Goal: Task Accomplishment & Management: Manage account settings

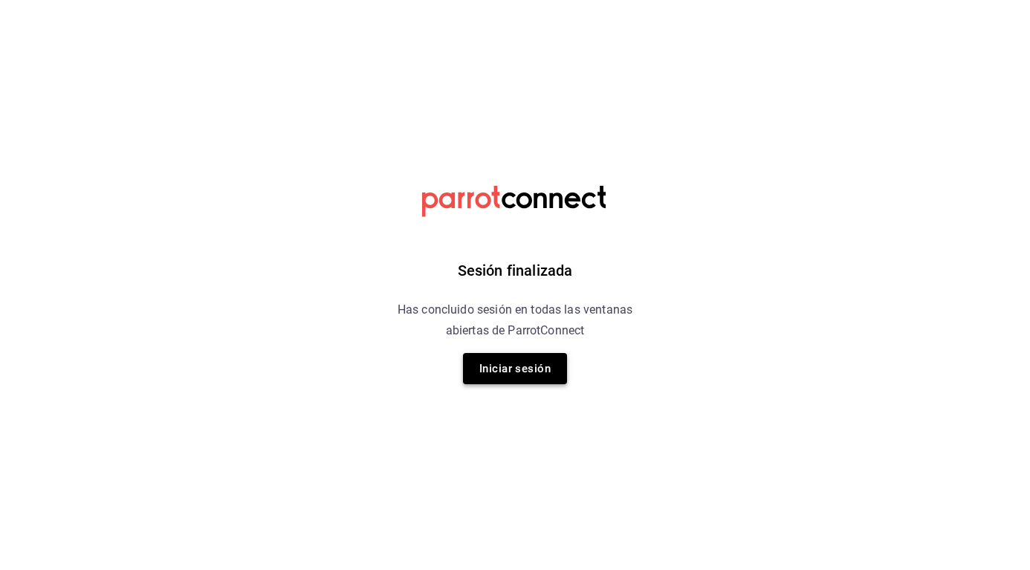
click at [547, 358] on button "Iniciar sesión" at bounding box center [515, 368] width 104 height 31
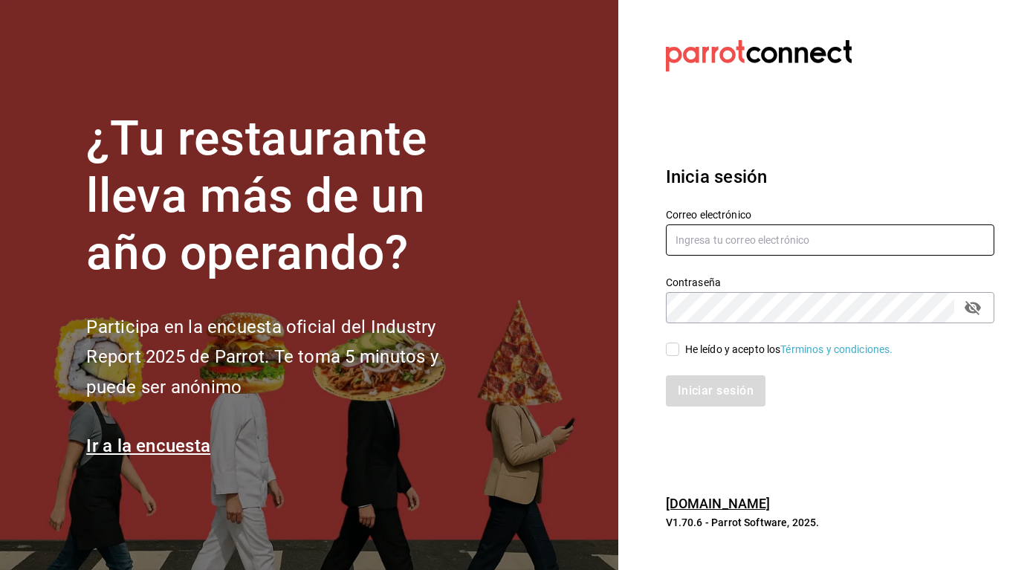
type input "[PERSON_NAME][EMAIL_ADDRESS][PERSON_NAME][DOMAIN_NAME]"
click at [670, 348] on input "He leído y acepto los Términos y condiciones." at bounding box center [672, 349] width 13 height 13
checkbox input "true"
click at [723, 384] on button "Iniciar sesión" at bounding box center [716, 390] width 101 height 31
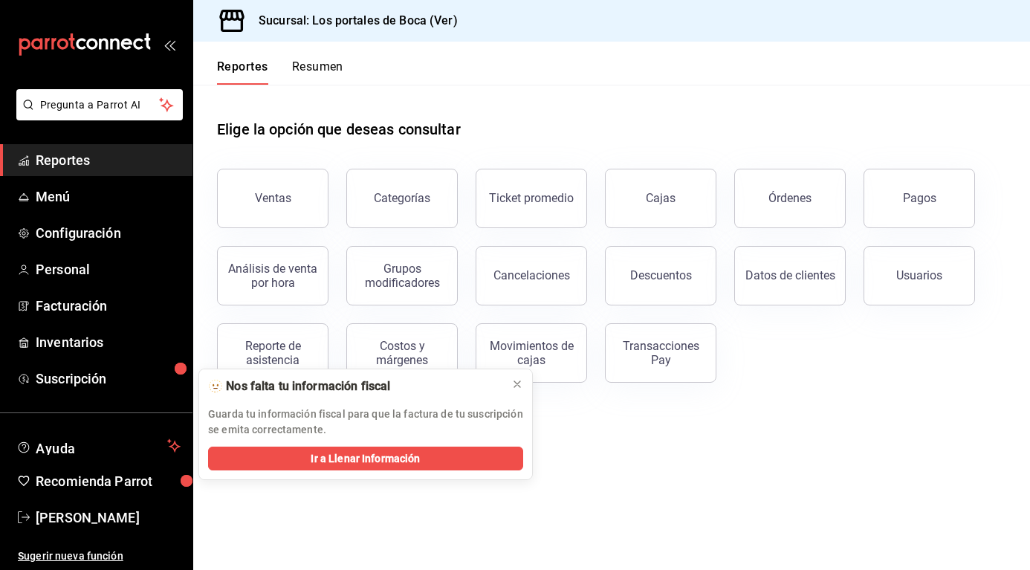
click at [884, 271] on button "Usuarios" at bounding box center [919, 275] width 111 height 59
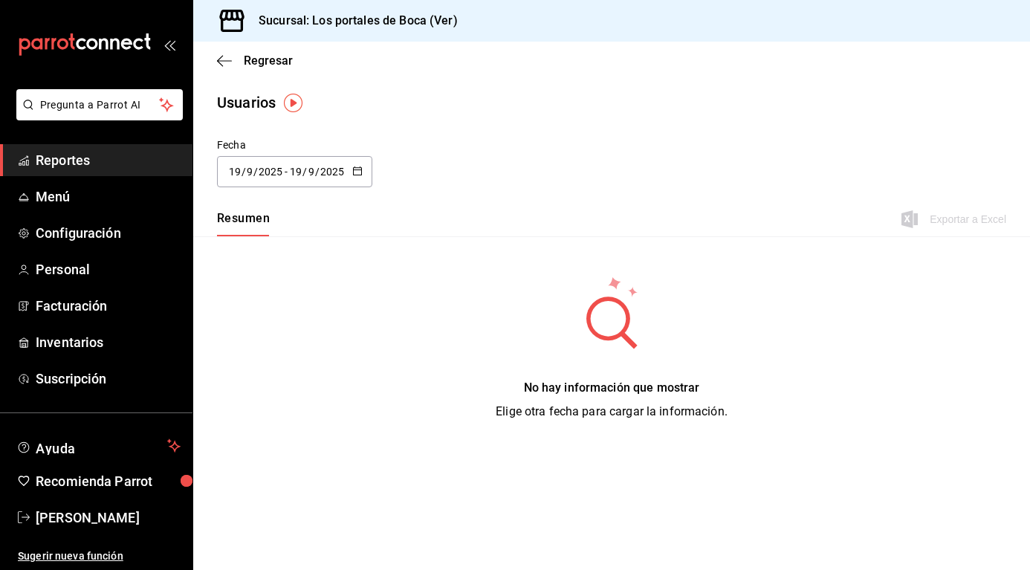
click at [359, 167] on \(Stroke\) "button" at bounding box center [357, 171] width 9 height 8
click at [278, 381] on li "Rango de fechas" at bounding box center [287, 385] width 140 height 33
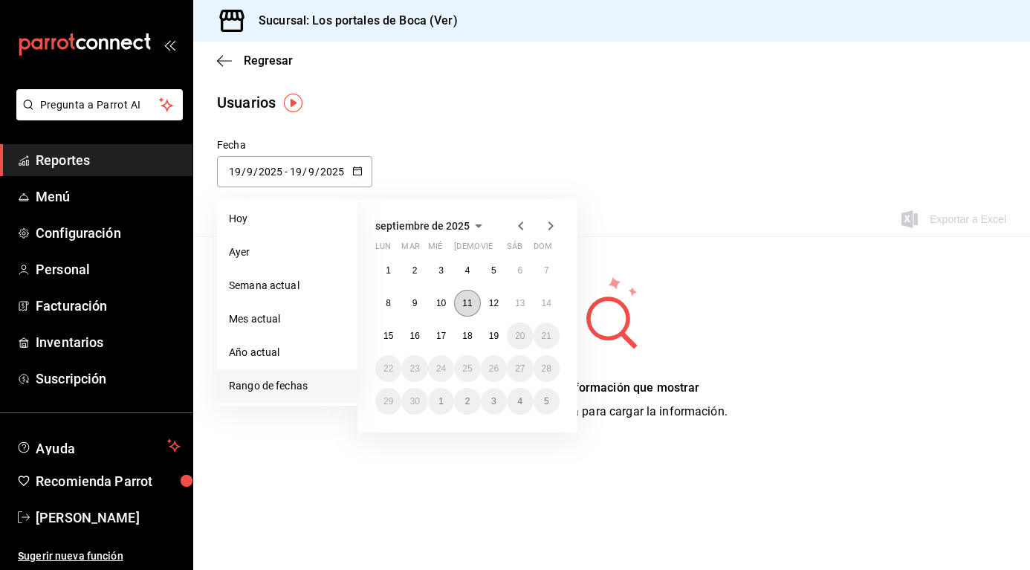
click at [473, 301] on button "11" at bounding box center [467, 303] width 26 height 27
click at [474, 305] on button "11" at bounding box center [467, 303] width 26 height 27
type input "[DATE]"
type input "11"
type input "[DATE]"
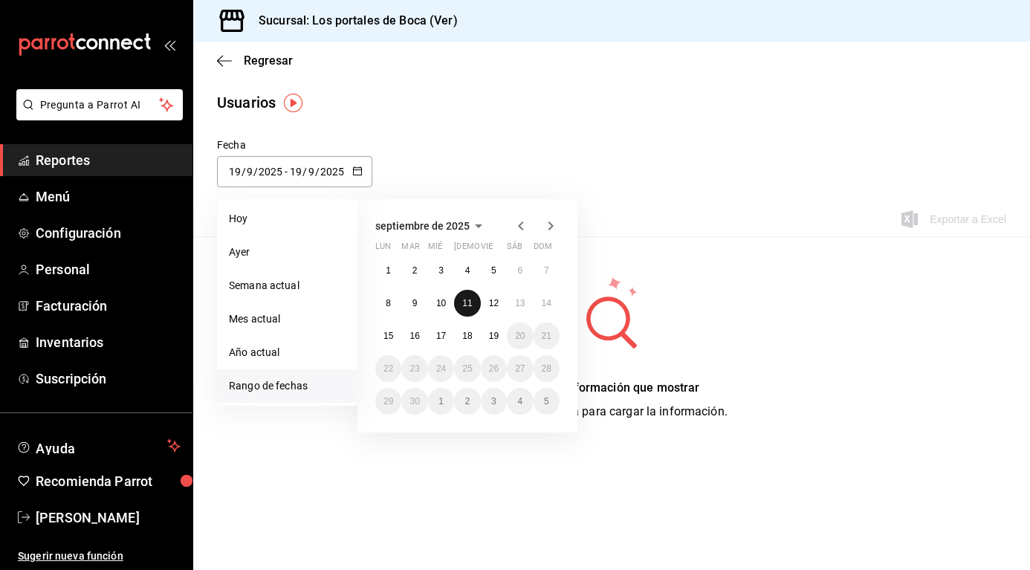
type input "11"
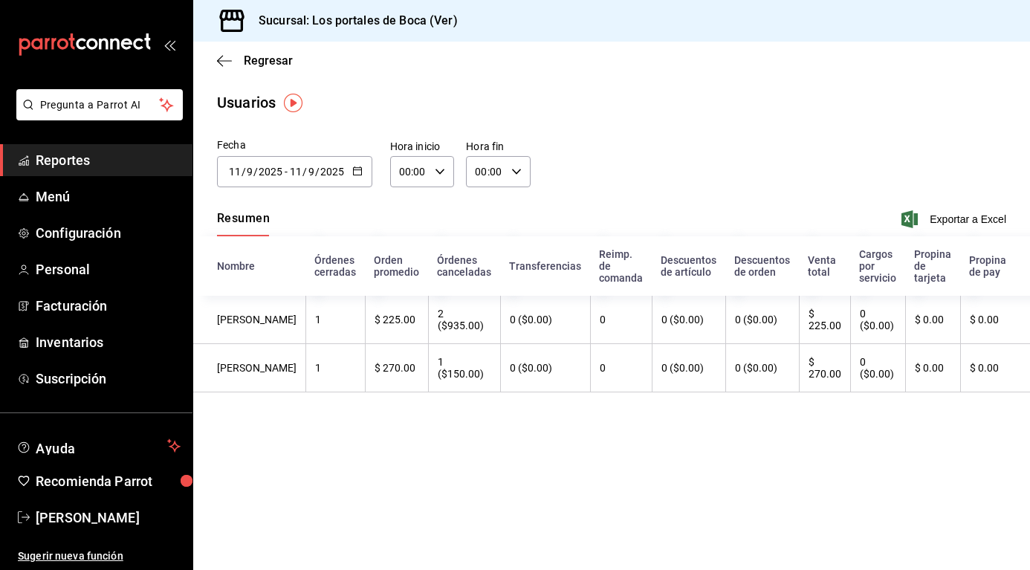
click at [352, 176] on button "button" at bounding box center [357, 172] width 10 height 13
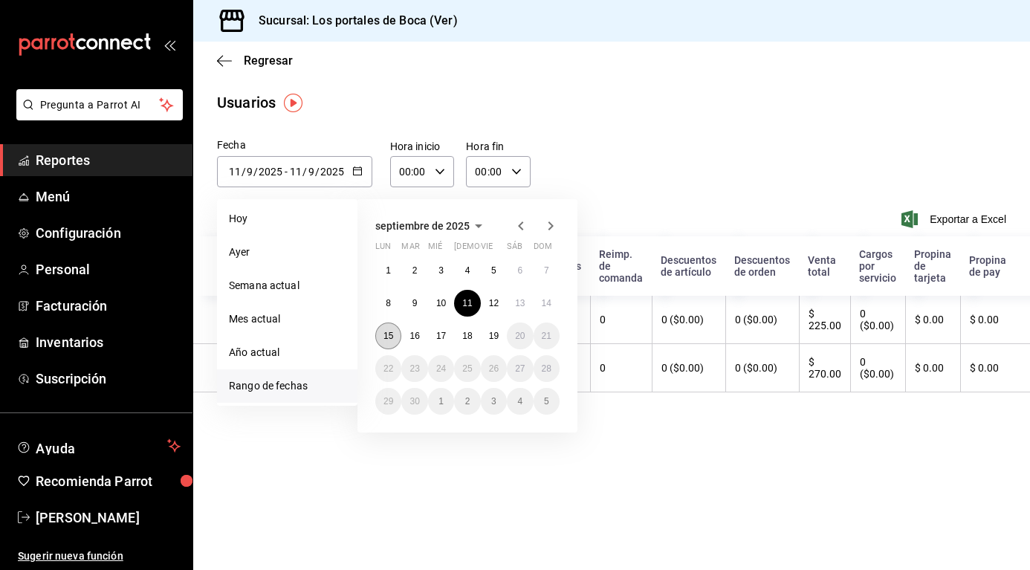
click at [398, 329] on button "15" at bounding box center [388, 336] width 26 height 27
type input "[DATE]"
type input "15"
type input "[DATE]"
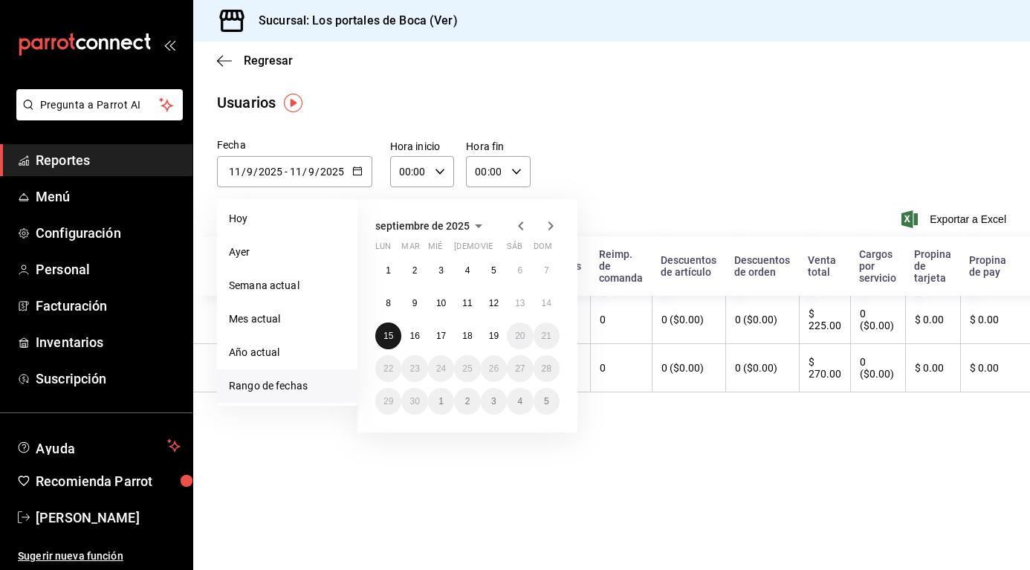
type input "15"
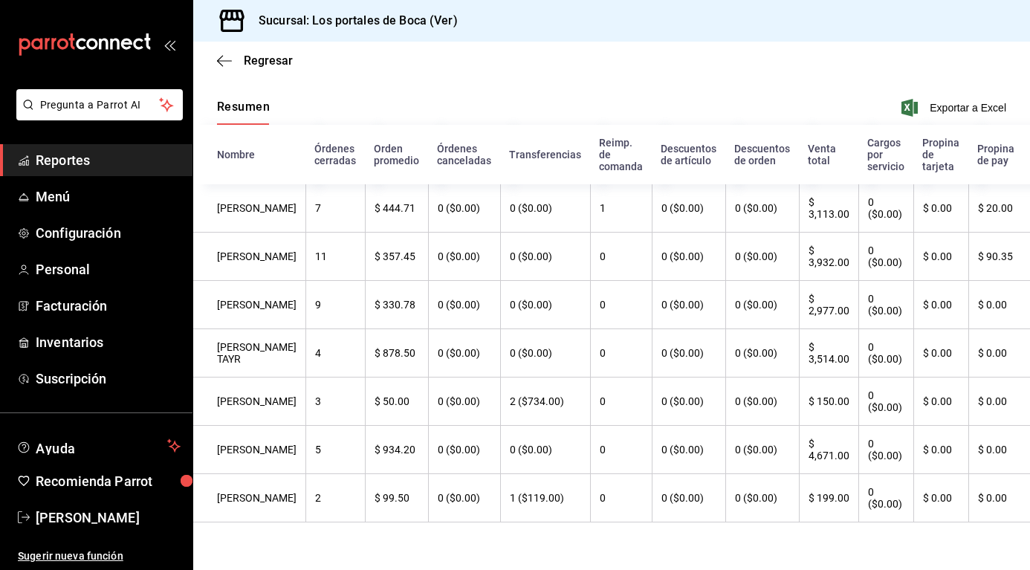
scroll to position [149, 0]
click at [71, 163] on span "Reportes" at bounding box center [108, 160] width 145 height 20
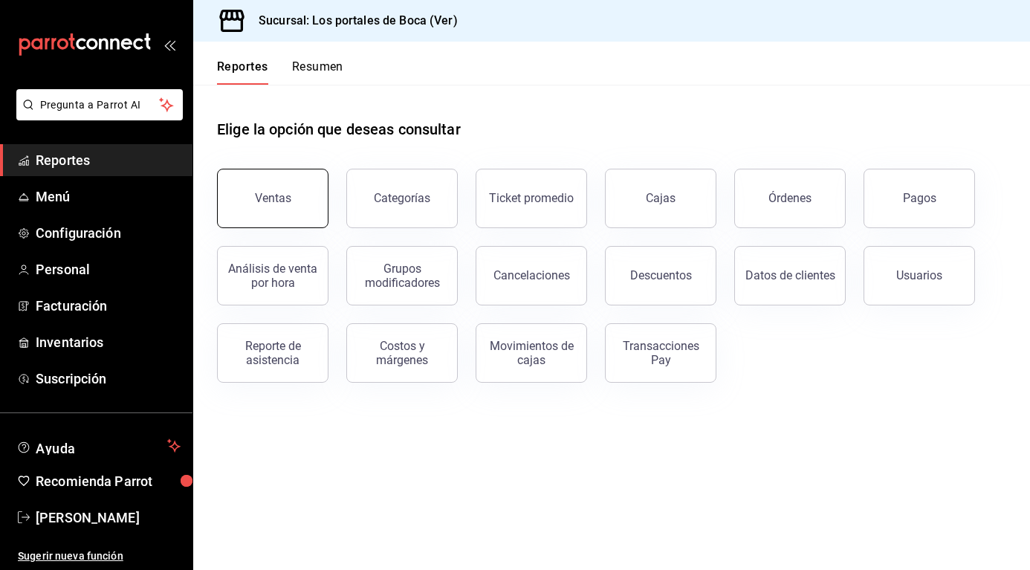
click at [268, 184] on button "Ventas" at bounding box center [272, 198] width 111 height 59
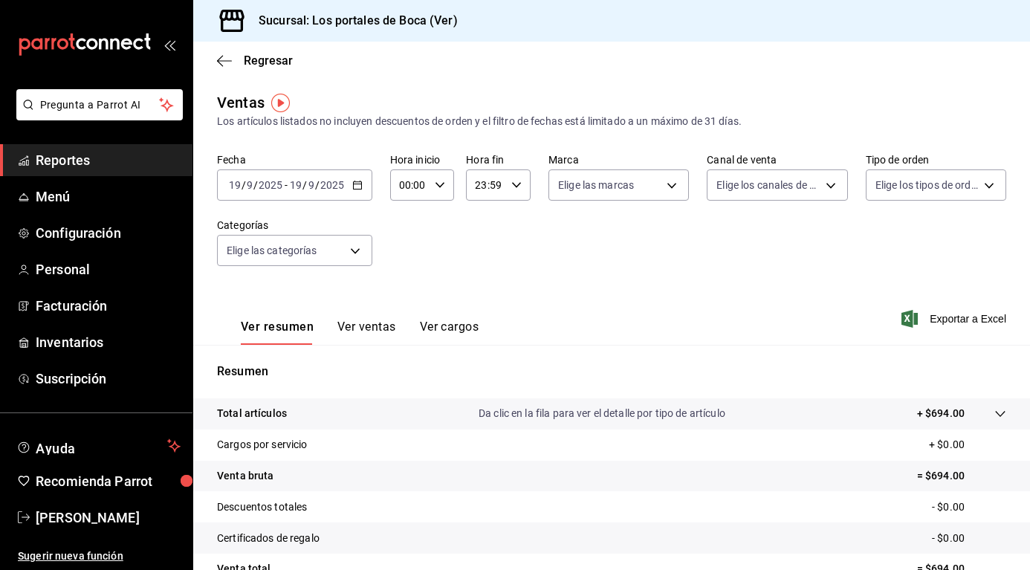
click at [238, 179] on input "19" at bounding box center [234, 185] width 13 height 12
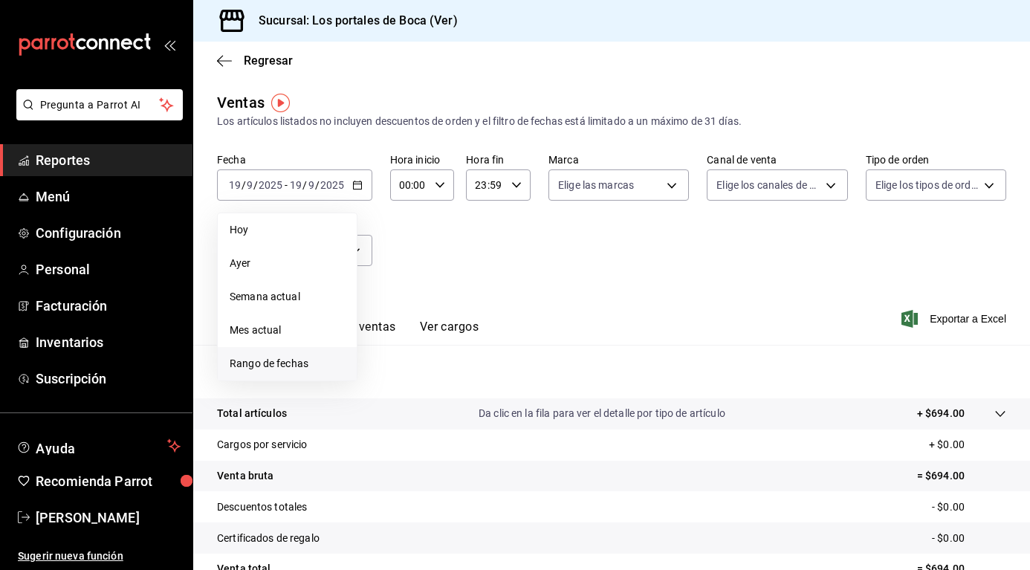
click at [281, 361] on span "Rango de fechas" at bounding box center [287, 364] width 115 height 16
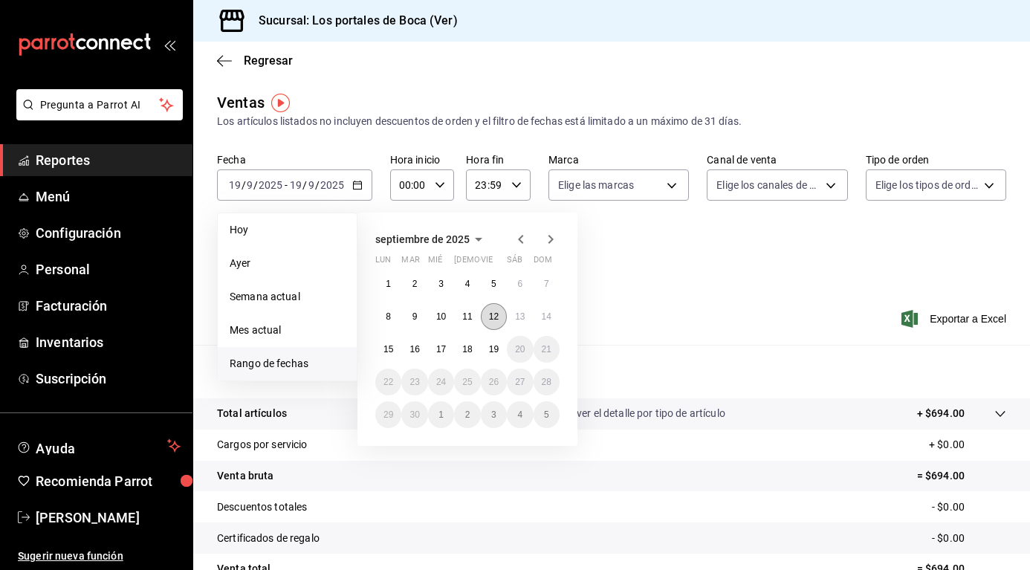
click at [491, 314] on abbr "12" at bounding box center [494, 316] width 10 height 10
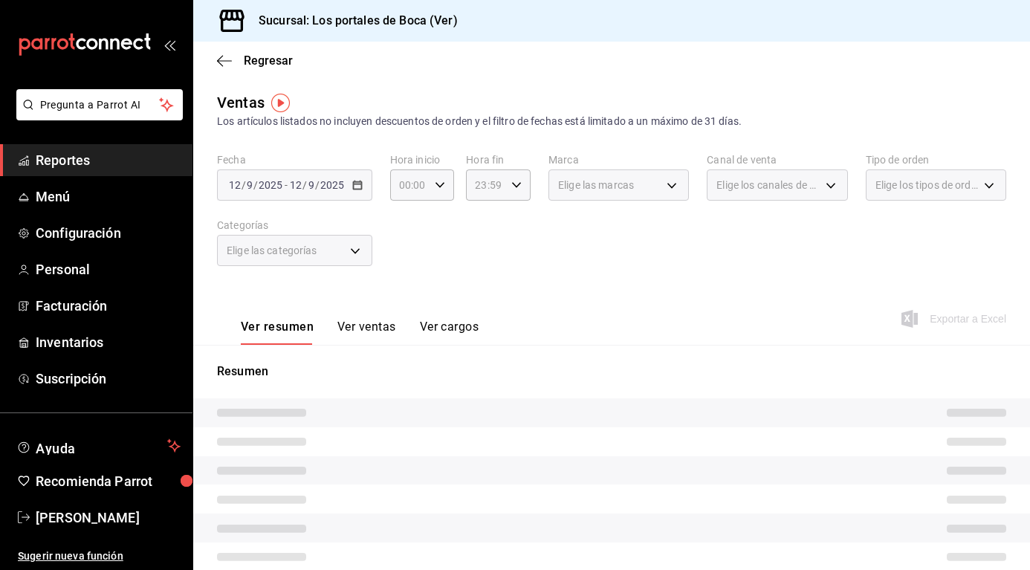
click at [305, 182] on span "/" at bounding box center [305, 185] width 4 height 12
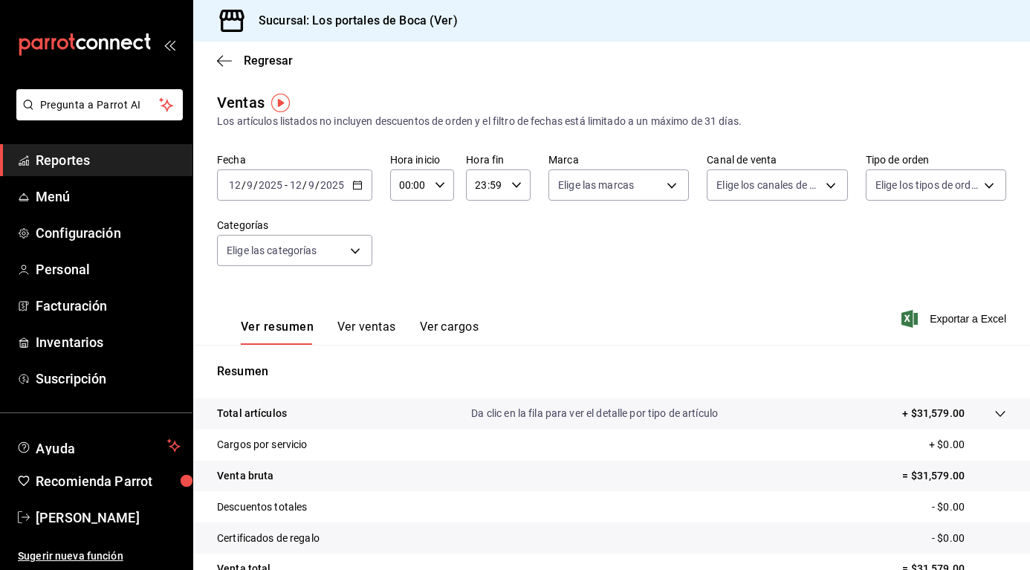
click at [303, 187] on span "/" at bounding box center [305, 185] width 4 height 12
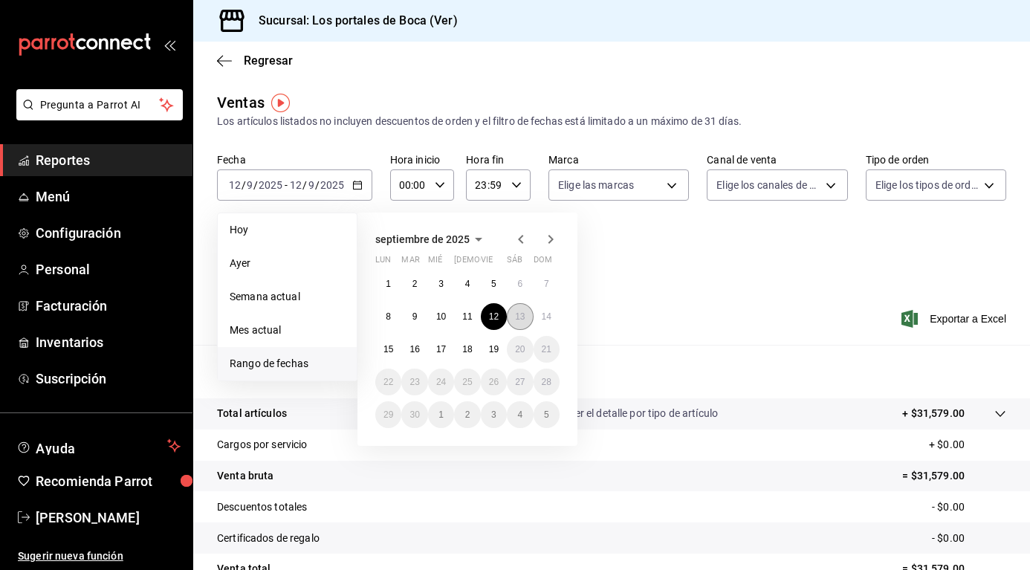
click at [528, 314] on button "13" at bounding box center [520, 316] width 26 height 27
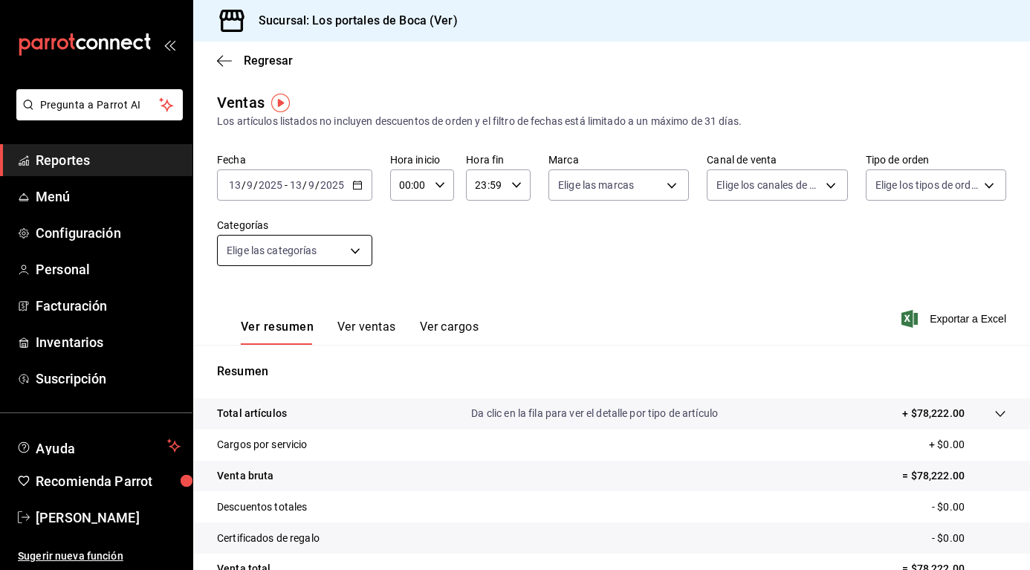
click at [348, 250] on body "Pregunta a Parrot AI Reportes Menú Configuración Personal Facturación Inventari…" at bounding box center [515, 285] width 1030 height 570
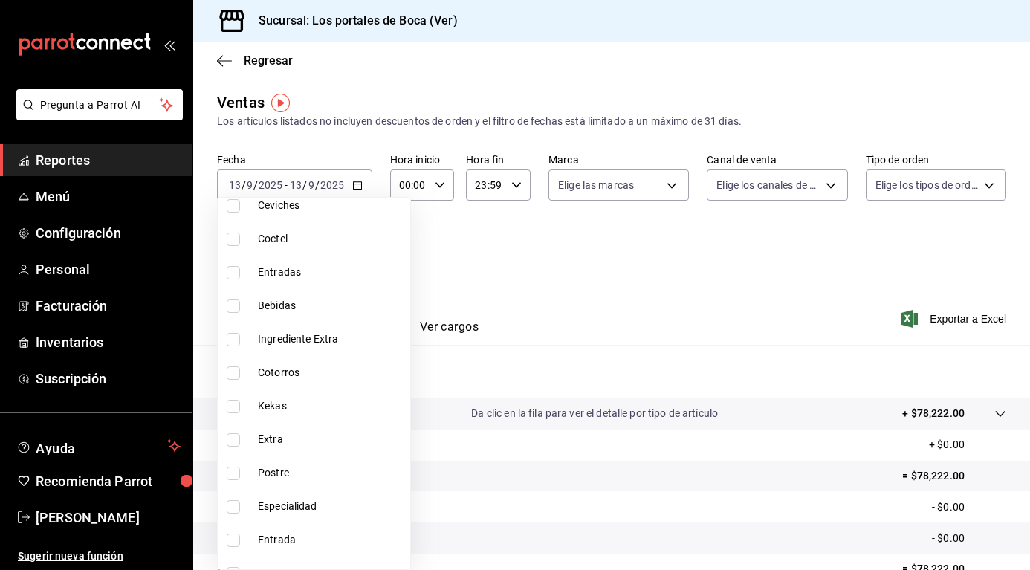
scroll to position [951, 0]
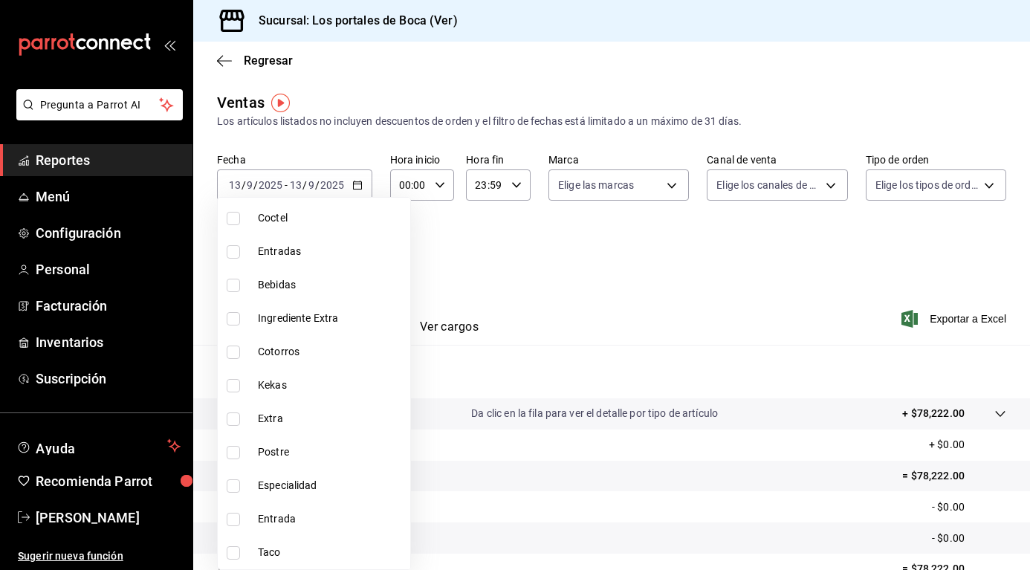
click at [238, 552] on input "checkbox" at bounding box center [233, 552] width 13 height 13
checkbox input "true"
type input "8be1a67e-c1d9-45d0-8acd-d9888d76f120"
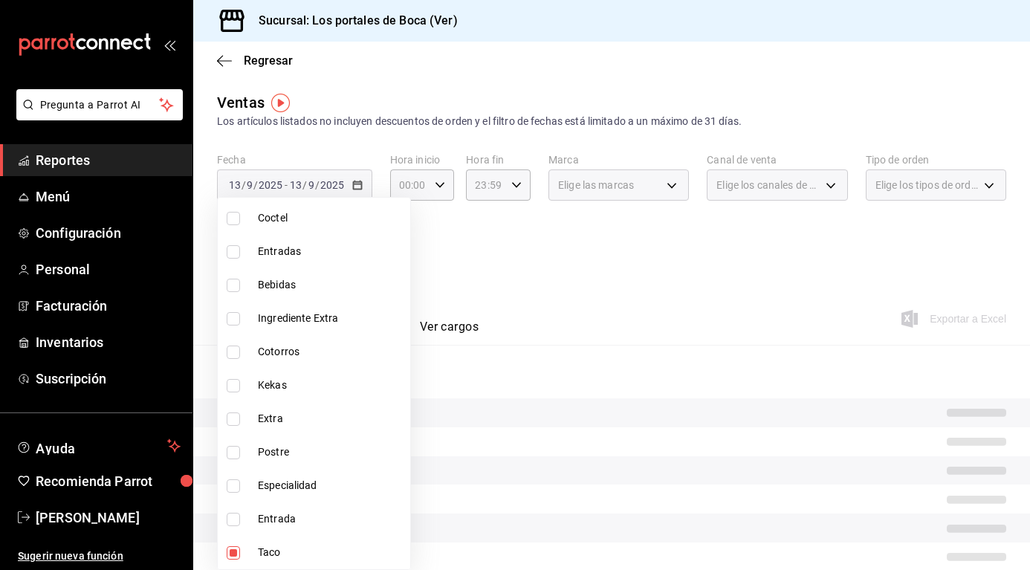
click at [239, 521] on input "checkbox" at bounding box center [233, 519] width 13 height 13
checkbox input "true"
type input "8be1a67e-c1d9-45d0-8acd-d9888d76f120,b91dff45-87de-4512-a91d-f8eb587d86cf"
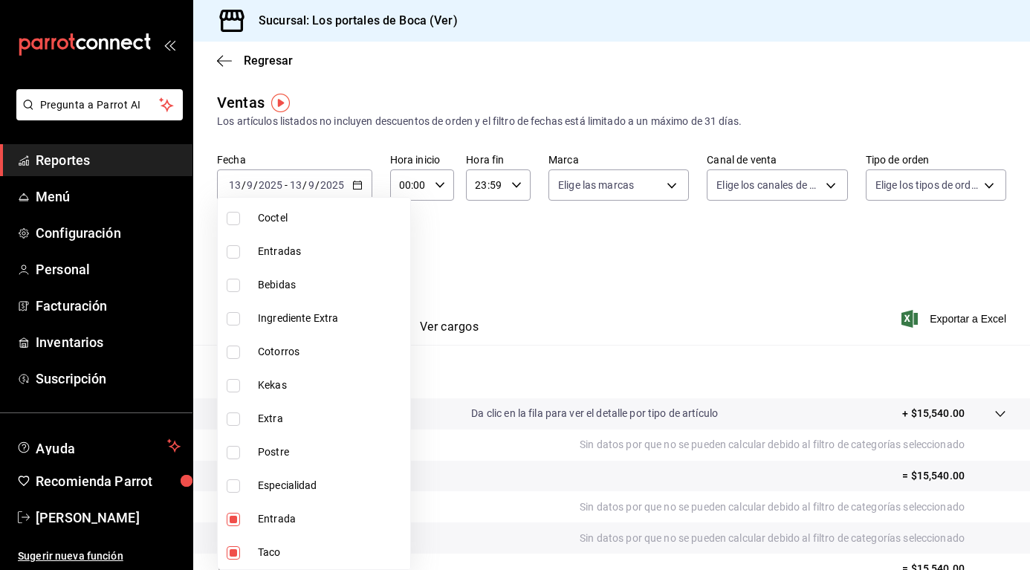
click at [236, 482] on input "checkbox" at bounding box center [233, 485] width 13 height 13
checkbox input "true"
type input "8be1a67e-c1d9-45d0-8acd-d9888d76f120,b91dff45-87de-4512-a91d-f8eb587d86cf,9d7cf…"
drag, startPoint x: 227, startPoint y: 454, endPoint x: 227, endPoint y: 435, distance: 19.3
click at [228, 454] on input "checkbox" at bounding box center [233, 452] width 13 height 13
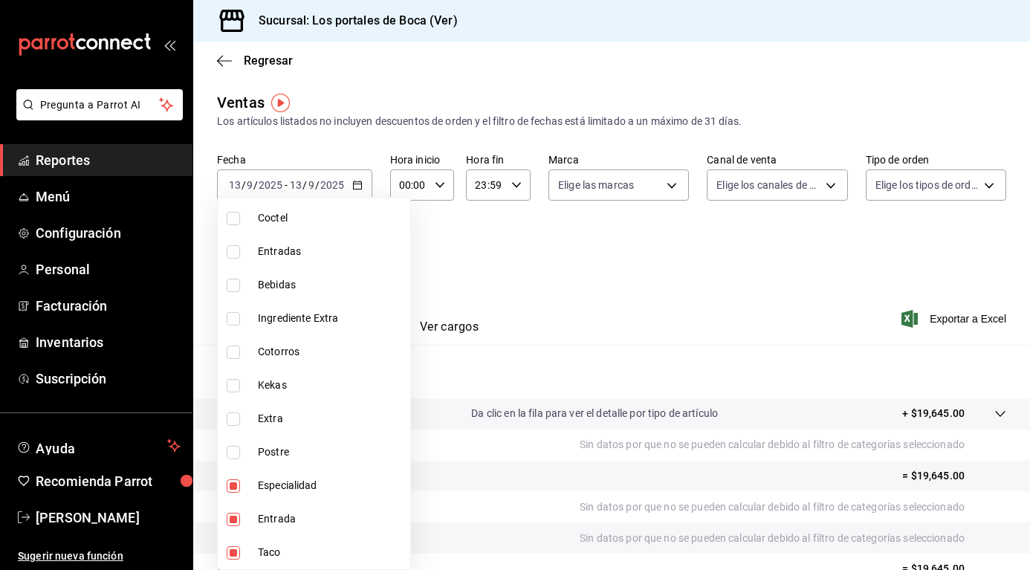
checkbox input "true"
type input "8be1a67e-c1d9-45d0-8acd-d9888d76f120,b91dff45-87de-4512-a91d-f8eb587d86cf,9d7cf…"
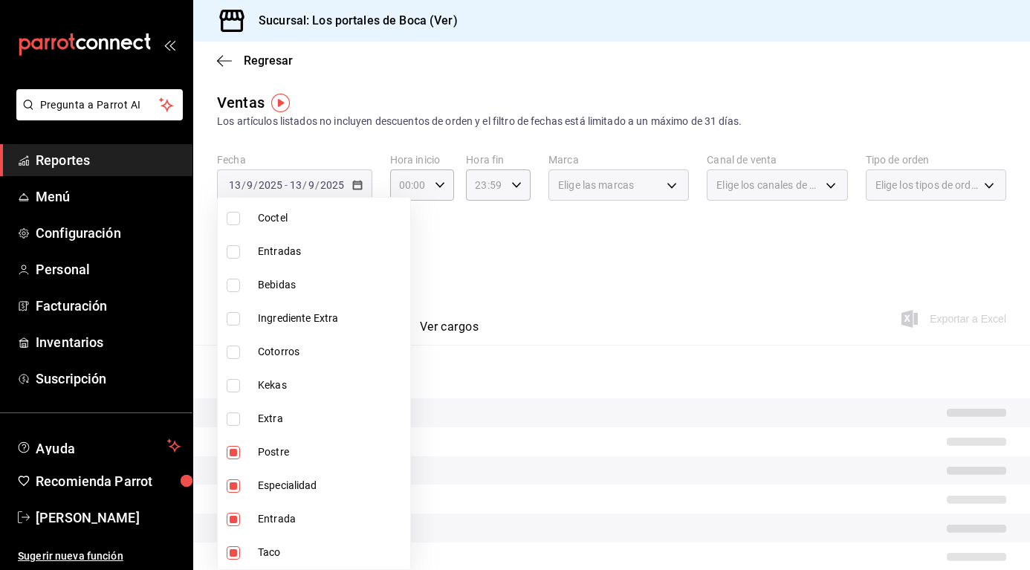
click at [230, 421] on input "checkbox" at bounding box center [233, 419] width 13 height 13
checkbox input "true"
type input "8be1a67e-c1d9-45d0-8acd-d9888d76f120,b91dff45-87de-4512-a91d-f8eb587d86cf,9d7cf…"
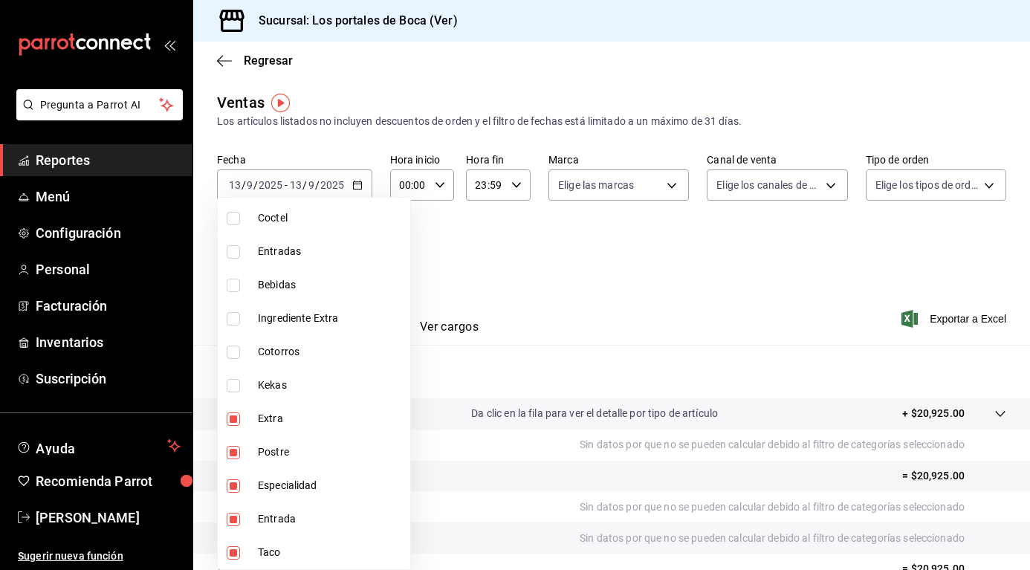
click at [779, 317] on div at bounding box center [515, 285] width 1030 height 570
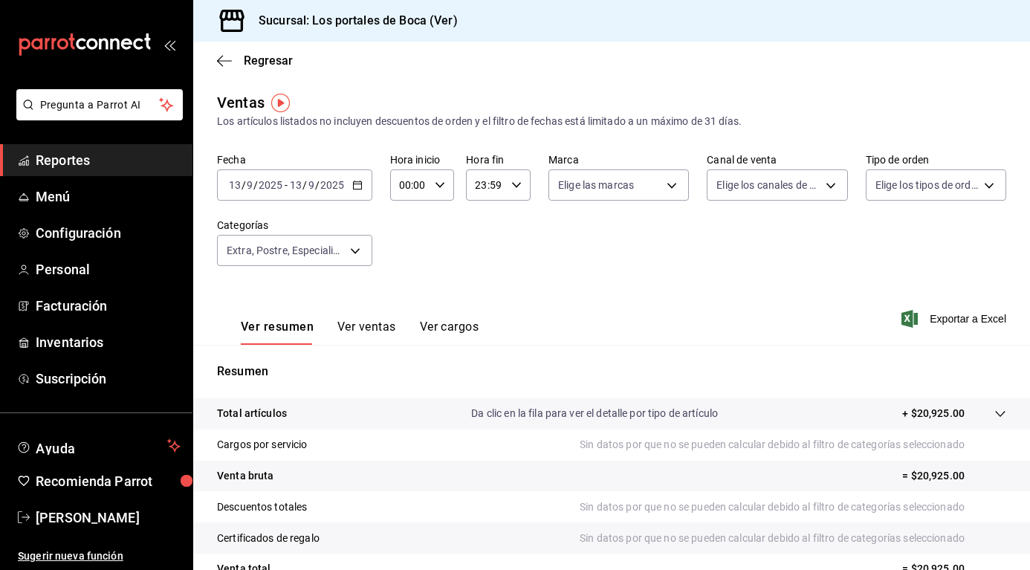
click at [247, 190] on input "9" at bounding box center [249, 185] width 7 height 12
click at [239, 187] on input "13" at bounding box center [234, 185] width 13 height 12
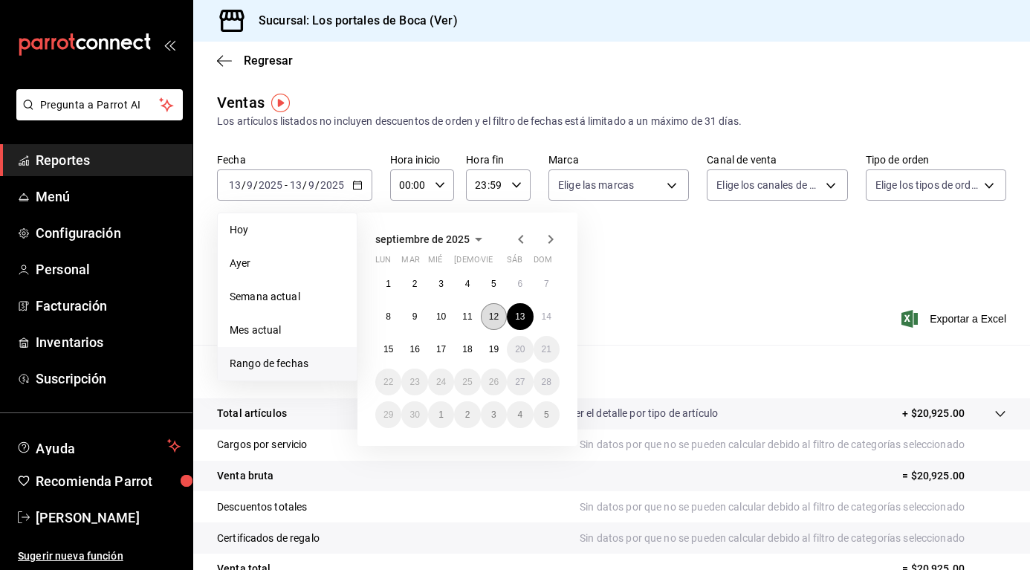
click at [486, 318] on button "12" at bounding box center [494, 316] width 26 height 27
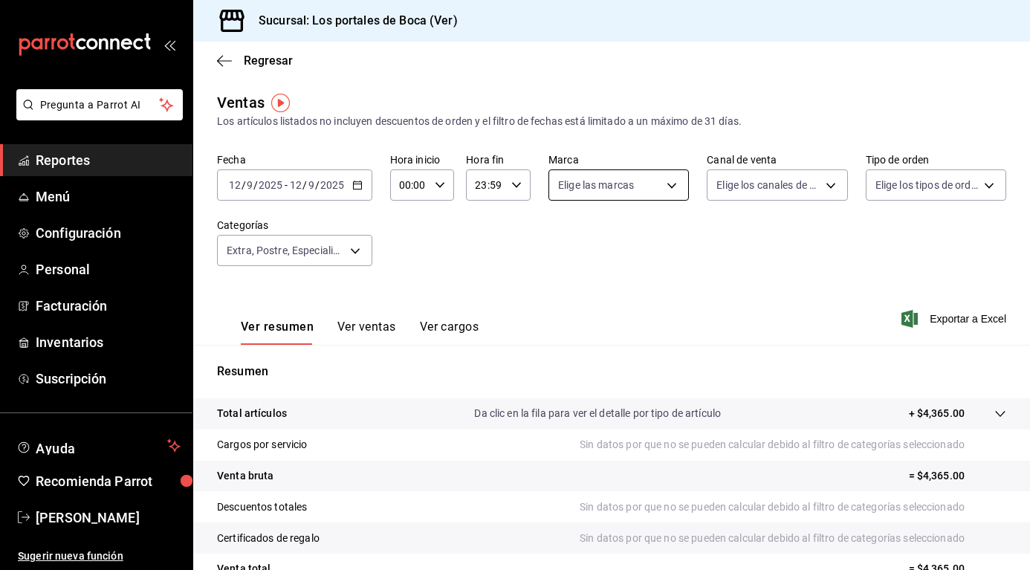
click at [647, 184] on body "Pregunta a Parrot AI Reportes Menú Configuración Personal Facturación Inventari…" at bounding box center [515, 285] width 1030 height 570
click at [652, 186] on div at bounding box center [515, 285] width 1030 height 570
click at [772, 178] on body "Pregunta a Parrot AI Reportes Menú Configuración Personal Facturación Inventari…" at bounding box center [515, 285] width 1030 height 570
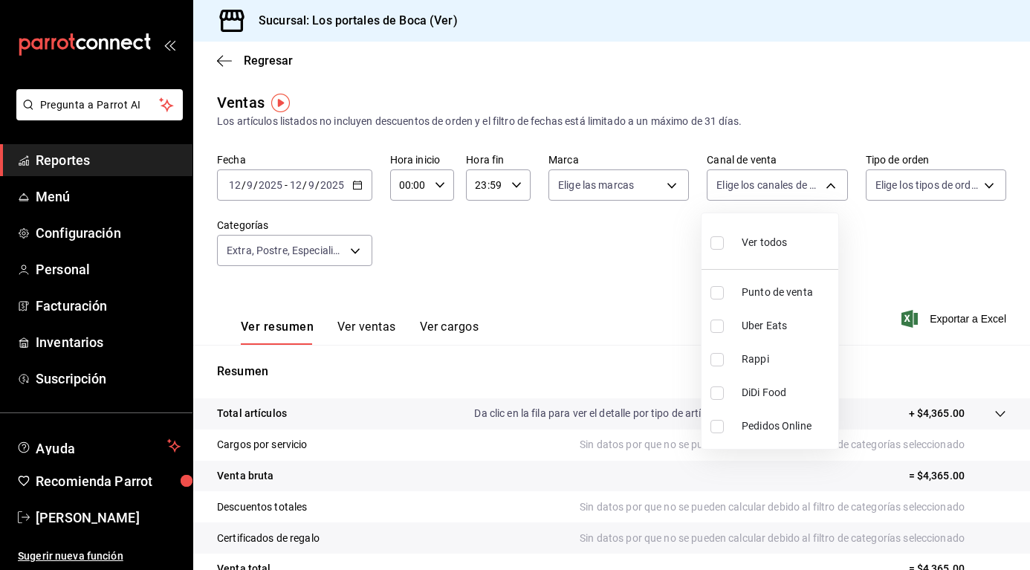
click at [774, 179] on div at bounding box center [515, 285] width 1030 height 570
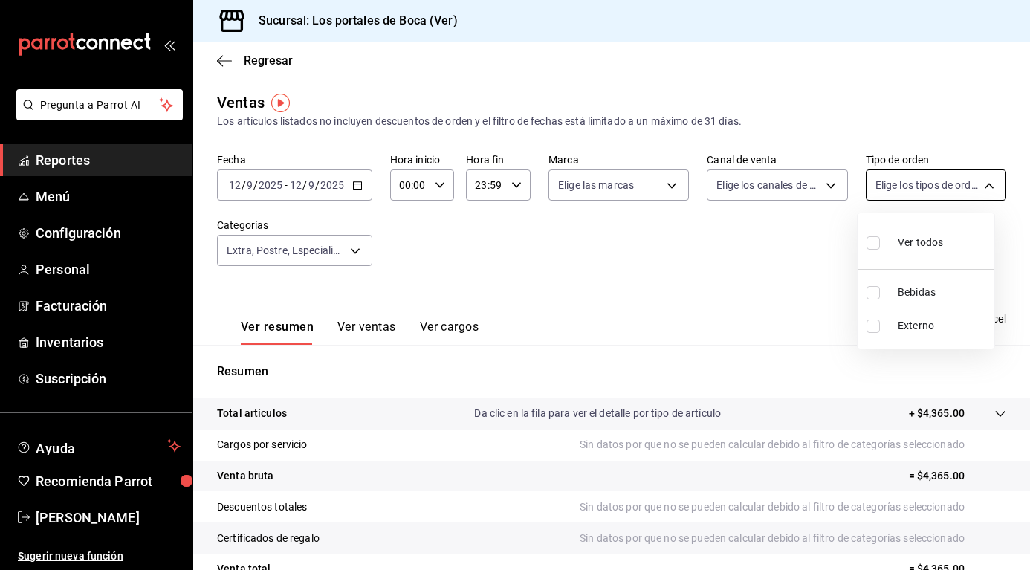
click at [974, 182] on body "Pregunta a Parrot AI Reportes Menú Configuración Personal Facturación Inventari…" at bounding box center [515, 285] width 1030 height 570
click at [974, 182] on div at bounding box center [515, 285] width 1030 height 570
click at [350, 184] on div "[DATE] [DATE] - [DATE] [DATE]" at bounding box center [294, 184] width 155 height 31
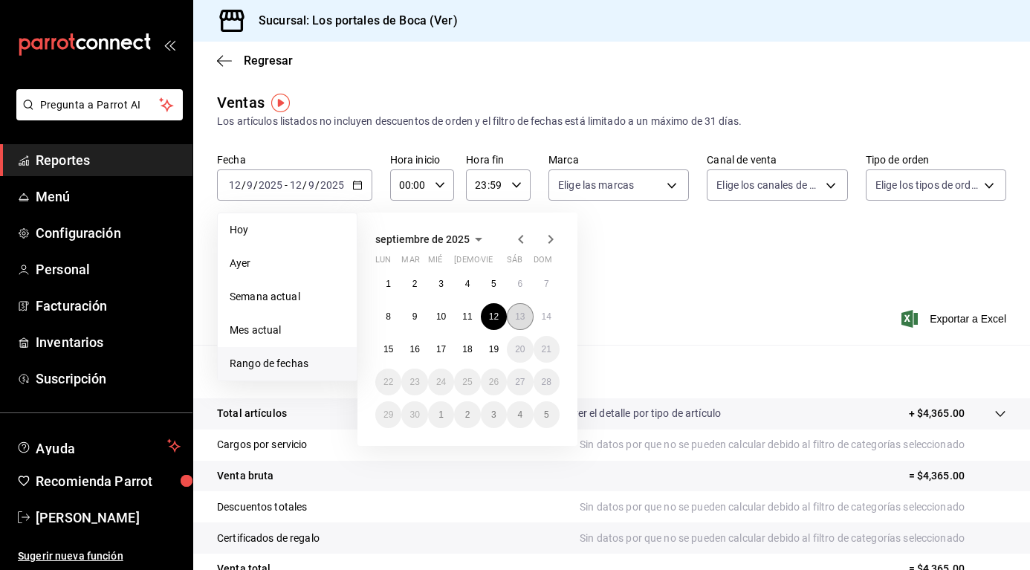
click at [511, 320] on button "13" at bounding box center [520, 316] width 26 height 27
click at [514, 316] on button "13" at bounding box center [520, 316] width 26 height 27
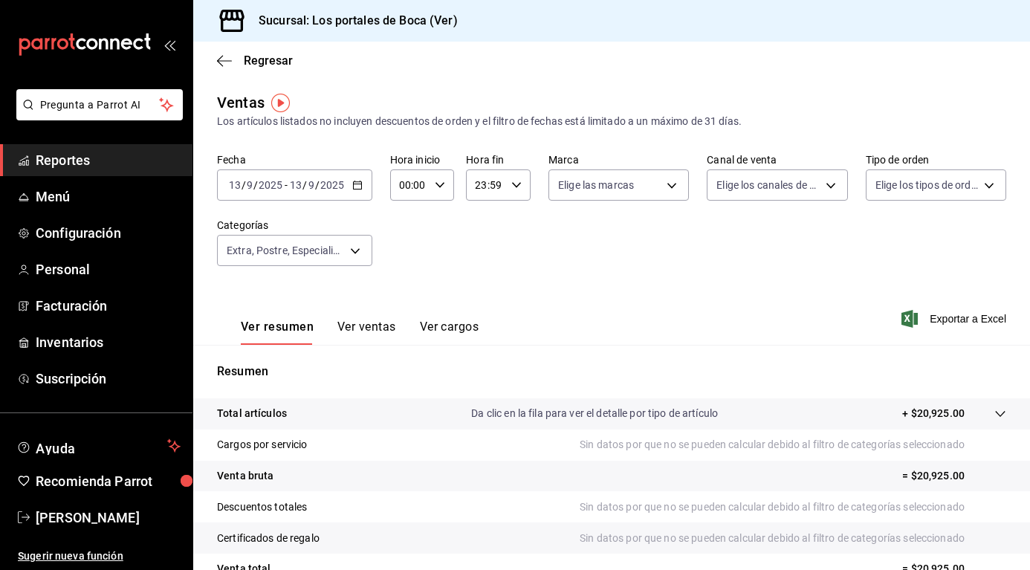
click at [239, 186] on input "13" at bounding box center [234, 185] width 13 height 12
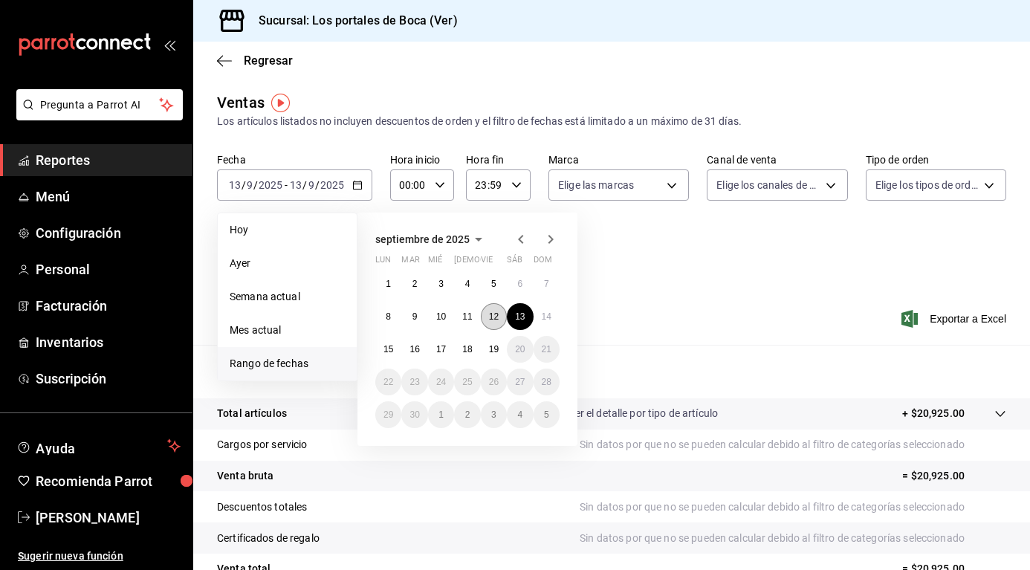
click at [496, 323] on button "12" at bounding box center [494, 316] width 26 height 27
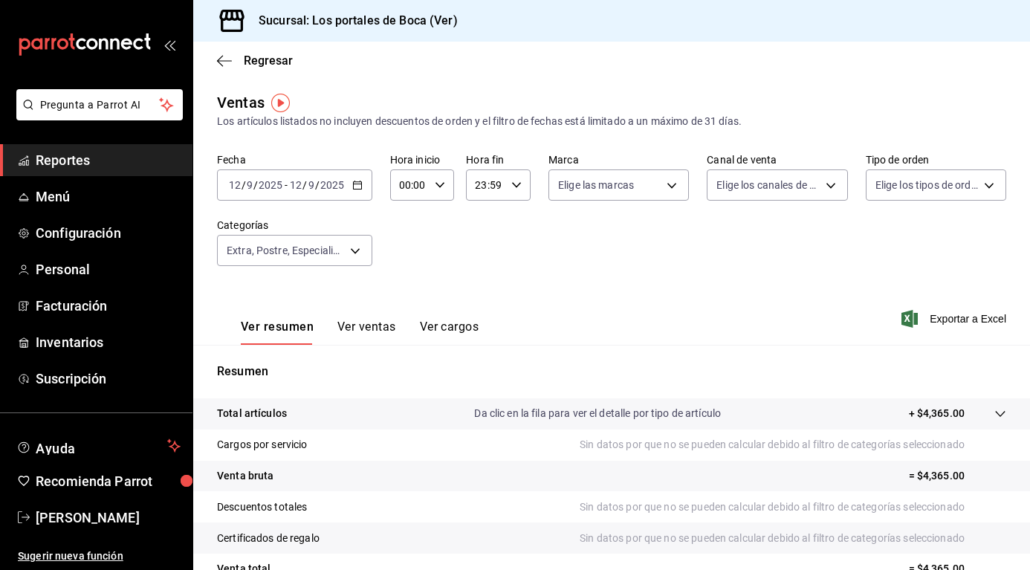
click at [300, 183] on input "12" at bounding box center [295, 185] width 13 height 12
click at [303, 183] on span "/" at bounding box center [305, 185] width 4 height 12
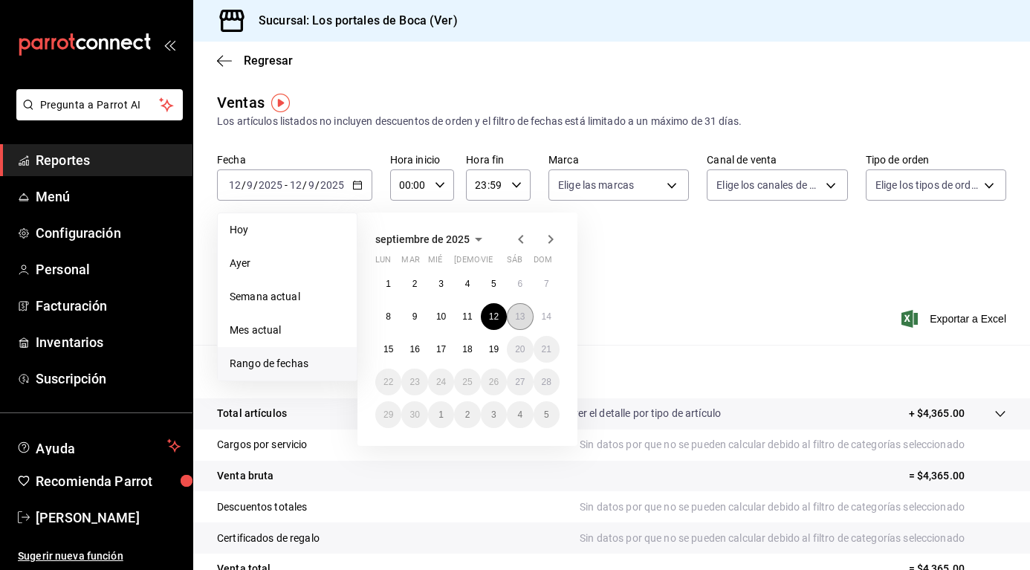
click at [528, 320] on button "13" at bounding box center [520, 316] width 26 height 27
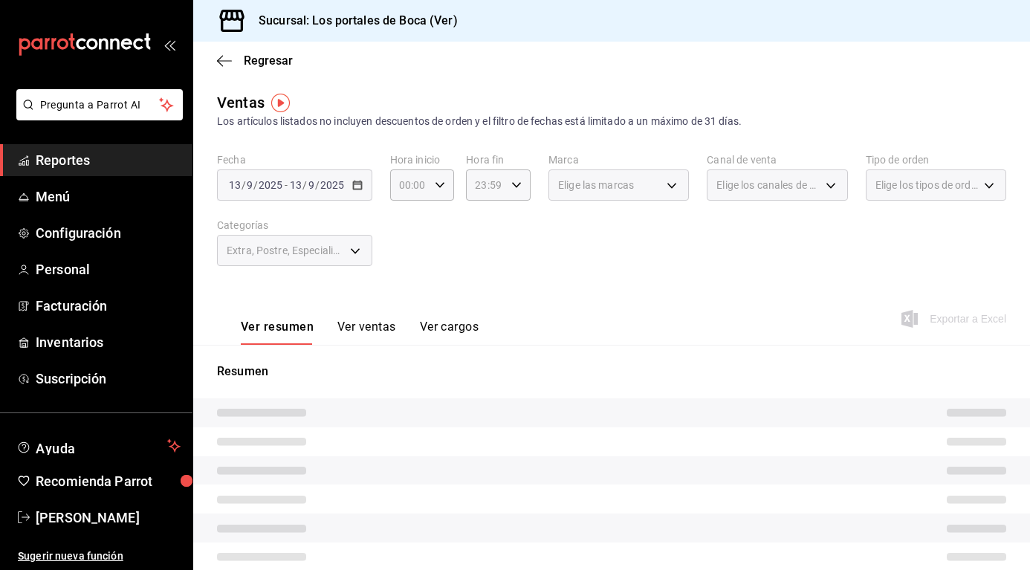
click at [528, 320] on div "Ver resumen Ver ventas Ver cargos Exportar a Excel" at bounding box center [611, 314] width 837 height 61
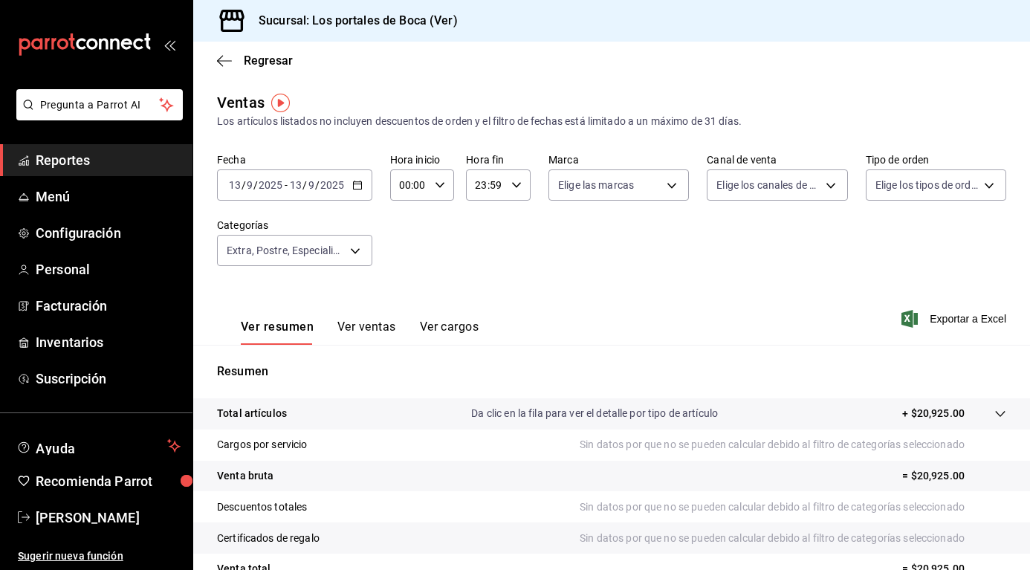
click at [644, 302] on div "Ver resumen Ver ventas Ver cargos Exportar a Excel" at bounding box center [611, 314] width 837 height 61
click at [780, 328] on div "Ver resumen Ver ventas Ver cargos Exportar a Excel" at bounding box center [611, 314] width 837 height 61
click at [720, 336] on div "Ver resumen Ver ventas Ver cargos Exportar a Excel" at bounding box center [611, 314] width 837 height 61
click at [717, 336] on div "Ver resumen Ver ventas Ver cargos Exportar a Excel" at bounding box center [611, 314] width 837 height 61
click at [721, 355] on div "Resumen Total artículos Da clic en la fila para ver el detalle por tipo de artí…" at bounding box center [611, 505] width 837 height 320
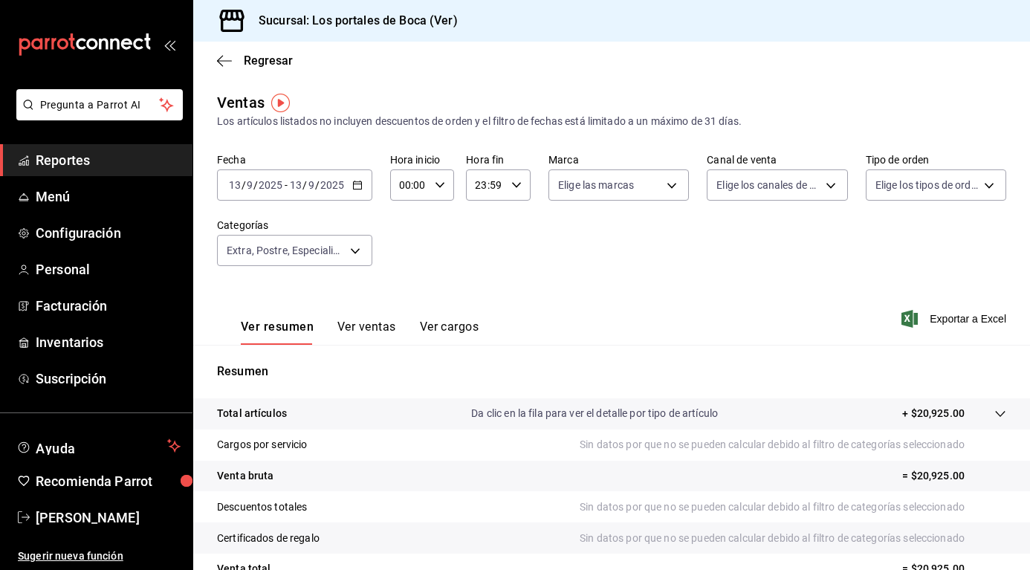
click at [722, 357] on div "Resumen Total artículos Da clic en la fila para ver el detalle por tipo de artí…" at bounding box center [611, 505] width 837 height 320
click at [326, 200] on div "Fecha [DATE] [DATE] - [DATE] [DATE] Hora inicio 00:00 Hora inicio Hora fin 23:5…" at bounding box center [611, 218] width 789 height 131
click at [360, 186] on icon "button" at bounding box center [357, 185] width 10 height 10
click at [299, 184] on input "13" at bounding box center [295, 185] width 13 height 12
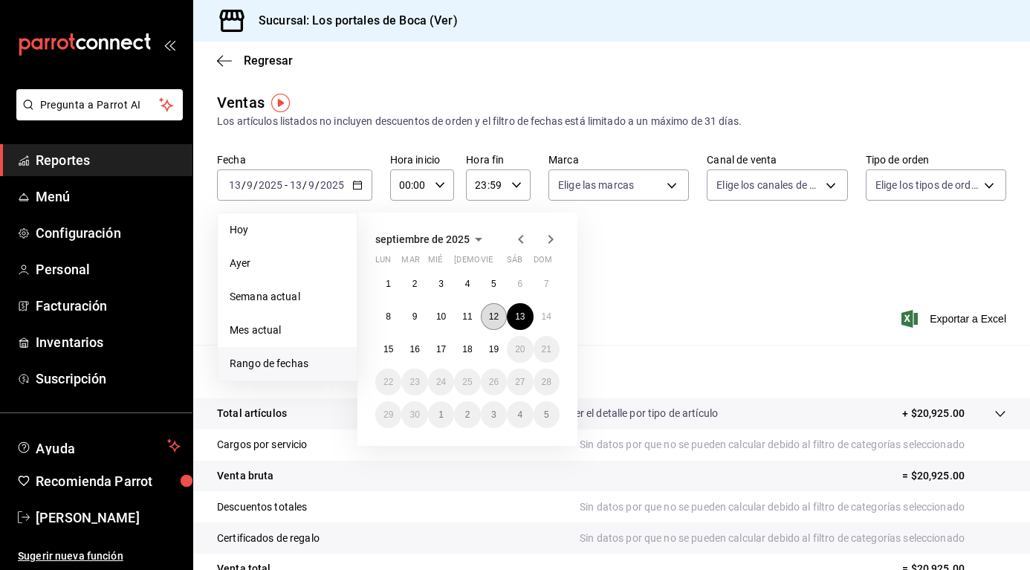
click at [495, 326] on button "12" at bounding box center [494, 316] width 26 height 27
click at [488, 323] on button "12" at bounding box center [494, 316] width 26 height 27
click at [488, 323] on div "Ver resumen Ver ventas Ver cargos Exportar a Excel" at bounding box center [611, 314] width 837 height 61
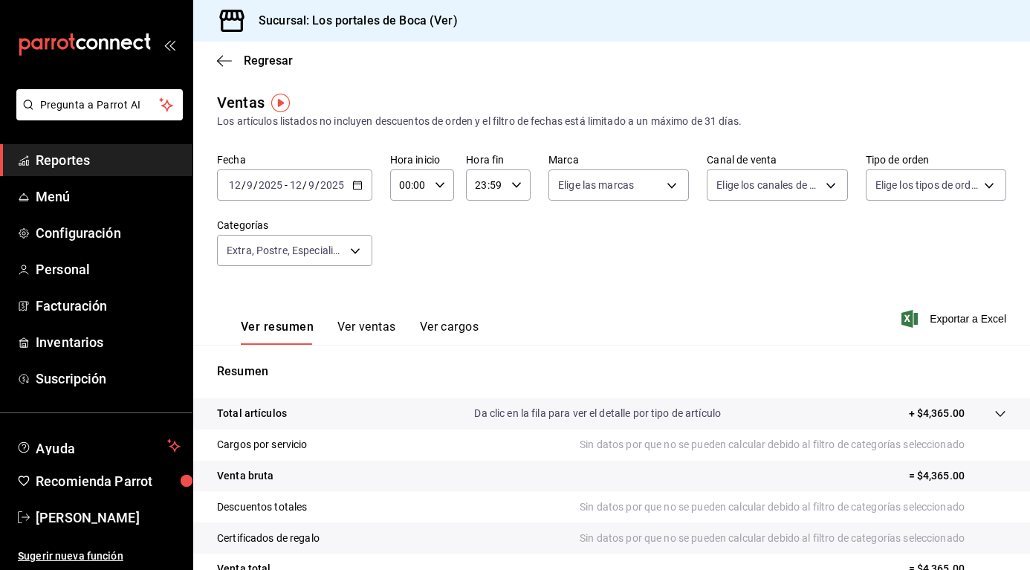
click at [516, 182] on icon "button" at bounding box center [516, 185] width 10 height 10
click at [508, 307] on span "59" at bounding box center [512, 306] width 8 height 12
click at [584, 281] on div at bounding box center [515, 285] width 1030 height 570
click at [357, 184] on \(Stroke\) "button" at bounding box center [357, 184] width 8 height 1
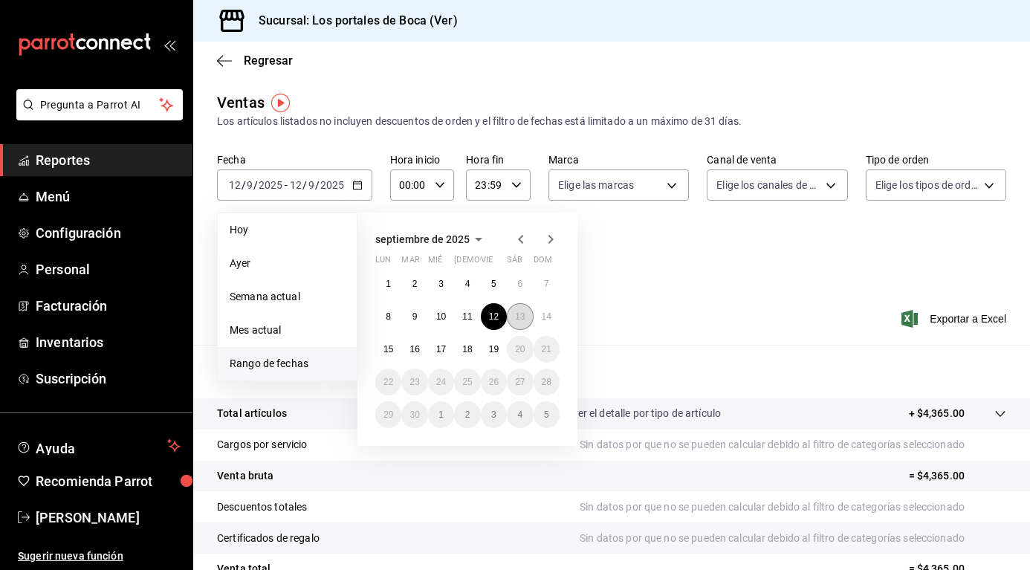
click at [511, 323] on button "13" at bounding box center [520, 316] width 26 height 27
click at [512, 320] on button "13" at bounding box center [520, 316] width 26 height 27
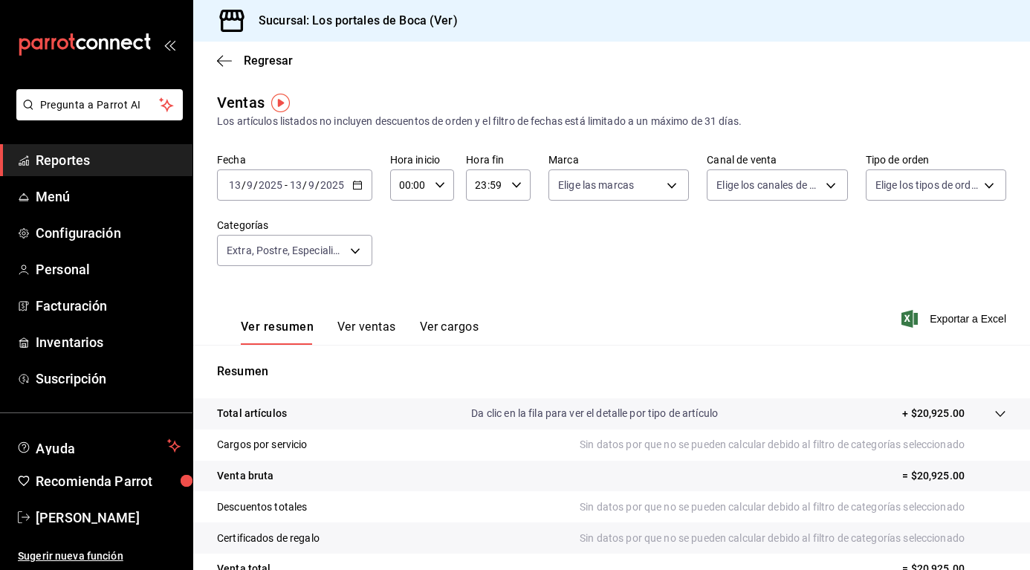
click at [351, 191] on div "[DATE] [DATE] - [DATE] [DATE]" at bounding box center [294, 184] width 155 height 31
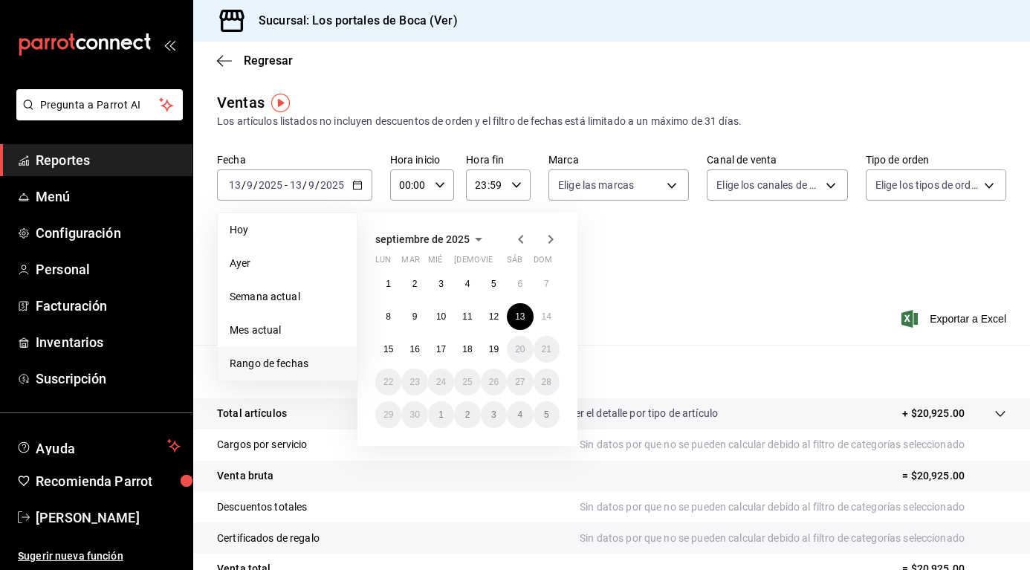
click at [303, 363] on span "Rango de fechas" at bounding box center [287, 364] width 115 height 16
click at [304, 298] on span "Semana actual" at bounding box center [287, 297] width 115 height 16
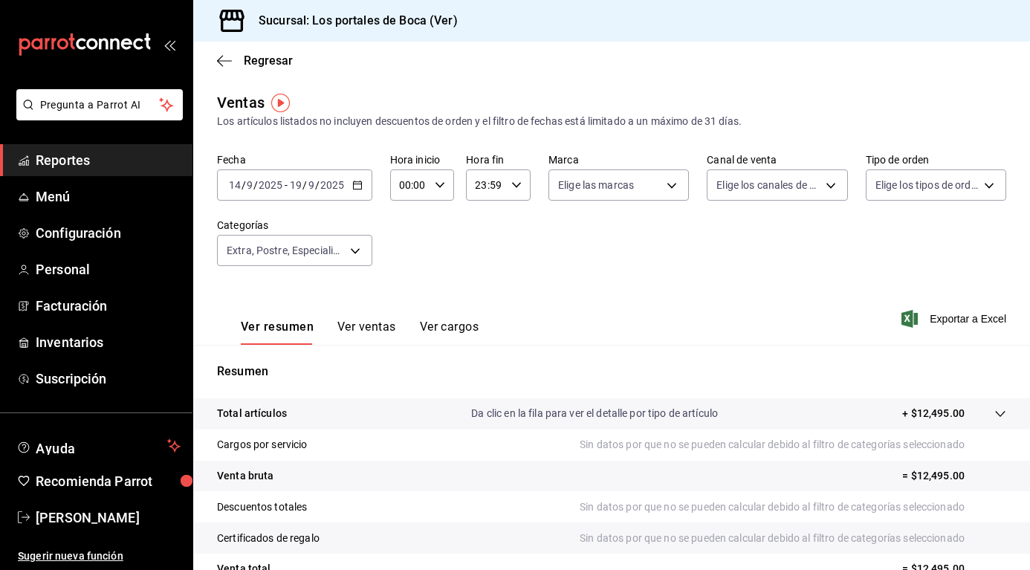
click at [358, 184] on icon "button" at bounding box center [357, 185] width 10 height 10
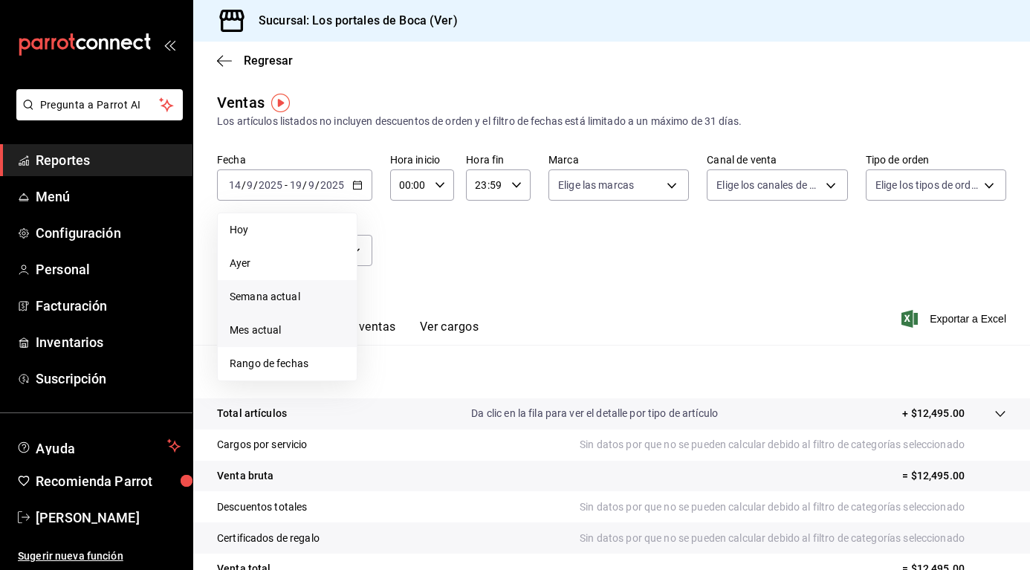
click at [274, 327] on span "Mes actual" at bounding box center [287, 331] width 115 height 16
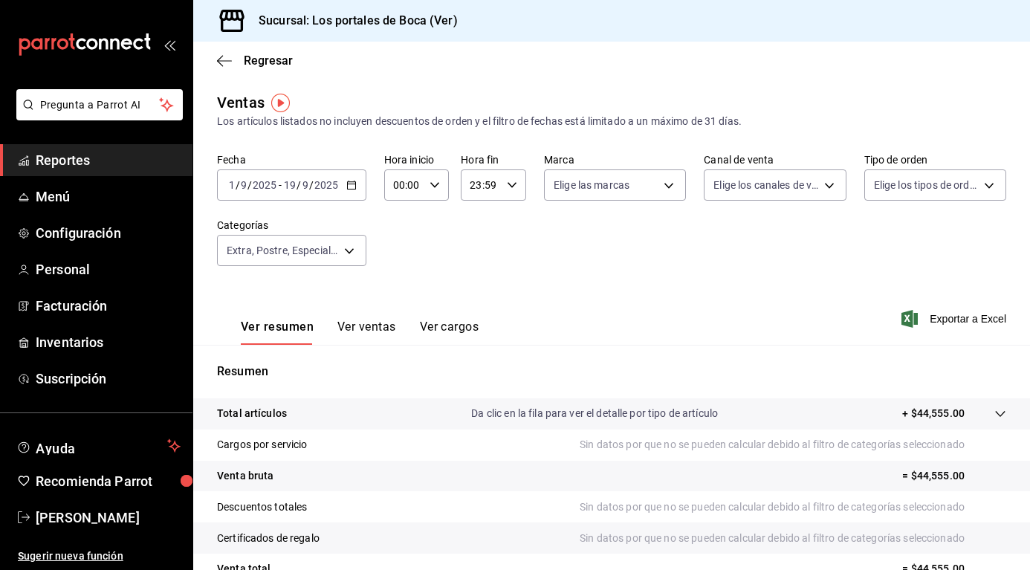
click at [352, 186] on icon "button" at bounding box center [351, 185] width 10 height 10
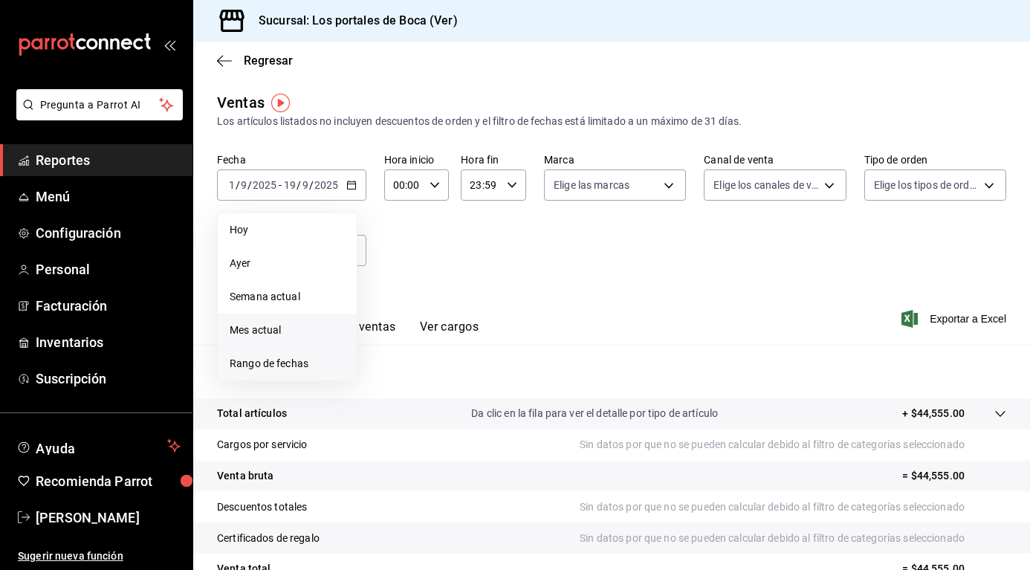
click at [301, 364] on span "Rango de fechas" at bounding box center [287, 364] width 115 height 16
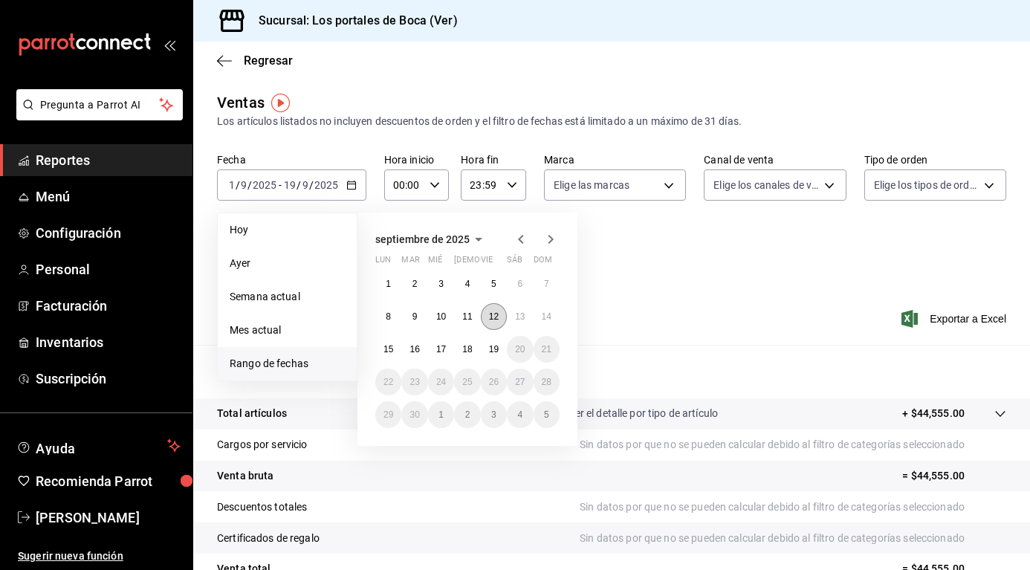
click at [499, 316] on abbr "12" at bounding box center [494, 316] width 10 height 10
click at [499, 316] on div "Ver resumen Ver ventas Ver cargos Exportar a Excel" at bounding box center [611, 314] width 837 height 61
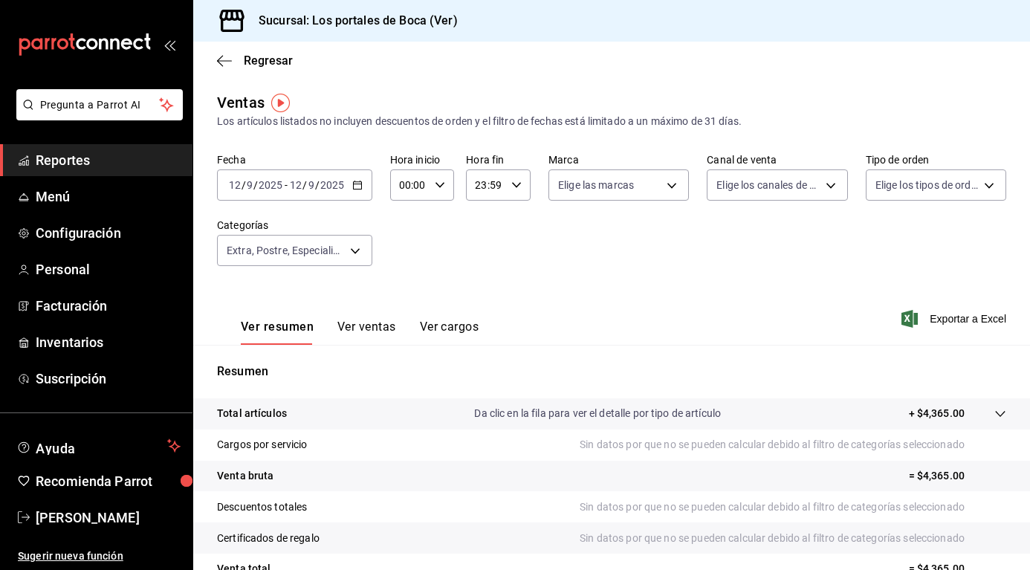
click at [363, 184] on div "[DATE] [DATE] - [DATE] [DATE]" at bounding box center [294, 184] width 155 height 31
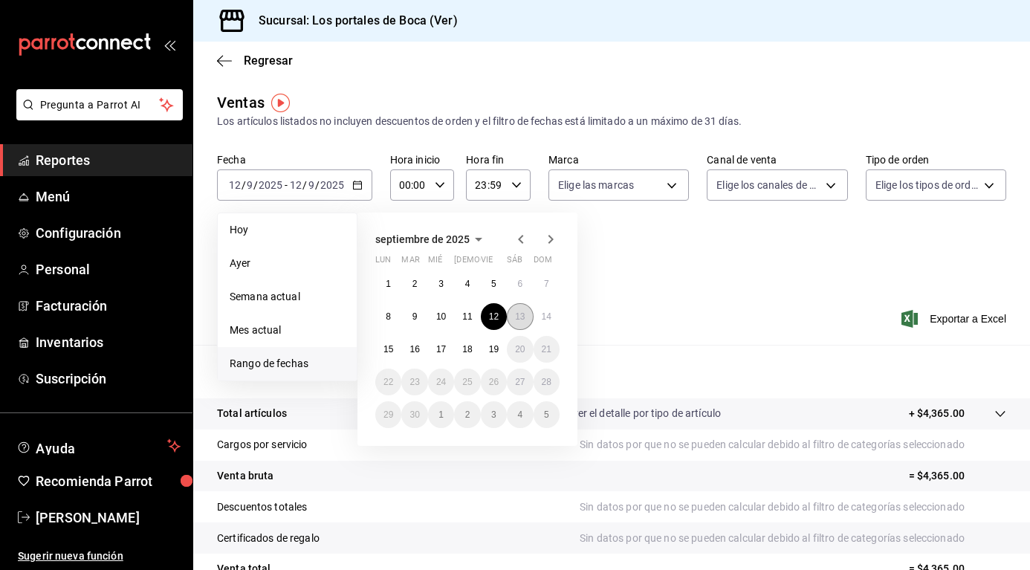
click at [513, 322] on button "13" at bounding box center [520, 316] width 26 height 27
click at [514, 322] on button "13" at bounding box center [520, 316] width 26 height 27
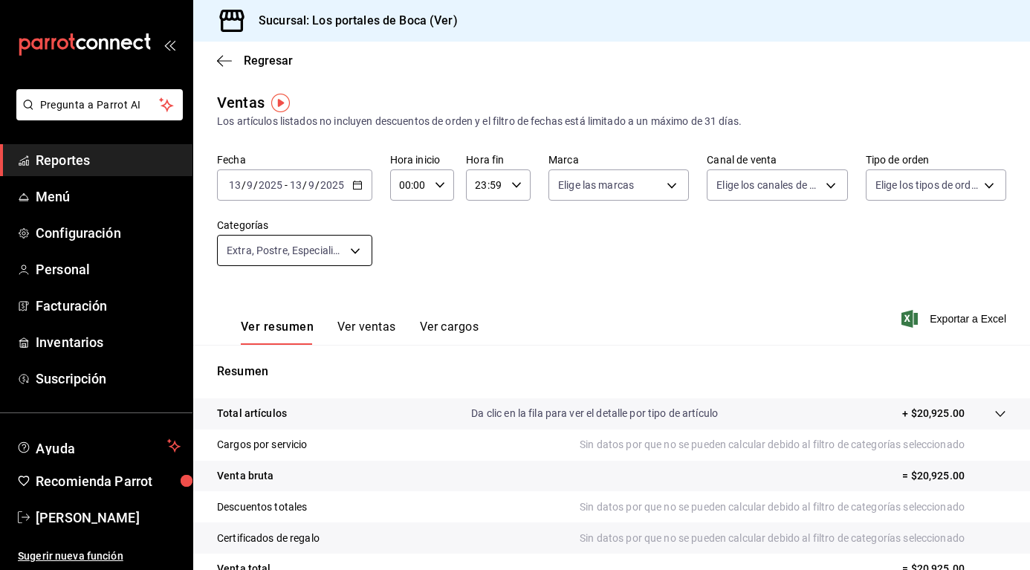
click at [322, 247] on body "Pregunta a Parrot AI Reportes Menú Configuración Personal Facturación Inventari…" at bounding box center [515, 285] width 1030 height 570
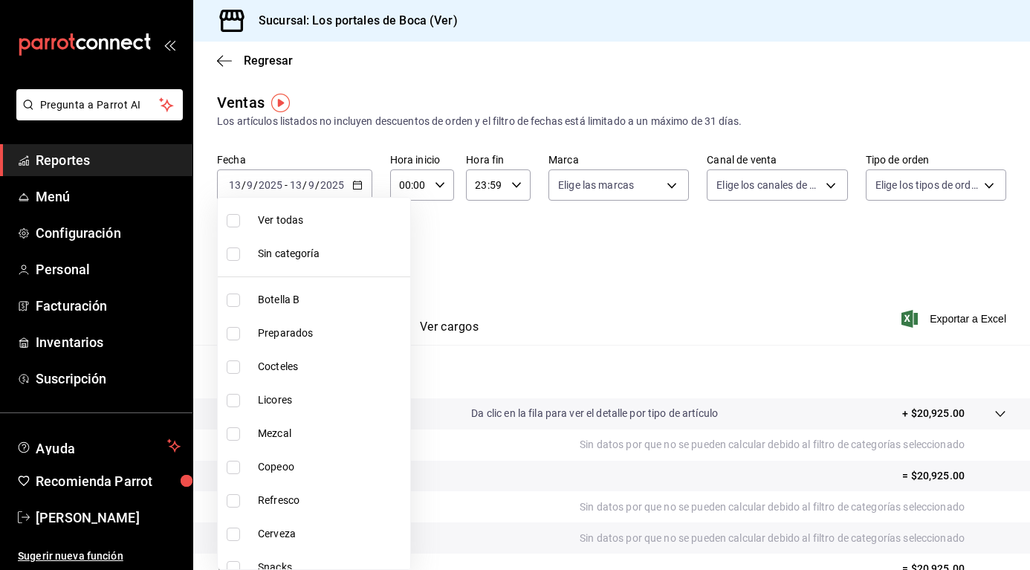
drag, startPoint x: 459, startPoint y: 276, endPoint x: 421, endPoint y: 254, distance: 44.3
click at [456, 275] on div at bounding box center [515, 285] width 1030 height 570
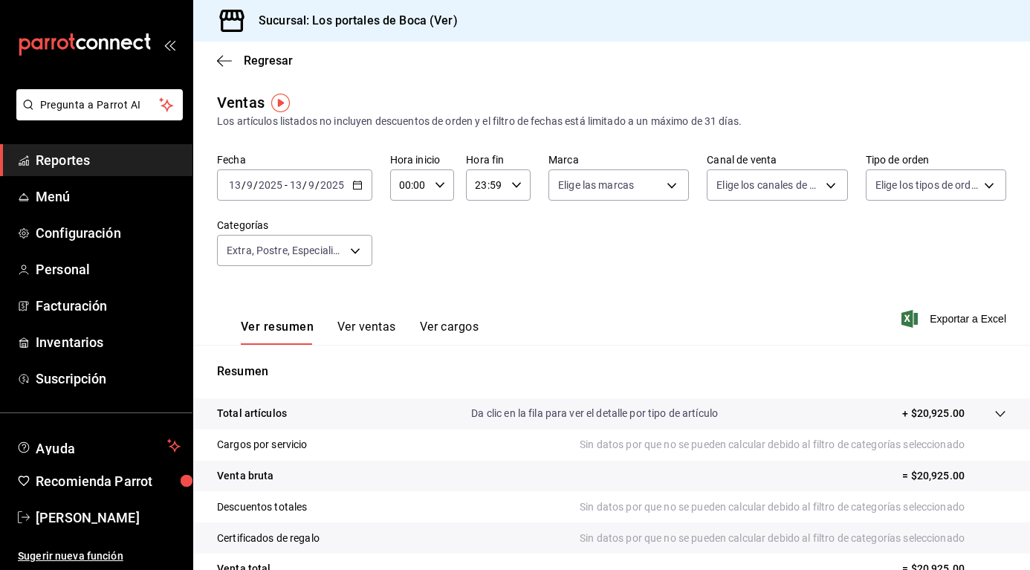
click at [358, 187] on icon "button" at bounding box center [357, 185] width 10 height 10
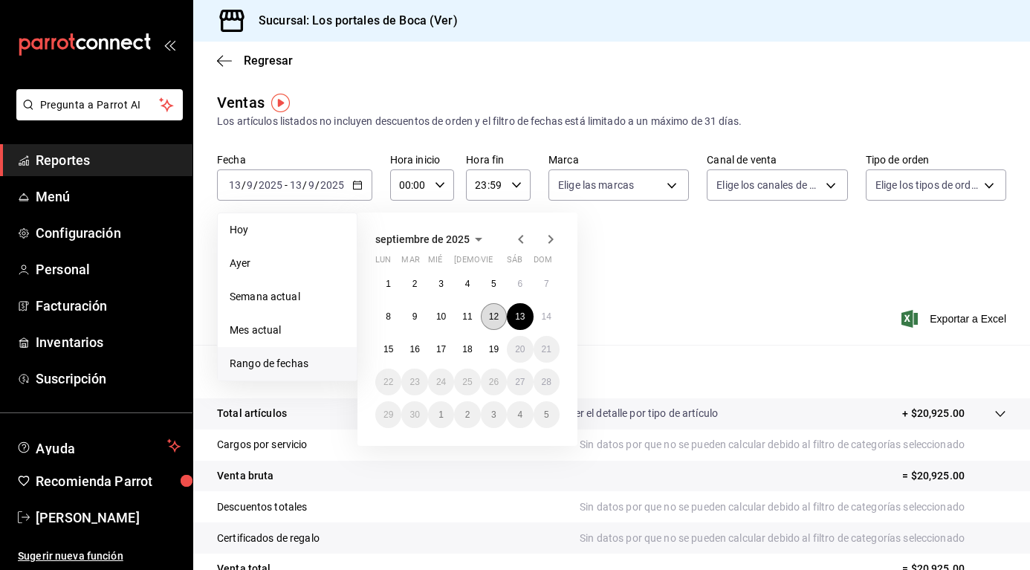
click at [492, 314] on abbr "12" at bounding box center [494, 316] width 10 height 10
click at [491, 313] on abbr "12" at bounding box center [494, 316] width 10 height 10
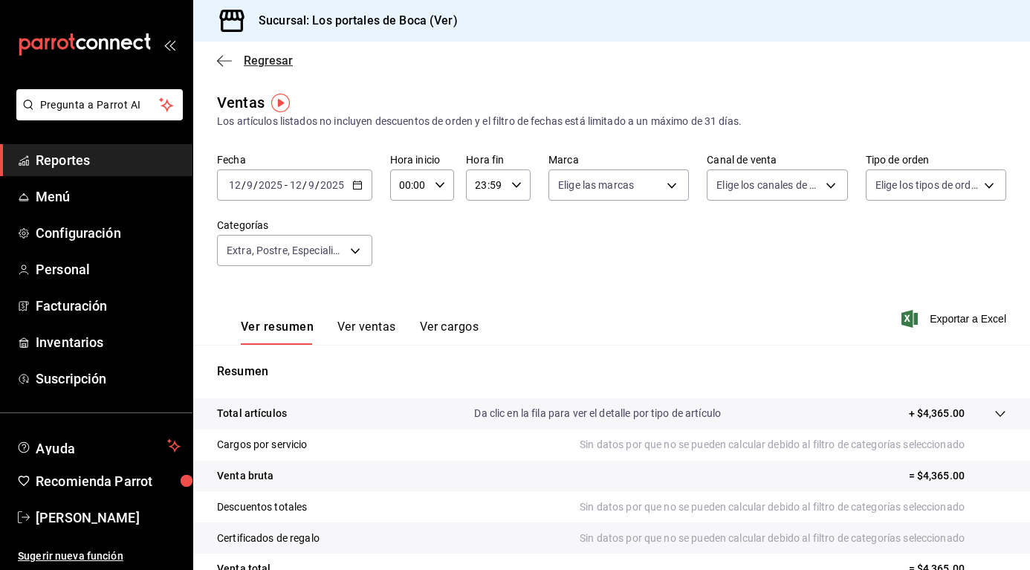
click at [224, 61] on icon "button" at bounding box center [224, 60] width 15 height 1
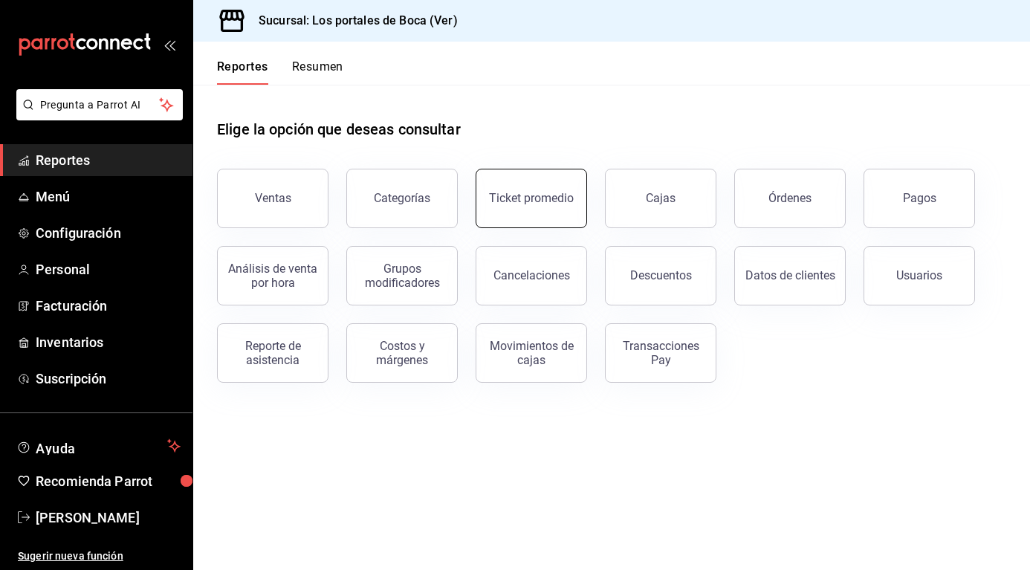
click at [524, 199] on div "Ticket promedio" at bounding box center [531, 198] width 85 height 14
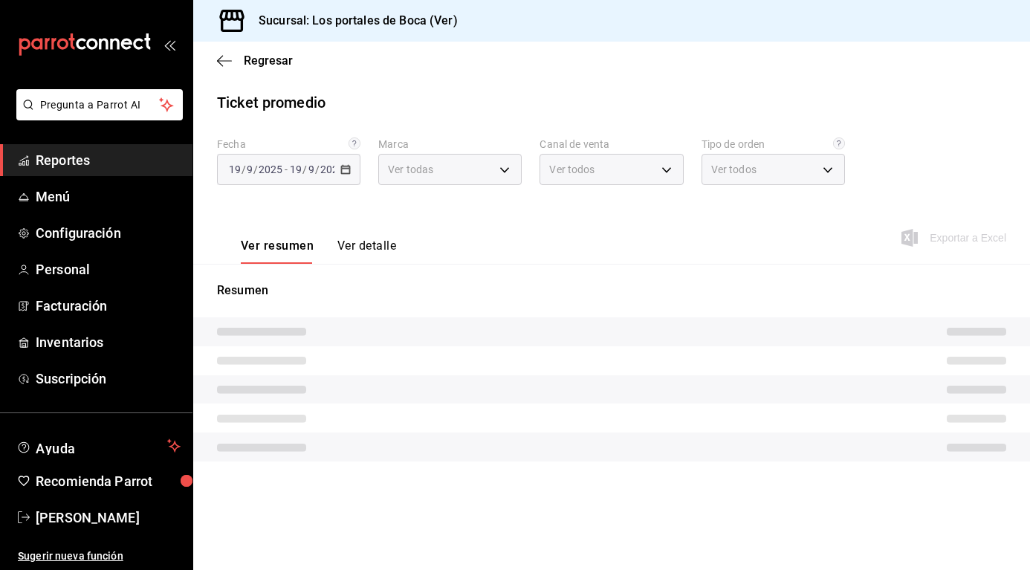
type input "3d32fec7-31fa-41a3-8b0d-c50462704563"
type input "PARROT,UBER_EATS,RAPPI,DIDI_FOOD,ONLINE"
type input "3e6eb56b-fde8-4633-bb59-00dd1acf17e5,EXTERNAL"
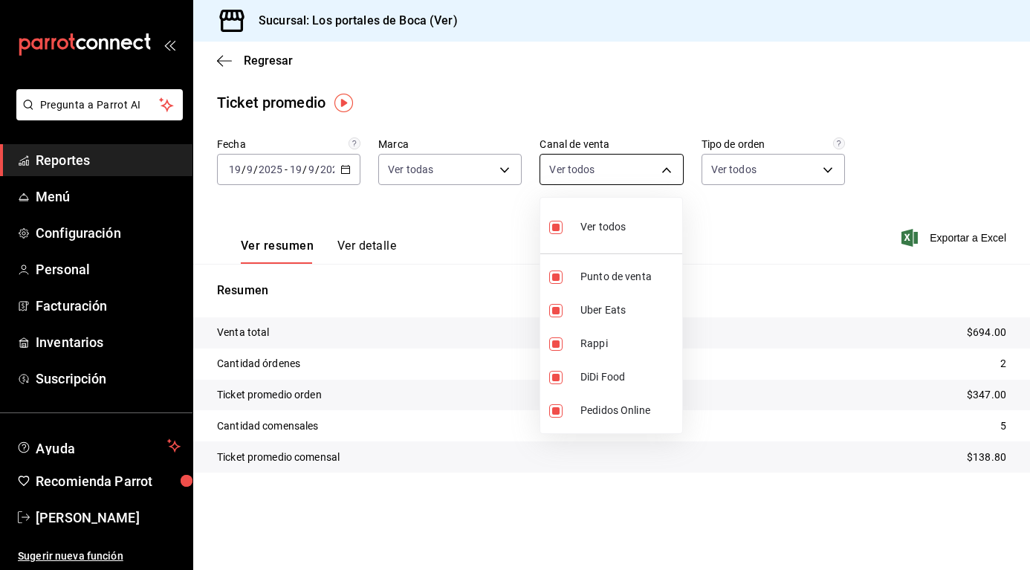
click at [630, 172] on body "Pregunta a Parrot AI Reportes Menú Configuración Personal Facturación Inventari…" at bounding box center [515, 285] width 1030 height 570
click at [441, 177] on div at bounding box center [515, 285] width 1030 height 570
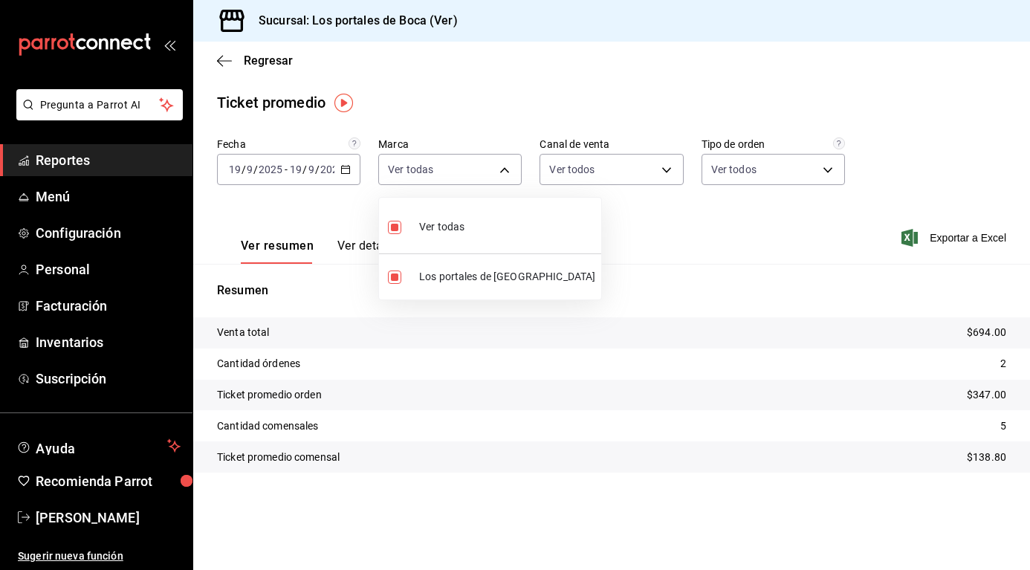
click at [441, 177] on body "Pregunta a Parrot AI Reportes Menú Configuración Personal Facturación Inventari…" at bounding box center [515, 285] width 1030 height 570
click at [441, 175] on div at bounding box center [515, 285] width 1030 height 570
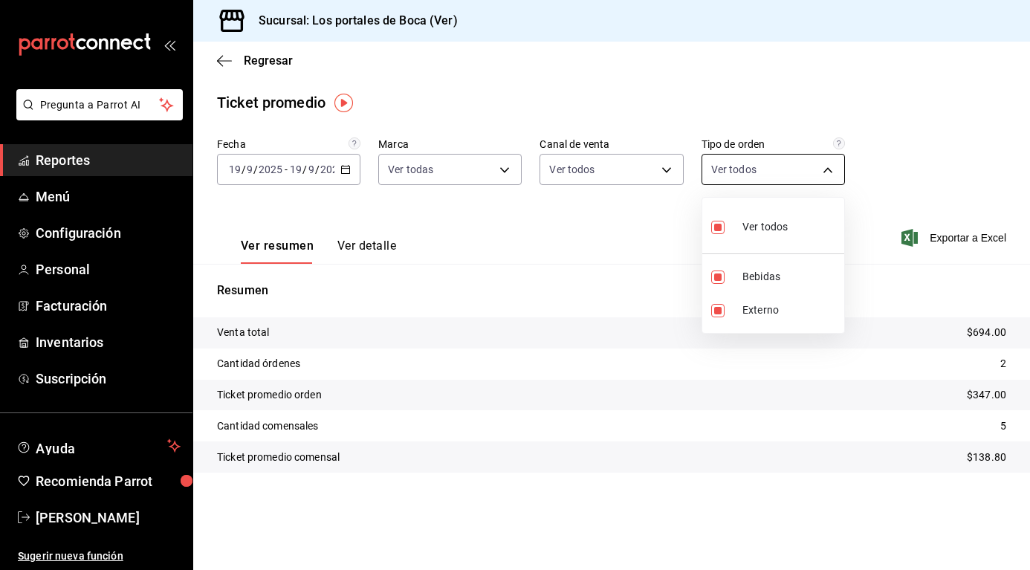
click at [799, 158] on body "Pregunta a Parrot AI Reportes Menú Configuración Personal Facturación Inventari…" at bounding box center [515, 285] width 1030 height 570
click at [798, 158] on div at bounding box center [515, 285] width 1030 height 570
click at [216, 62] on div "Regresar" at bounding box center [611, 61] width 837 height 38
click at [218, 56] on icon "button" at bounding box center [224, 60] width 15 height 13
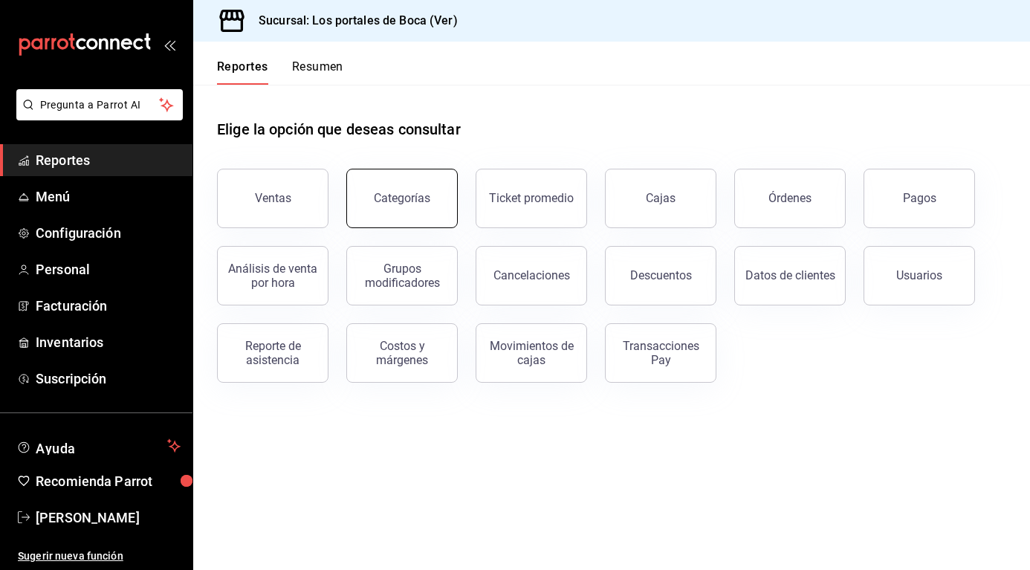
click at [420, 207] on button "Categorías" at bounding box center [401, 198] width 111 height 59
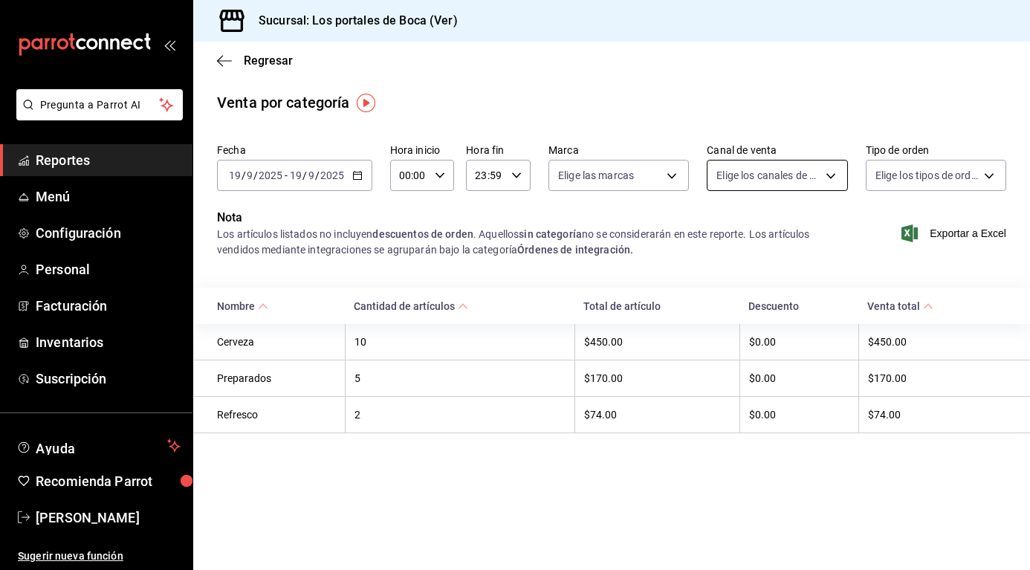
click at [828, 180] on body "Pregunta a Parrot AI Reportes Menú Configuración Personal Facturación Inventari…" at bounding box center [515, 285] width 1030 height 570
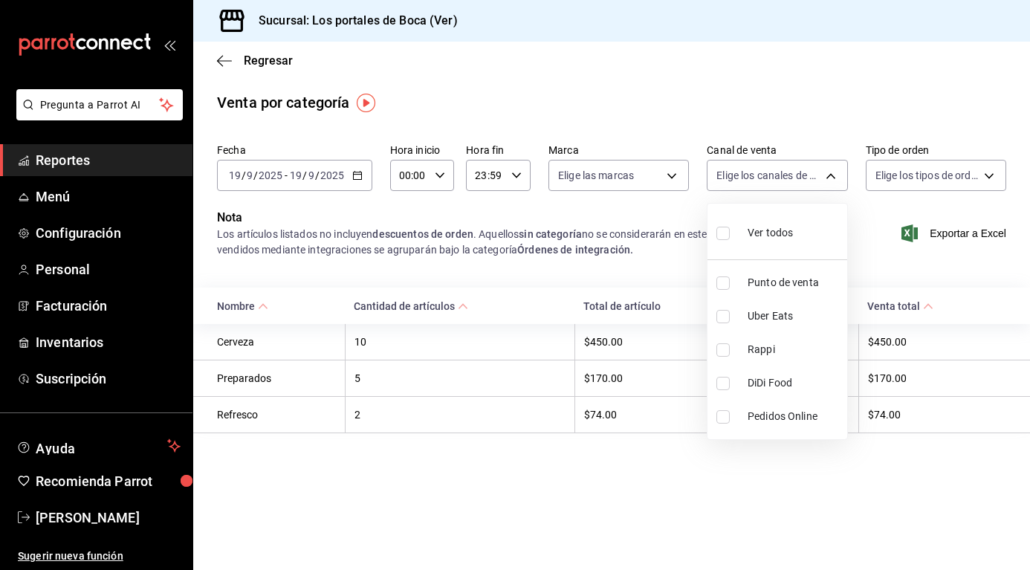
click at [912, 161] on div at bounding box center [515, 285] width 1030 height 570
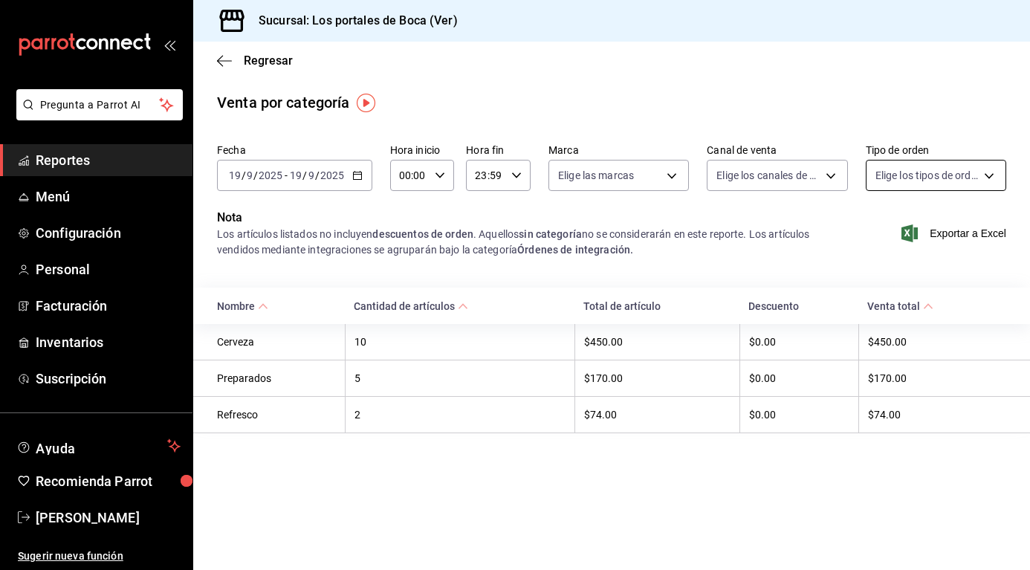
click at [921, 174] on body "Pregunta a Parrot AI Reportes Menú Configuración Personal Facturación Inventari…" at bounding box center [515, 285] width 1030 height 570
click at [946, 173] on div at bounding box center [515, 285] width 1030 height 570
click at [662, 178] on body "Pregunta a Parrot AI Reportes Menú Configuración Personal Facturación Inventari…" at bounding box center [515, 285] width 1030 height 570
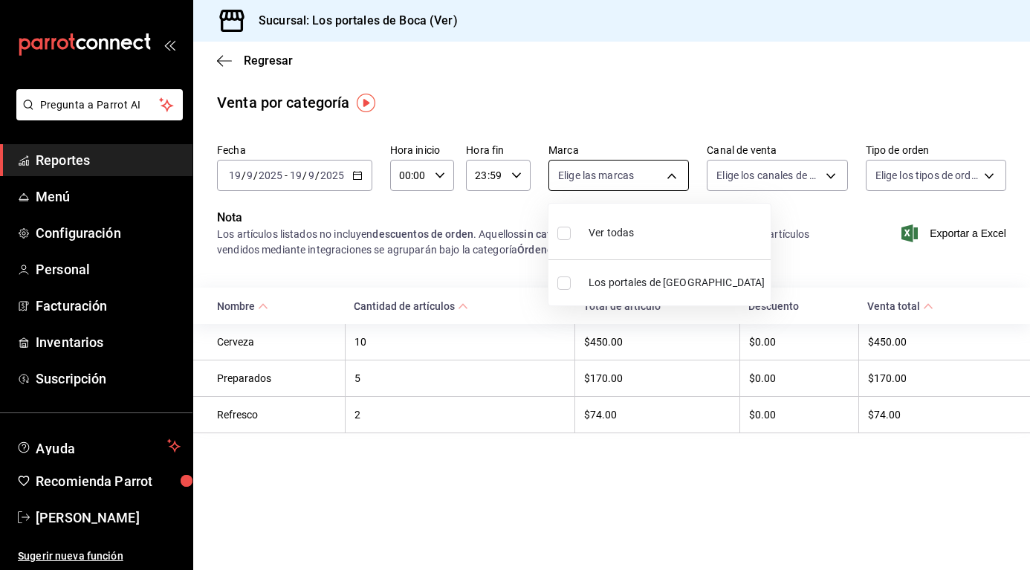
click at [662, 178] on div at bounding box center [515, 285] width 1030 height 570
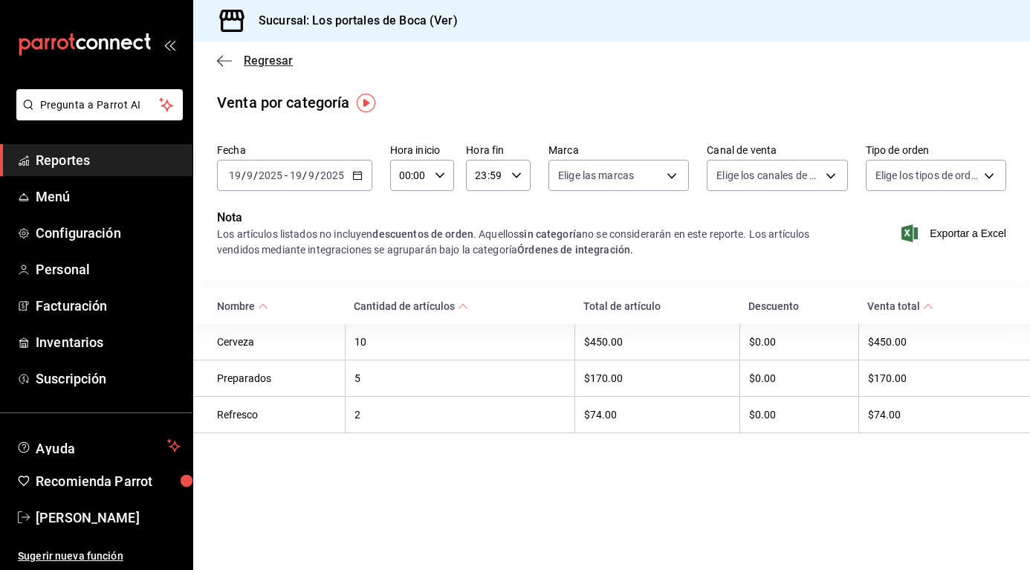
click at [224, 62] on icon "button" at bounding box center [224, 60] width 15 height 13
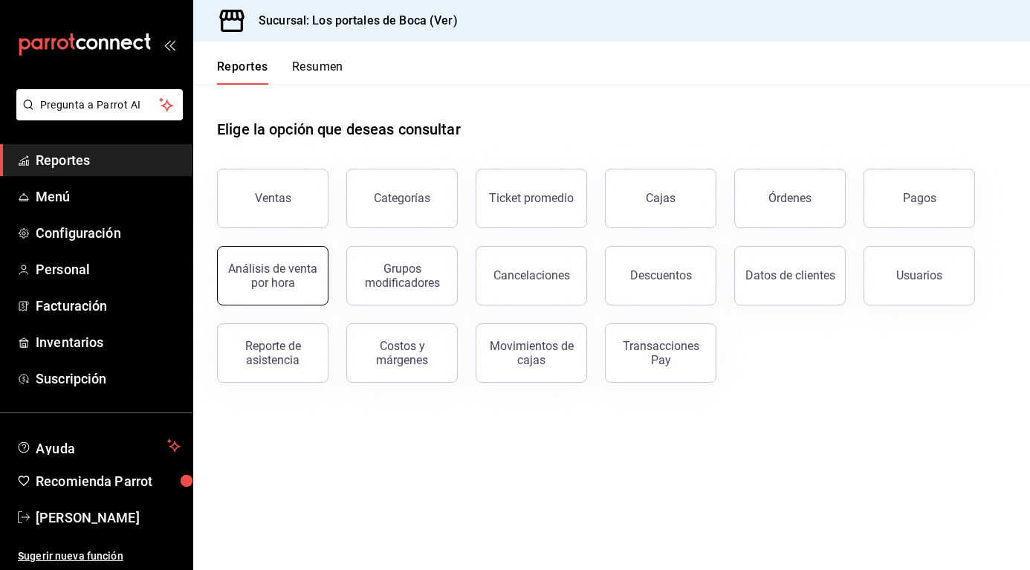
click at [273, 270] on div "Análisis de venta por hora" at bounding box center [273, 276] width 92 height 28
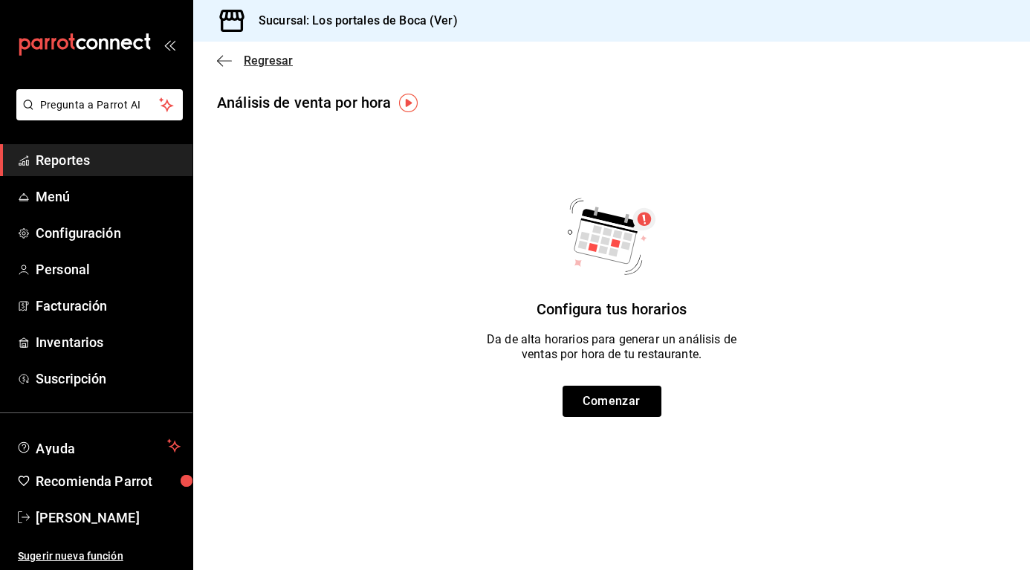
click at [220, 59] on icon "button" at bounding box center [224, 60] width 15 height 13
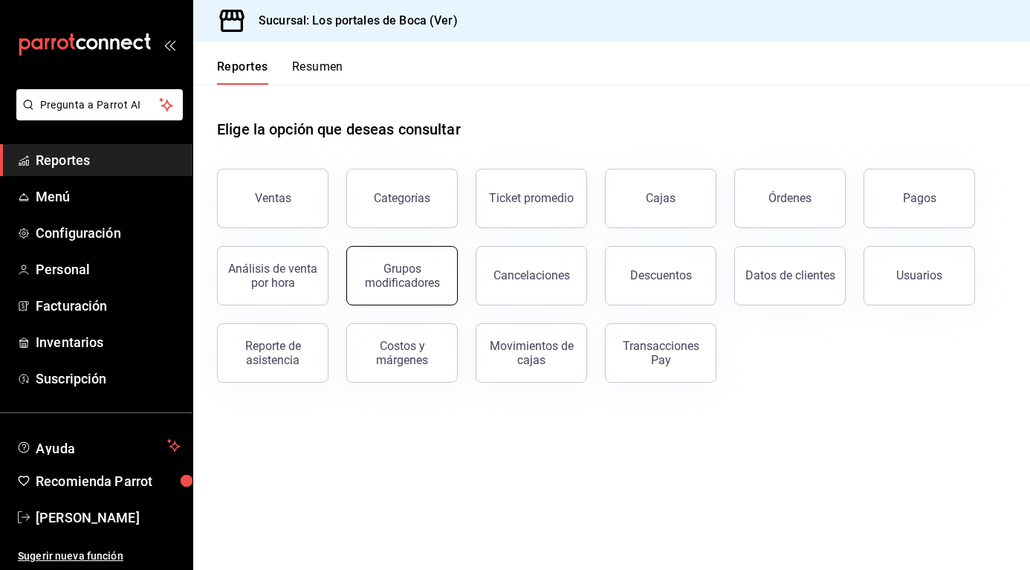
click at [422, 263] on div "Grupos modificadores" at bounding box center [402, 276] width 92 height 28
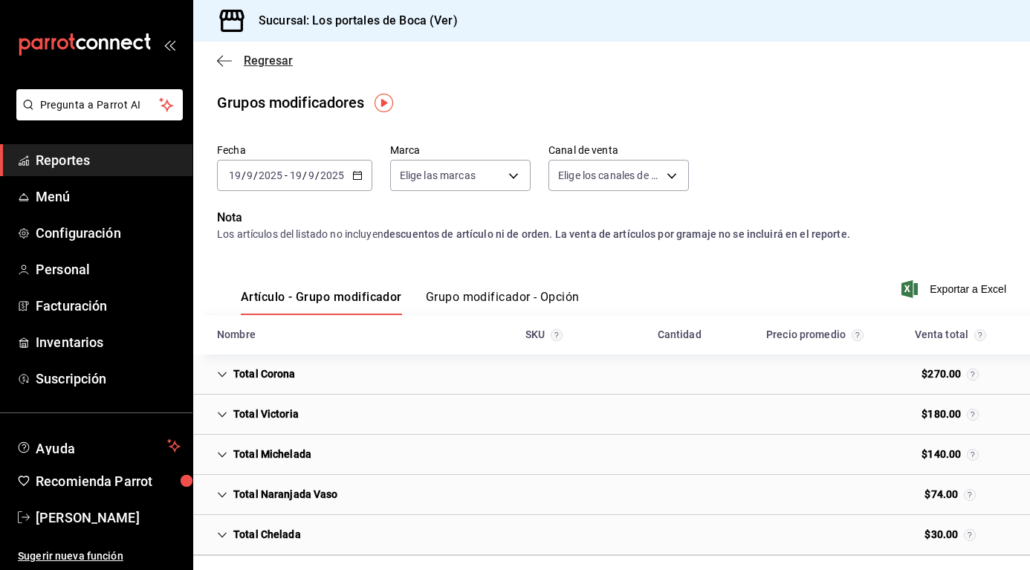
click at [222, 55] on icon "button" at bounding box center [224, 60] width 15 height 13
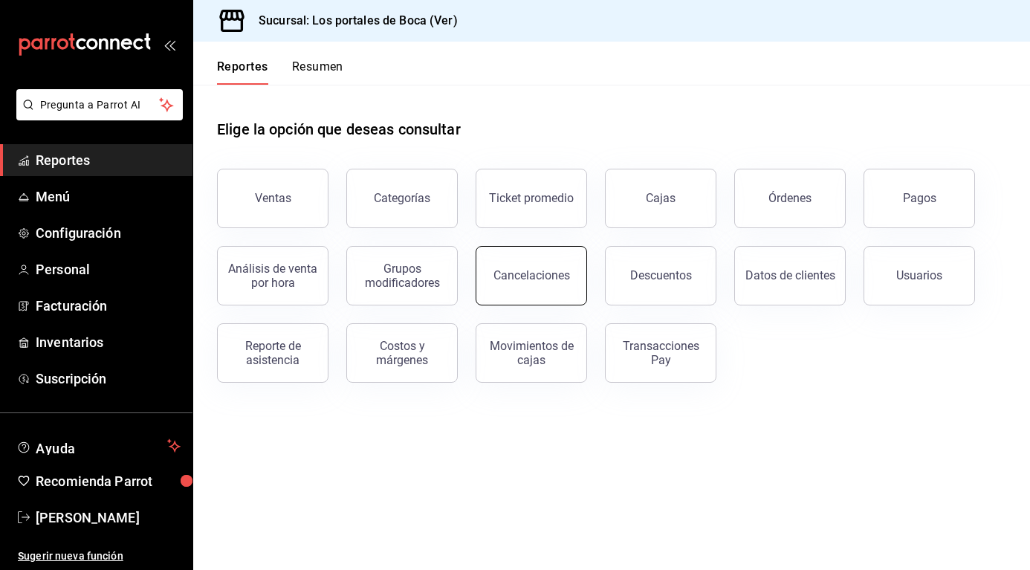
click at [531, 280] on div "Cancelaciones" at bounding box center [532, 275] width 77 height 14
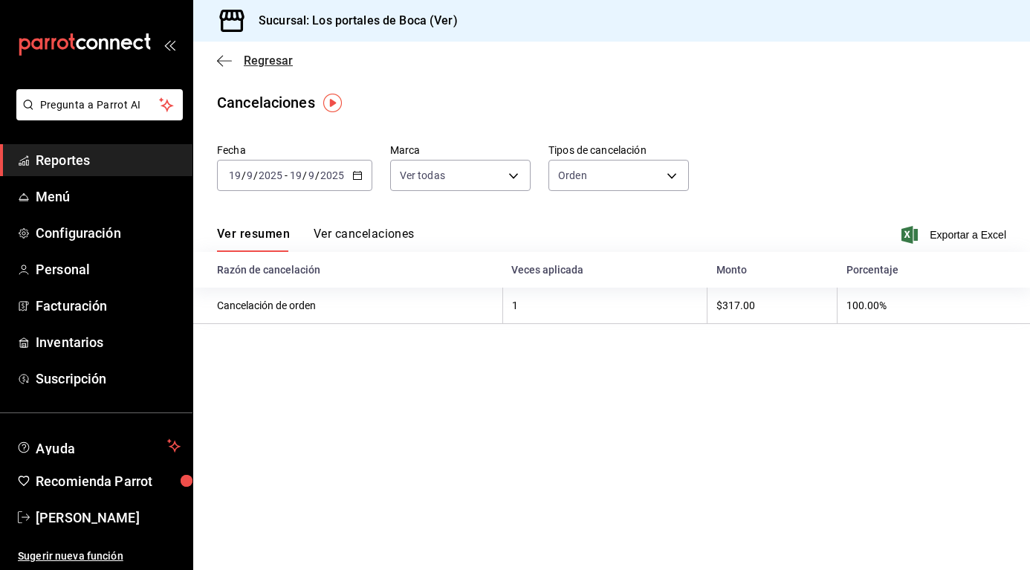
click at [224, 62] on icon "button" at bounding box center [224, 60] width 15 height 13
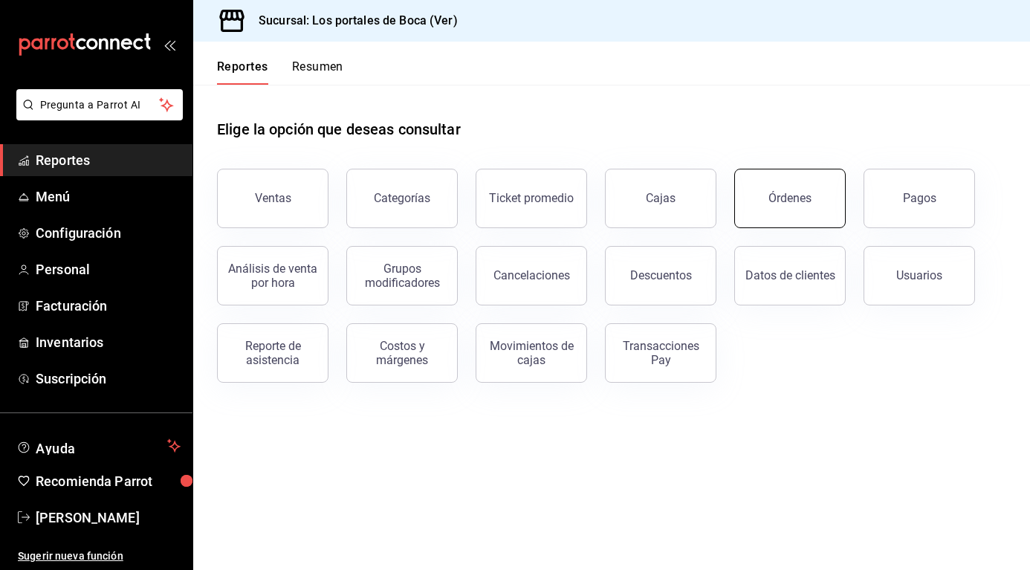
click at [795, 198] on div "Órdenes" at bounding box center [790, 198] width 43 height 14
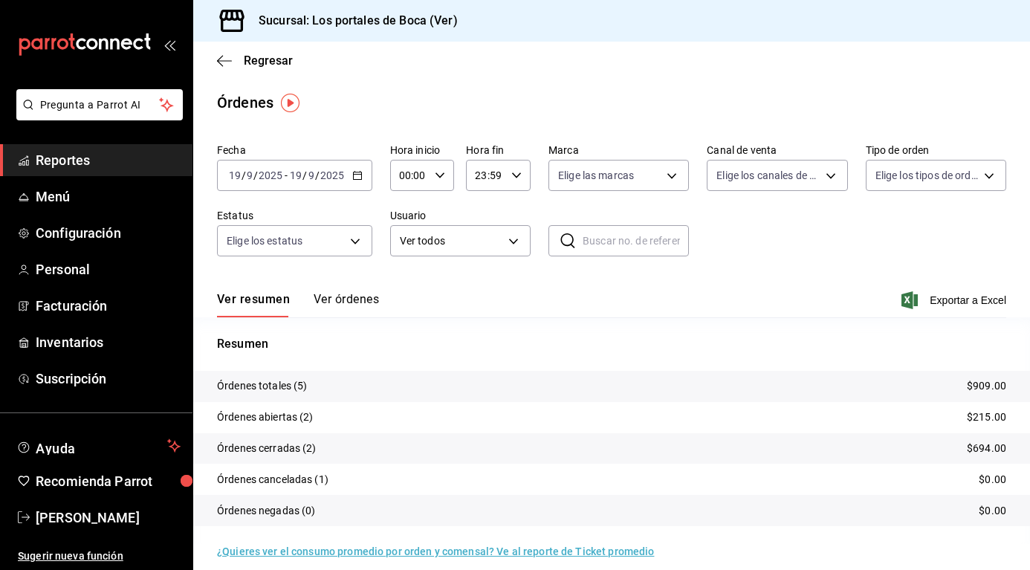
click at [359, 175] on \(Stroke\) "button" at bounding box center [357, 174] width 8 height 1
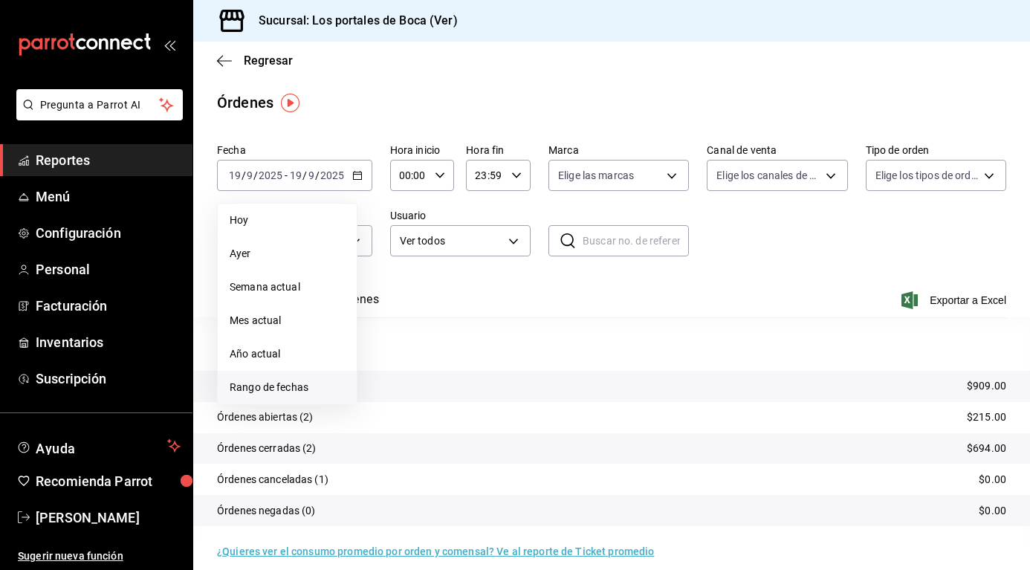
click at [293, 375] on li "Rango de fechas" at bounding box center [287, 387] width 139 height 33
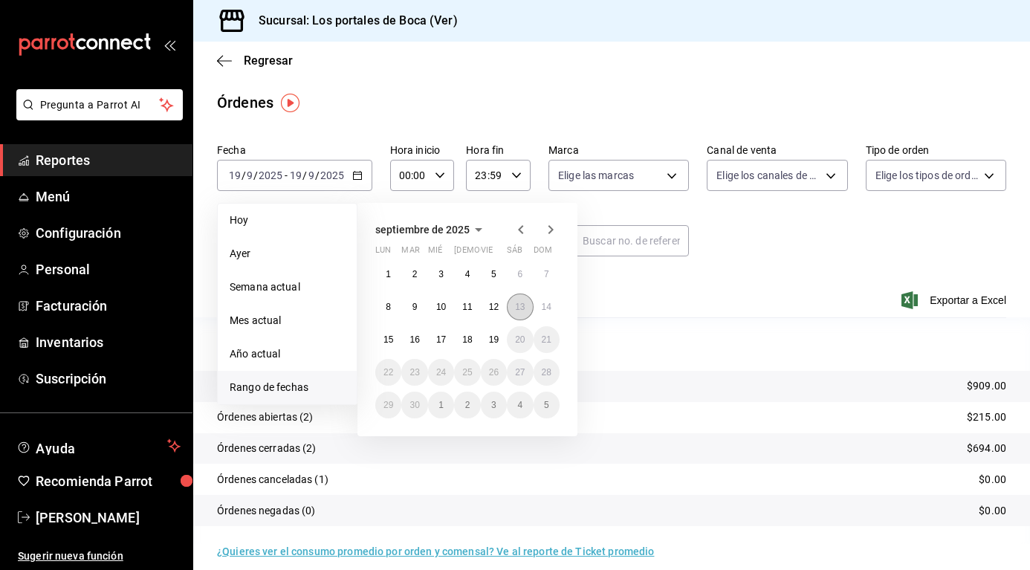
click at [514, 308] on button "13" at bounding box center [520, 307] width 26 height 27
click at [511, 306] on button "13" at bounding box center [520, 307] width 26 height 27
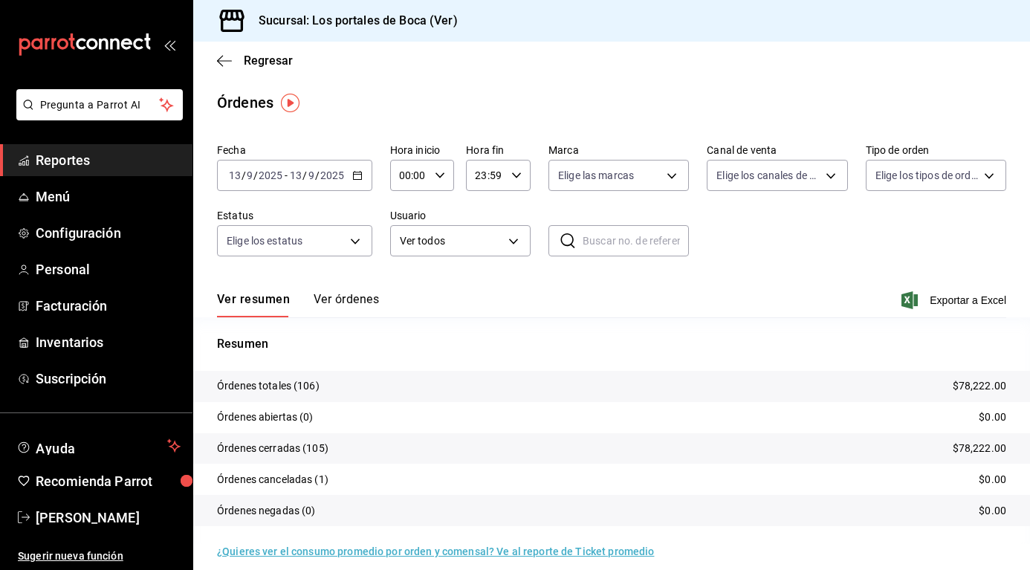
click at [301, 177] on input "13" at bounding box center [295, 175] width 13 height 12
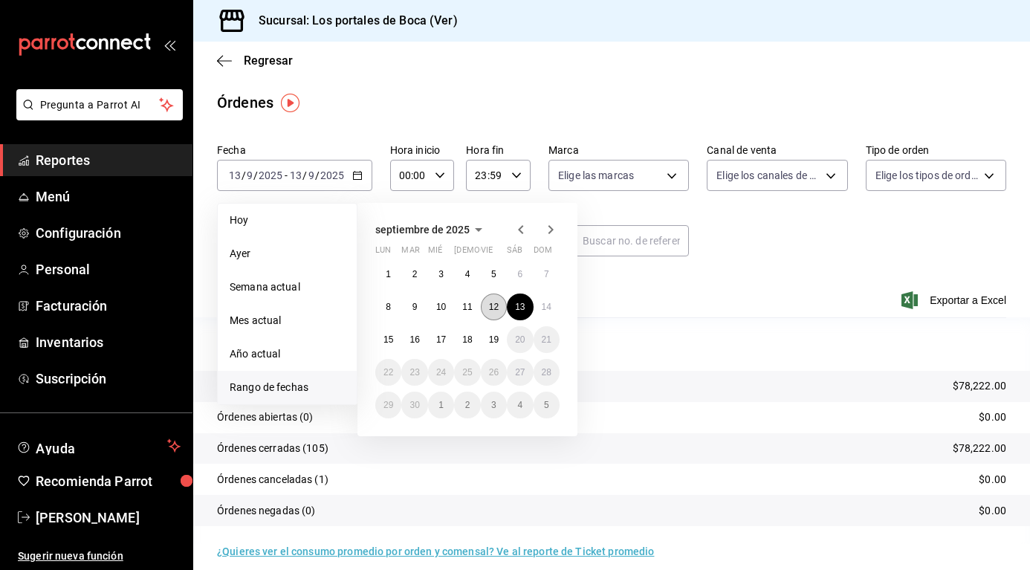
click at [484, 311] on button "12" at bounding box center [494, 307] width 26 height 27
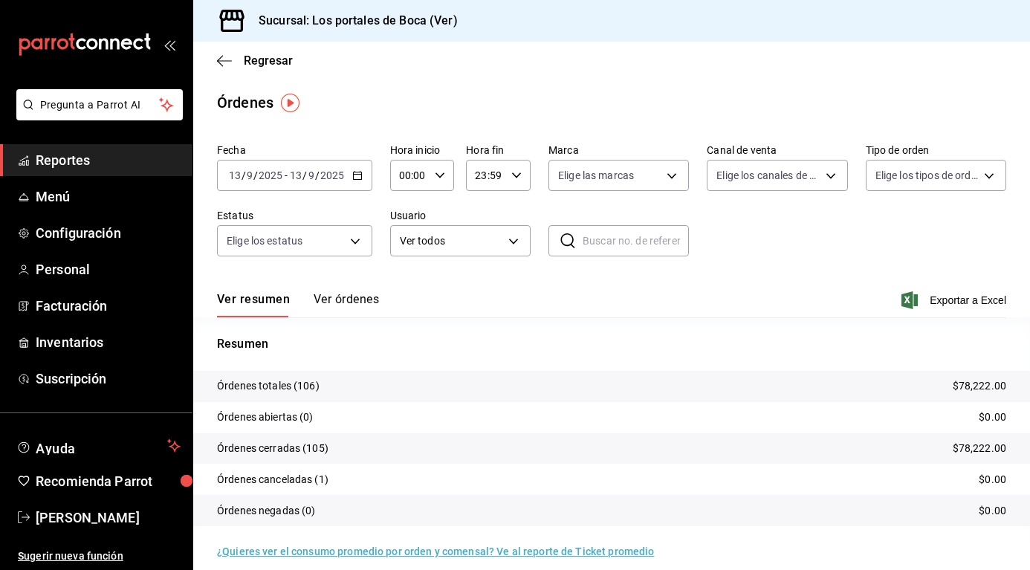
click at [231, 177] on input "13" at bounding box center [234, 175] width 13 height 12
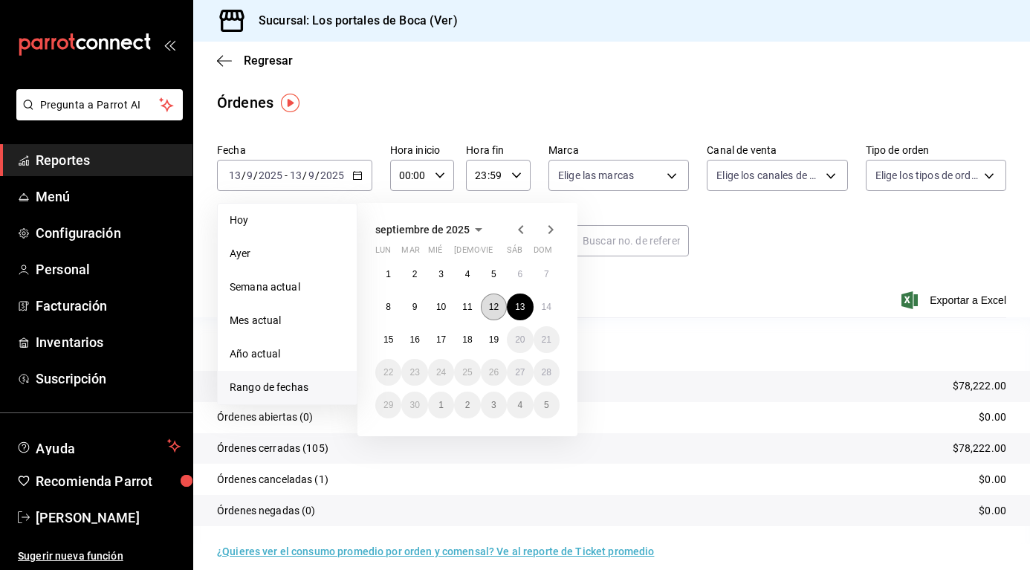
click at [489, 318] on button "12" at bounding box center [494, 307] width 26 height 27
click at [488, 311] on button "12" at bounding box center [494, 307] width 26 height 27
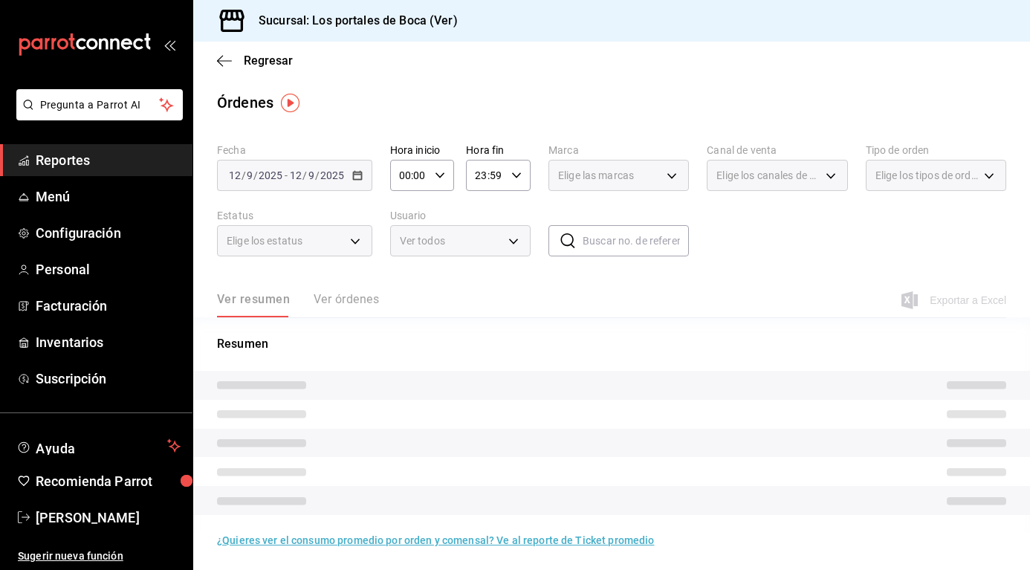
click at [487, 310] on div "Ver resumen Ver órdenes Exportar a Excel" at bounding box center [611, 295] width 789 height 43
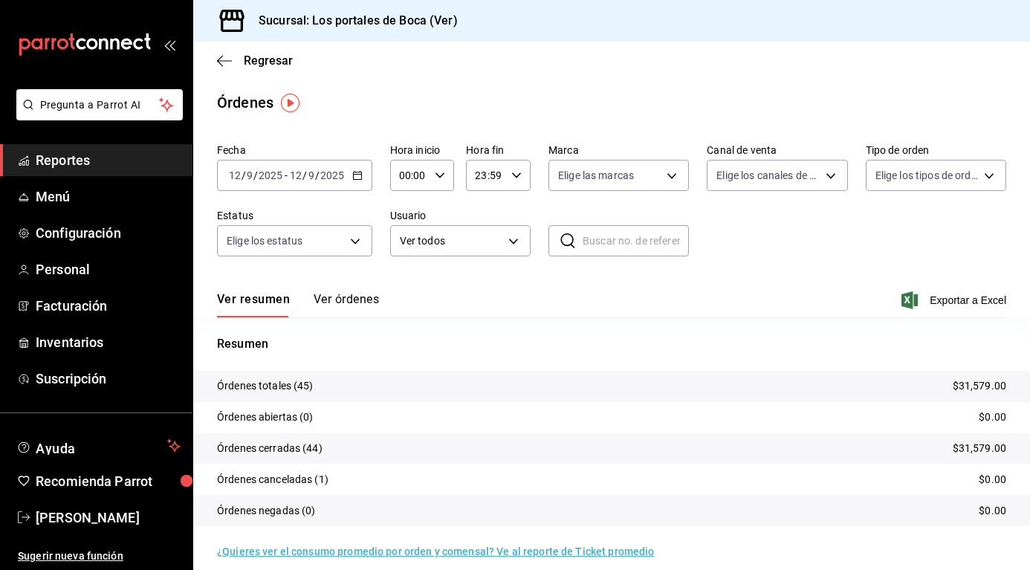
click at [352, 177] on icon "button" at bounding box center [357, 175] width 10 height 10
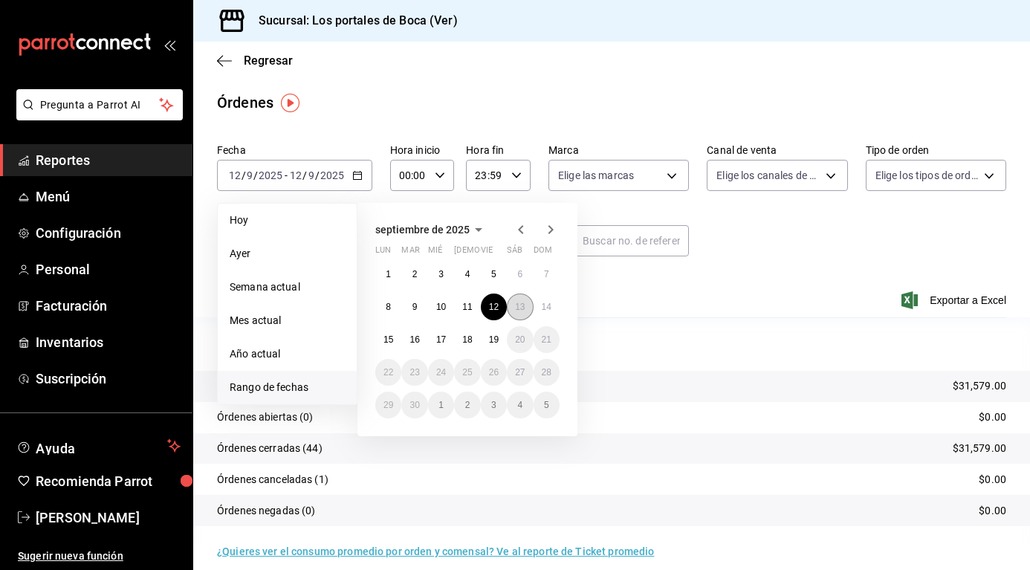
click at [527, 310] on button "13" at bounding box center [520, 307] width 26 height 27
click at [526, 308] on button "13" at bounding box center [520, 307] width 26 height 27
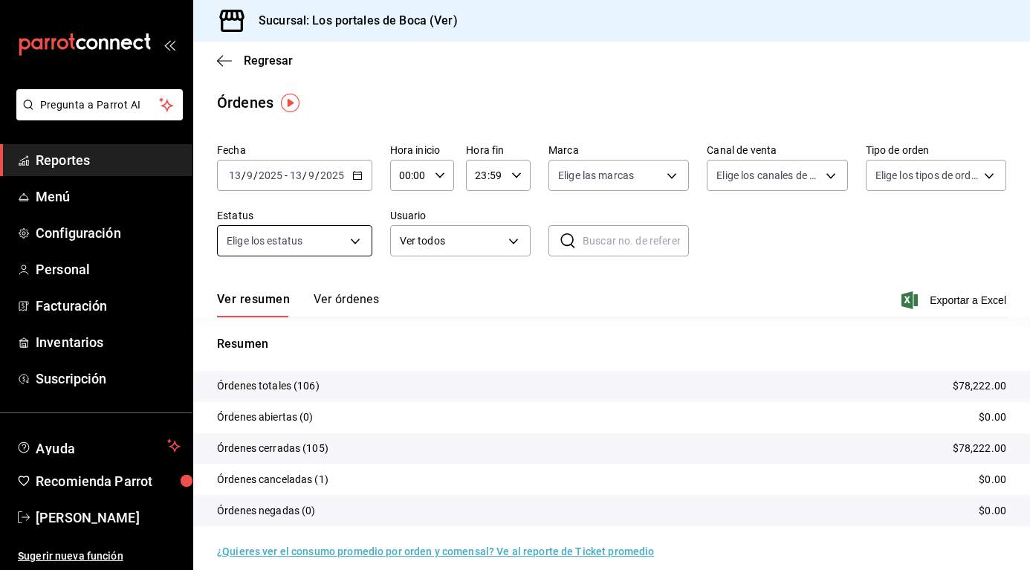
click at [341, 241] on body "Pregunta a Parrot AI Reportes Menú Configuración Personal Facturación Inventari…" at bounding box center [515, 285] width 1030 height 570
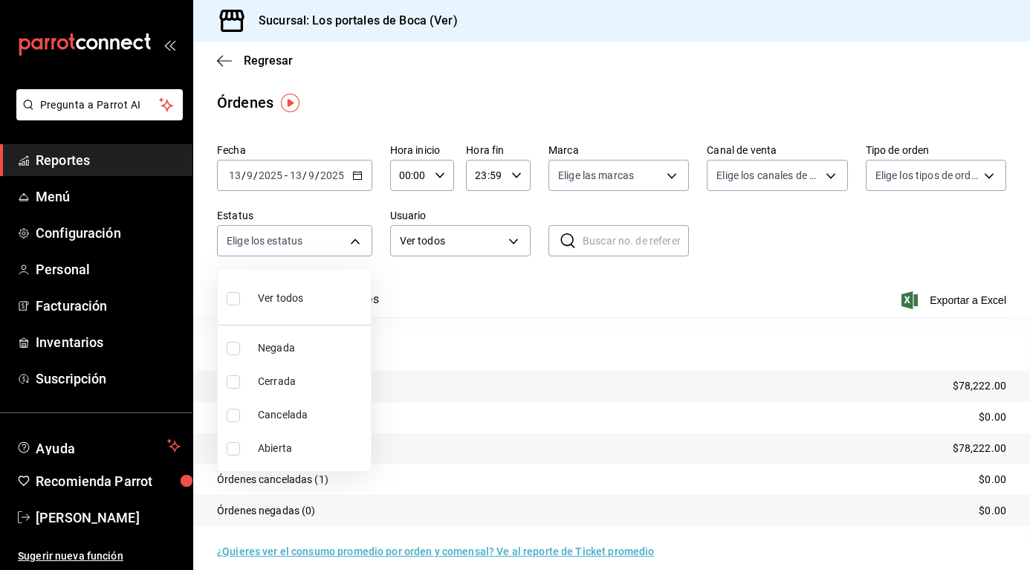
click at [809, 239] on div at bounding box center [515, 285] width 1030 height 570
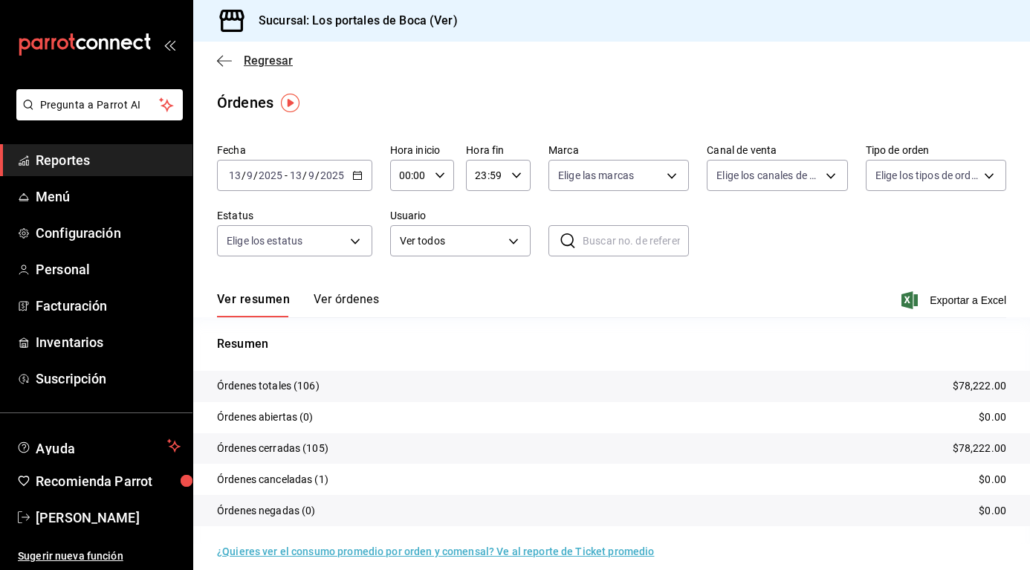
click at [227, 62] on icon "button" at bounding box center [224, 60] width 15 height 13
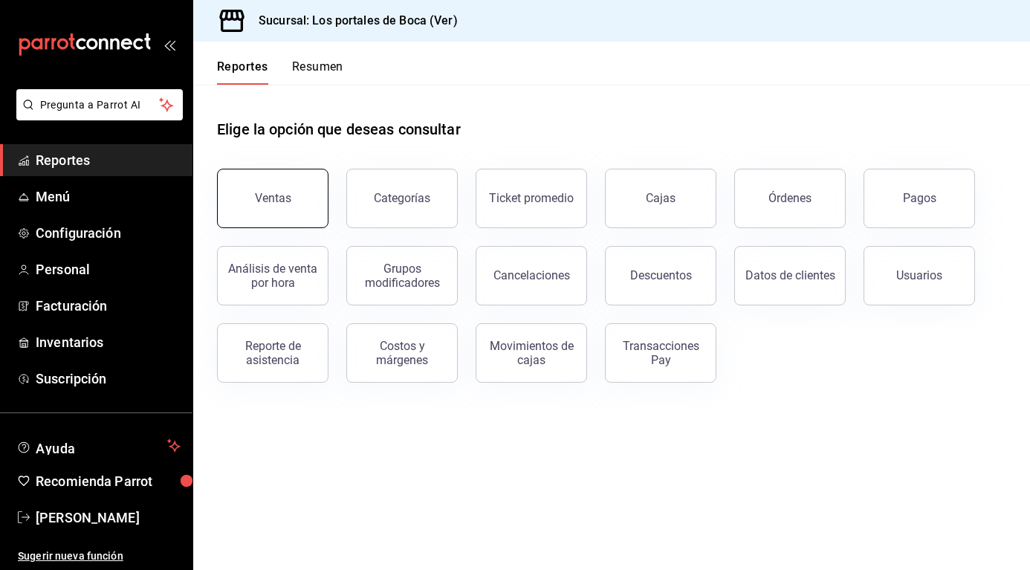
click at [287, 194] on div "Ventas" at bounding box center [273, 198] width 36 height 14
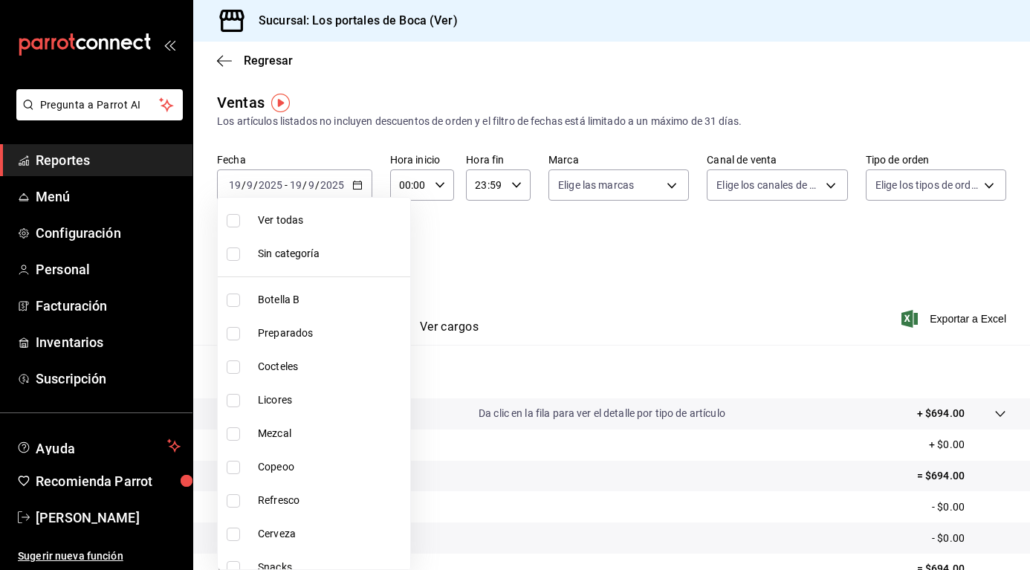
click at [357, 253] on body "Pregunta a Parrot AI Reportes Menú Configuración Personal Facturación Inventari…" at bounding box center [515, 285] width 1030 height 570
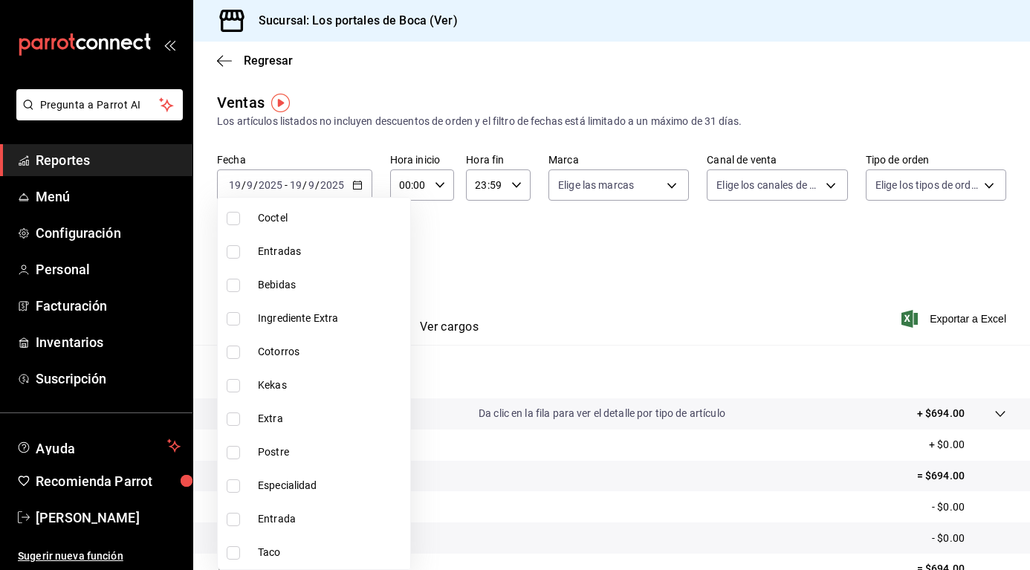
click at [230, 555] on input "checkbox" at bounding box center [233, 552] width 13 height 13
checkbox input "true"
type input "8be1a67e-c1d9-45d0-8acd-d9888d76f120"
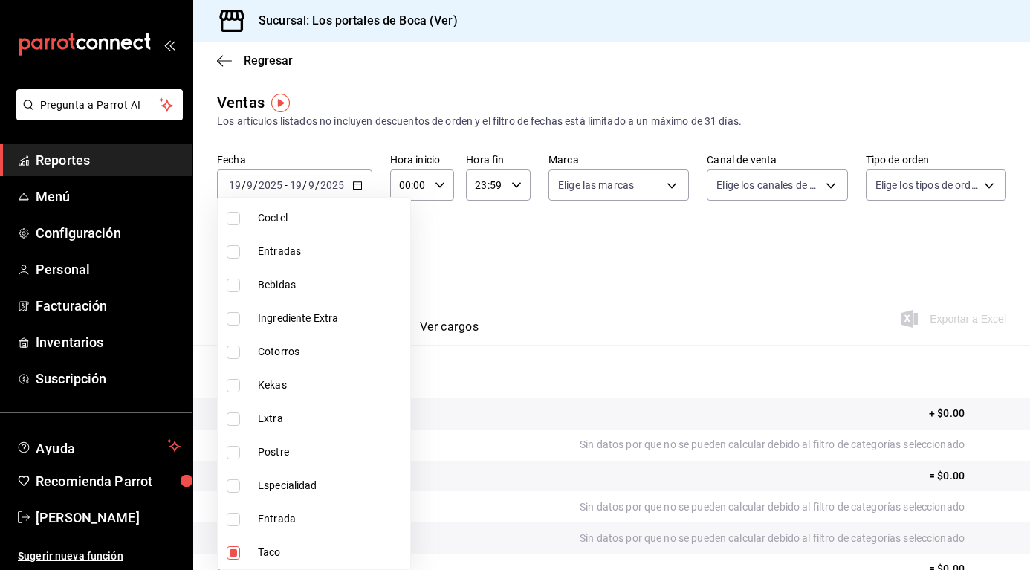
click at [239, 522] on input "checkbox" at bounding box center [233, 519] width 13 height 13
checkbox input "true"
type input "8be1a67e-c1d9-45d0-8acd-d9888d76f120,b91dff45-87de-4512-a91d-f8eb587d86cf"
click at [241, 482] on label at bounding box center [236, 485] width 19 height 13
click at [240, 482] on input "checkbox" at bounding box center [233, 485] width 13 height 13
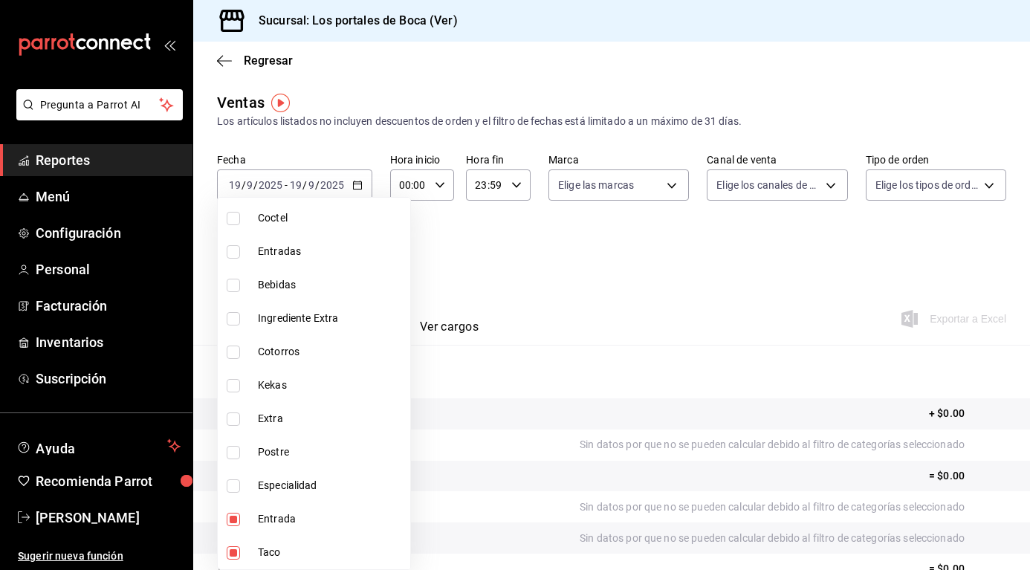
checkbox input "false"
click at [242, 444] on li "Postre" at bounding box center [314, 452] width 193 height 33
type input "8be1a67e-c1d9-45d0-8acd-d9888d76f120,b91dff45-87de-4512-a91d-f8eb587d86cf,47eff…"
checkbox input "true"
click at [230, 482] on input "checkbox" at bounding box center [233, 485] width 13 height 13
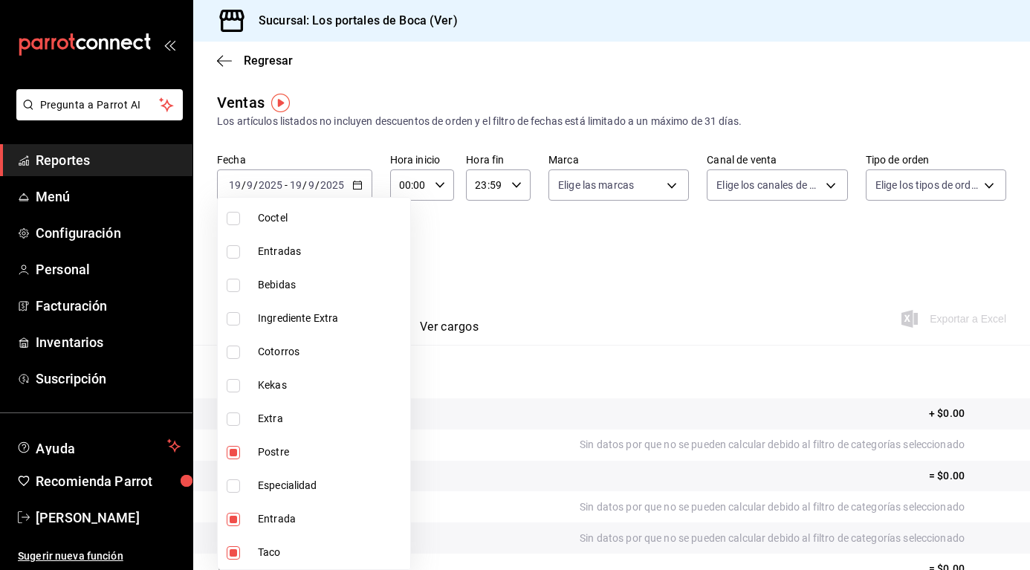
checkbox input "true"
type input "8be1a67e-c1d9-45d0-8acd-d9888d76f120,b91dff45-87de-4512-a91d-f8eb587d86cf,47eff…"
click at [236, 415] on input "checkbox" at bounding box center [233, 419] width 13 height 13
checkbox input "true"
type input "8be1a67e-c1d9-45d0-8acd-d9888d76f120,b91dff45-87de-4512-a91d-f8eb587d86cf,47eff…"
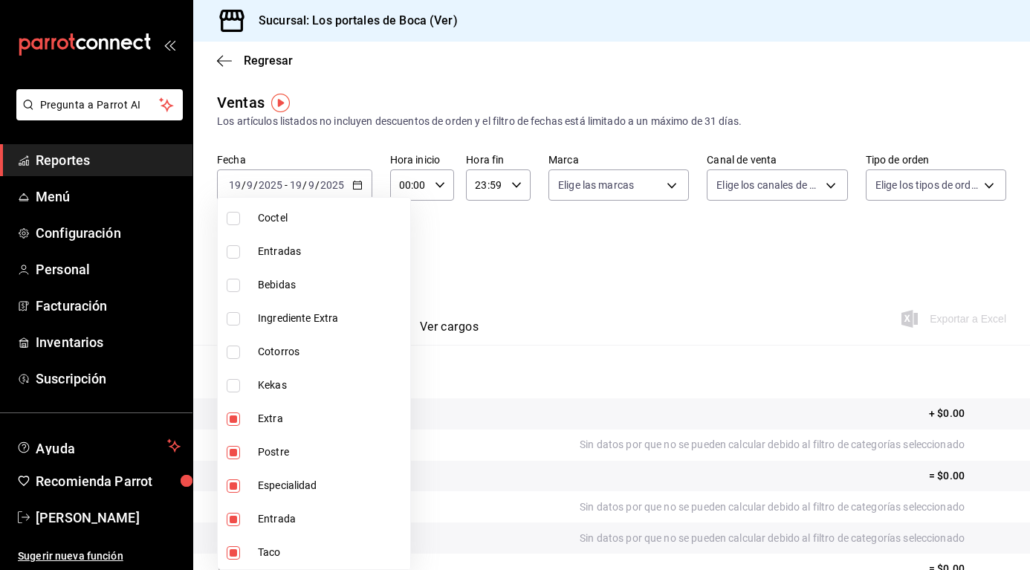
click at [578, 316] on div at bounding box center [515, 285] width 1030 height 570
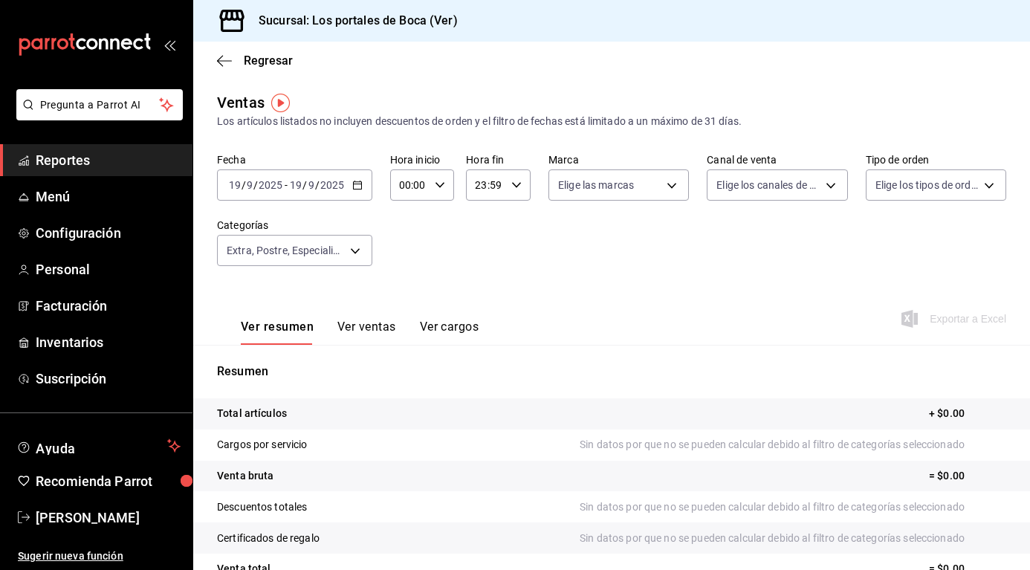
click at [359, 187] on icon "button" at bounding box center [357, 185] width 10 height 10
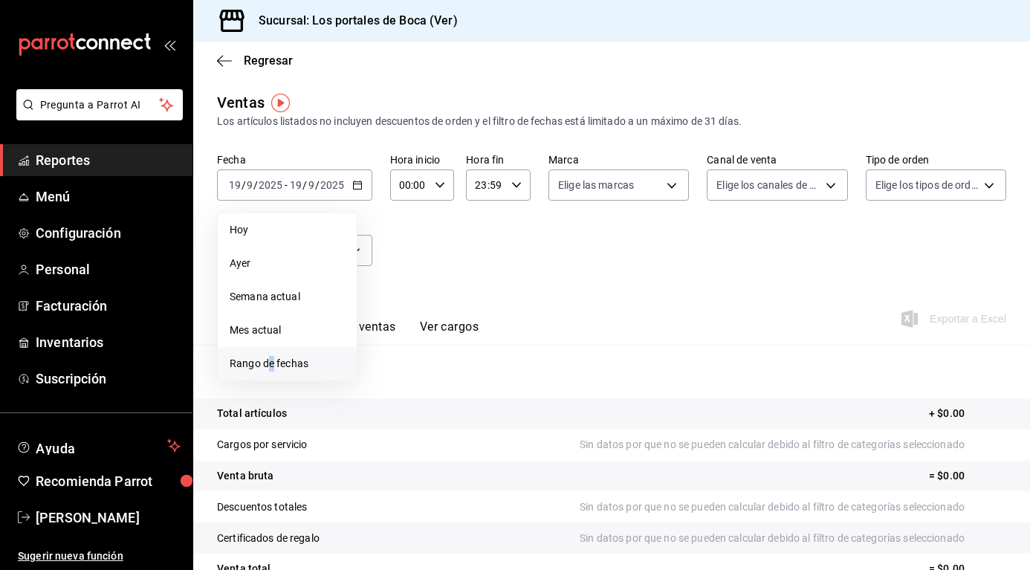
click at [271, 360] on span "Rango de fechas" at bounding box center [287, 364] width 115 height 16
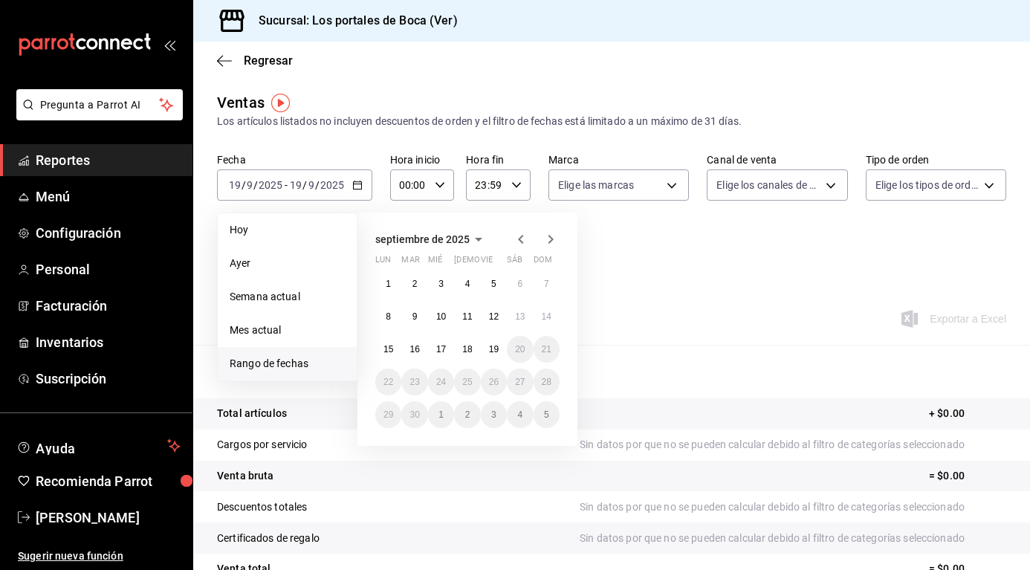
click at [285, 360] on span "Rango de fechas" at bounding box center [287, 364] width 115 height 16
click at [486, 320] on button "12" at bounding box center [494, 316] width 26 height 27
click at [492, 321] on abbr "12" at bounding box center [494, 316] width 10 height 10
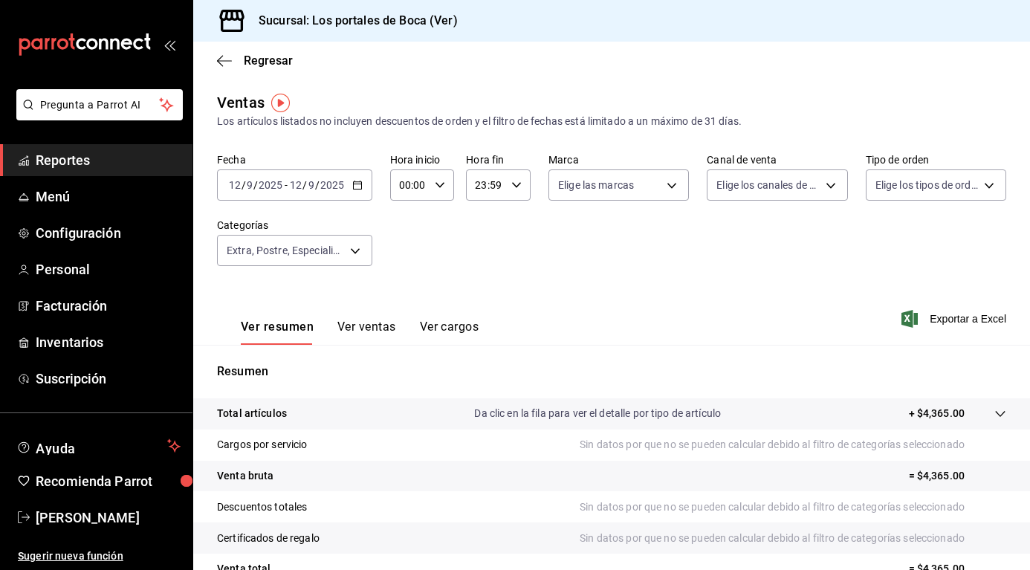
click at [360, 182] on \(Stroke\) "button" at bounding box center [357, 185] width 9 height 8
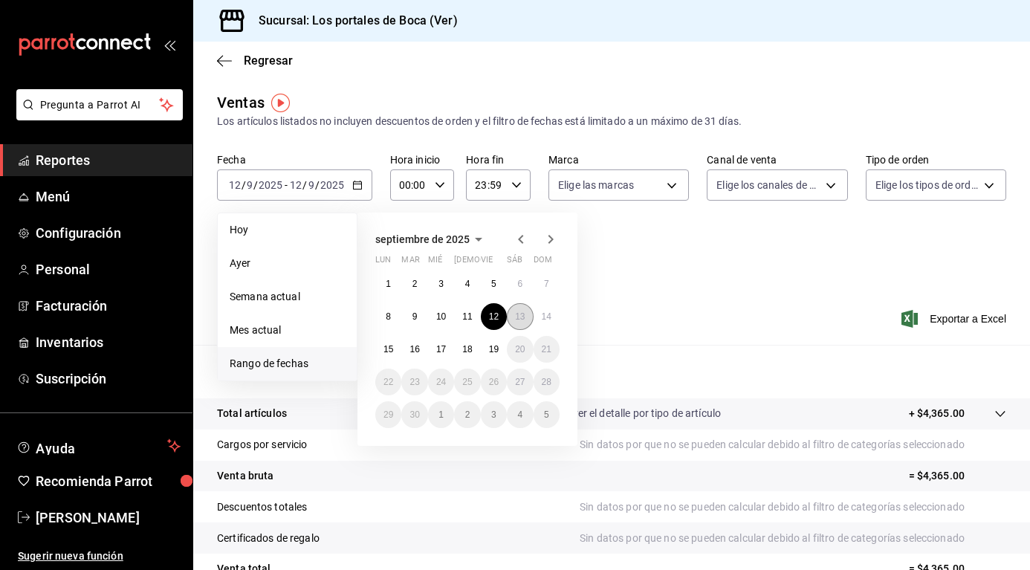
click at [519, 316] on abbr "13" at bounding box center [520, 316] width 10 height 10
click at [516, 320] on abbr "13" at bounding box center [520, 316] width 10 height 10
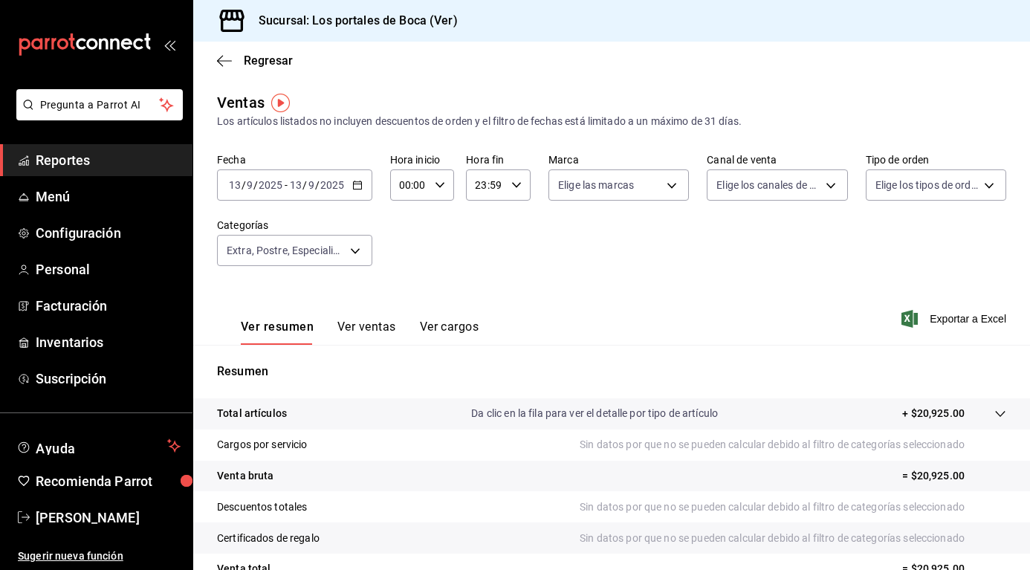
click at [355, 187] on icon "button" at bounding box center [357, 185] width 10 height 10
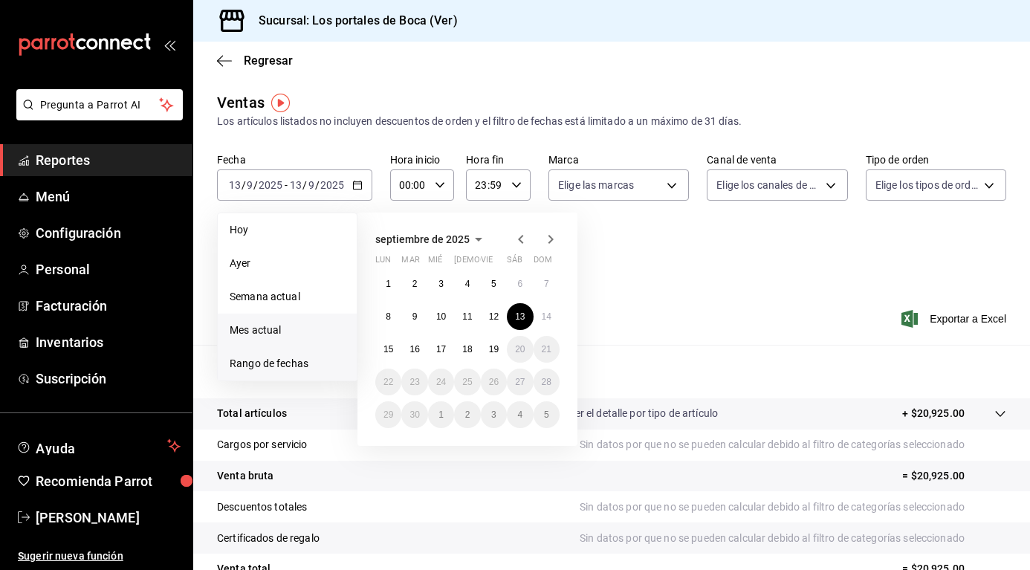
click at [305, 332] on span "Mes actual" at bounding box center [287, 331] width 115 height 16
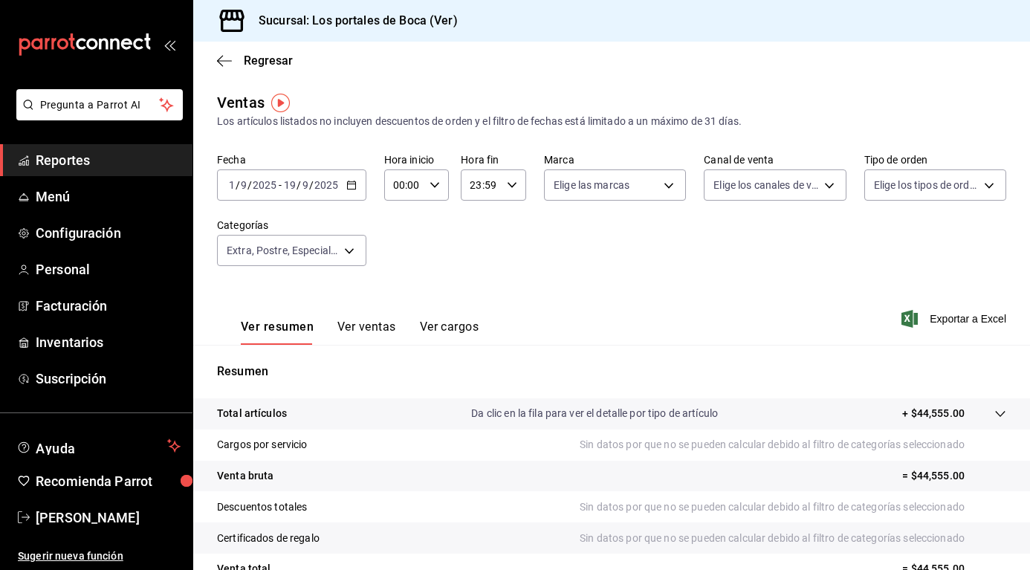
click at [911, 320] on span "Exportar a Excel" at bounding box center [956, 319] width 102 height 18
click at [349, 187] on icon "button" at bounding box center [351, 185] width 10 height 10
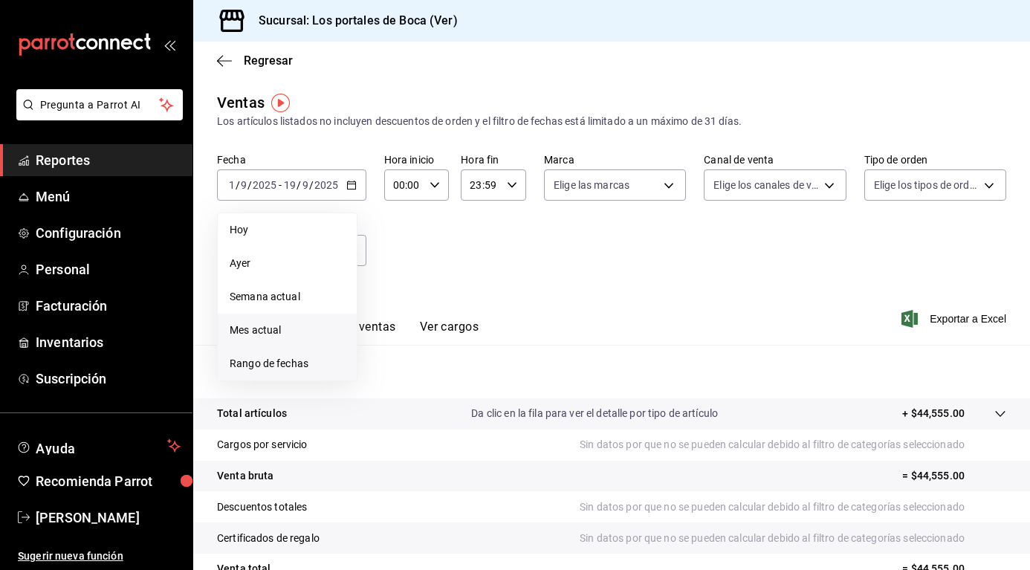
click at [280, 362] on span "Rango de fechas" at bounding box center [287, 364] width 115 height 16
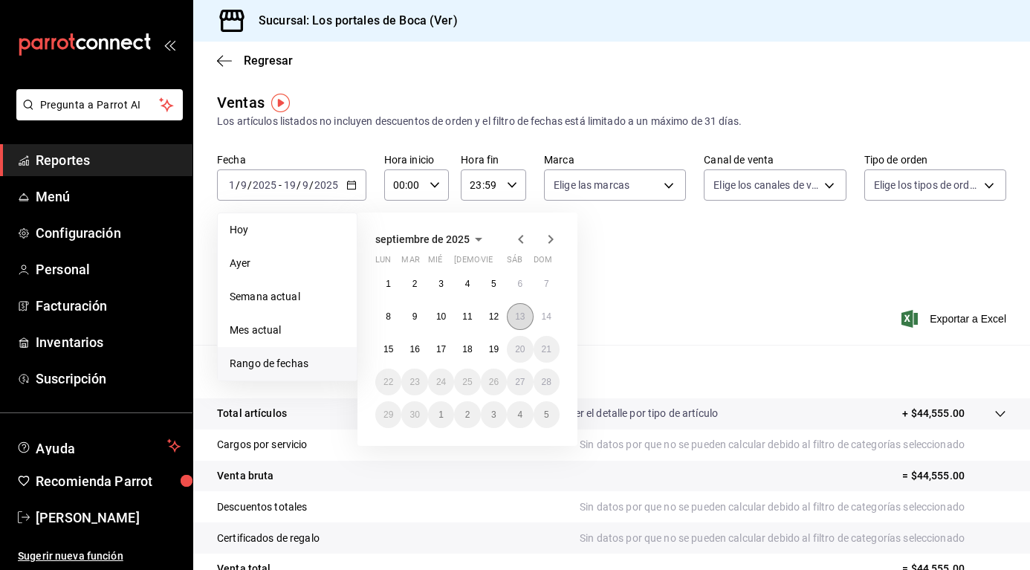
click at [525, 318] on abbr "13" at bounding box center [520, 316] width 10 height 10
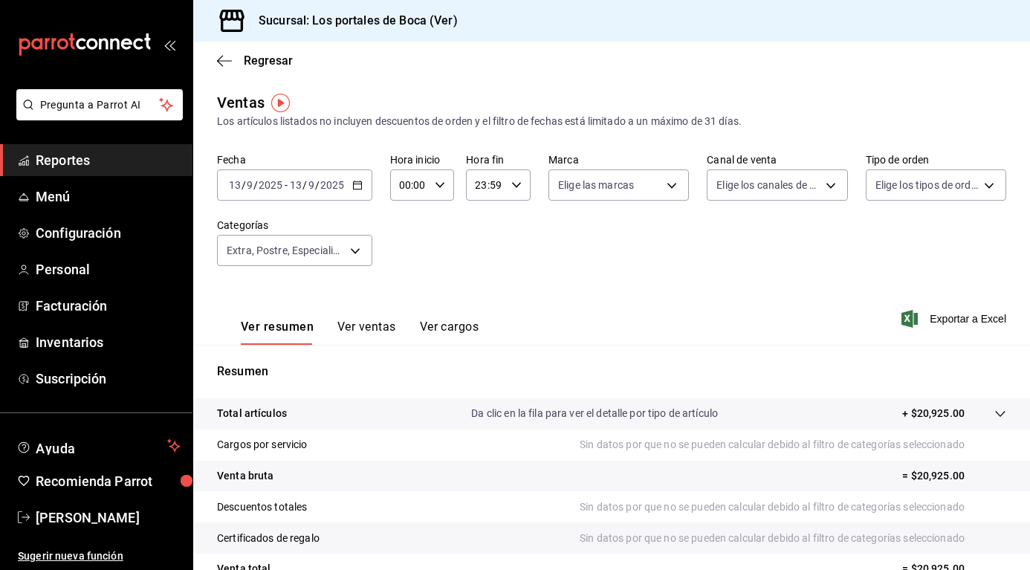
click at [359, 187] on icon "button" at bounding box center [357, 185] width 10 height 10
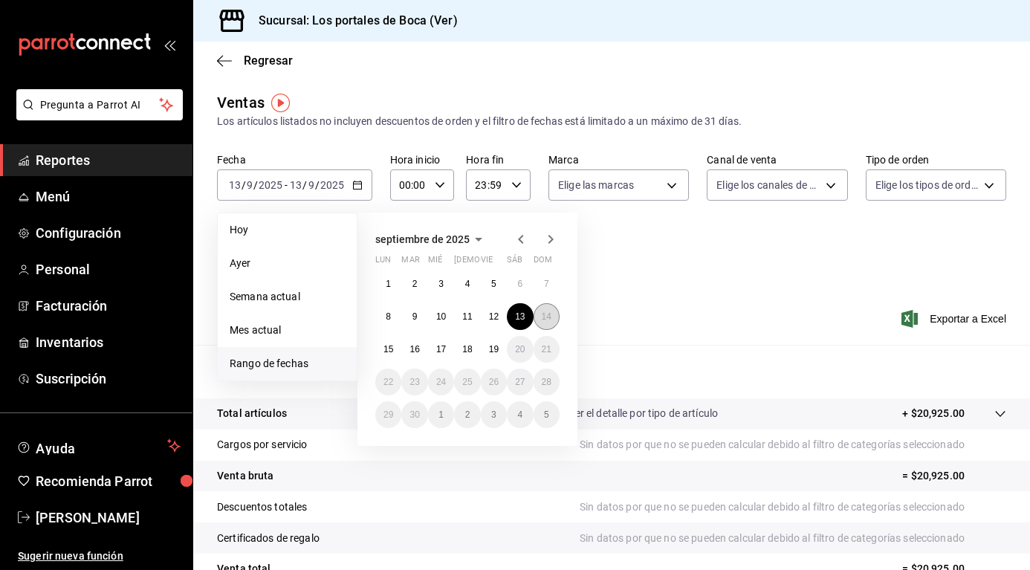
click at [553, 322] on button "14" at bounding box center [547, 316] width 26 height 27
click at [550, 317] on abbr "14" at bounding box center [547, 316] width 10 height 10
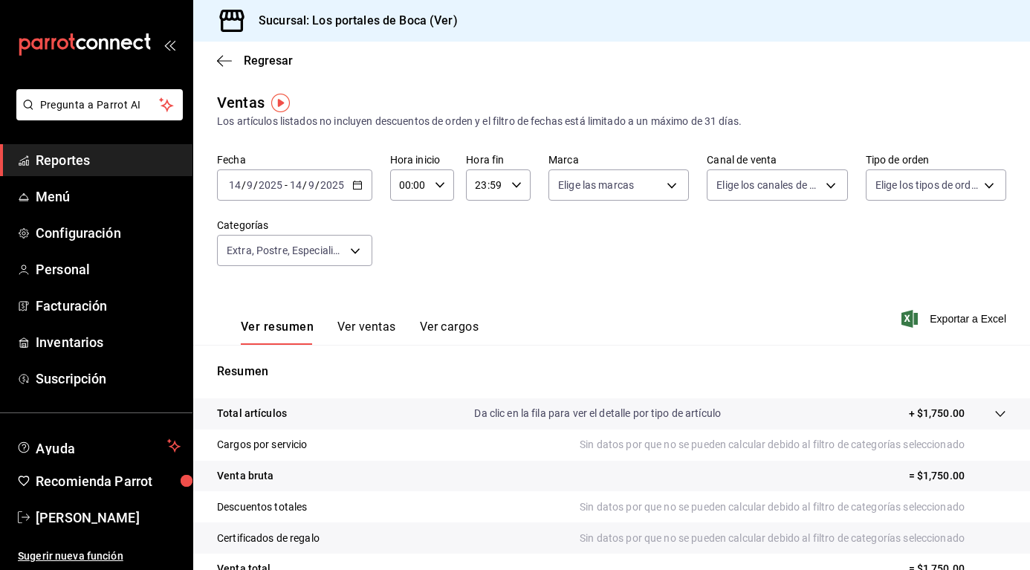
click at [358, 190] on \(Stroke\) "button" at bounding box center [357, 185] width 9 height 8
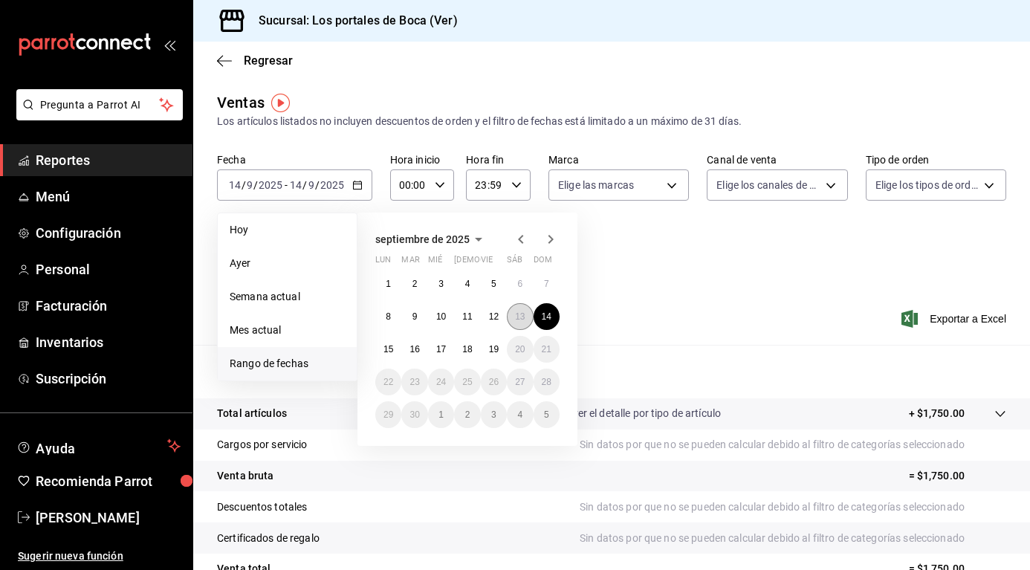
click at [520, 320] on abbr "13" at bounding box center [520, 316] width 10 height 10
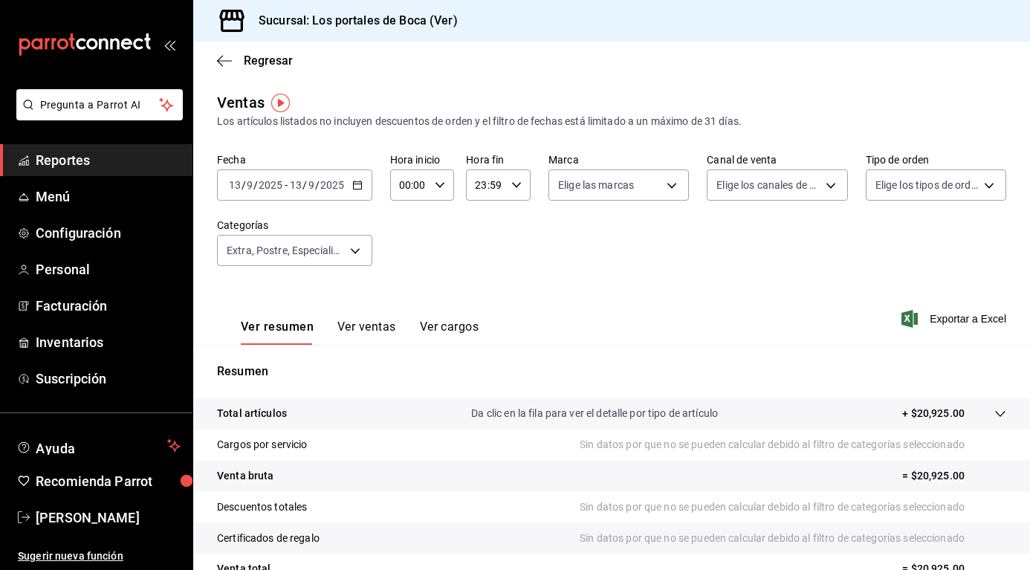
click at [438, 193] on div "00:00 Hora inicio" at bounding box center [422, 184] width 65 height 31
click at [409, 276] on span "12" at bounding box center [405, 280] width 8 height 12
click at [476, 248] on div at bounding box center [515, 285] width 1030 height 570
click at [358, 180] on icon "button" at bounding box center [357, 185] width 10 height 10
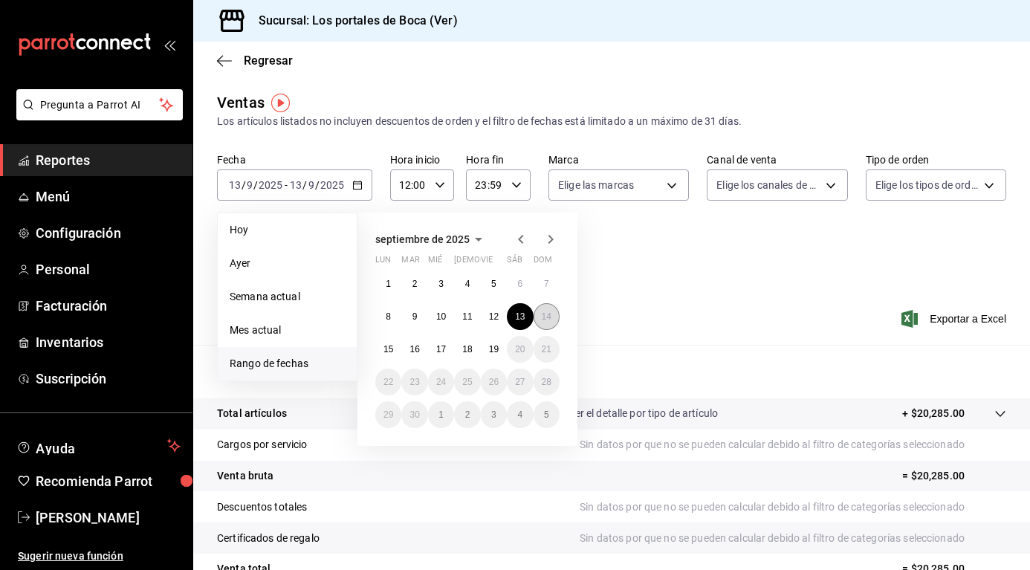
click at [539, 316] on button "14" at bounding box center [547, 316] width 26 height 27
click at [536, 308] on button "14" at bounding box center [547, 316] width 26 height 27
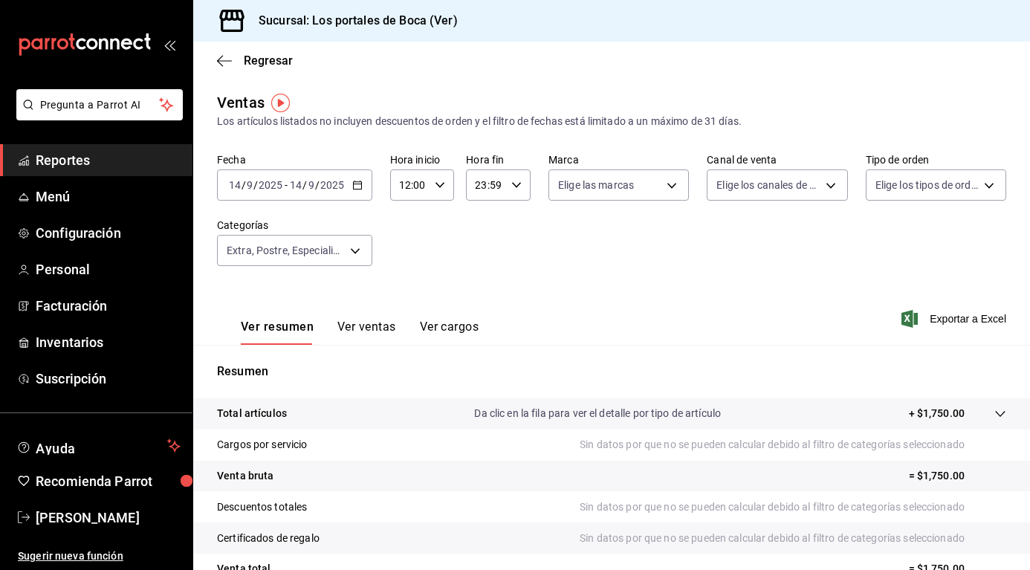
click at [357, 189] on \(Stroke\) "button" at bounding box center [357, 185] width 9 height 8
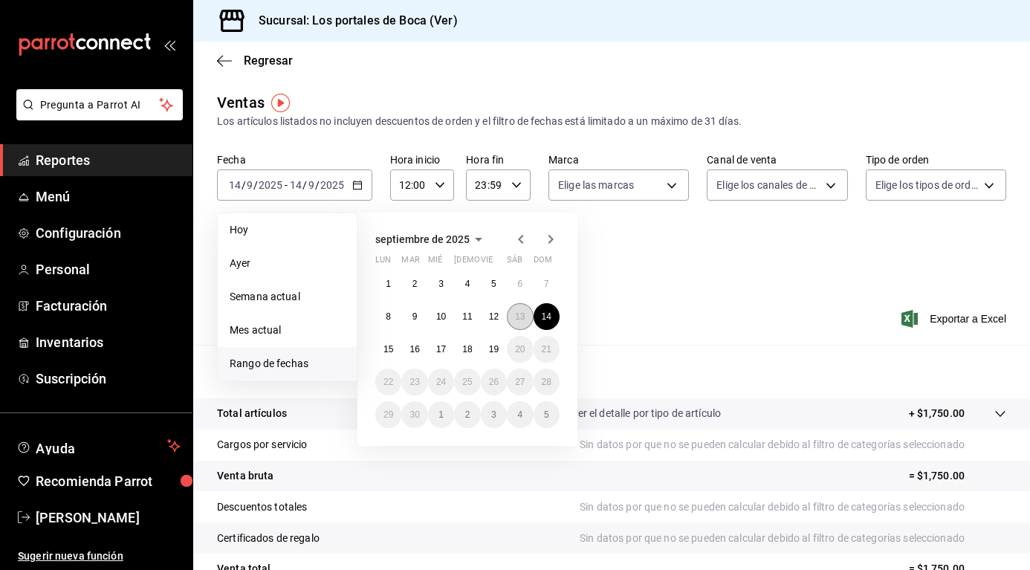
click at [519, 322] on button "13" at bounding box center [520, 316] width 26 height 27
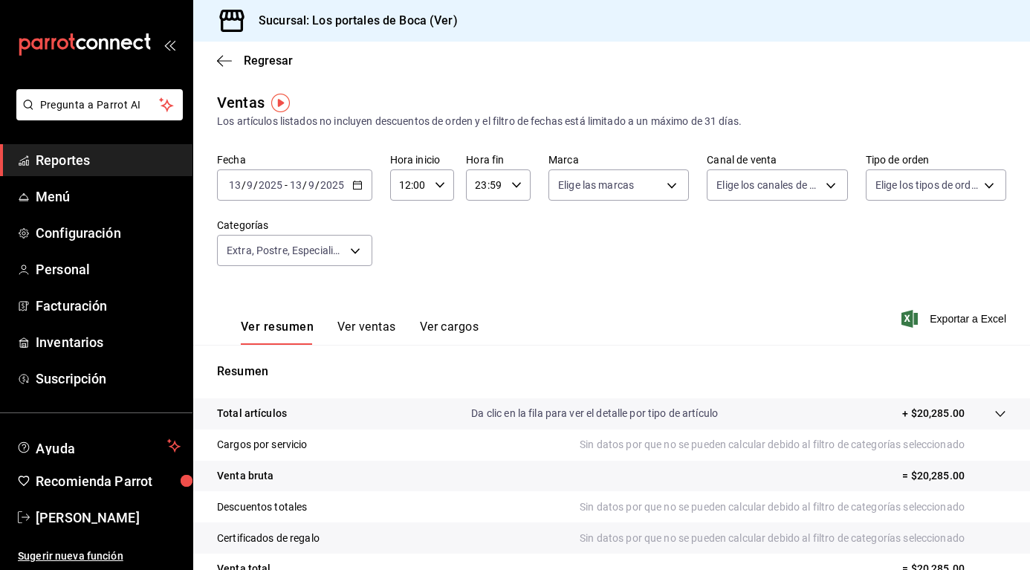
click at [361, 186] on icon "button" at bounding box center [357, 185] width 10 height 10
drag, startPoint x: 666, startPoint y: 282, endPoint x: 731, endPoint y: 242, distance: 76.1
click at [669, 279] on div "Fecha [DATE] [DATE] - [DATE] [DATE] Hora inicio 12:00 Hora inicio Hora fin 23:5…" at bounding box center [611, 218] width 789 height 131
click at [797, 193] on body "Pregunta a Parrot AI Reportes Menú Configuración Personal Facturación Inventari…" at bounding box center [515, 285] width 1030 height 570
click at [654, 297] on div at bounding box center [515, 285] width 1030 height 570
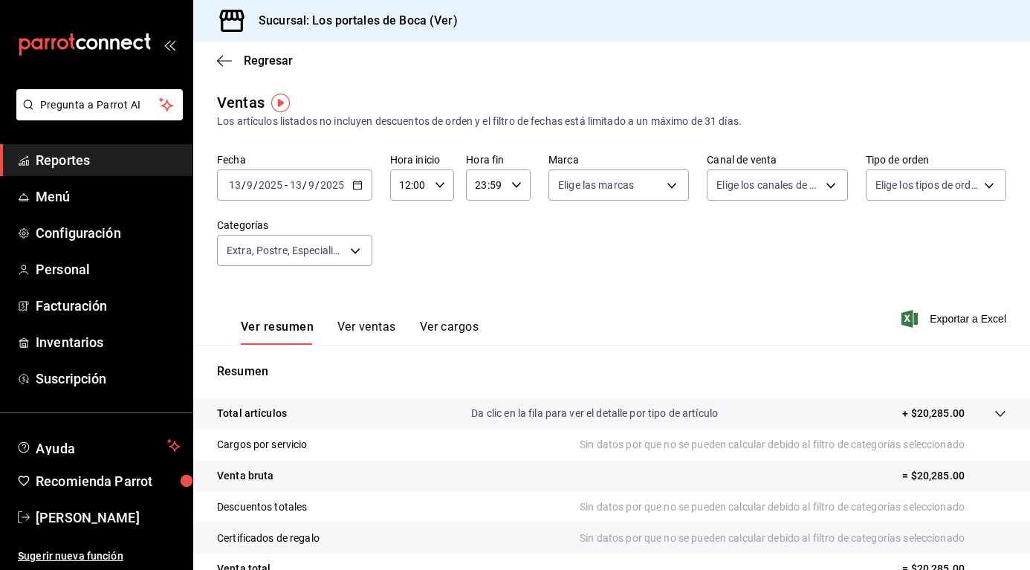
click at [923, 190] on body "Pregunta a Parrot AI Reportes Menú Configuración Personal Facturación Inventari…" at bounding box center [515, 285] width 1030 height 570
click at [773, 254] on div at bounding box center [515, 285] width 1030 height 570
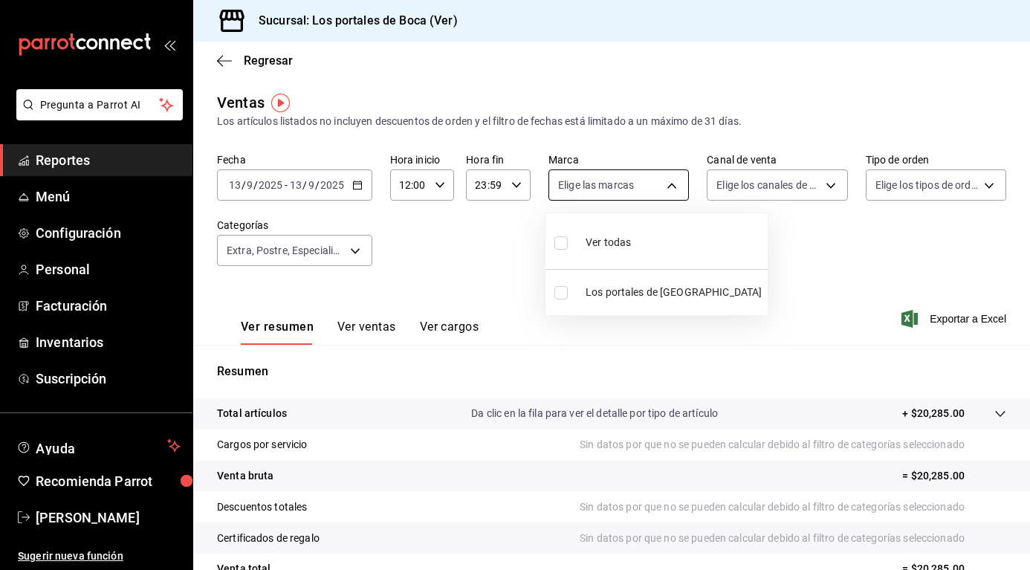
click at [663, 180] on body "Pregunta a Parrot AI Reportes Menú Configuración Personal Facturación Inventari…" at bounding box center [515, 285] width 1030 height 570
click at [762, 266] on div at bounding box center [515, 285] width 1030 height 570
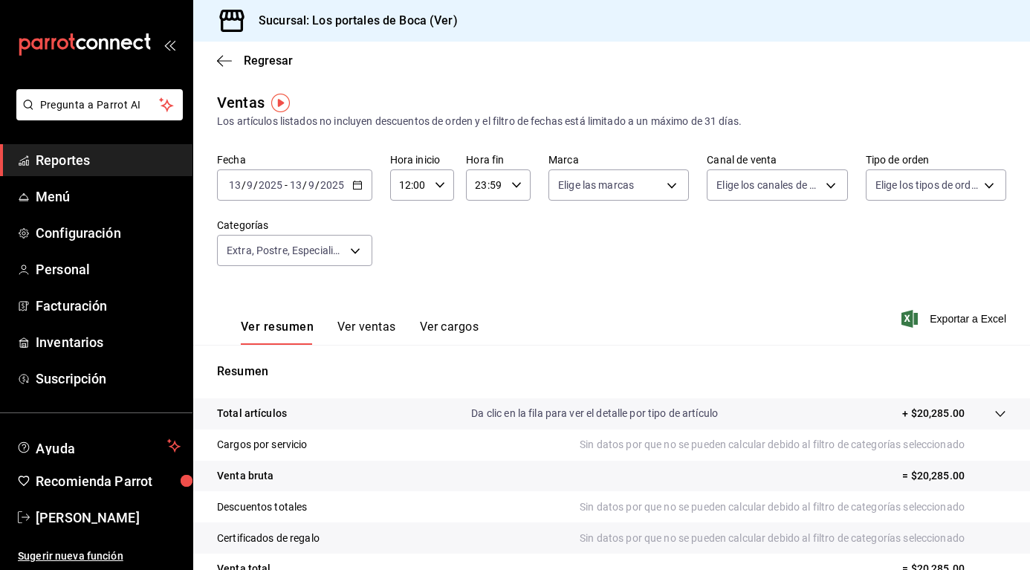
click at [358, 187] on icon "button" at bounding box center [357, 185] width 10 height 10
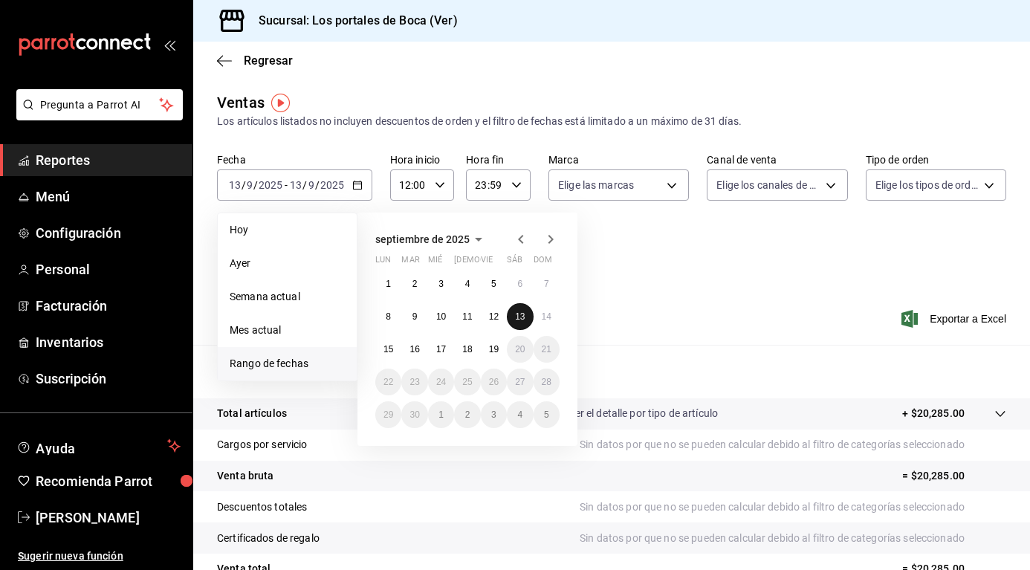
click at [522, 314] on abbr "13" at bounding box center [520, 316] width 10 height 10
click at [542, 317] on abbr "14" at bounding box center [547, 316] width 10 height 10
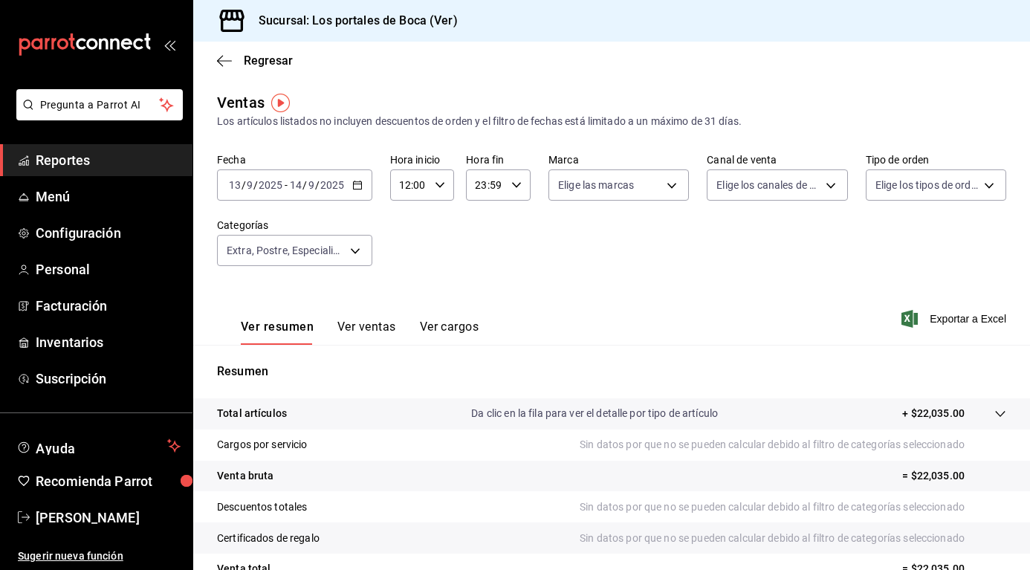
click at [442, 181] on icon "button" at bounding box center [440, 185] width 10 height 10
click at [406, 213] on button "00" at bounding box center [405, 223] width 26 height 30
type input "00:00"
click at [567, 241] on div at bounding box center [515, 285] width 1030 height 570
click at [948, 312] on span "Exportar a Excel" at bounding box center [956, 319] width 102 height 18
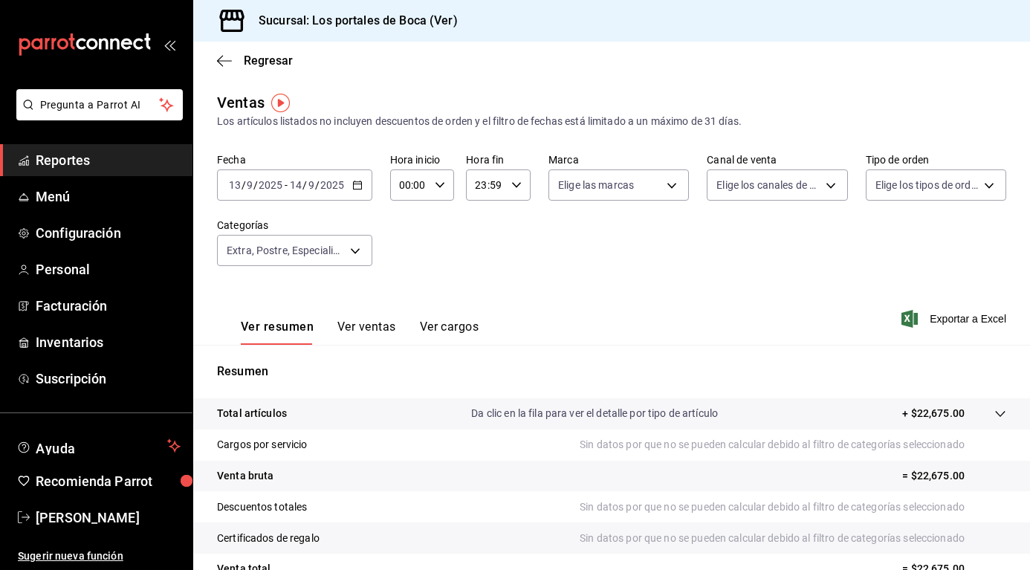
click at [360, 193] on div "[DATE] [DATE] - [DATE] [DATE]" at bounding box center [294, 184] width 155 height 31
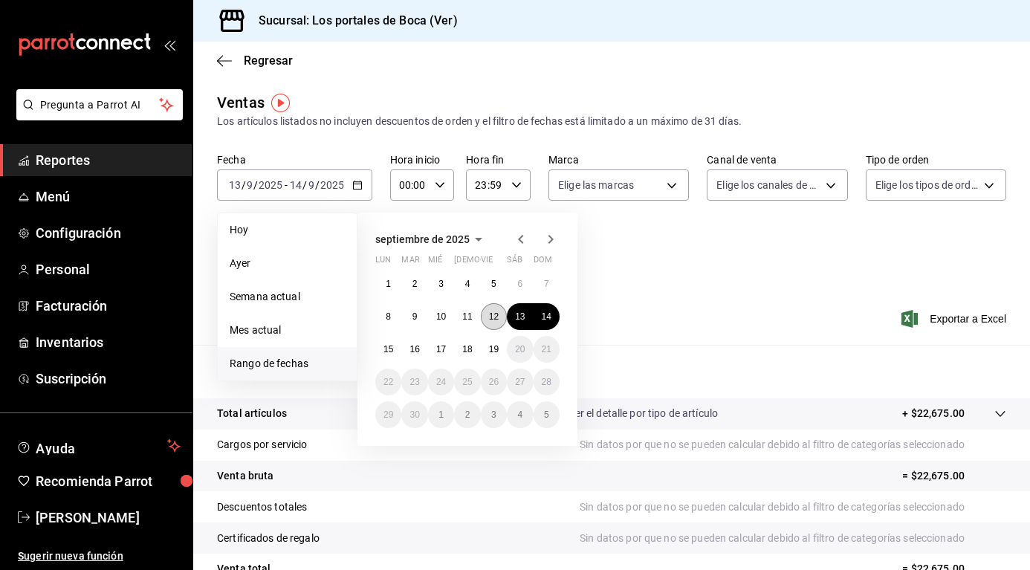
click at [486, 325] on button "12" at bounding box center [494, 316] width 26 height 27
click at [509, 320] on button "13" at bounding box center [520, 316] width 26 height 27
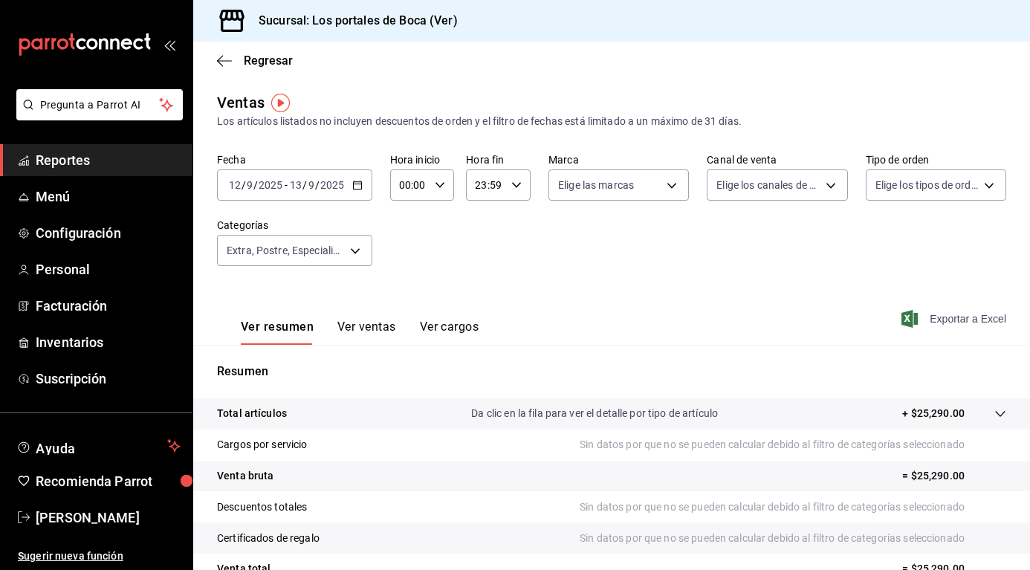
click at [947, 317] on span "Exportar a Excel" at bounding box center [956, 319] width 102 height 18
click at [358, 183] on icon "button" at bounding box center [357, 185] width 10 height 10
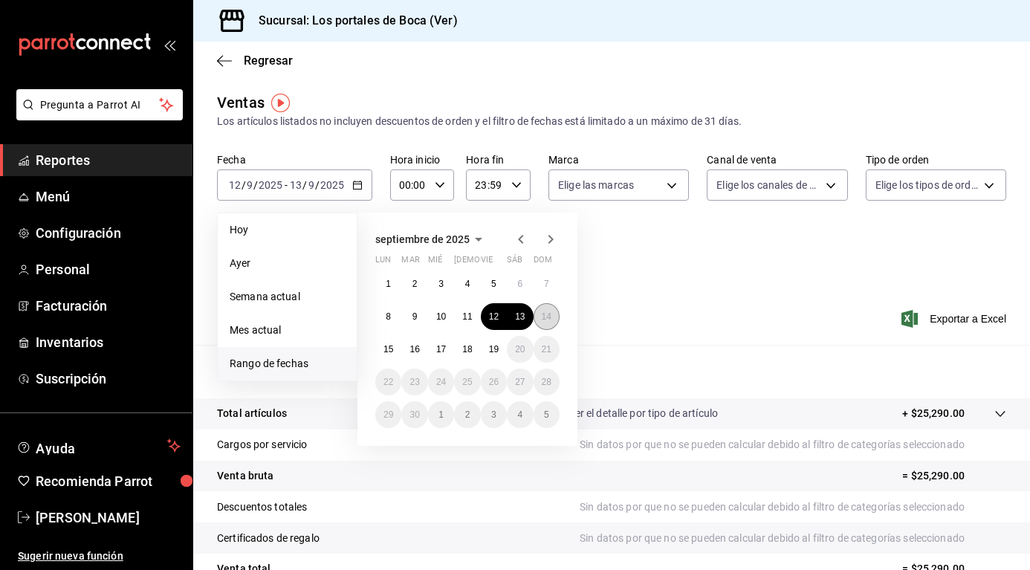
click at [552, 312] on button "14" at bounding box center [547, 316] width 26 height 27
click at [400, 349] on button "15" at bounding box center [388, 349] width 26 height 27
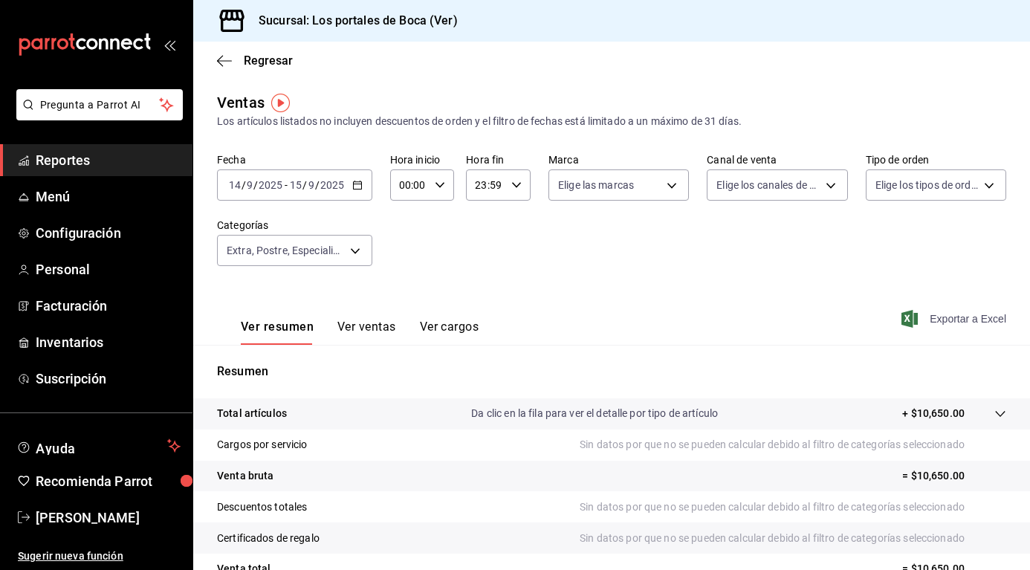
click at [933, 323] on span "Exportar a Excel" at bounding box center [956, 319] width 102 height 18
click at [355, 187] on icon "button" at bounding box center [357, 185] width 10 height 10
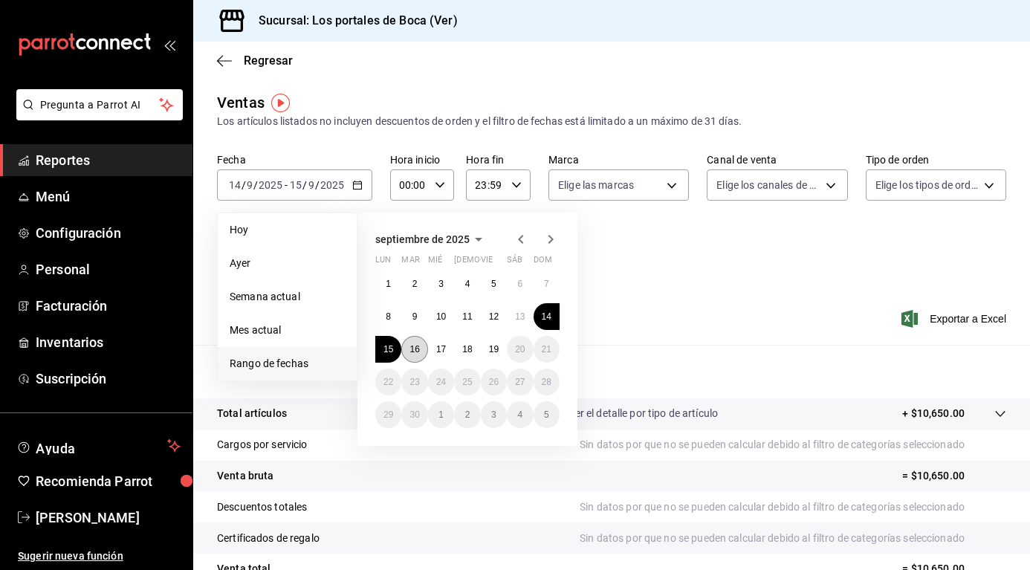
click at [423, 354] on button "16" at bounding box center [414, 349] width 26 height 27
click at [432, 346] on button "17" at bounding box center [441, 349] width 26 height 27
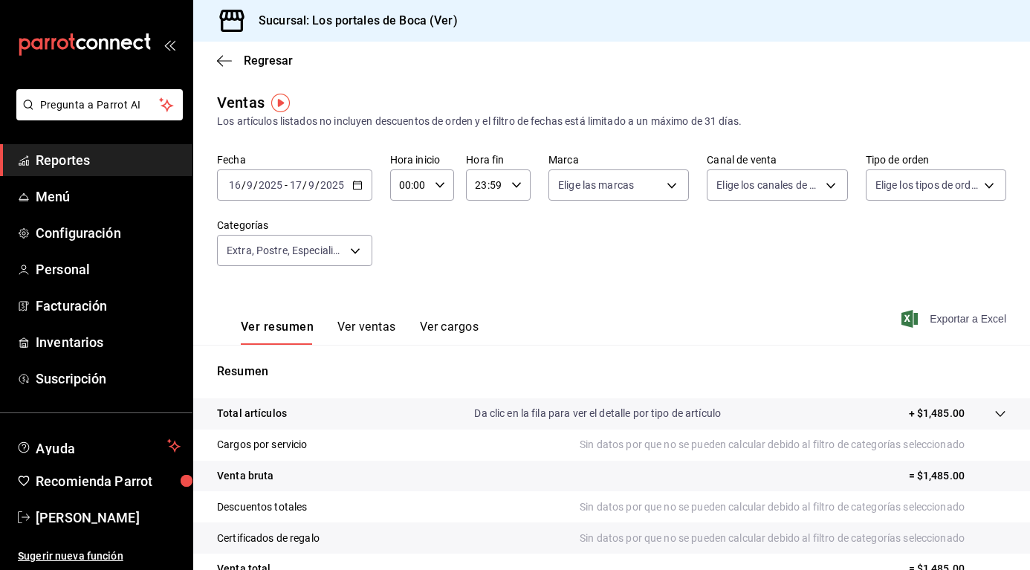
click at [928, 315] on span "Exportar a Excel" at bounding box center [956, 319] width 102 height 18
click at [214, 60] on div "Regresar" at bounding box center [611, 61] width 837 height 38
click at [220, 63] on icon "button" at bounding box center [220, 60] width 6 height 11
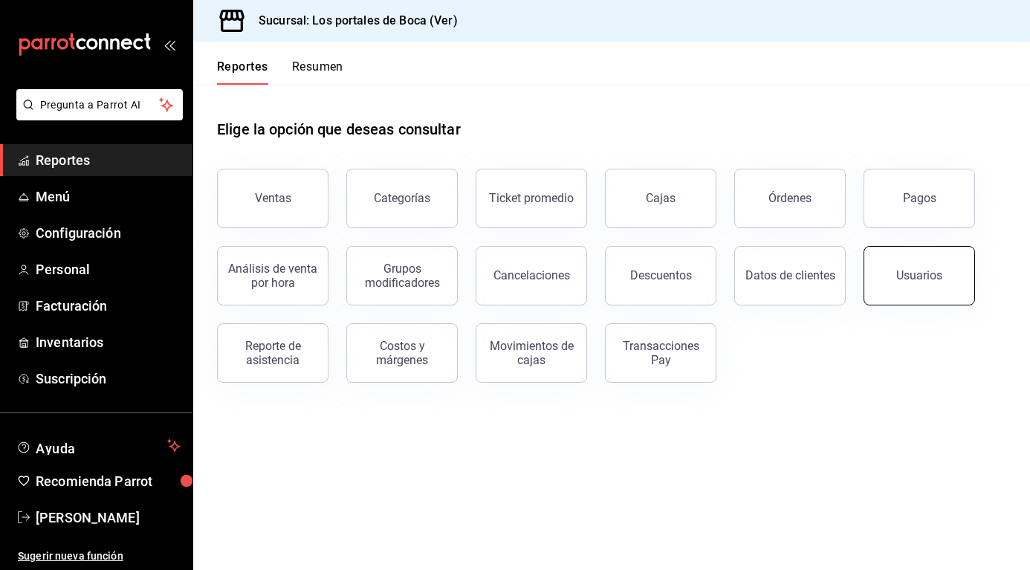
click at [909, 271] on div "Usuarios" at bounding box center [919, 275] width 46 height 14
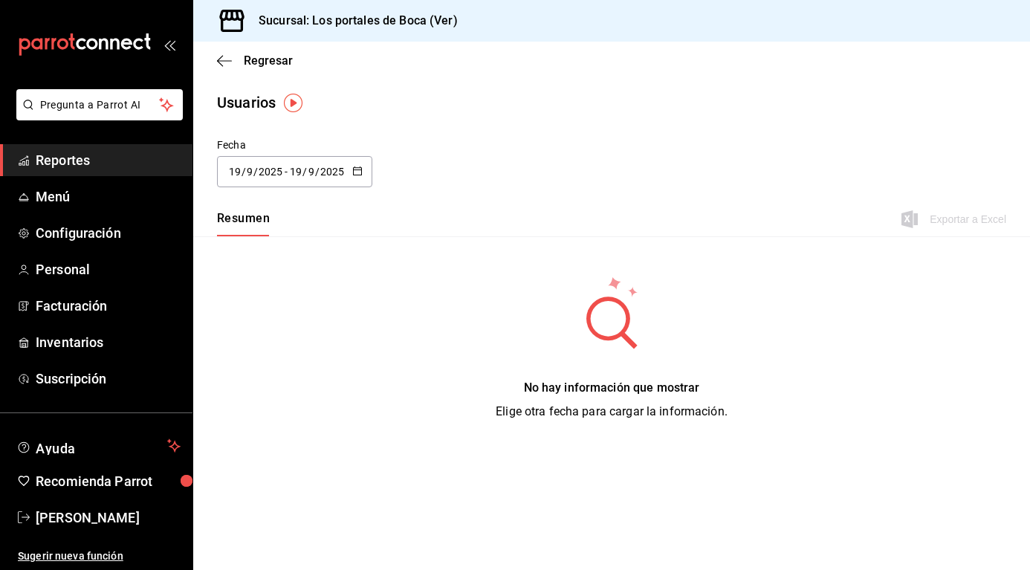
click at [357, 166] on icon "button" at bounding box center [357, 171] width 10 height 10
drag, startPoint x: 285, startPoint y: 378, endPoint x: 285, endPoint y: 363, distance: 14.9
click at [285, 377] on li "Rango de fechas" at bounding box center [287, 385] width 140 height 33
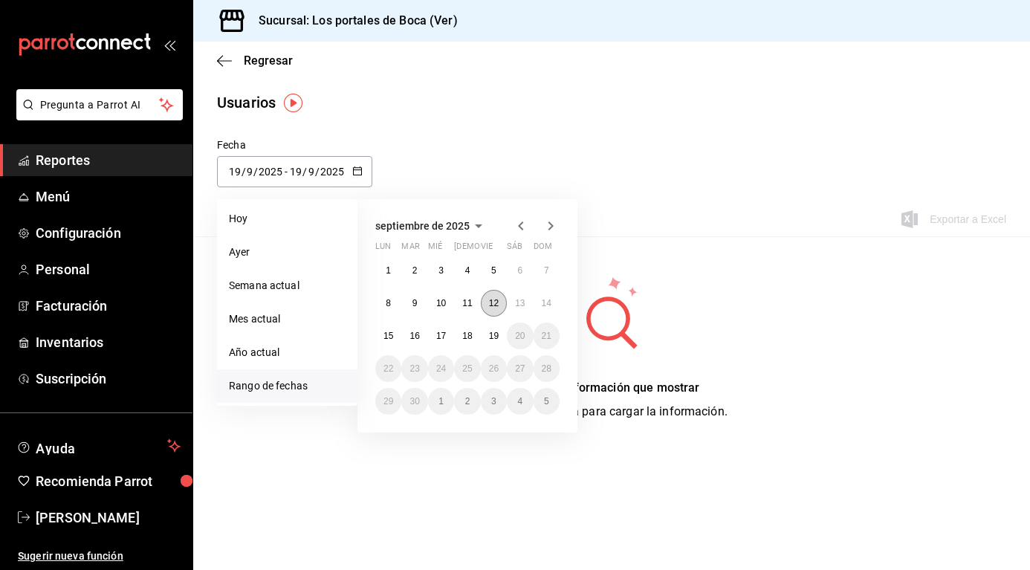
click at [493, 303] on abbr "12" at bounding box center [494, 303] width 10 height 10
click at [530, 305] on button "13" at bounding box center [520, 303] width 26 height 27
type input "[DATE]"
type input "12"
type input "[DATE]"
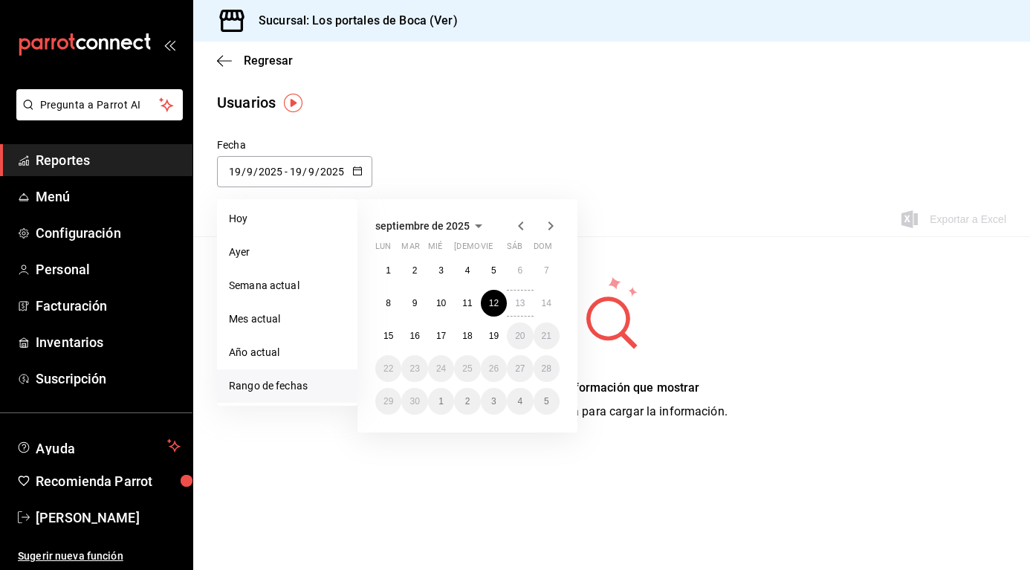
type input "13"
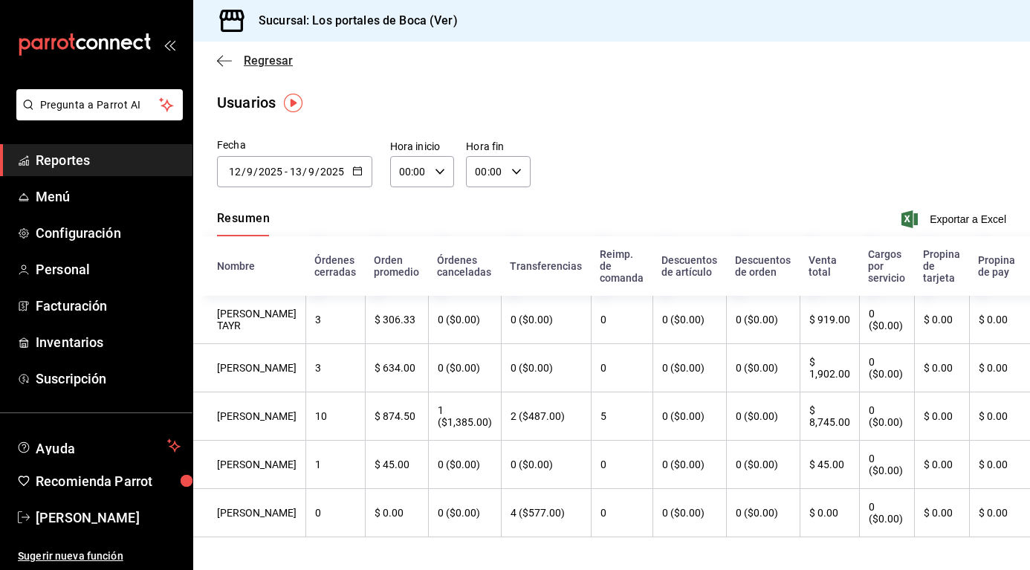
click at [224, 54] on icon "button" at bounding box center [224, 60] width 15 height 13
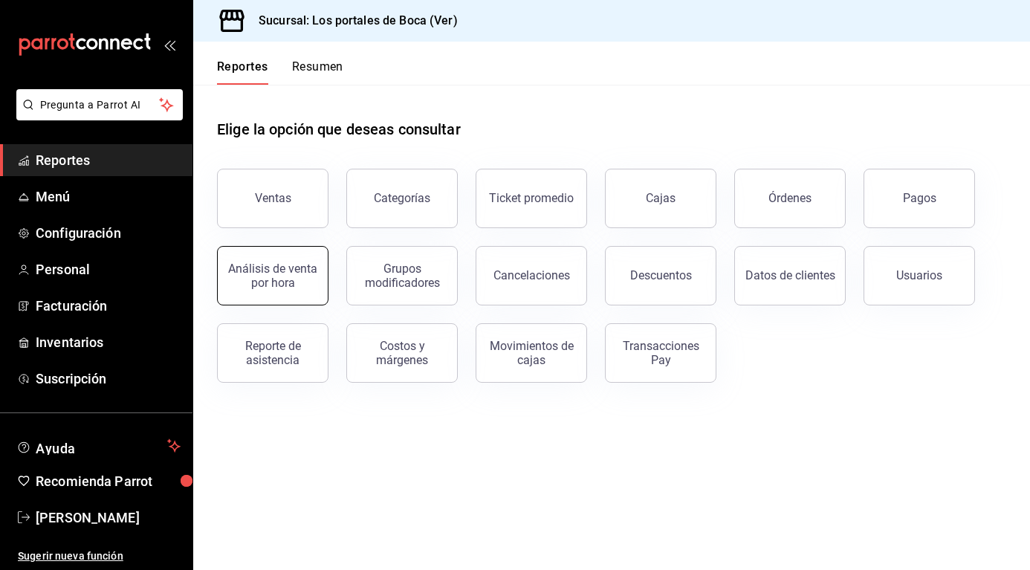
click at [295, 279] on div "Análisis de venta por hora" at bounding box center [273, 276] width 92 height 28
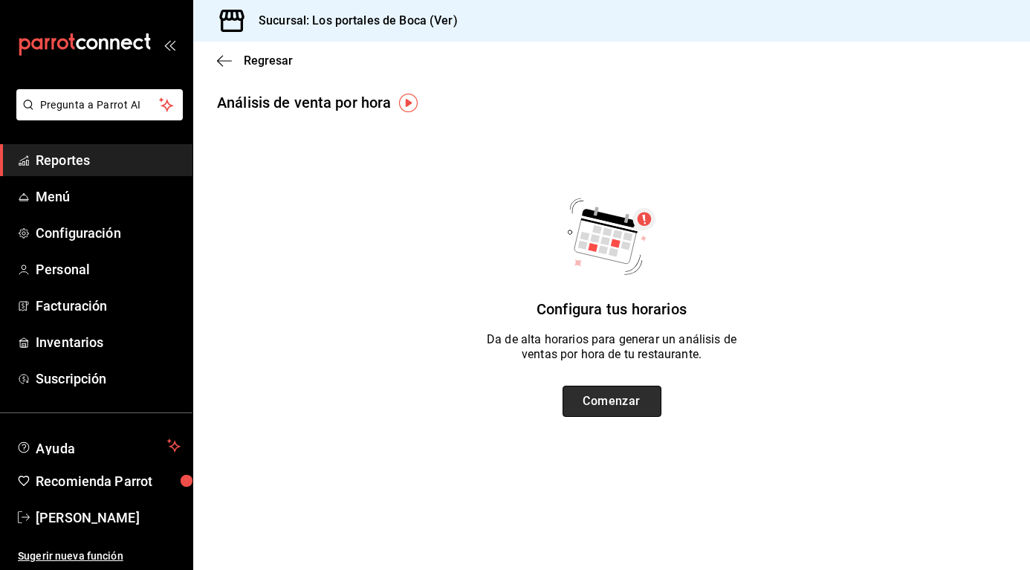
click at [627, 398] on button "Comenzar" at bounding box center [612, 401] width 99 height 31
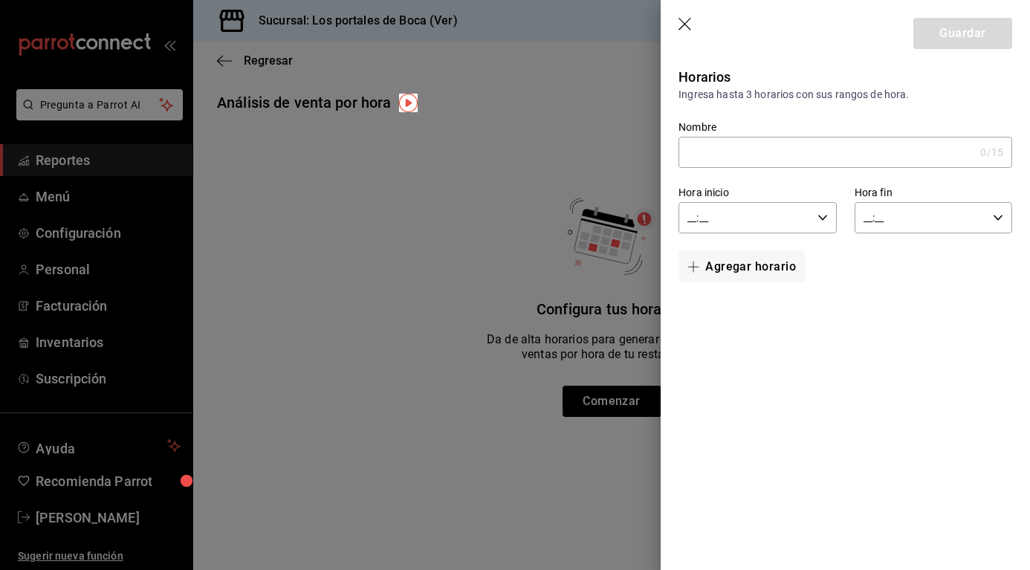
click at [760, 150] on input "Nombre" at bounding box center [827, 153] width 296 height 30
type input "Israel"
click at [819, 225] on div "__:__ Hora inicio" at bounding box center [758, 217] width 158 height 31
click at [724, 268] on button "00" at bounding box center [718, 256] width 73 height 30
type input "00:__"
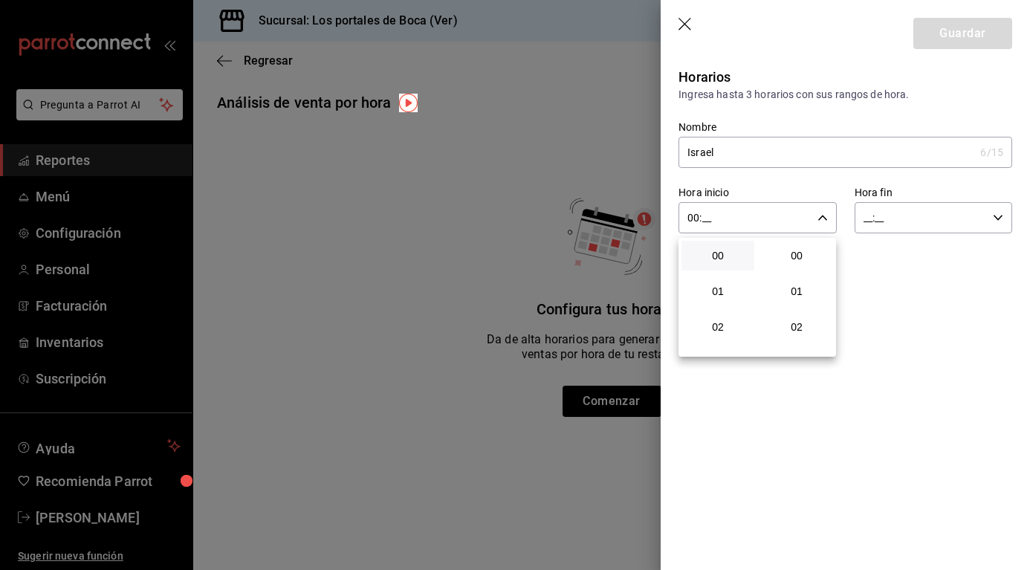
click at [989, 224] on div at bounding box center [515, 285] width 1030 height 570
click at [997, 222] on div "__:__ Hora fin" at bounding box center [934, 217] width 158 height 31
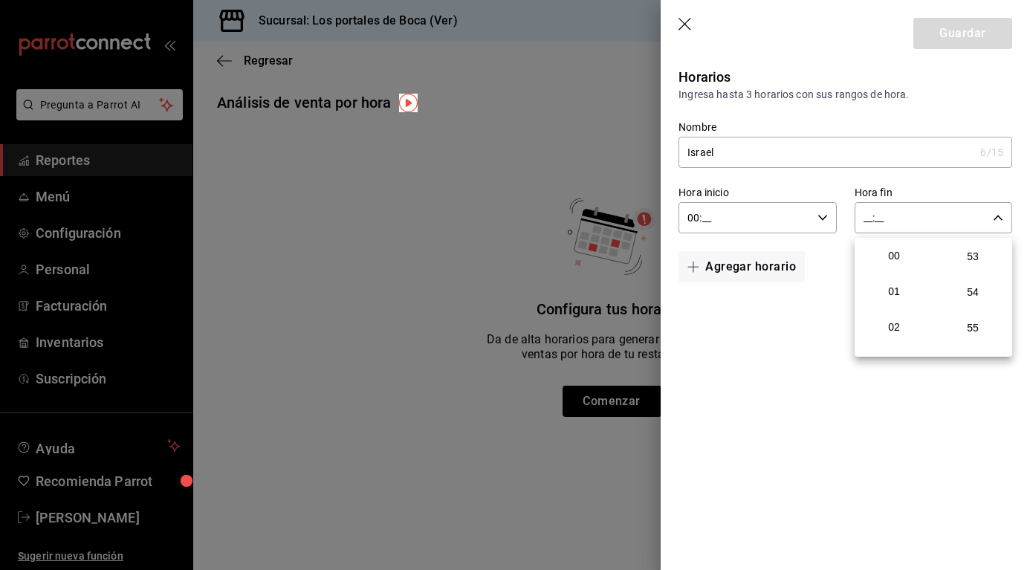
scroll to position [2022, 0]
click at [987, 329] on button "59" at bounding box center [973, 339] width 73 height 30
click at [973, 335] on span "59" at bounding box center [972, 339] width 55 height 12
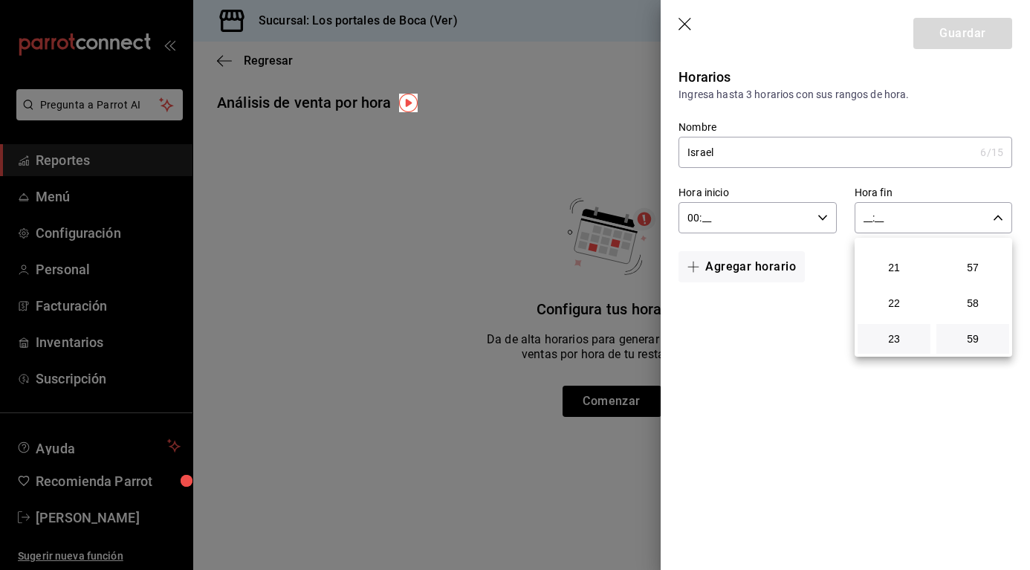
drag, startPoint x: 899, startPoint y: 346, endPoint x: 897, endPoint y: 335, distance: 11.4
click at [899, 346] on button "23" at bounding box center [894, 339] width 73 height 30
type input "23:59"
click at [710, 374] on div at bounding box center [515, 285] width 1030 height 570
click at [682, 24] on icon "button" at bounding box center [686, 25] width 15 height 15
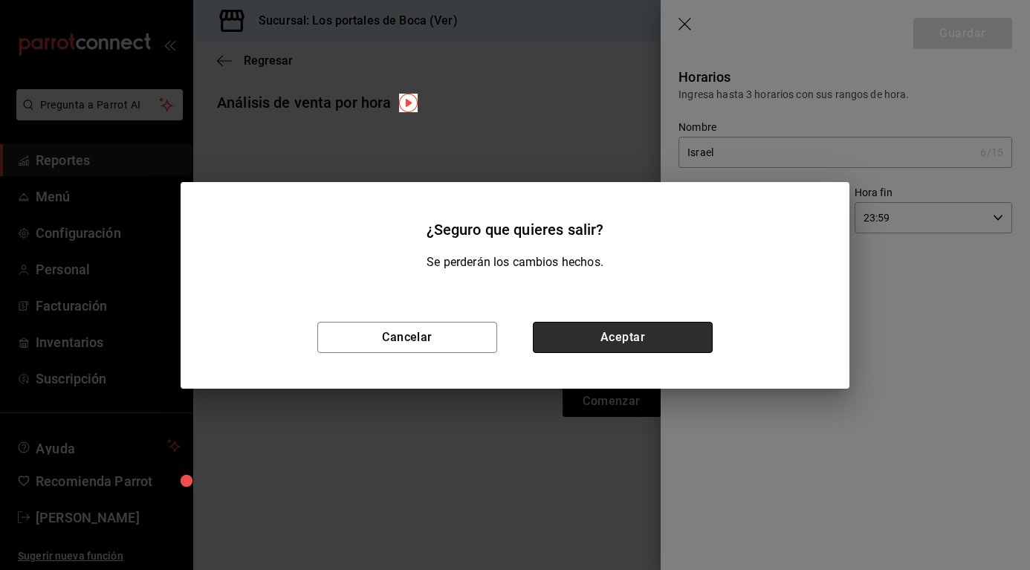
click at [589, 341] on button "Aceptar" at bounding box center [623, 337] width 180 height 31
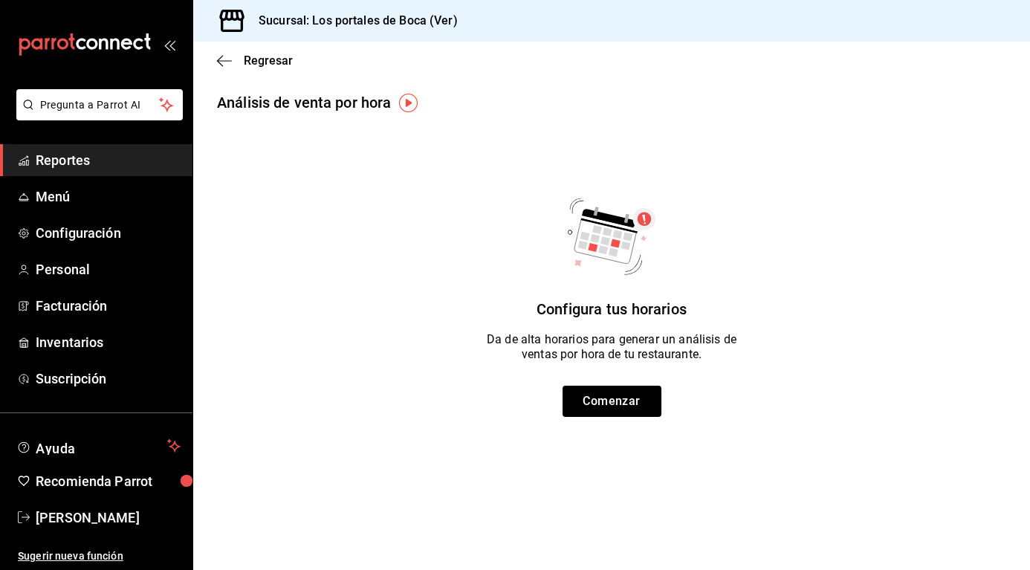
click at [205, 59] on div "Regresar" at bounding box center [611, 61] width 837 height 38
click at [216, 59] on div "Regresar" at bounding box center [611, 61] width 837 height 38
click at [224, 65] on icon "button" at bounding box center [224, 60] width 15 height 13
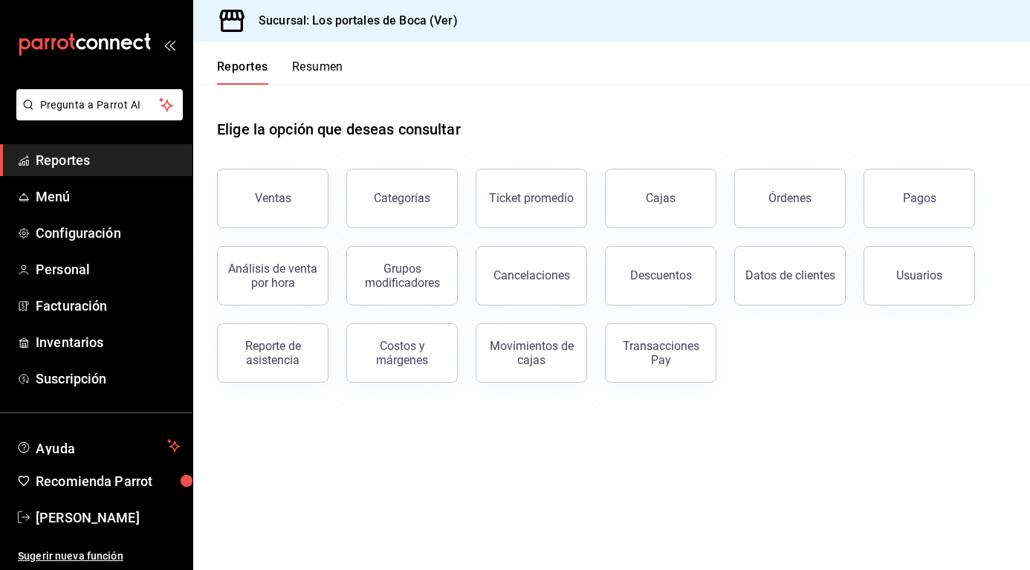
click at [281, 351] on div "Reporte de asistencia" at bounding box center [273, 353] width 92 height 28
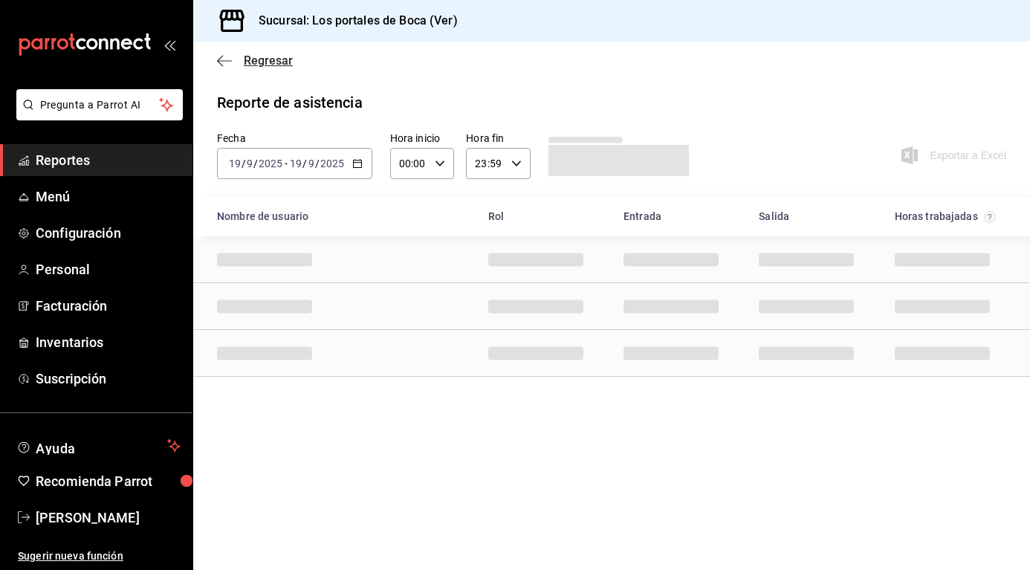
click at [222, 56] on icon "button" at bounding box center [220, 60] width 6 height 11
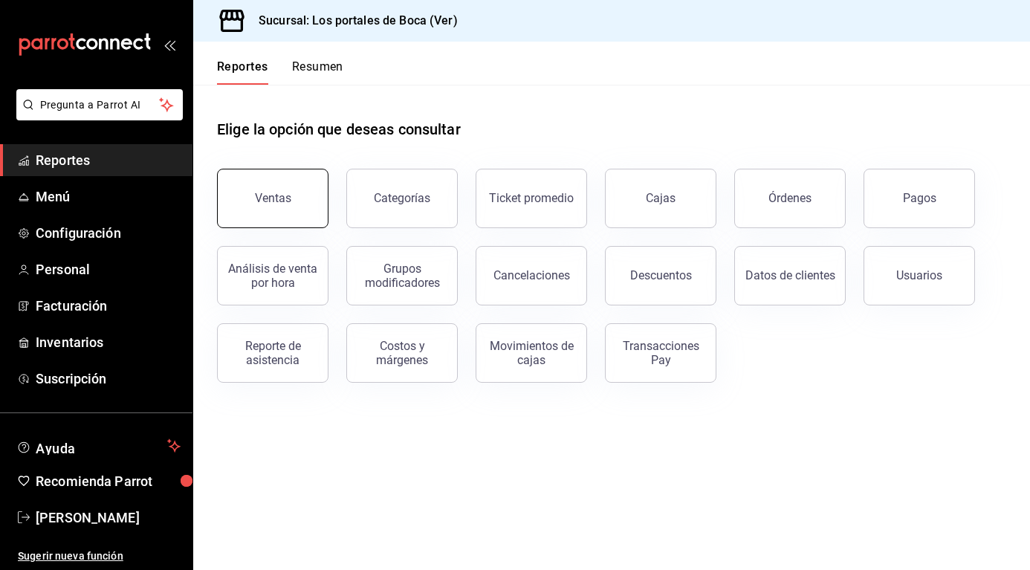
click at [274, 202] on div "Ventas" at bounding box center [273, 198] width 36 height 14
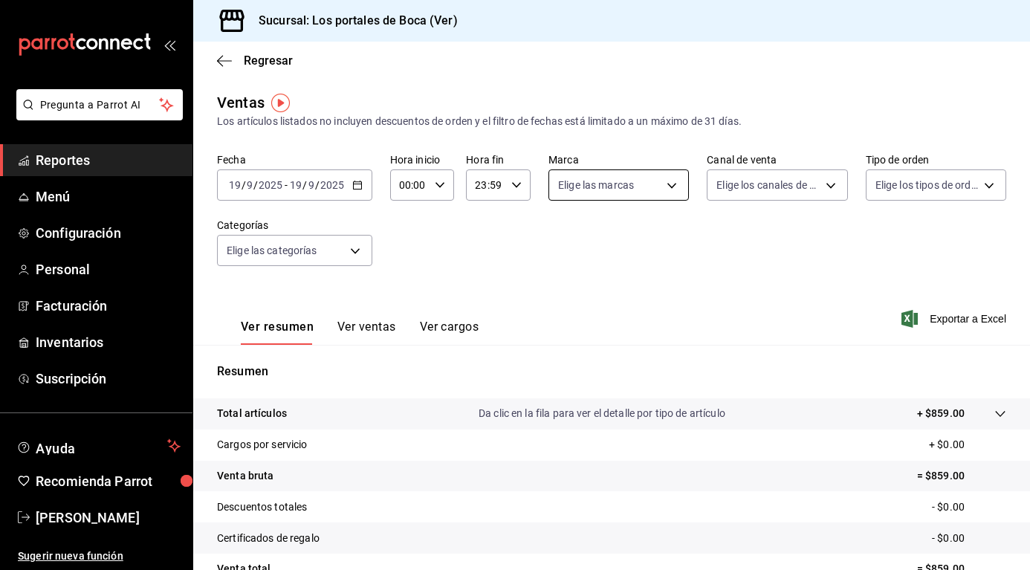
click at [598, 188] on body "Pregunta a Parrot AI Reportes Menú Configuración Personal Facturación Inventari…" at bounding box center [515, 285] width 1030 height 570
click at [597, 188] on div at bounding box center [515, 285] width 1030 height 570
click at [597, 188] on body "Pregunta a Parrot AI Reportes Menú Configuración Personal Facturación Inventari…" at bounding box center [515, 285] width 1030 height 570
click at [616, 281] on li "Los portales de [GEOGRAPHIC_DATA]" at bounding box center [657, 292] width 222 height 33
type input "3d32fec7-31fa-41a3-8b0d-c50462704563"
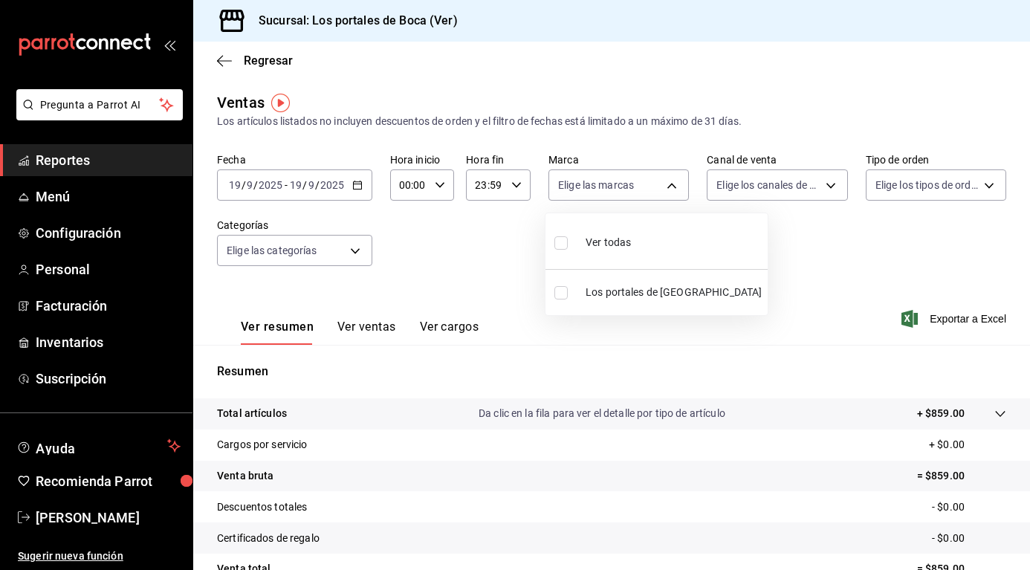
checkbox input "true"
click at [803, 228] on div at bounding box center [515, 285] width 1030 height 570
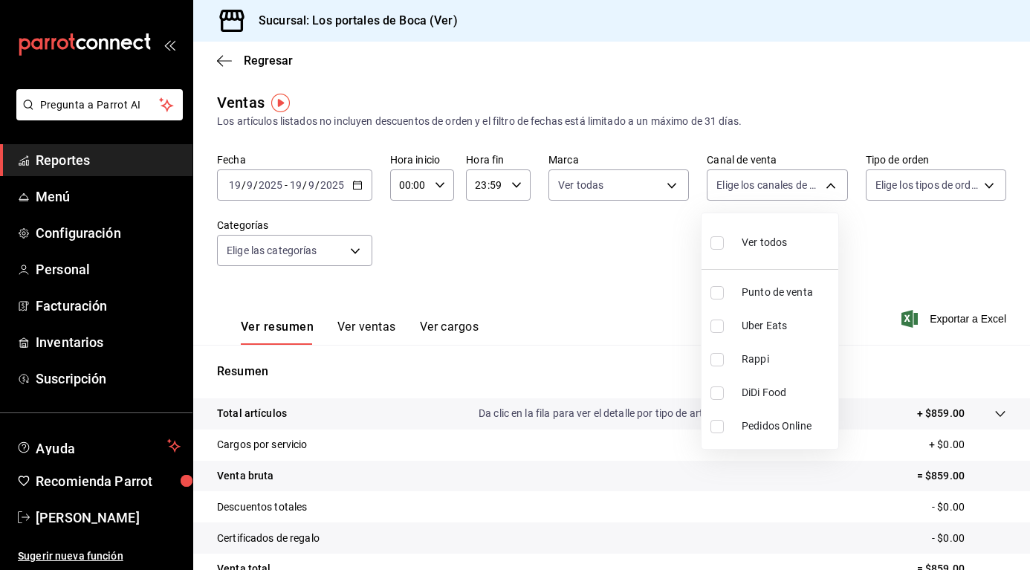
click at [778, 191] on body "Pregunta a Parrot AI Reportes Menú Configuración Personal Facturación Inventari…" at bounding box center [515, 285] width 1030 height 570
click at [896, 267] on div at bounding box center [515, 285] width 1030 height 570
click at [220, 69] on div "Regresar" at bounding box center [611, 61] width 837 height 38
click at [224, 63] on icon "button" at bounding box center [224, 60] width 15 height 13
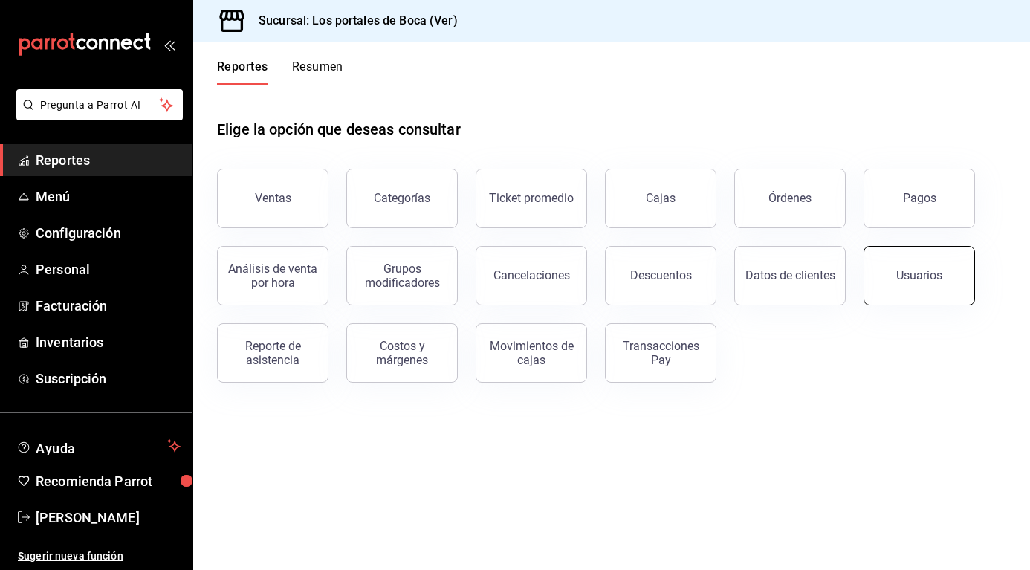
click at [922, 281] on div "Usuarios" at bounding box center [919, 275] width 46 height 14
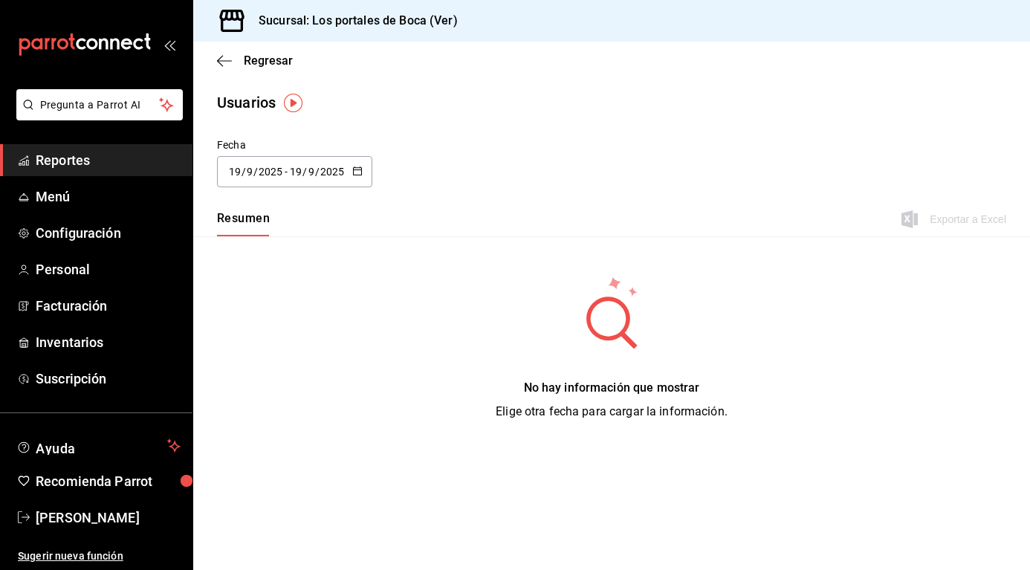
click at [347, 176] on div "[DATE] [DATE] - [DATE] [DATE]" at bounding box center [294, 171] width 155 height 31
click at [290, 386] on li "Rango de fechas" at bounding box center [287, 385] width 140 height 33
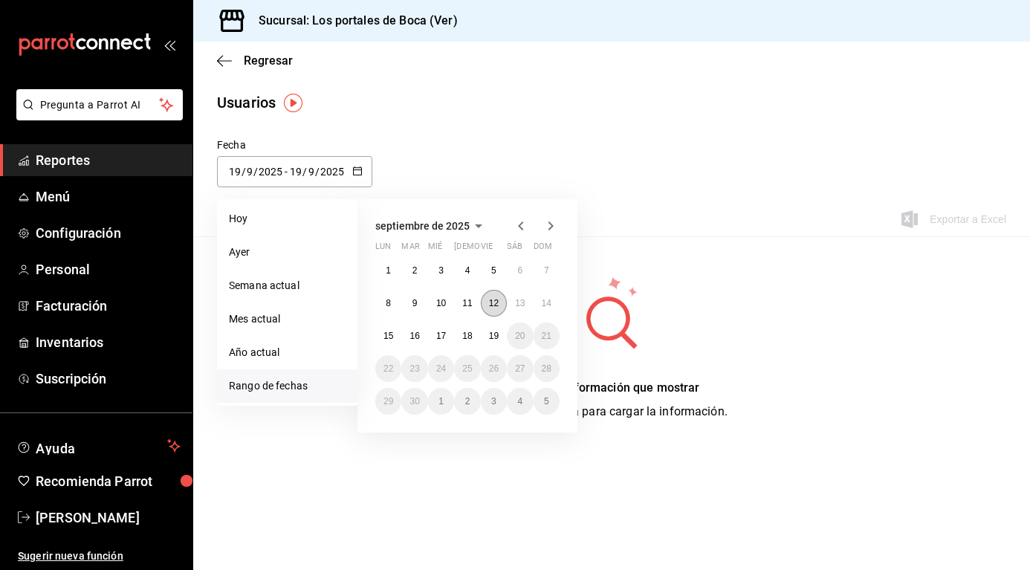
click at [482, 307] on button "12" at bounding box center [494, 303] width 26 height 27
click at [513, 305] on button "13" at bounding box center [520, 303] width 26 height 27
type input "[DATE]"
type input "12"
type input "[DATE]"
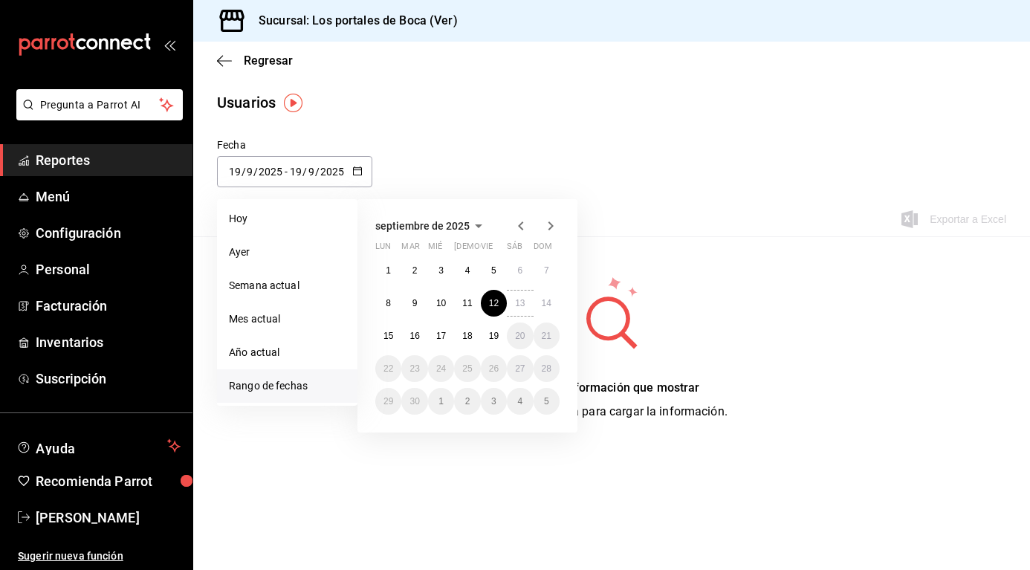
type input "13"
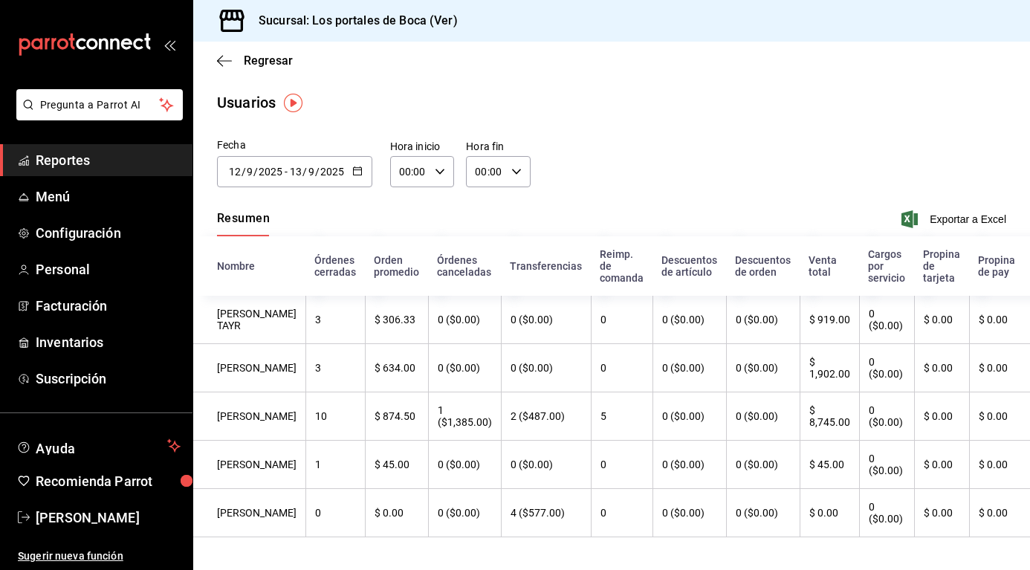
click at [521, 175] on div "00:00 Hora fin" at bounding box center [498, 171] width 65 height 31
click at [516, 291] on span "59" at bounding box center [512, 293] width 8 height 12
click at [490, 292] on button "23" at bounding box center [482, 293] width 26 height 30
type input "23:59"
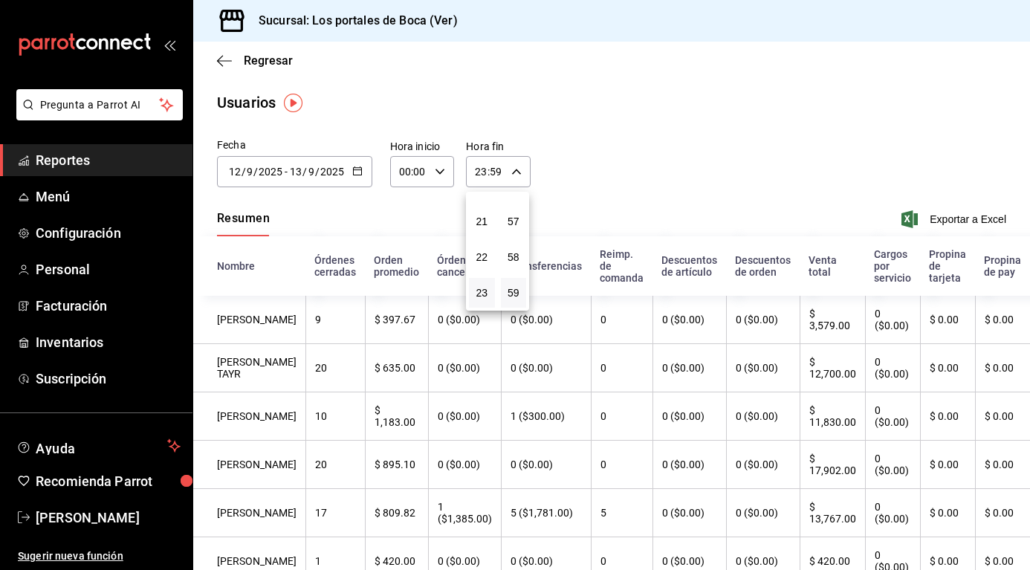
click at [704, 201] on div at bounding box center [515, 285] width 1030 height 570
click at [226, 65] on icon "button" at bounding box center [224, 60] width 15 height 13
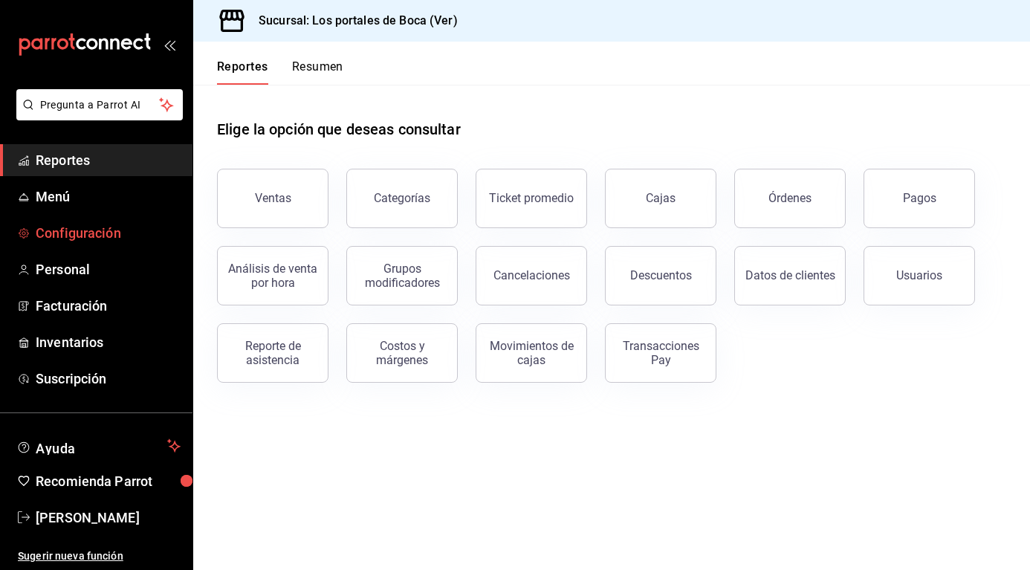
click at [156, 227] on span "Configuración" at bounding box center [108, 233] width 145 height 20
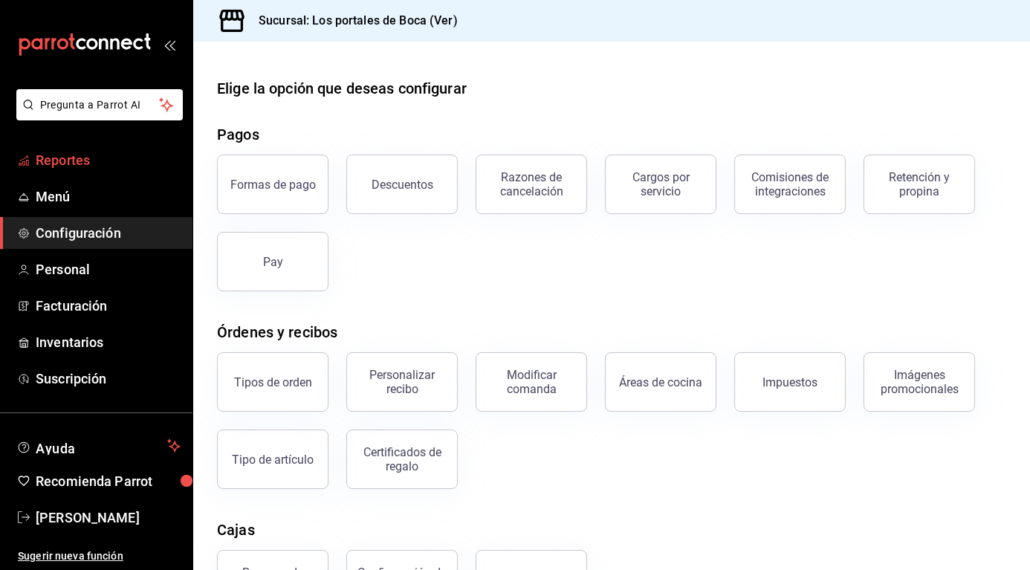
click at [76, 162] on span "Reportes" at bounding box center [108, 160] width 145 height 20
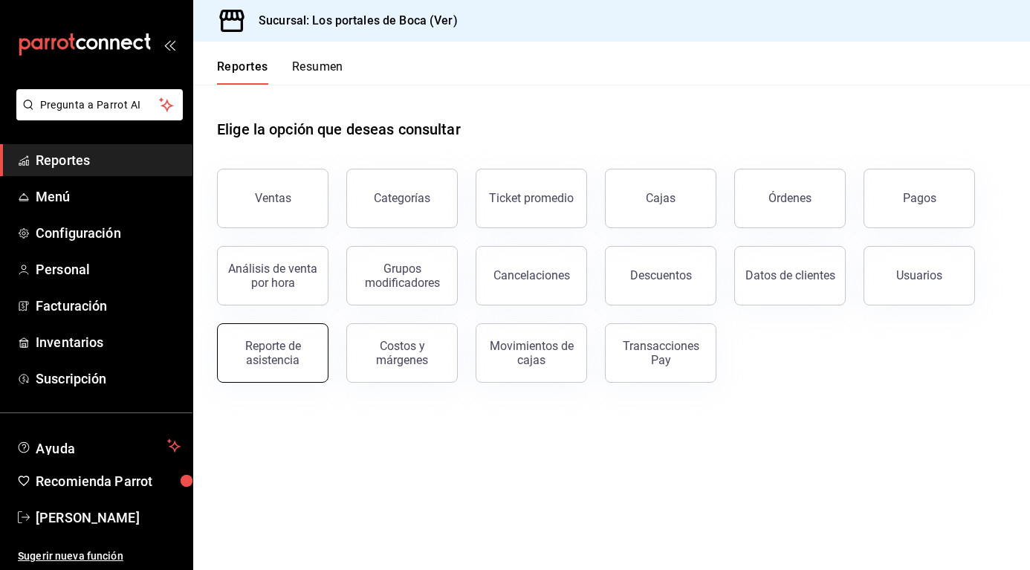
click at [265, 346] on div "Reporte de asistencia" at bounding box center [273, 353] width 92 height 28
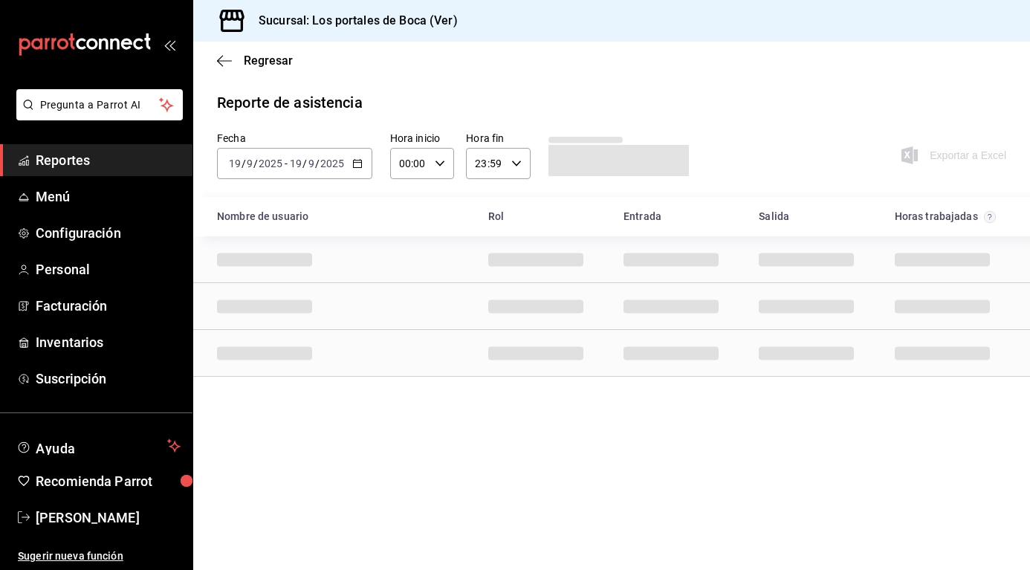
click at [354, 161] on icon "button" at bounding box center [357, 163] width 10 height 10
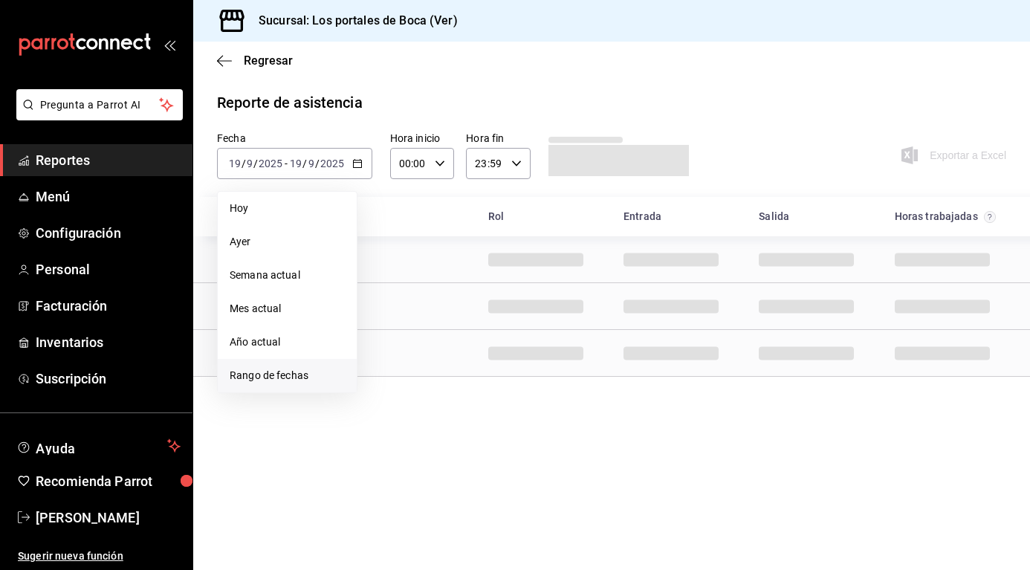
click at [285, 384] on li "Rango de fechas" at bounding box center [287, 375] width 139 height 33
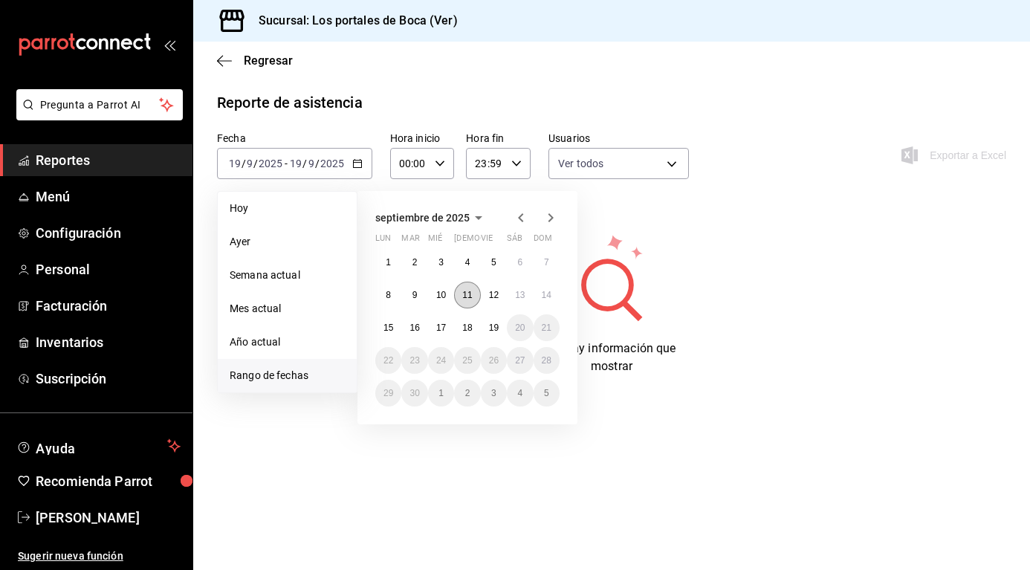
click at [467, 295] on abbr "11" at bounding box center [467, 295] width 10 height 10
drag, startPoint x: 468, startPoint y: 296, endPoint x: 476, endPoint y: 295, distance: 9.0
click at [468, 295] on abbr "11" at bounding box center [467, 295] width 10 height 10
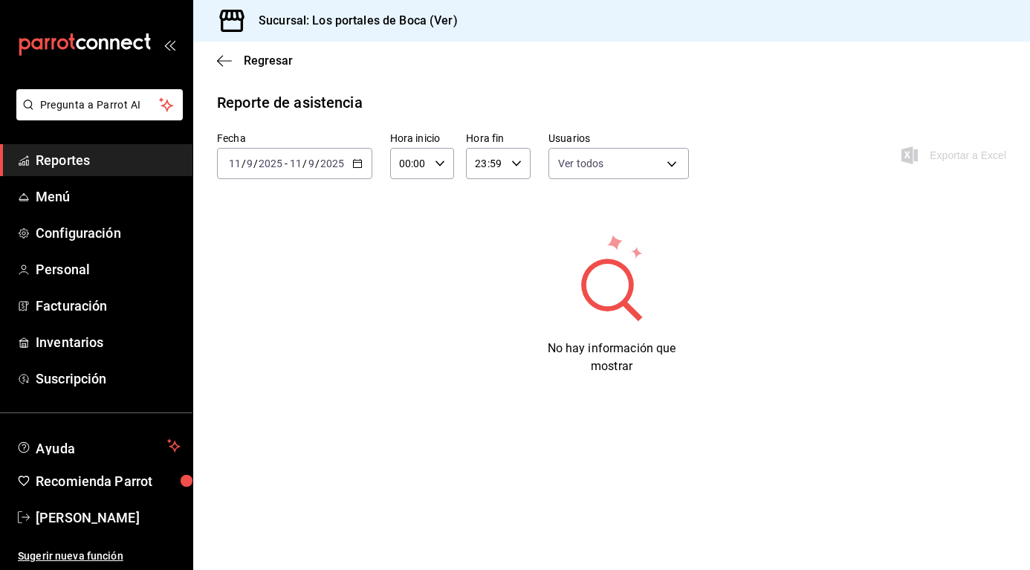
click at [356, 168] on \(Stroke\) "button" at bounding box center [357, 164] width 9 height 8
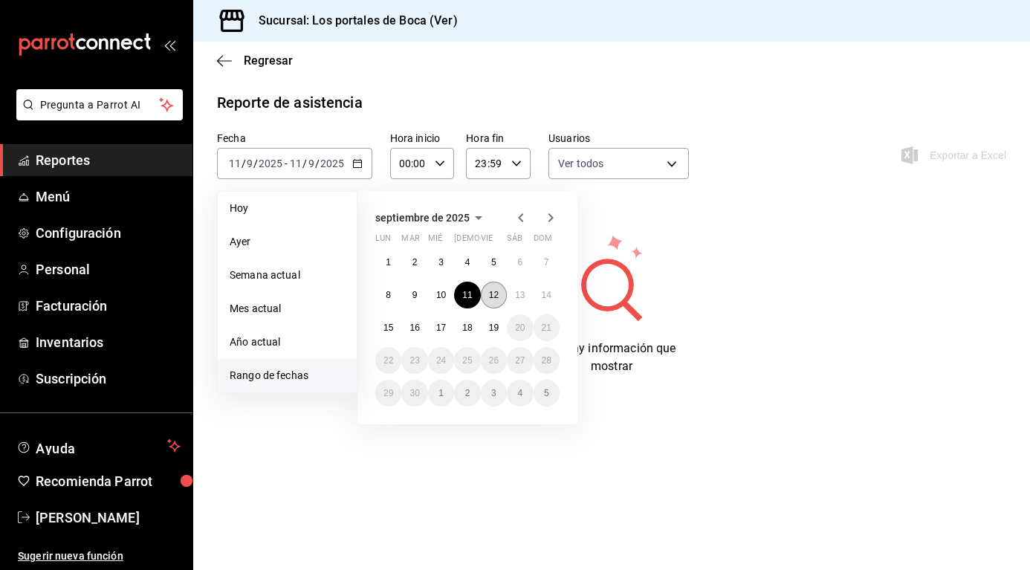
click at [485, 295] on button "12" at bounding box center [494, 295] width 26 height 27
click at [512, 295] on button "13" at bounding box center [520, 295] width 26 height 27
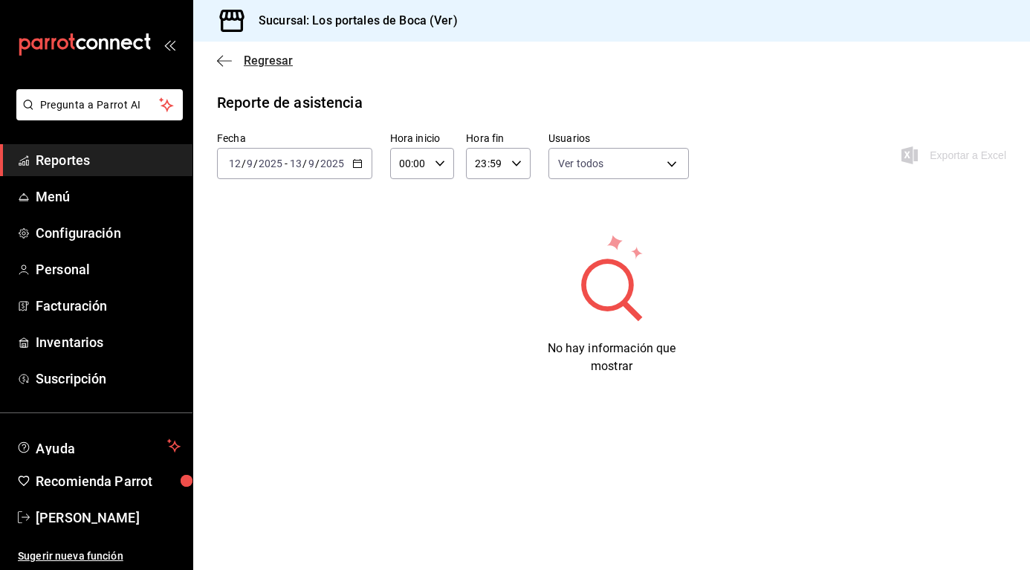
click at [228, 57] on icon "button" at bounding box center [224, 60] width 15 height 13
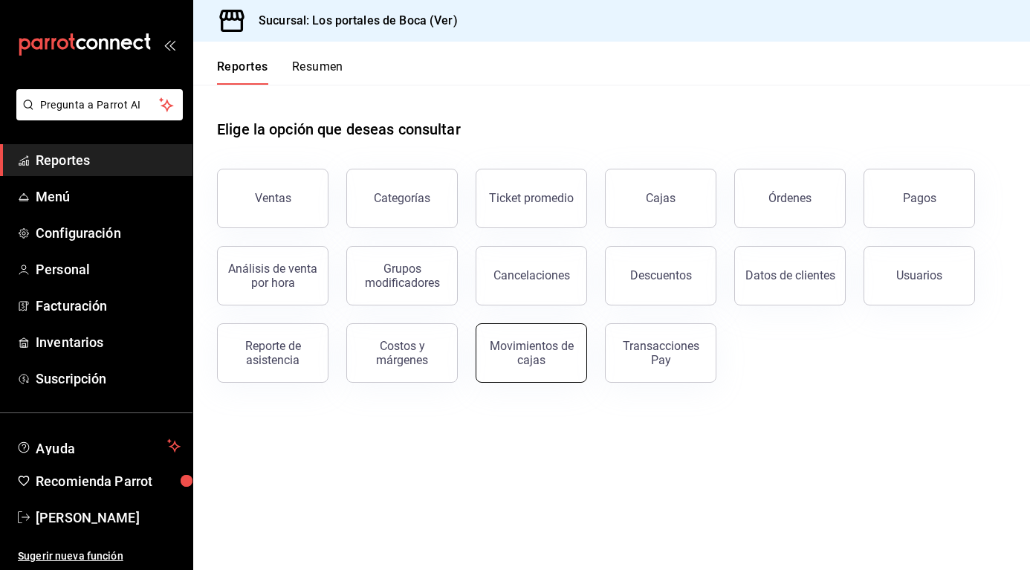
click at [517, 352] on div "Movimientos de cajas" at bounding box center [531, 353] width 92 height 28
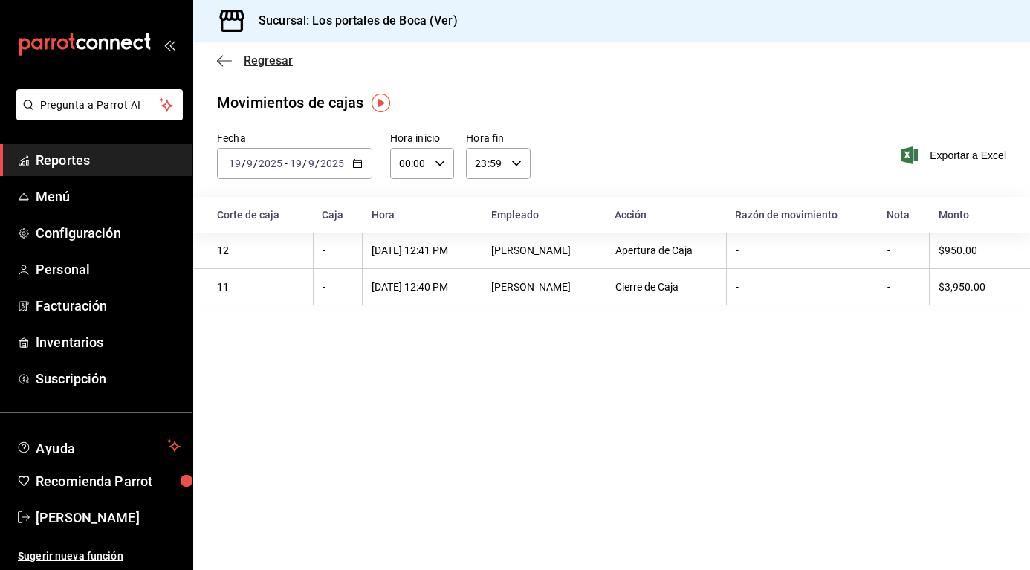
click at [222, 59] on icon "button" at bounding box center [224, 60] width 15 height 13
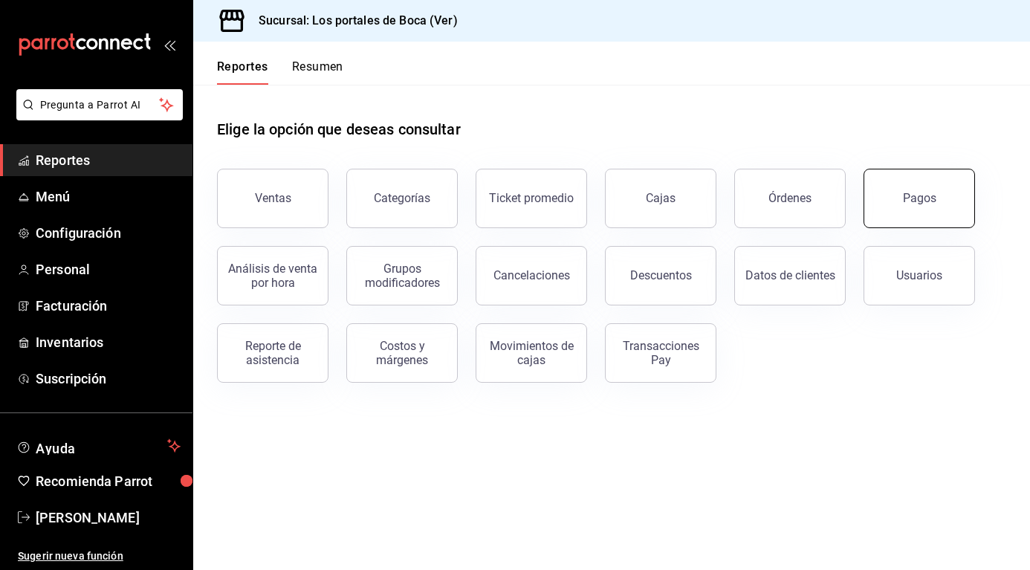
click at [903, 195] on button "Pagos" at bounding box center [919, 198] width 111 height 59
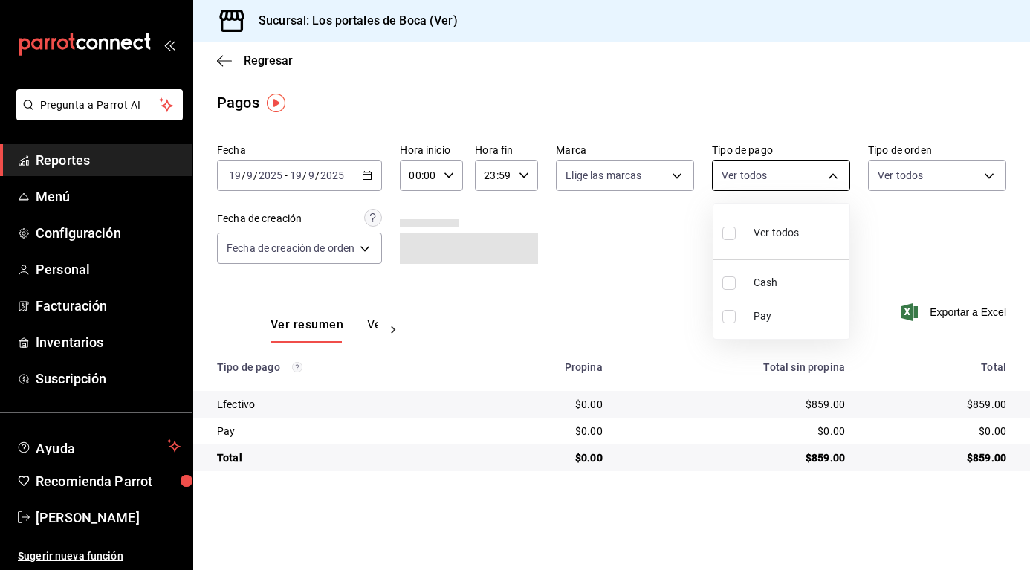
click at [831, 184] on body "Pregunta a Parrot AI Reportes Menú Configuración Personal Facturación Inventari…" at bounding box center [515, 285] width 1030 height 570
click at [792, 282] on span "Cash" at bounding box center [799, 283] width 90 height 16
type input "1a7f8ce3-6f1f-4bae-8eeb-27ecacfba955"
checkbox input "true"
click at [595, 181] on div at bounding box center [515, 285] width 1030 height 570
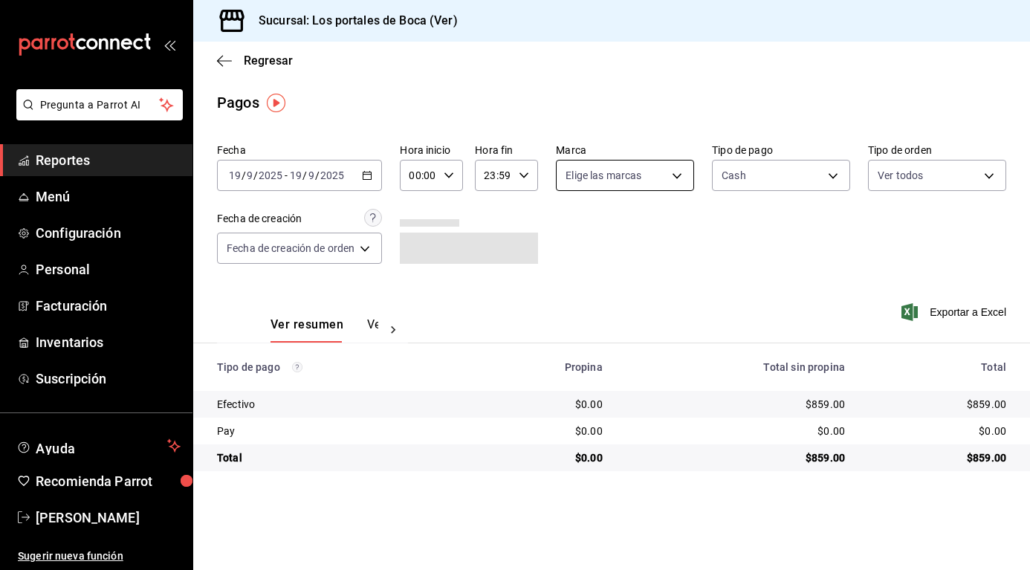
click at [598, 172] on body "Pregunta a Parrot AI Reportes Menú Configuración Personal Facturación Inventari…" at bounding box center [515, 285] width 1030 height 570
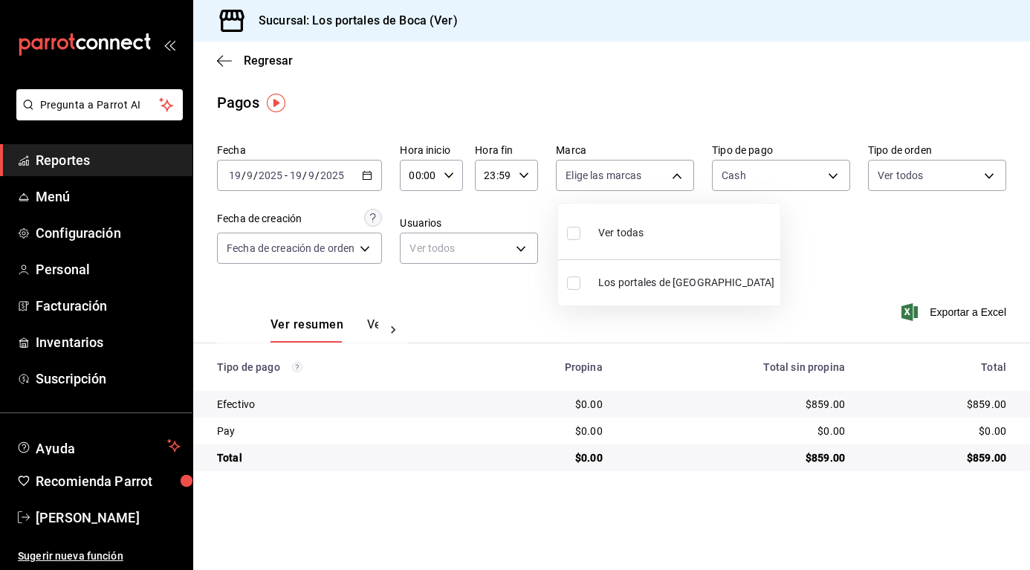
drag, startPoint x: 630, startPoint y: 284, endPoint x: 540, endPoint y: 275, distance: 91.1
click at [629, 285] on span "Los portales de [GEOGRAPHIC_DATA]" at bounding box center [686, 283] width 176 height 16
type input "3d32fec7-31fa-41a3-8b0d-c50462704563"
checkbox input "true"
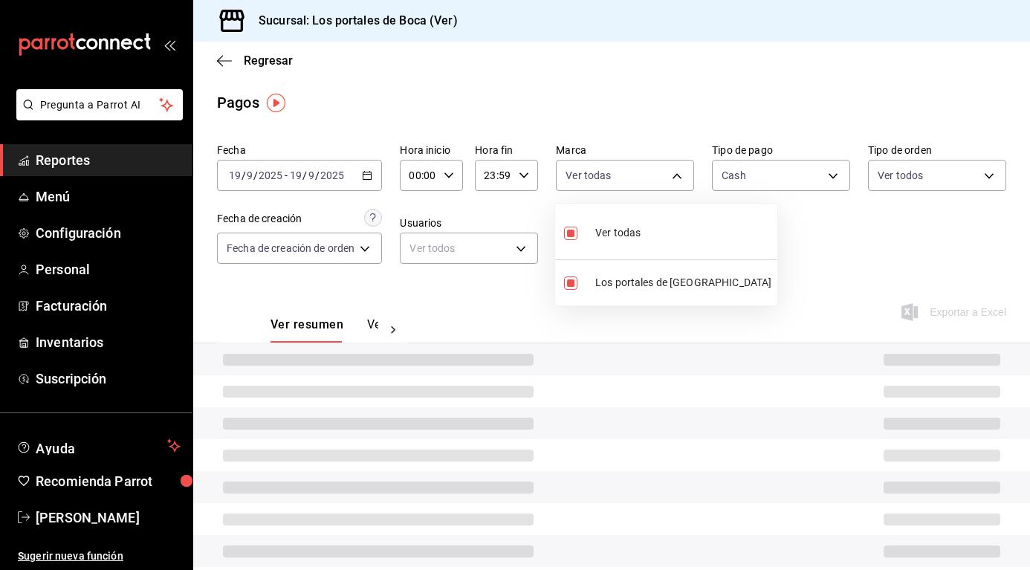
click at [492, 249] on div at bounding box center [515, 285] width 1030 height 570
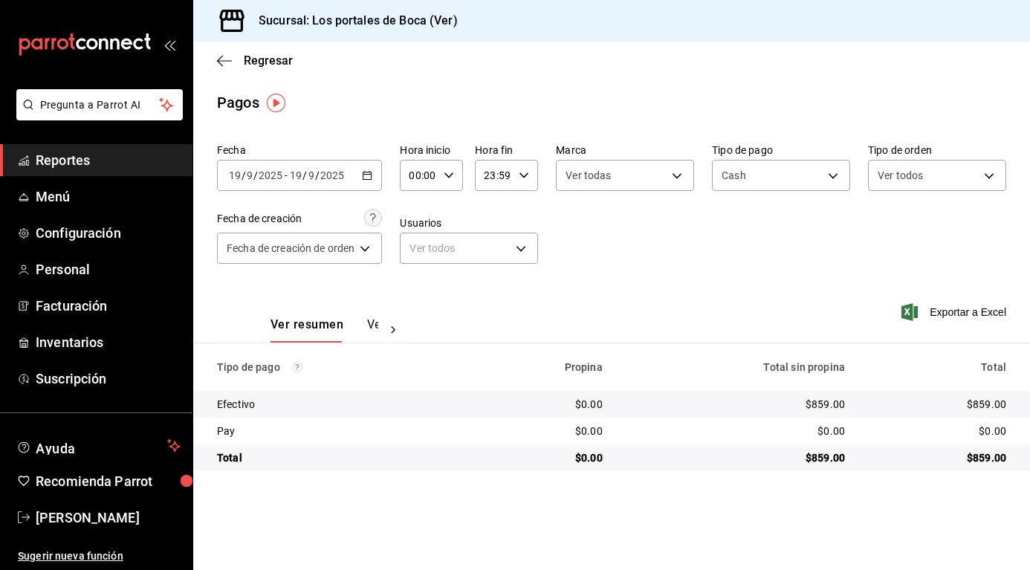
click at [492, 249] on body "Pregunta a Parrot AI Reportes Menú Configuración Personal Facturación Inventari…" at bounding box center [515, 285] width 1030 height 570
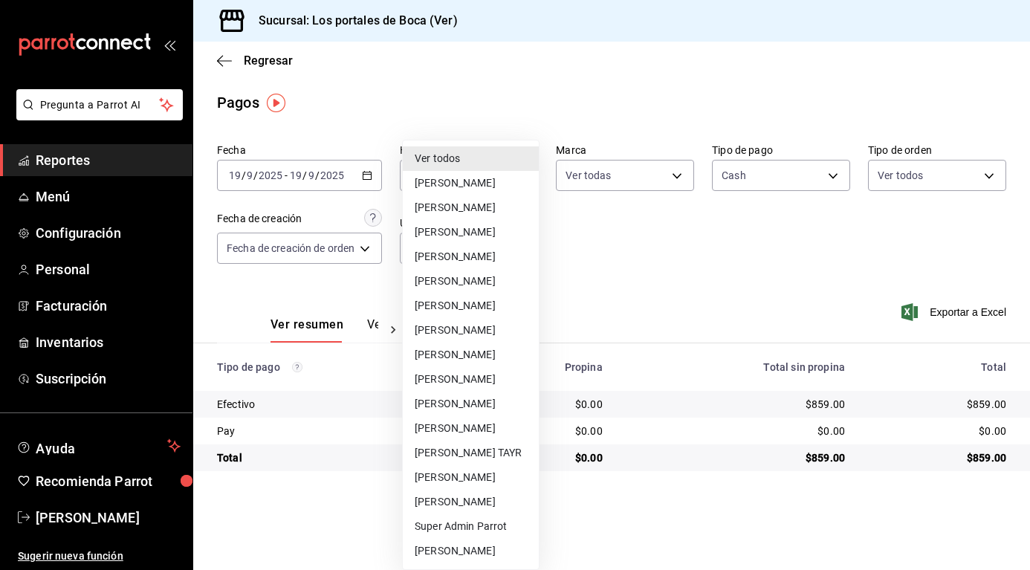
click at [493, 256] on li "[PERSON_NAME]" at bounding box center [471, 257] width 136 height 25
type input "910b8def-776f-4140-8e99-6627d5e493a2"
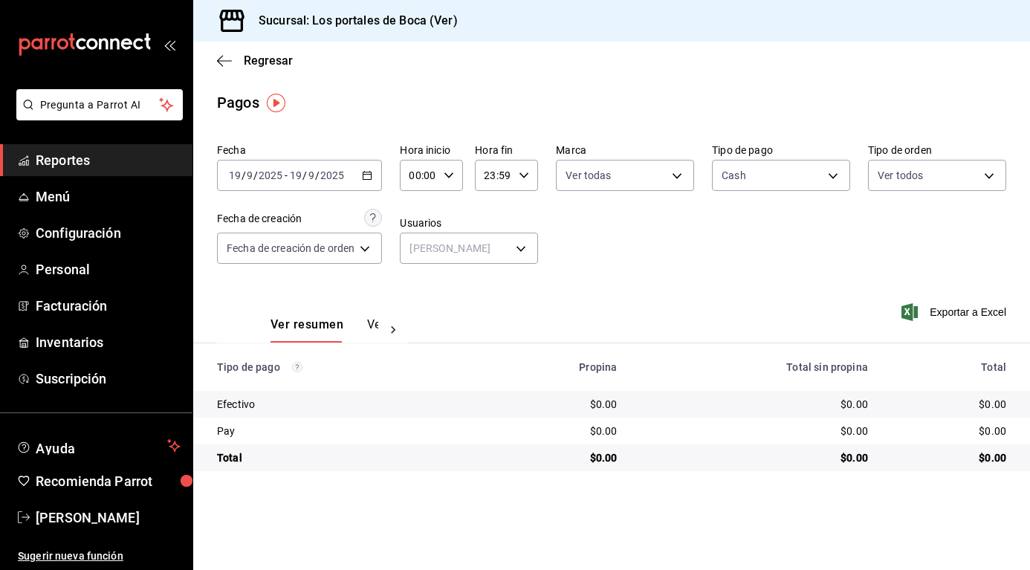
click at [364, 181] on div "[DATE] [DATE] - [DATE] [DATE]" at bounding box center [299, 175] width 165 height 31
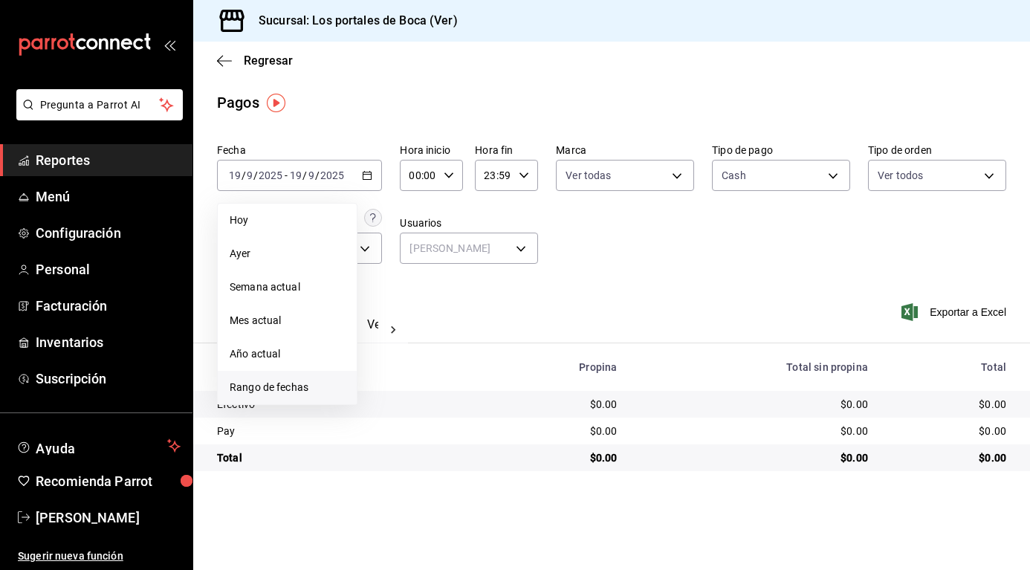
click at [298, 380] on span "Rango de fechas" at bounding box center [287, 388] width 115 height 16
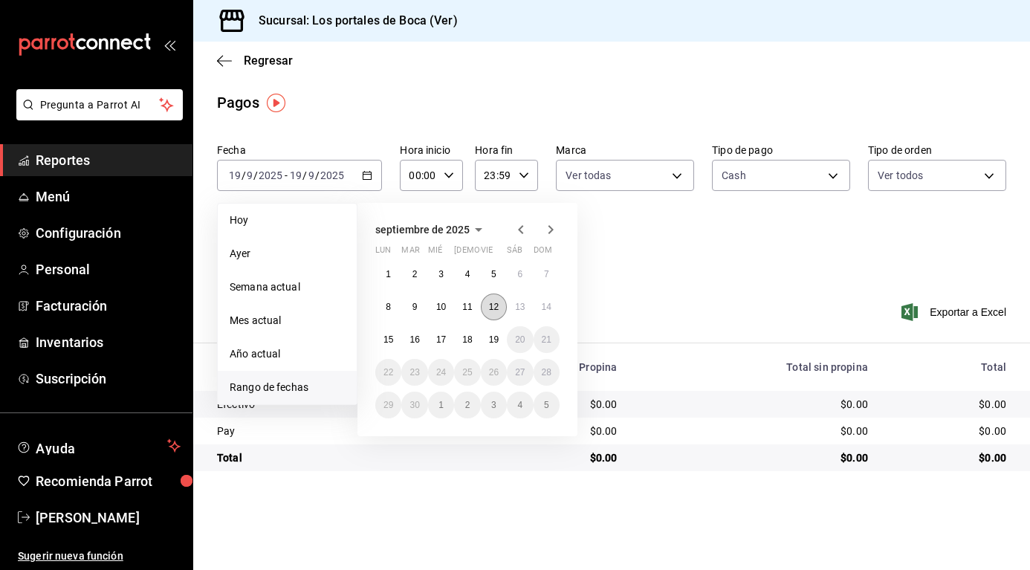
click at [494, 308] on abbr "12" at bounding box center [494, 307] width 10 height 10
click at [516, 311] on abbr "13" at bounding box center [520, 307] width 10 height 10
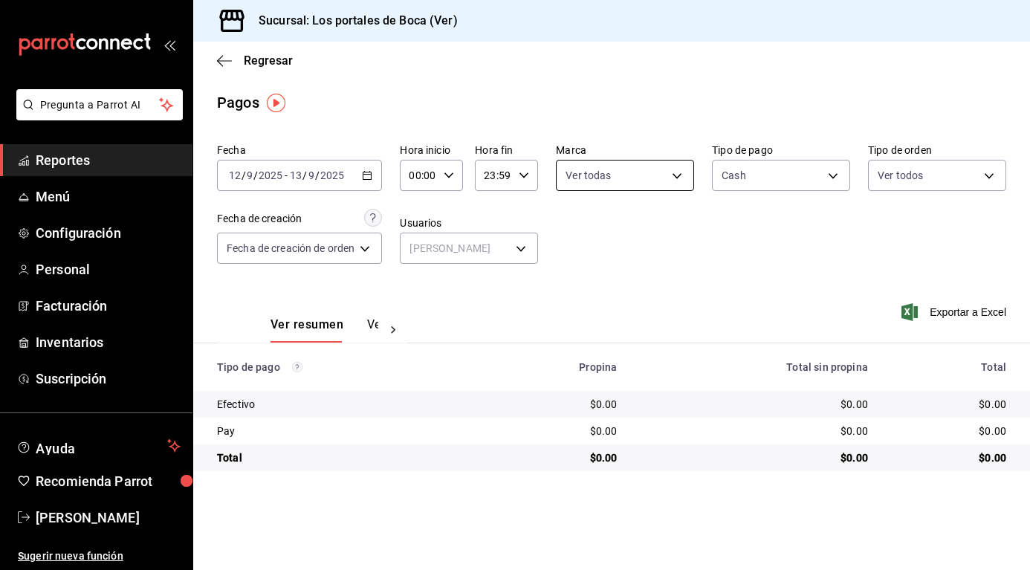
click at [643, 173] on body "Pregunta a Parrot AI Reportes Menú Configuración Personal Facturación Inventari…" at bounding box center [515, 285] width 1030 height 570
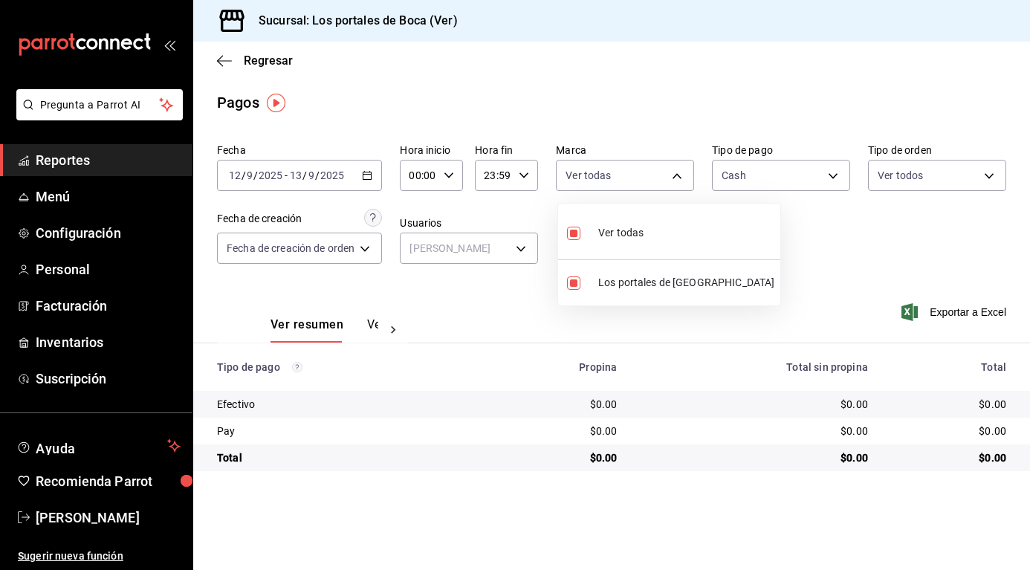
click at [620, 236] on span "Ver todas" at bounding box center [620, 233] width 45 height 16
checkbox input "false"
click at [777, 227] on div at bounding box center [515, 285] width 1030 height 570
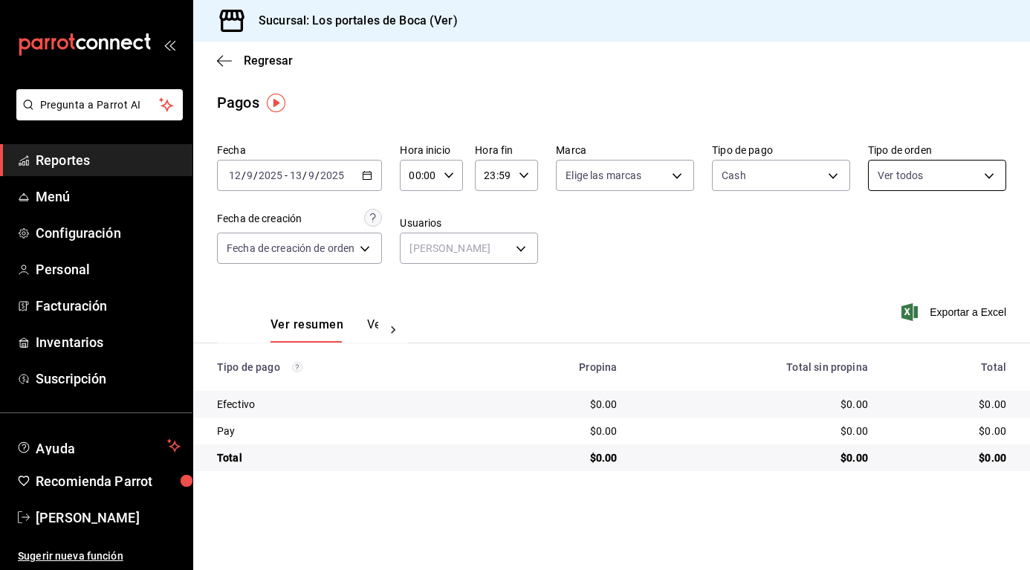
click at [961, 181] on body "Pregunta a Parrot AI Reportes Menú Configuración Personal Facturación Inventari…" at bounding box center [515, 285] width 1030 height 570
click at [961, 181] on div at bounding box center [515, 285] width 1030 height 570
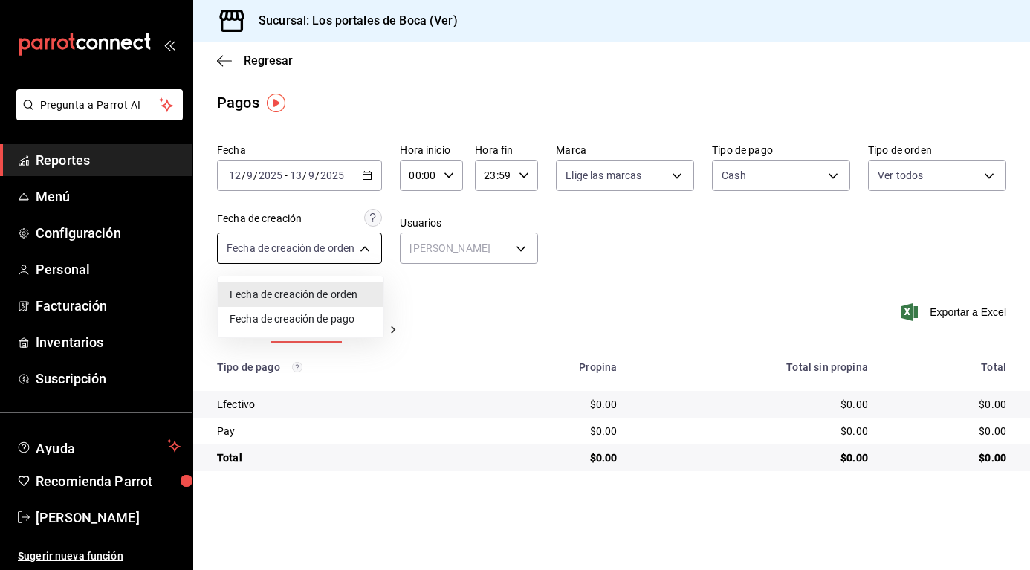
click at [302, 250] on body "Pregunta a Parrot AI Reportes Menú Configuración Personal Facturación Inventari…" at bounding box center [515, 285] width 1030 height 570
click at [302, 250] on div at bounding box center [515, 285] width 1030 height 570
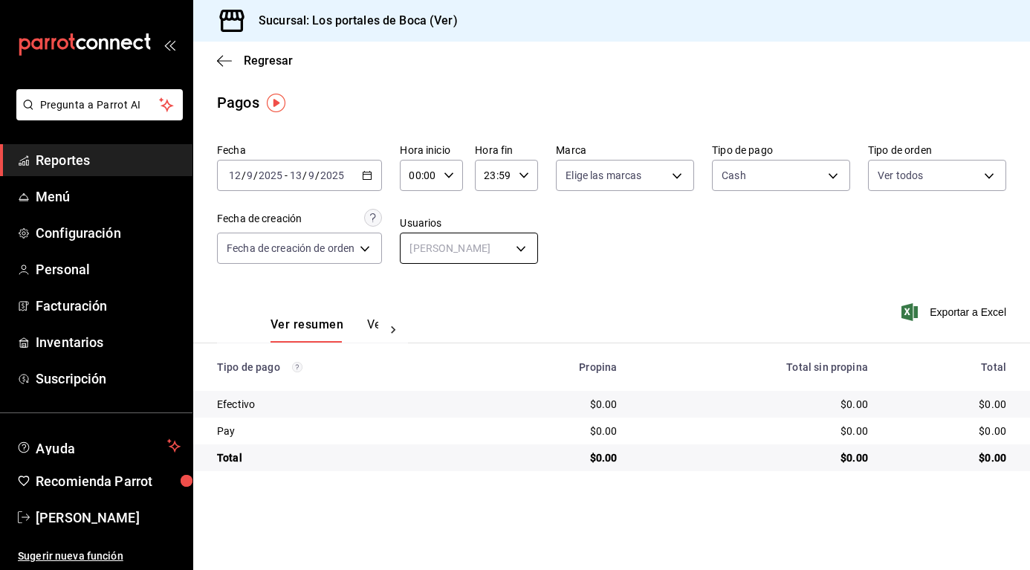
click at [442, 252] on body "Pregunta a Parrot AI Reportes Menú Configuración Personal Facturación Inventari…" at bounding box center [515, 285] width 1030 height 570
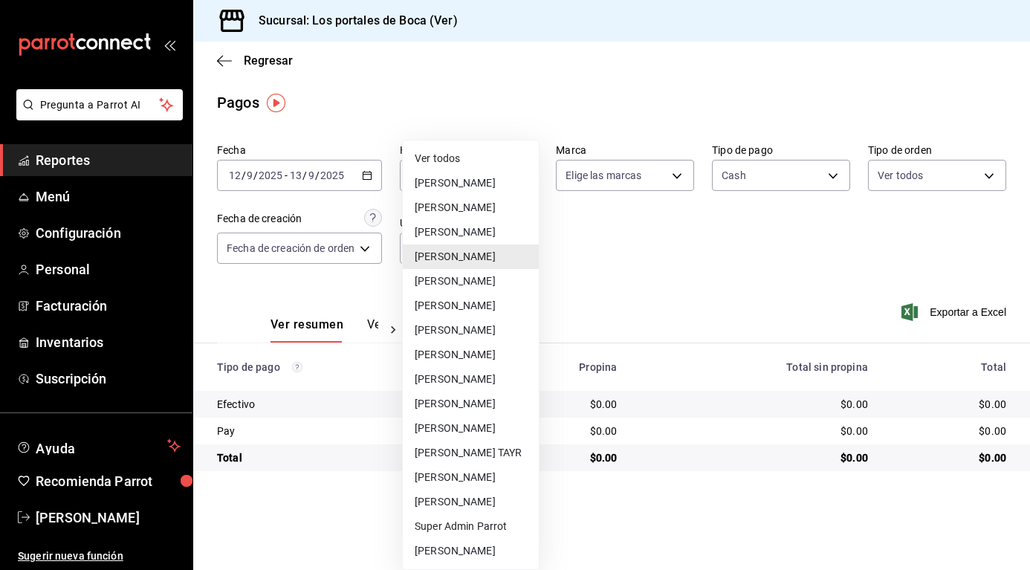
click at [462, 425] on li "[PERSON_NAME]" at bounding box center [471, 428] width 136 height 25
type input "d3149a8c-0192-44dd-bf3e-df8049eaed25"
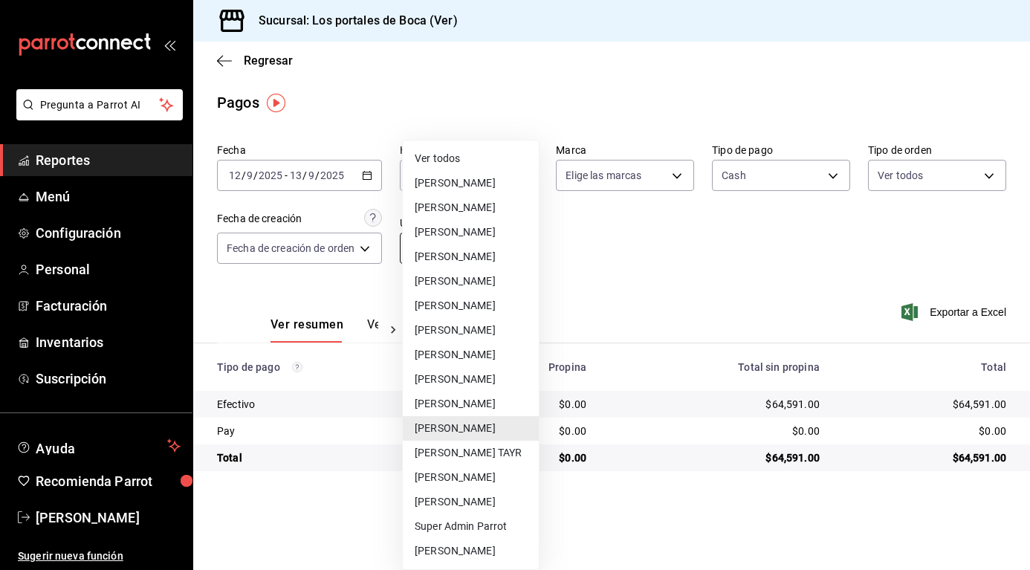
click at [496, 252] on body "Pregunta a Parrot AI Reportes Menú Configuración Personal Facturación Inventari…" at bounding box center [515, 285] width 1030 height 570
click at [610, 273] on div at bounding box center [515, 285] width 1030 height 570
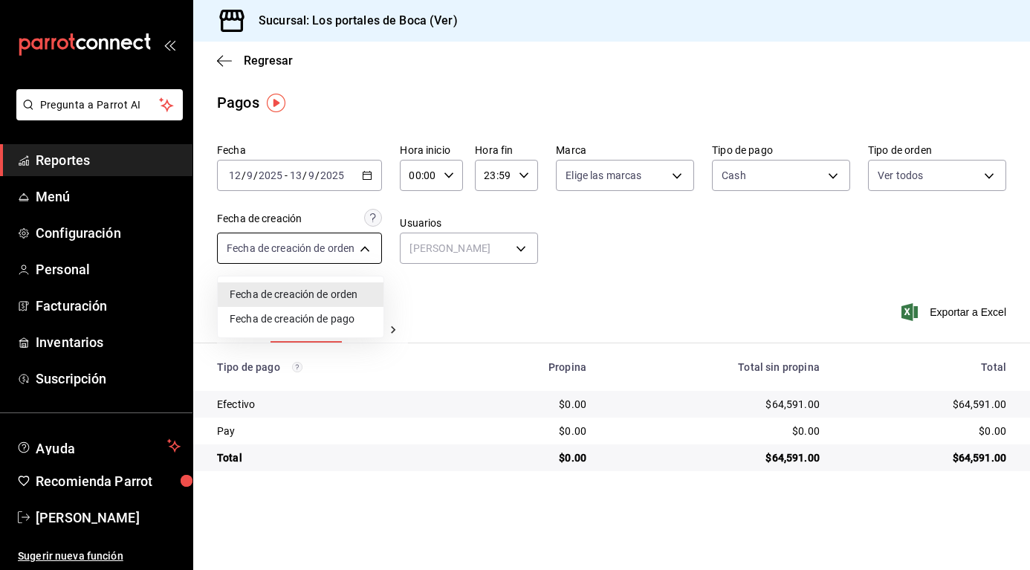
click at [354, 245] on body "Pregunta a Parrot AI Reportes Menú Configuración Personal Facturación Inventari…" at bounding box center [515, 285] width 1030 height 570
click at [354, 245] on div at bounding box center [515, 285] width 1030 height 570
click at [314, 242] on body "Pregunta a Parrot AI Reportes Menú Configuración Personal Facturación Inventari…" at bounding box center [515, 285] width 1030 height 570
click at [337, 321] on li "Fecha de creación de pago" at bounding box center [301, 319] width 166 height 25
type input "ORDER_PAYMENT"
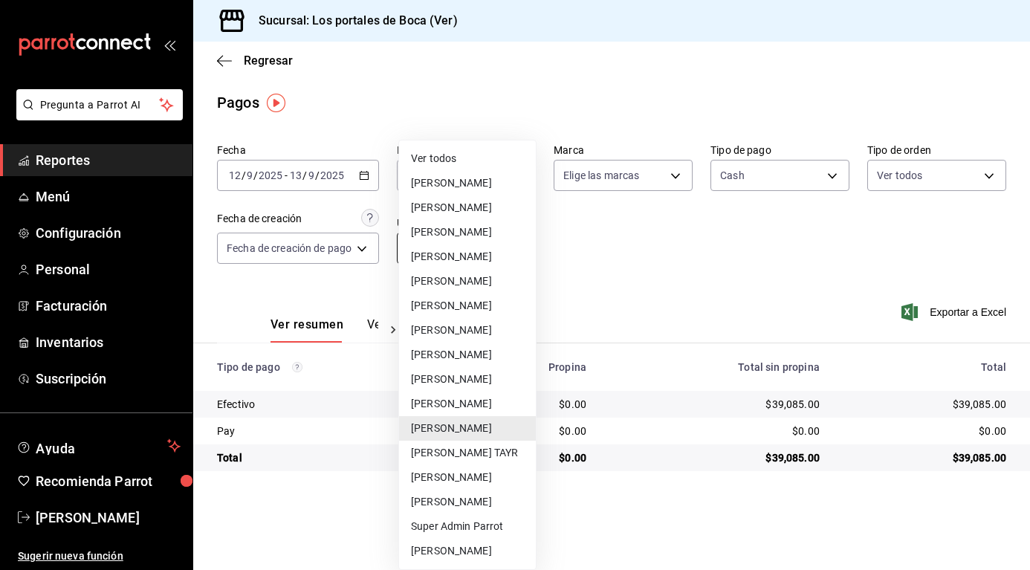
click at [485, 252] on body "Pregunta a Parrot AI Reportes Menú Configuración Personal Facturación Inventari…" at bounding box center [515, 285] width 1030 height 570
click at [480, 250] on li "[PERSON_NAME]" at bounding box center [467, 257] width 137 height 25
type input "910b8def-776f-4140-8e99-6627d5e493a2"
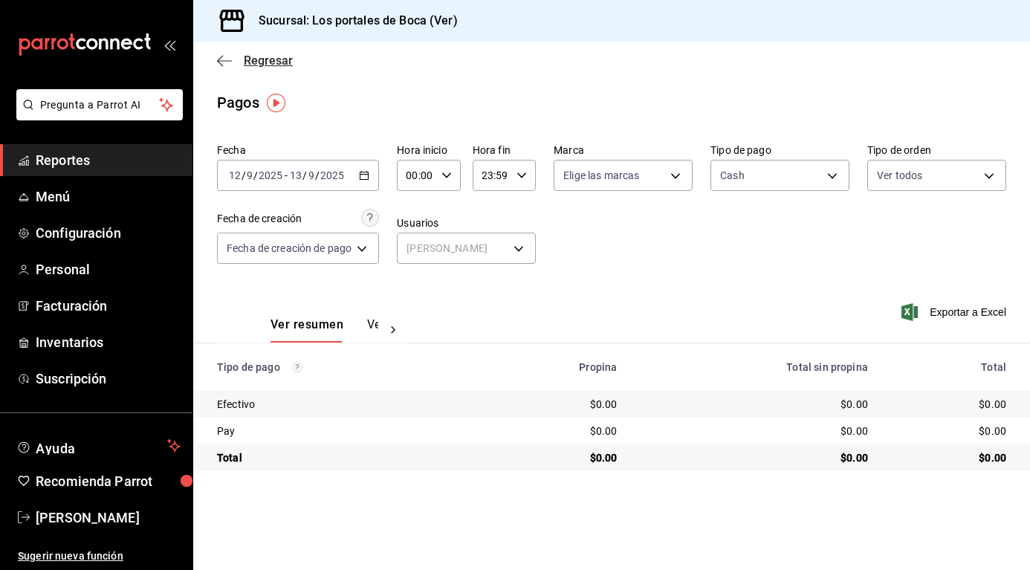
click at [227, 58] on icon "button" at bounding box center [224, 60] width 15 height 13
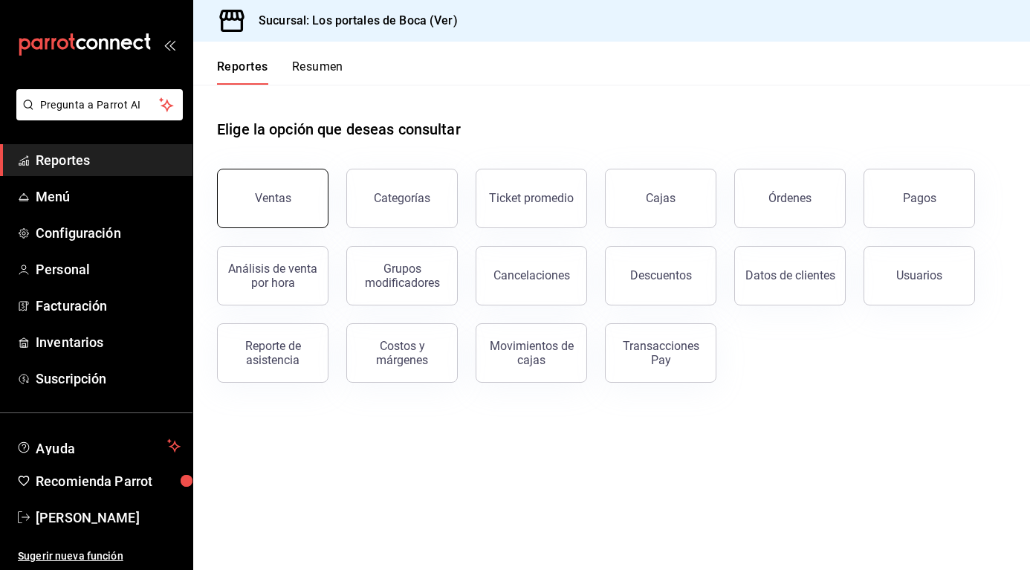
click at [281, 198] on div "Ventas" at bounding box center [273, 198] width 36 height 14
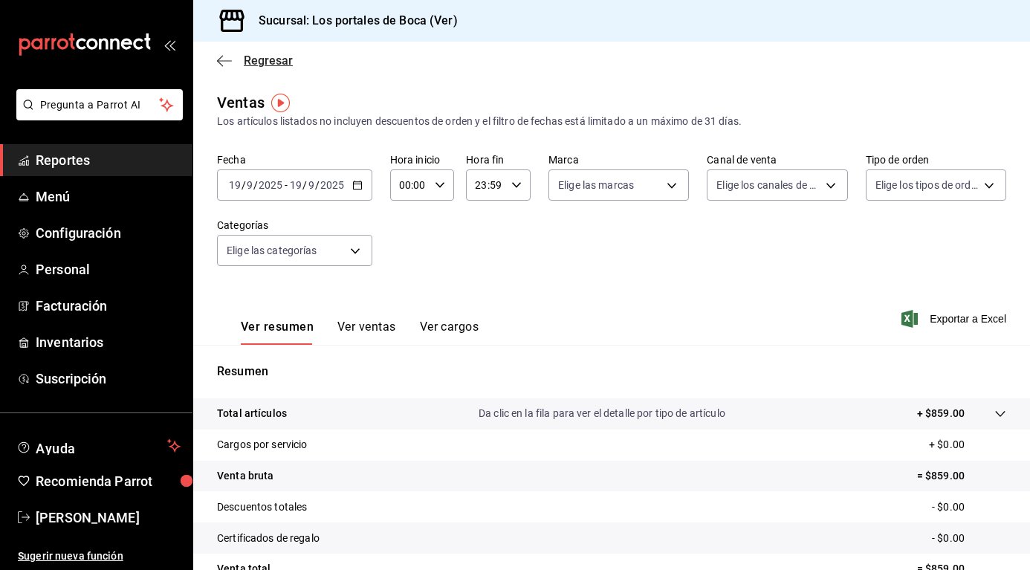
click at [224, 62] on icon "button" at bounding box center [224, 60] width 15 height 13
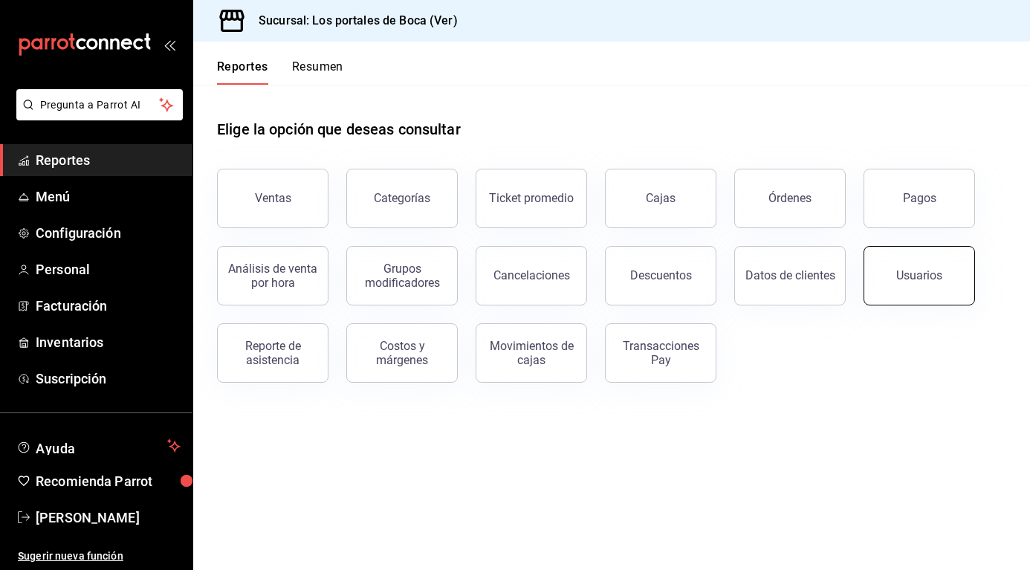
click at [931, 279] on div "Usuarios" at bounding box center [919, 275] width 46 height 14
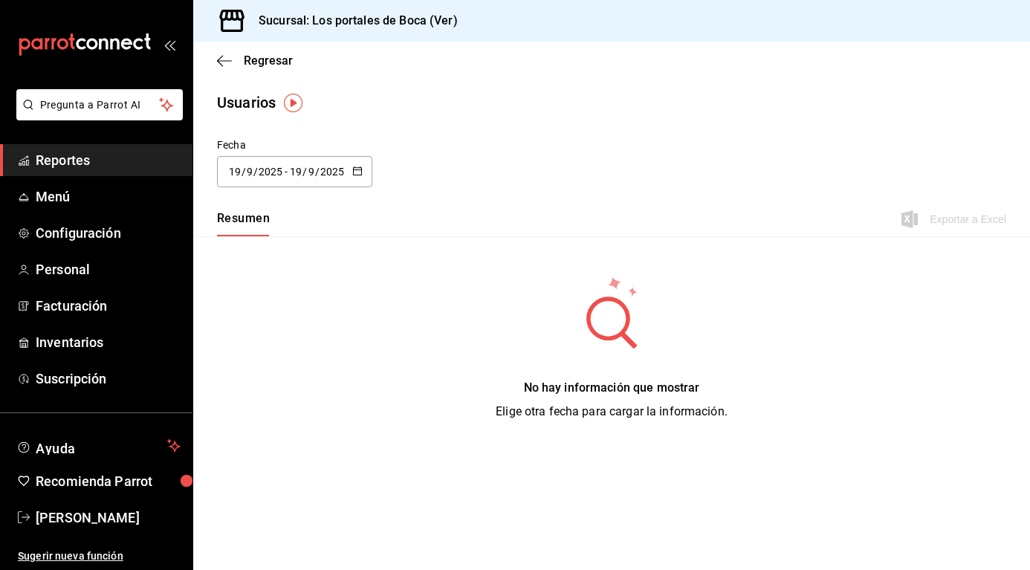
click at [361, 172] on icon "button" at bounding box center [357, 171] width 10 height 10
click at [350, 172] on div "[DATE] [DATE] - [DATE] [DATE]" at bounding box center [294, 171] width 155 height 31
click at [220, 62] on icon "button" at bounding box center [224, 60] width 15 height 13
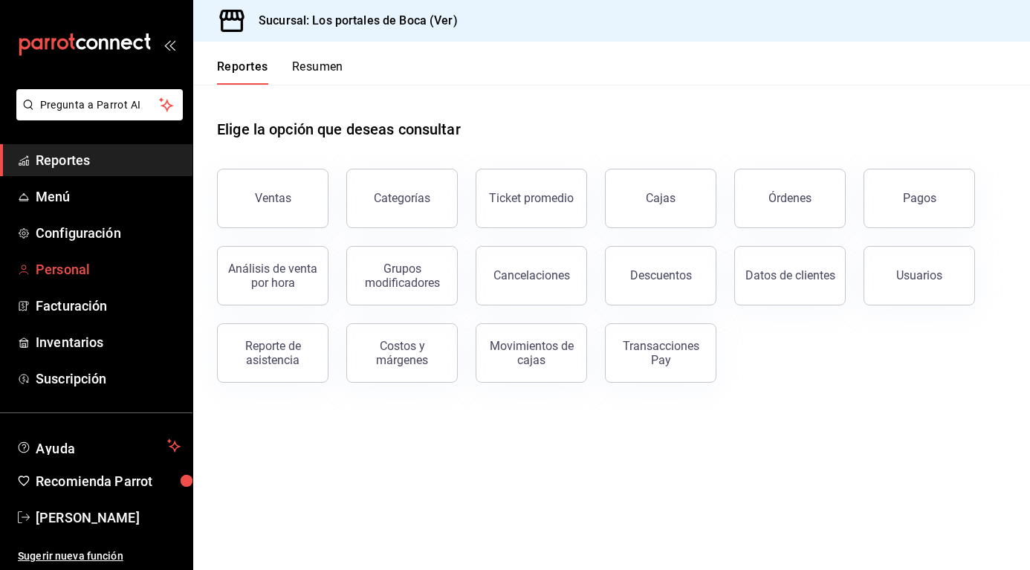
click at [94, 263] on span "Personal" at bounding box center [108, 269] width 145 height 20
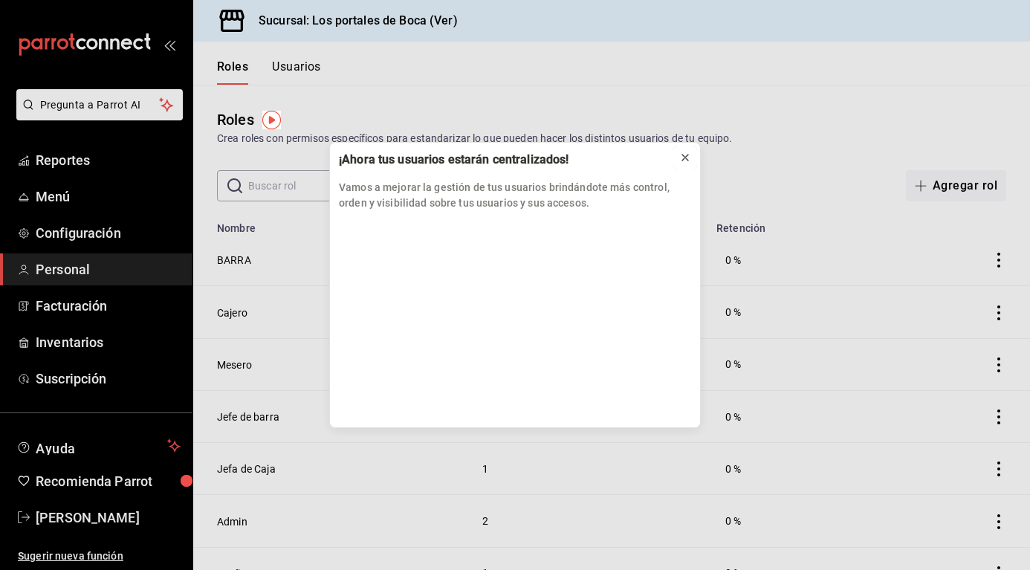
click at [690, 161] on icon at bounding box center [685, 158] width 12 height 12
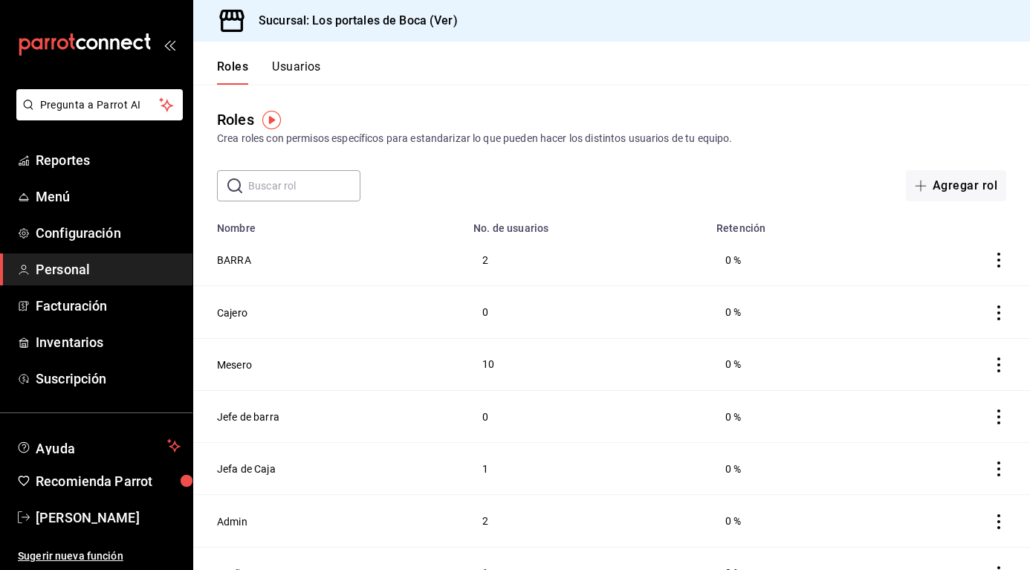
click at [293, 65] on button "Usuarios" at bounding box center [296, 71] width 49 height 25
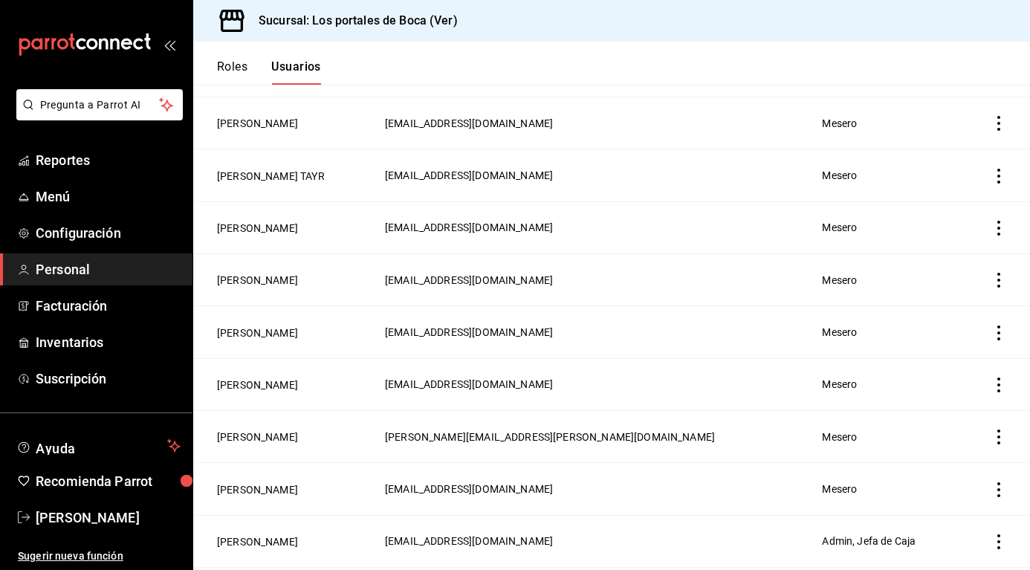
scroll to position [372, 0]
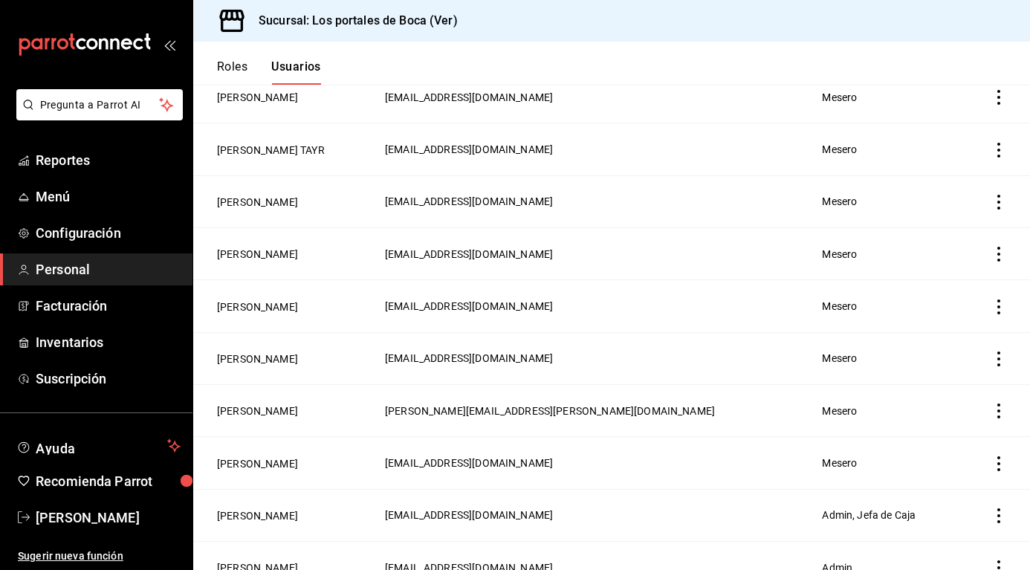
click at [997, 300] on icon "actions" at bounding box center [998, 307] width 3 height 15
click at [943, 323] on span "Eliminar" at bounding box center [934, 322] width 38 height 12
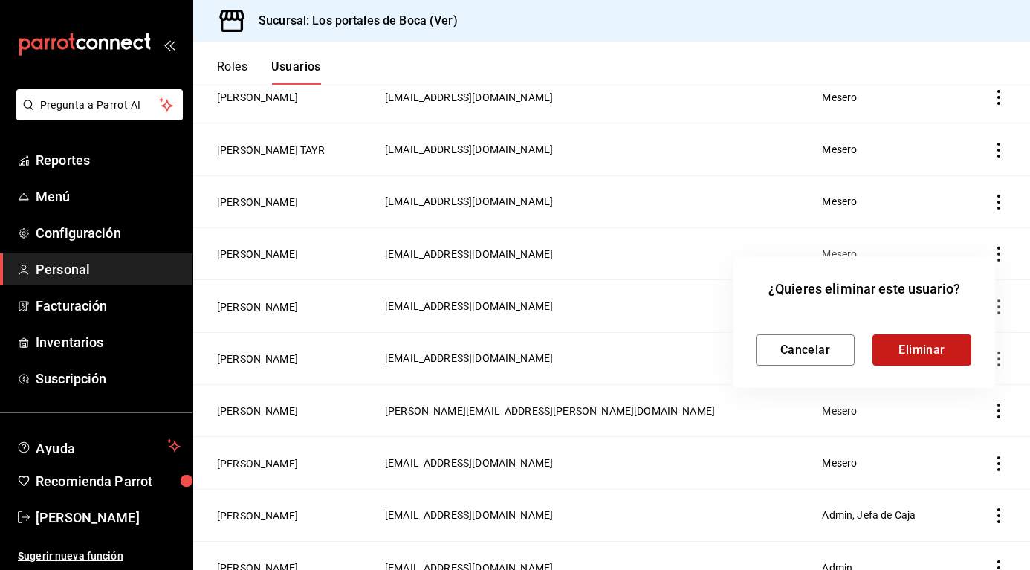
click at [919, 346] on button "Eliminar" at bounding box center [922, 349] width 99 height 31
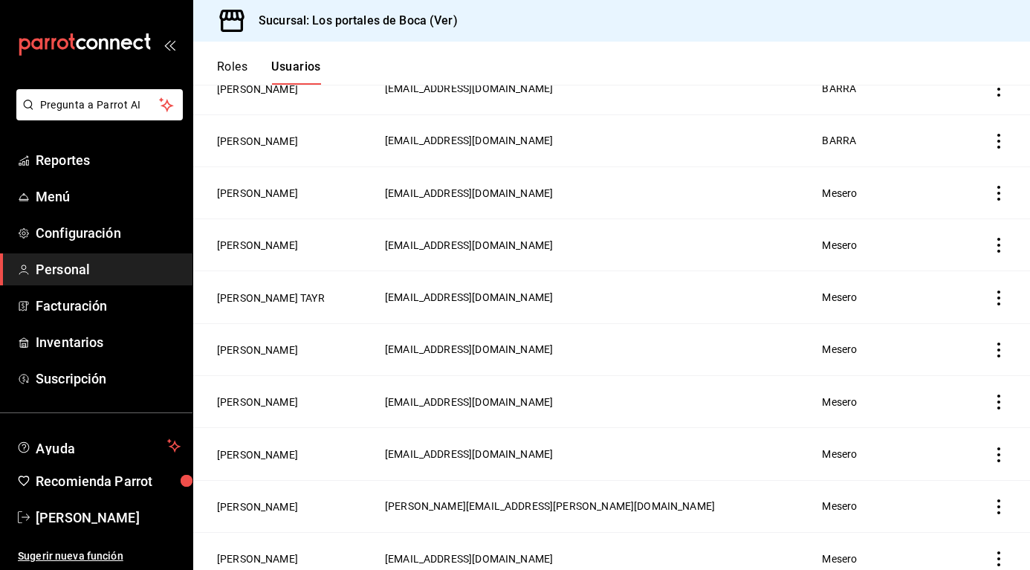
scroll to position [223, 0]
click at [992, 195] on icon "actions" at bounding box center [999, 194] width 15 height 15
click at [932, 215] on span "Eliminar" at bounding box center [934, 213] width 38 height 12
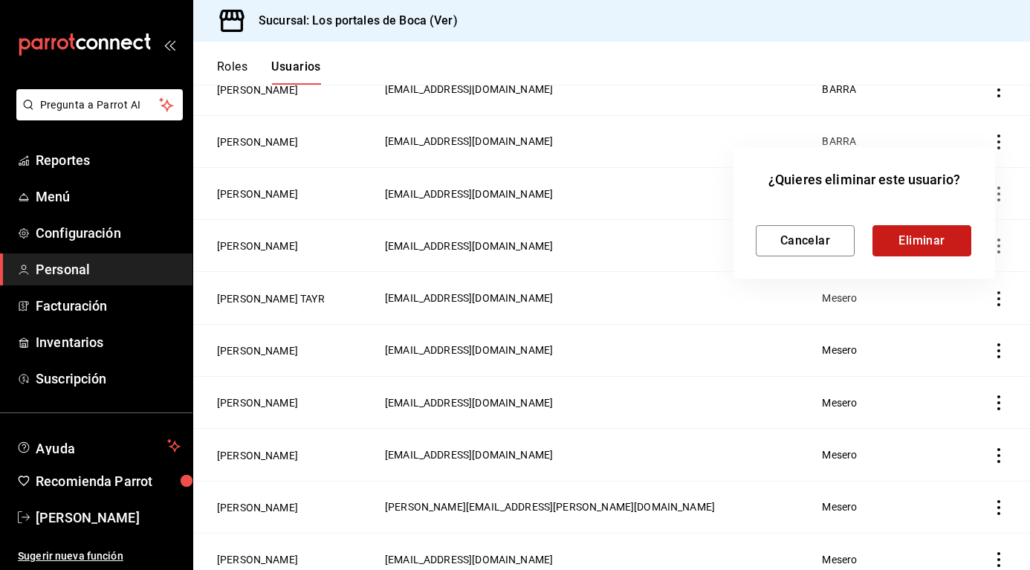
click at [926, 237] on button "Eliminar" at bounding box center [922, 240] width 99 height 31
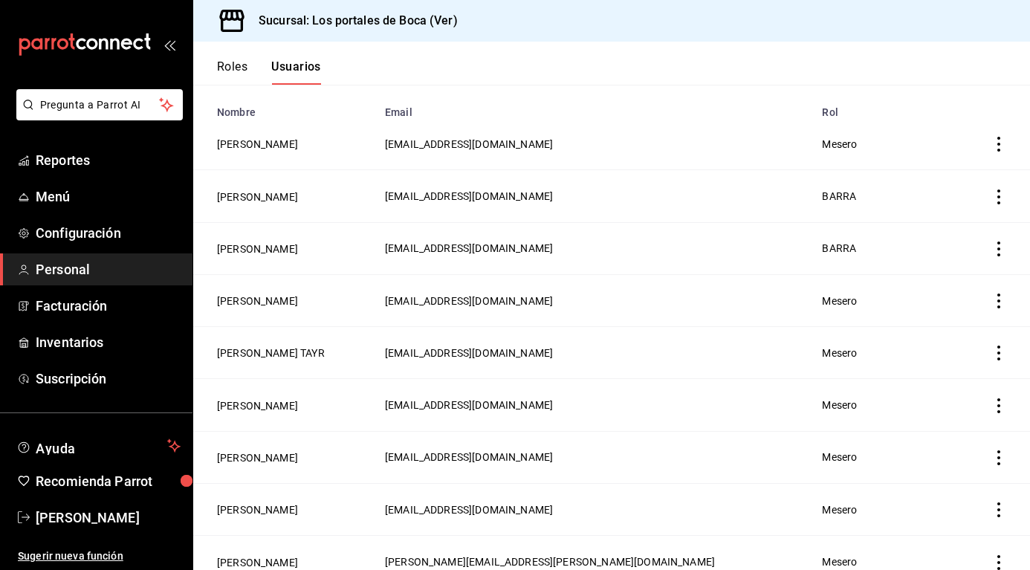
scroll to position [74, 0]
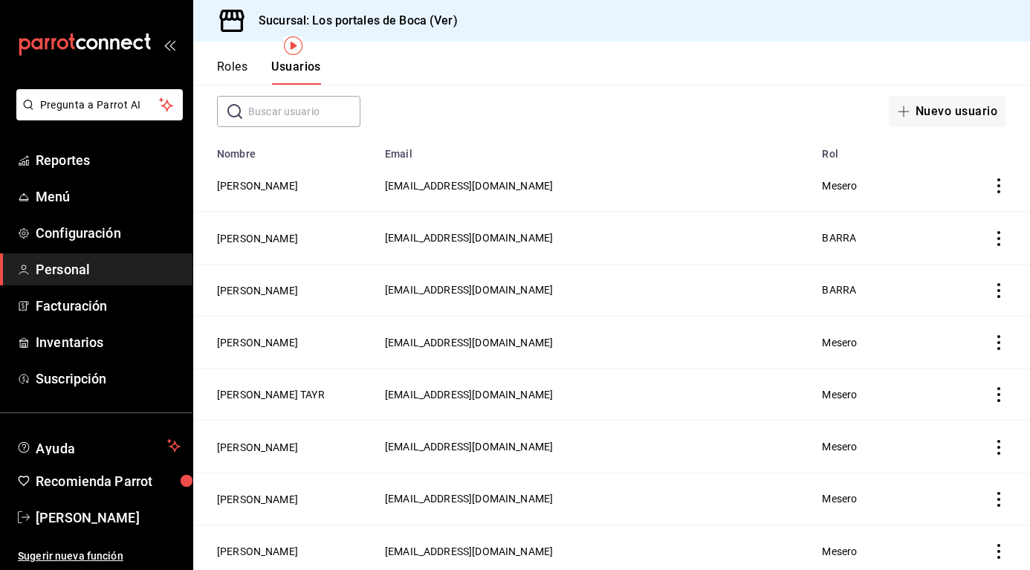
click at [992, 239] on icon "actions" at bounding box center [999, 238] width 15 height 15
click at [963, 268] on li "Eliminar" at bounding box center [932, 259] width 125 height 42
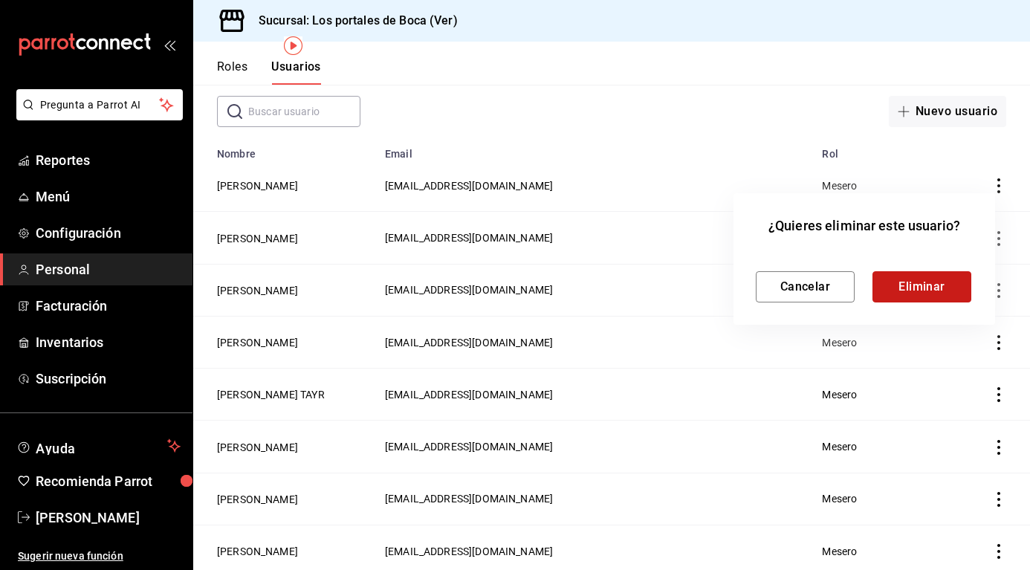
click at [954, 298] on button "Eliminar" at bounding box center [922, 286] width 99 height 31
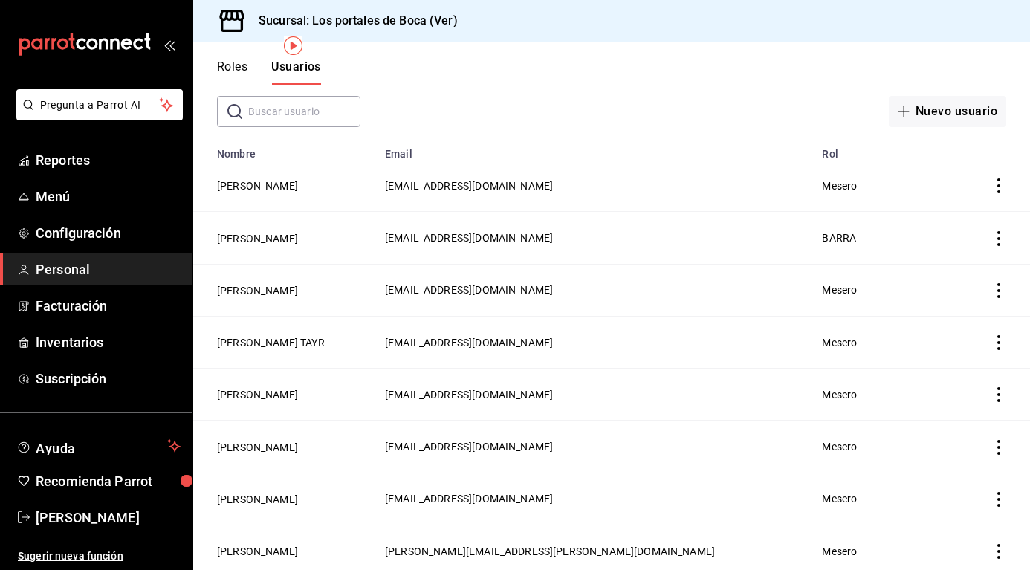
click at [992, 241] on icon "actions" at bounding box center [999, 238] width 15 height 15
click at [960, 265] on li "Eliminar" at bounding box center [932, 259] width 125 height 42
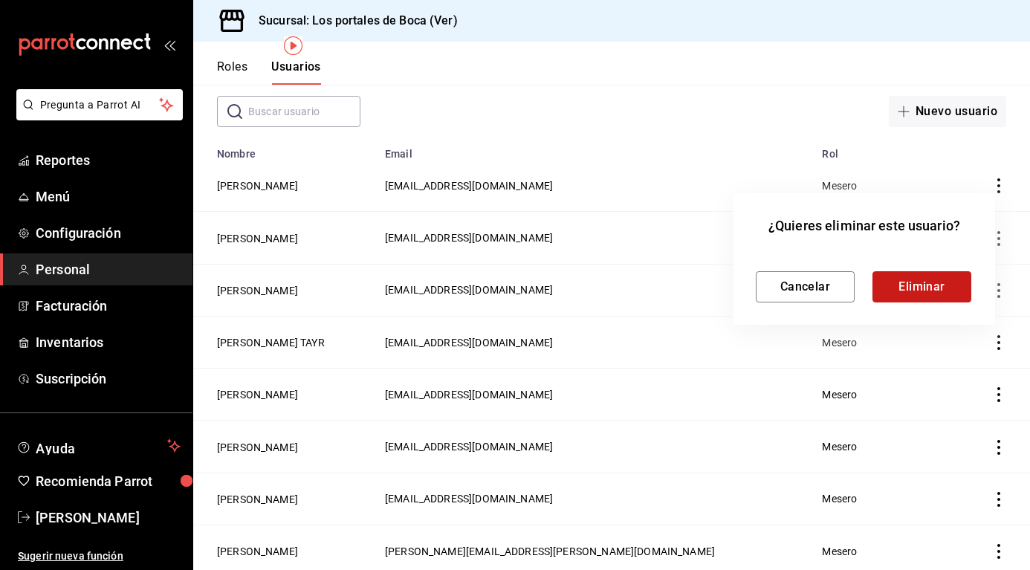
click at [950, 284] on button "Eliminar" at bounding box center [922, 286] width 99 height 31
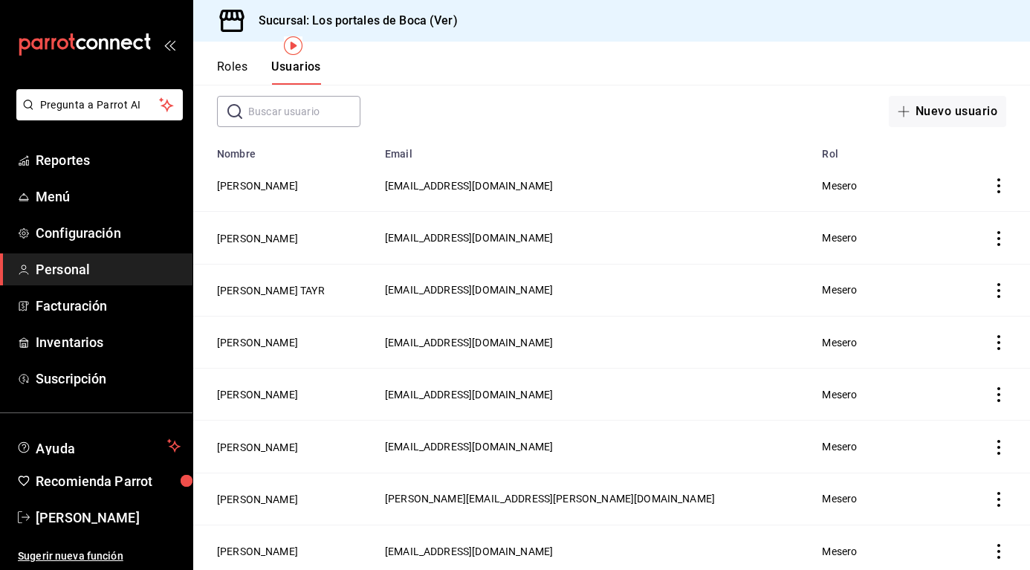
click at [992, 496] on icon "actions" at bounding box center [999, 499] width 15 height 15
click at [961, 505] on li "Eliminar" at bounding box center [932, 516] width 125 height 42
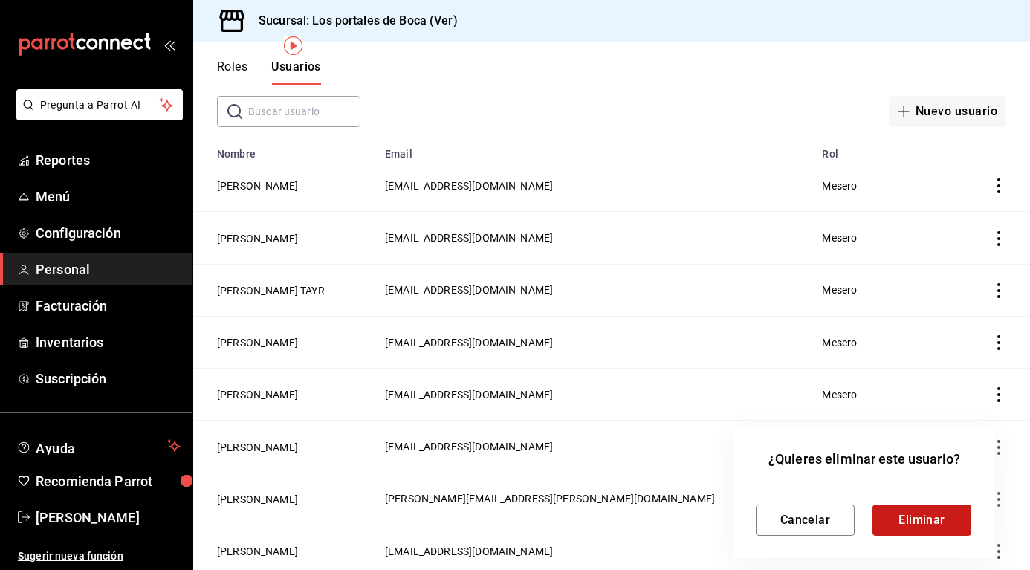
click at [927, 517] on button "Eliminar" at bounding box center [922, 520] width 99 height 31
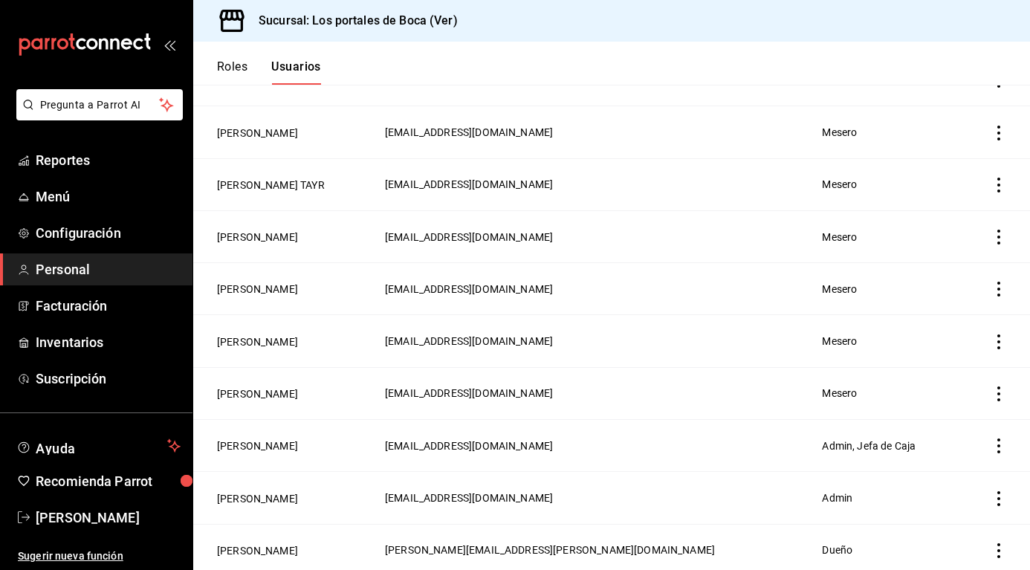
scroll to position [156, 0]
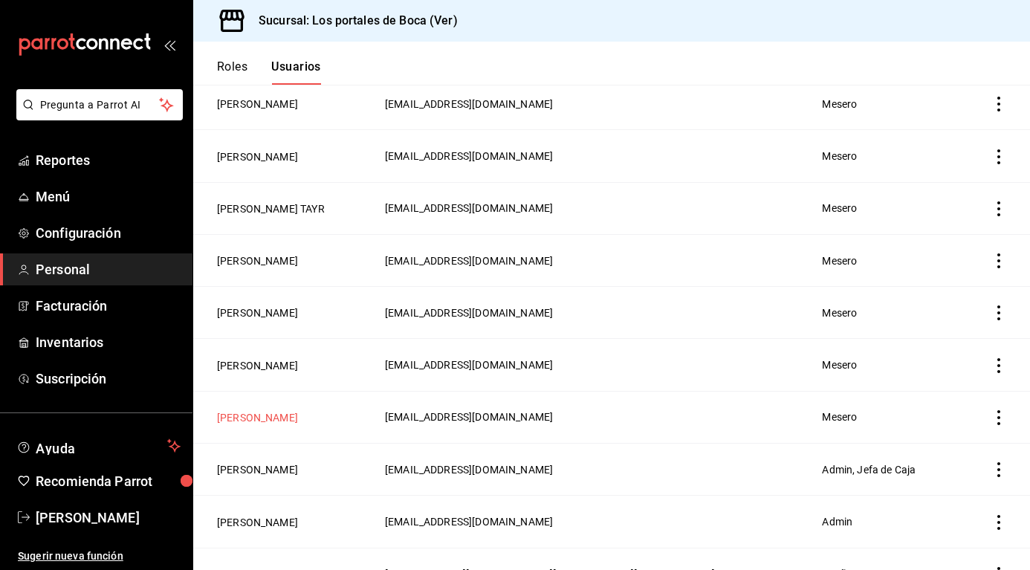
click at [254, 418] on button "[PERSON_NAME]" at bounding box center [257, 417] width 81 height 15
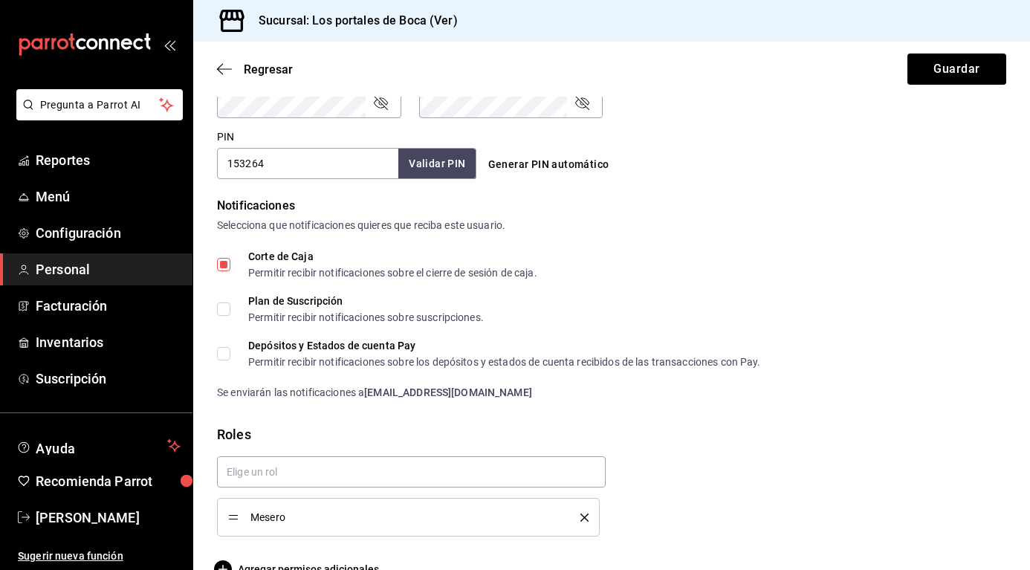
scroll to position [700, 0]
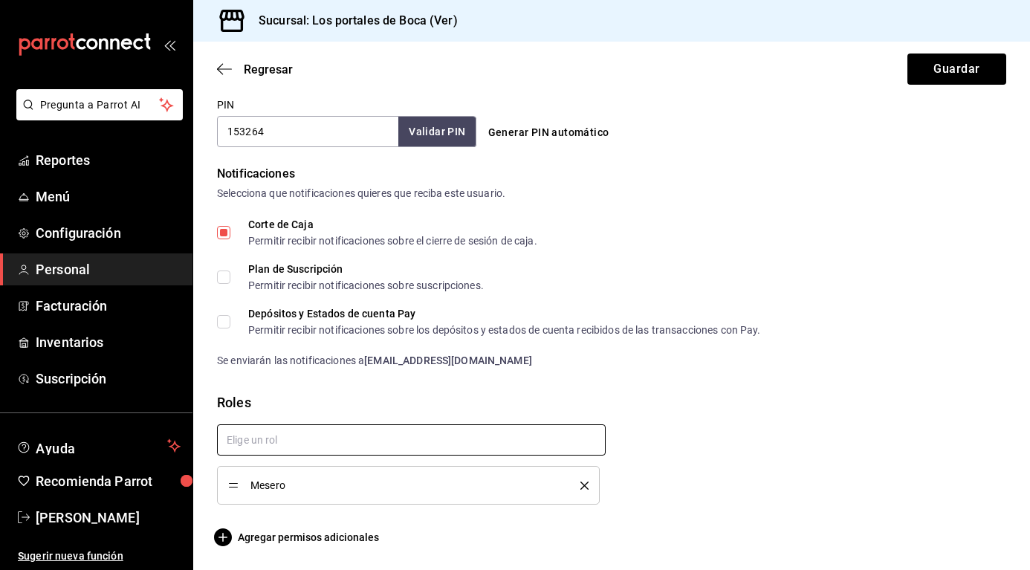
click at [522, 444] on input "text" at bounding box center [411, 439] width 389 height 31
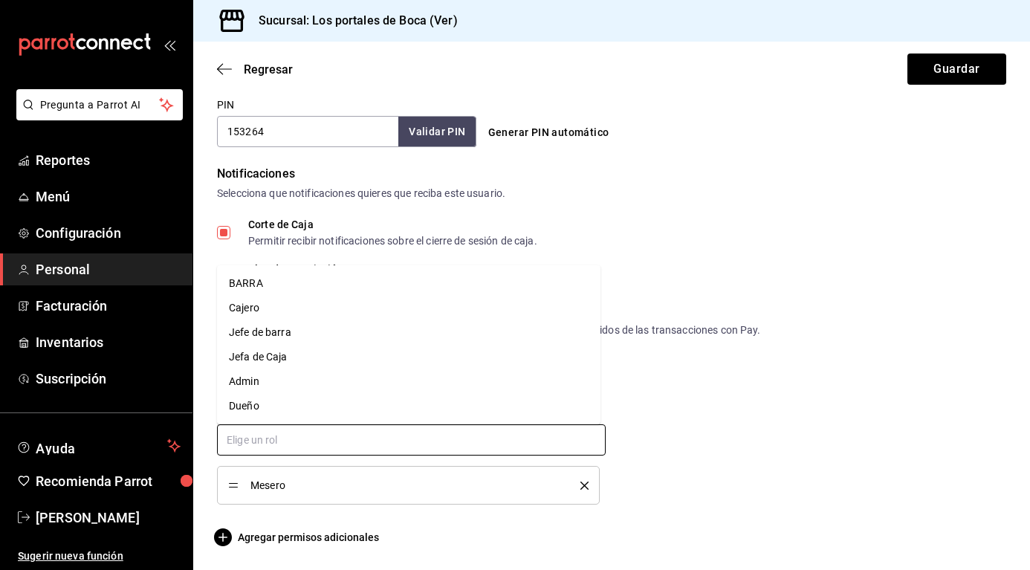
click at [323, 315] on li "Cajero" at bounding box center [409, 308] width 384 height 25
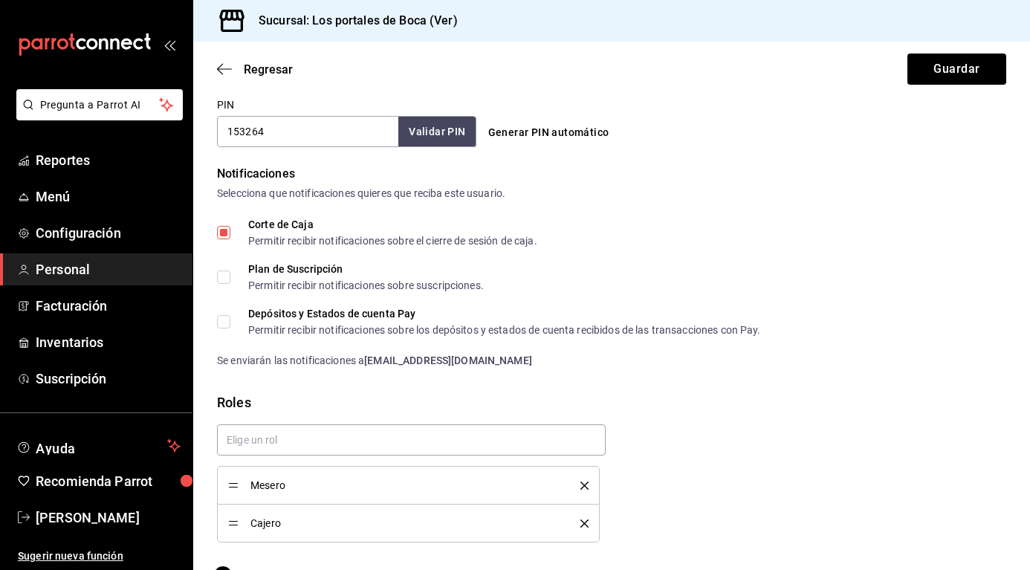
click at [580, 482] on icon "delete" at bounding box center [584, 486] width 8 height 8
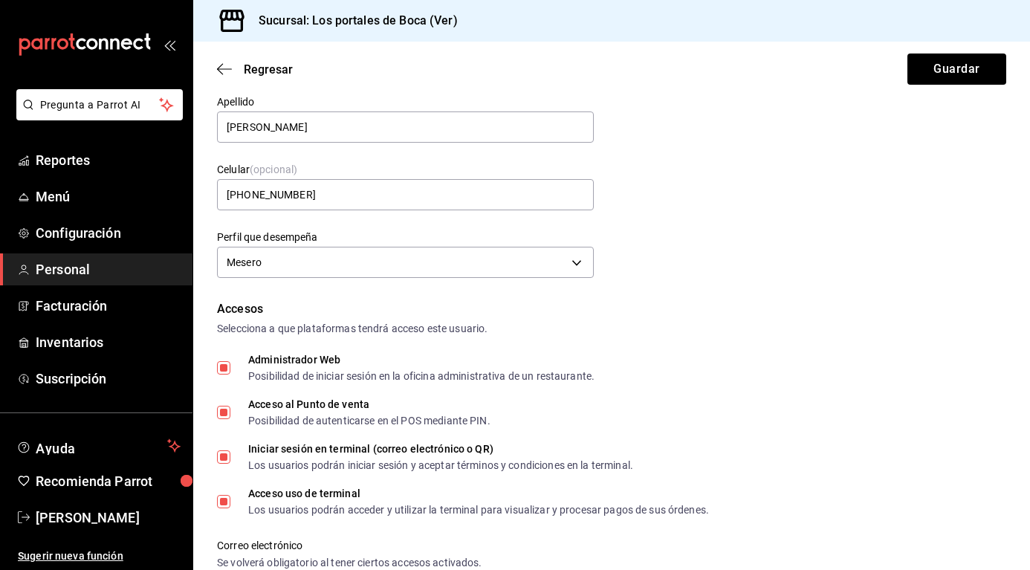
scroll to position [0, 0]
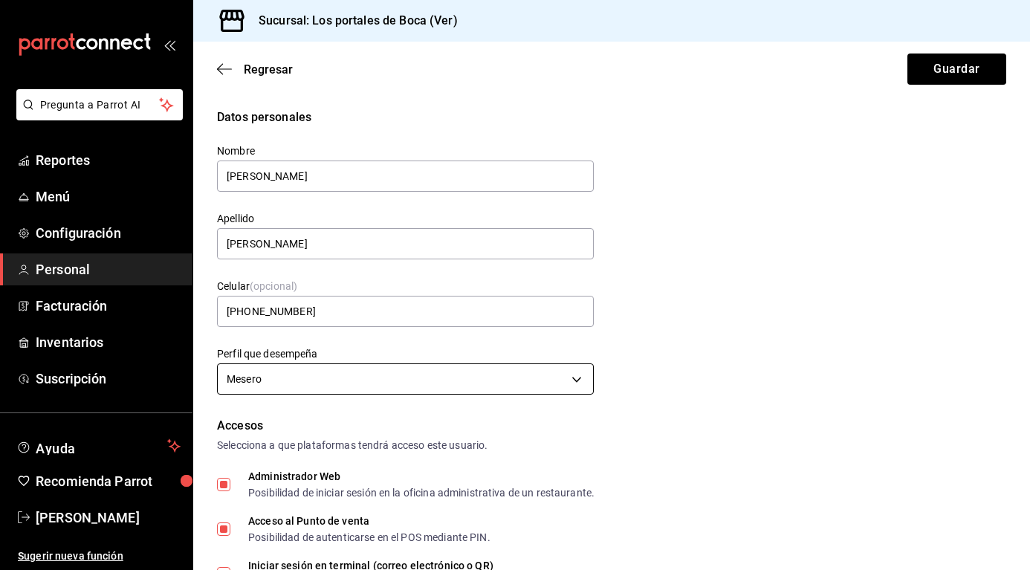
click at [447, 378] on body "Pregunta a Parrot AI Reportes Menú Configuración Personal Facturación Inventari…" at bounding box center [515, 285] width 1030 height 570
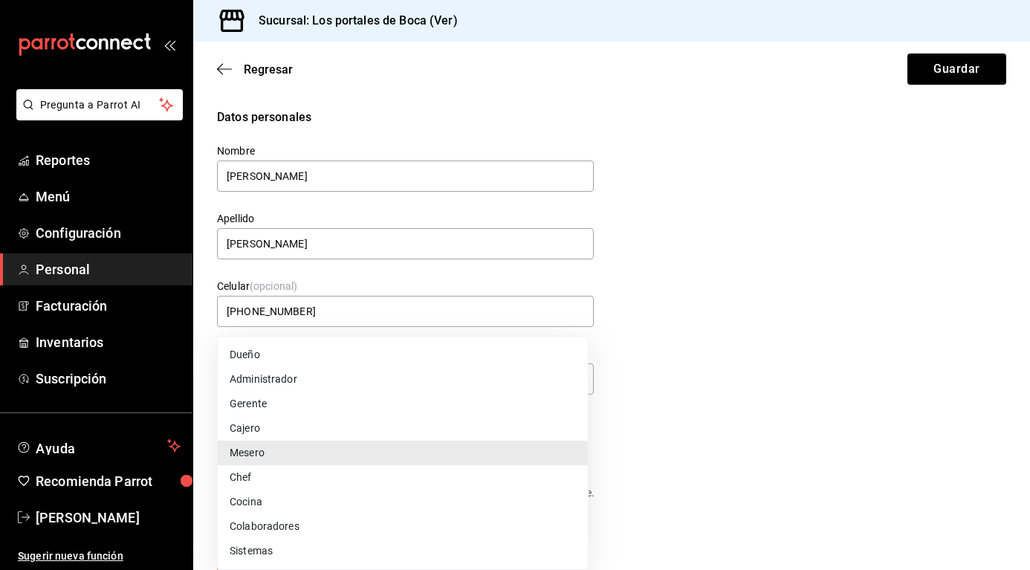
click at [404, 430] on li "Cajero" at bounding box center [403, 428] width 370 height 25
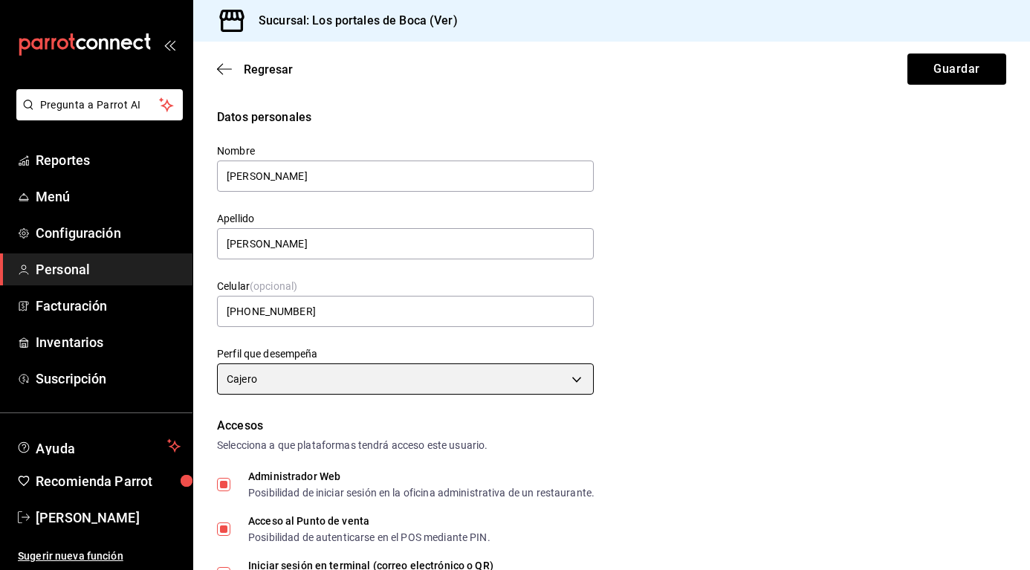
type input "CASHIER"
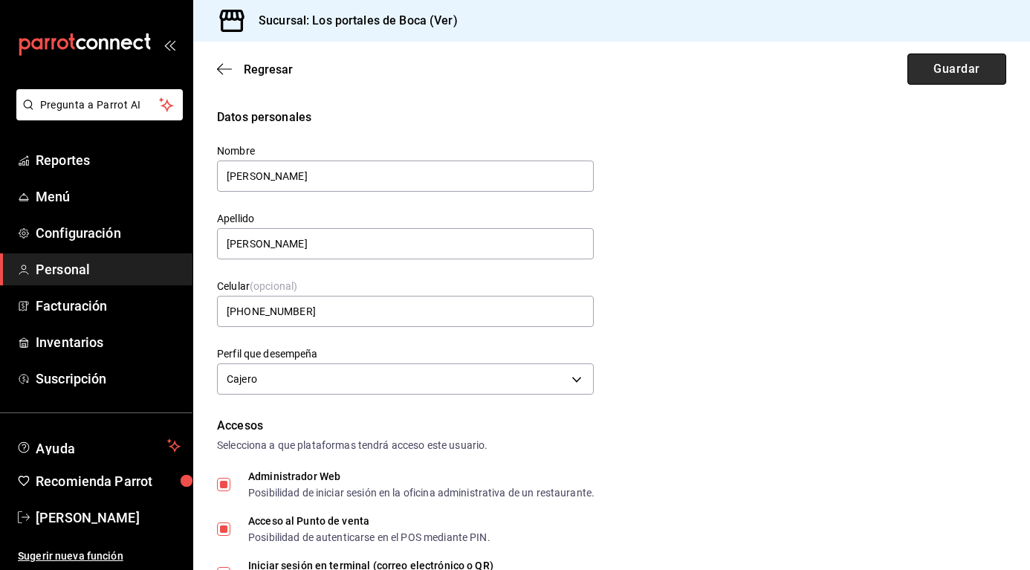
click at [974, 65] on button "Guardar" at bounding box center [957, 69] width 99 height 31
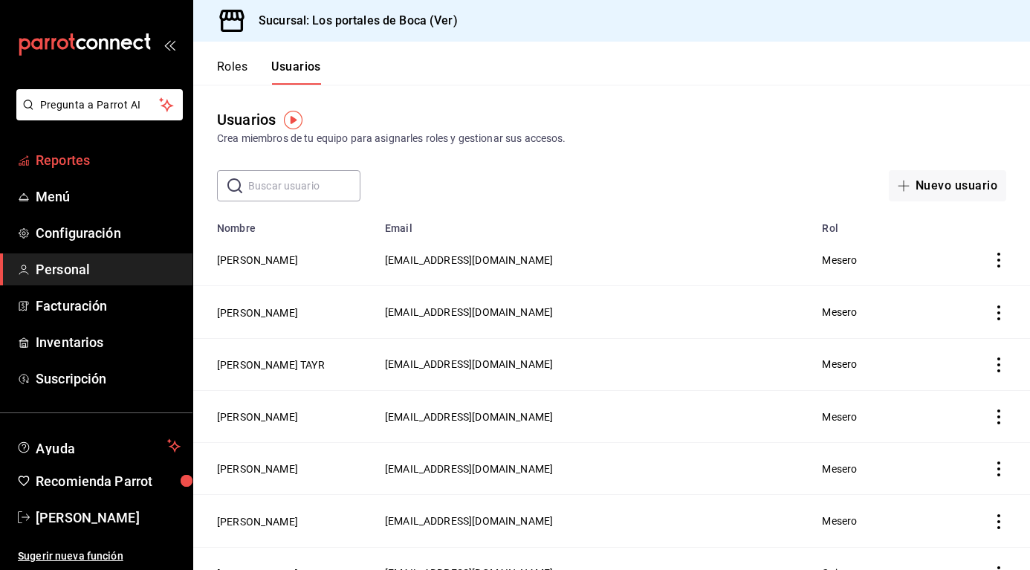
click at [90, 161] on span "Reportes" at bounding box center [108, 160] width 145 height 20
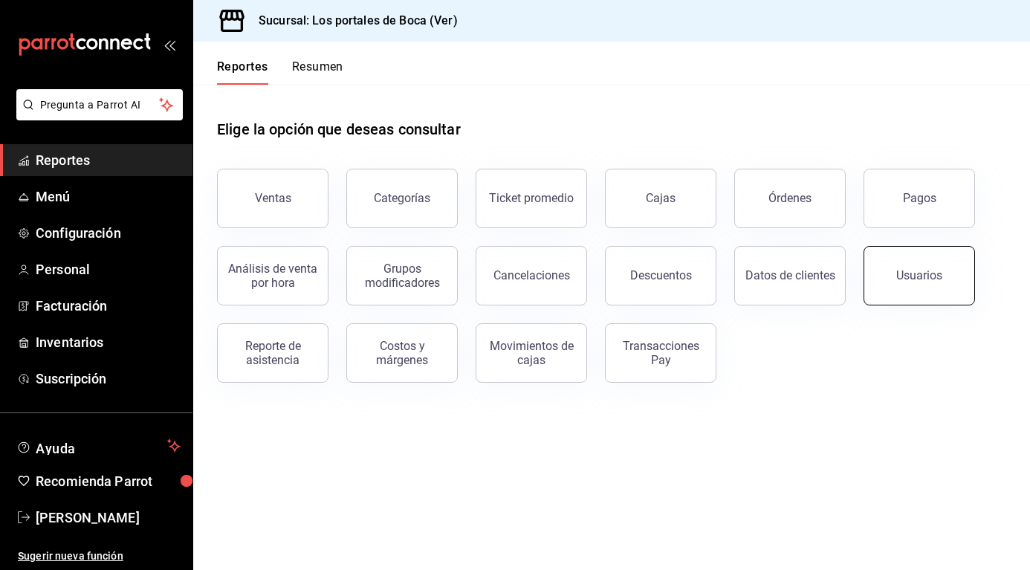
click at [908, 275] on div "Usuarios" at bounding box center [919, 275] width 46 height 14
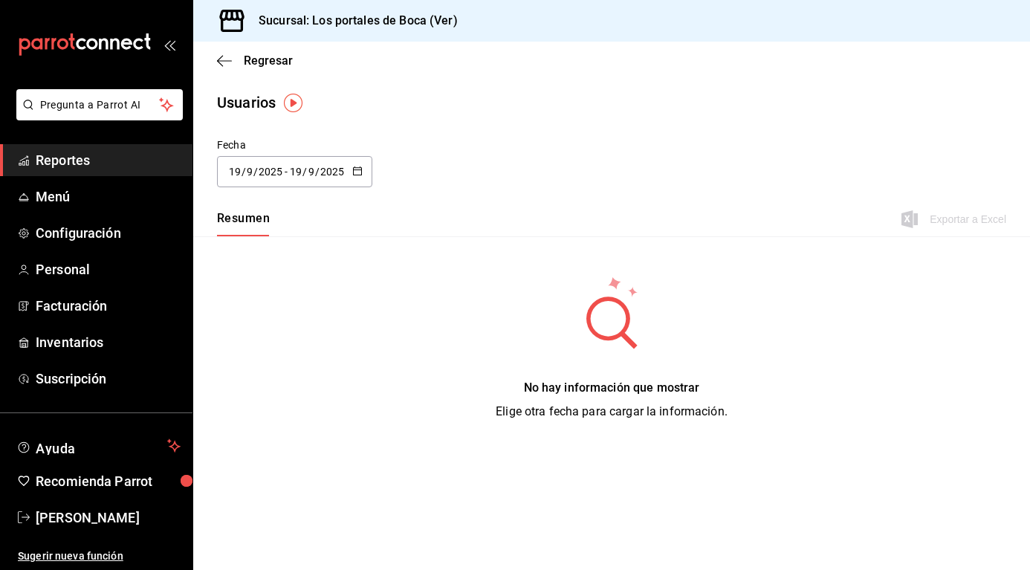
click at [359, 164] on div "[DATE] [DATE] - [DATE] [DATE]" at bounding box center [294, 171] width 155 height 31
click at [289, 385] on li "Rango de fechas" at bounding box center [287, 385] width 140 height 33
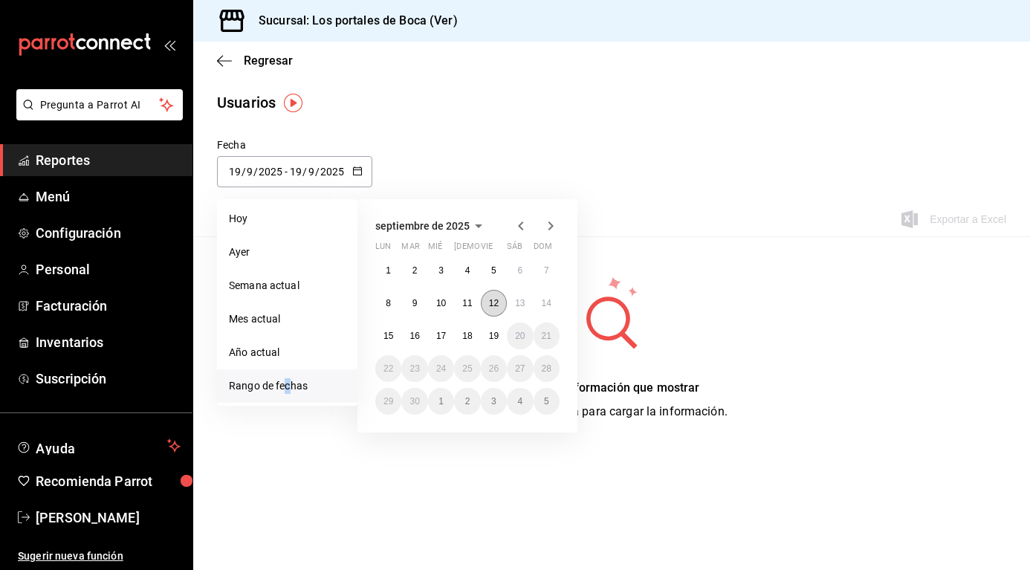
click at [499, 305] on button "12" at bounding box center [494, 303] width 26 height 27
click at [511, 303] on button "13" at bounding box center [520, 303] width 26 height 27
type input "[DATE]"
type input "12"
type input "[DATE]"
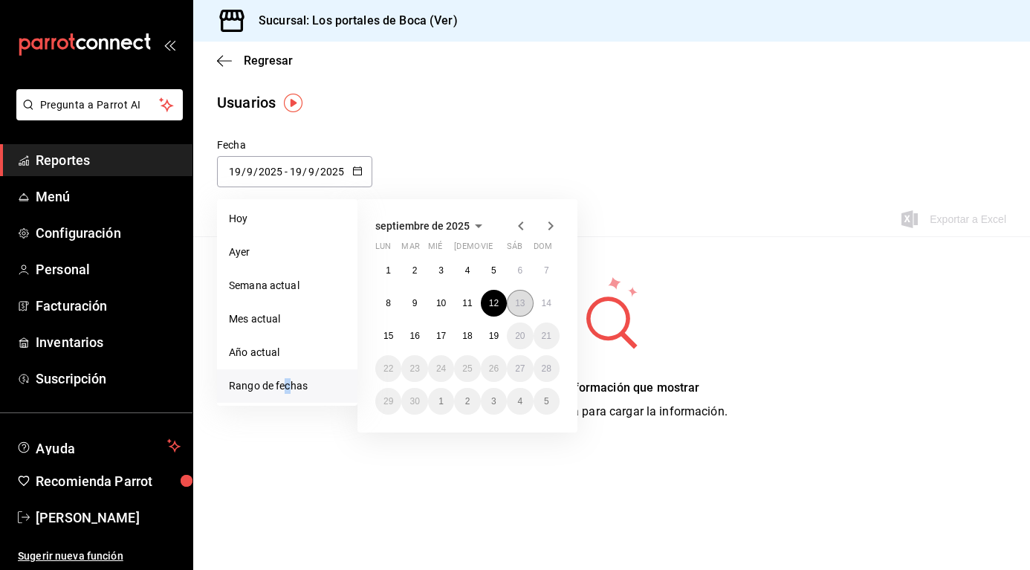
type input "13"
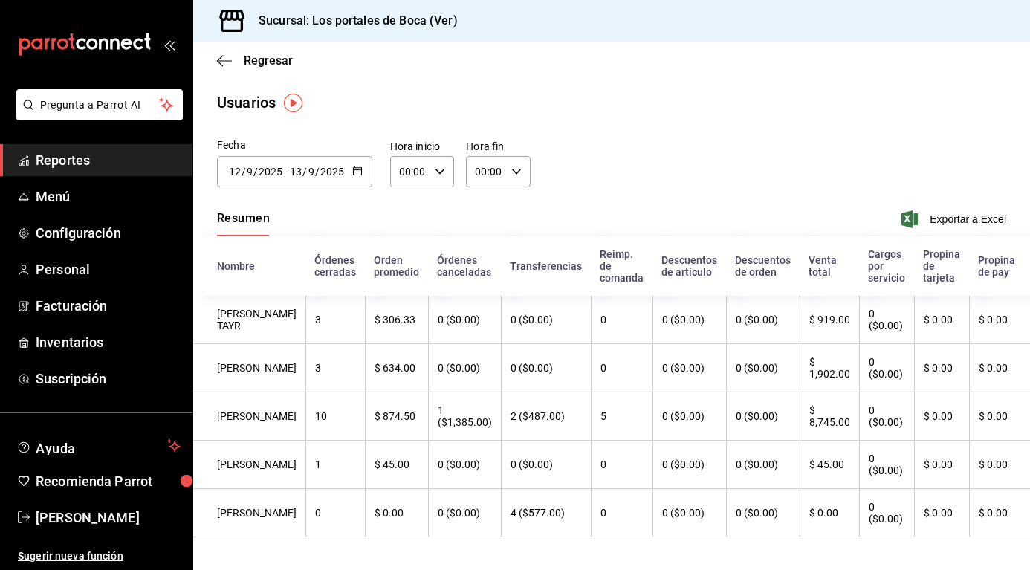
click at [357, 163] on div "[DATE] [DATE] - [DATE] [DATE]" at bounding box center [294, 171] width 155 height 31
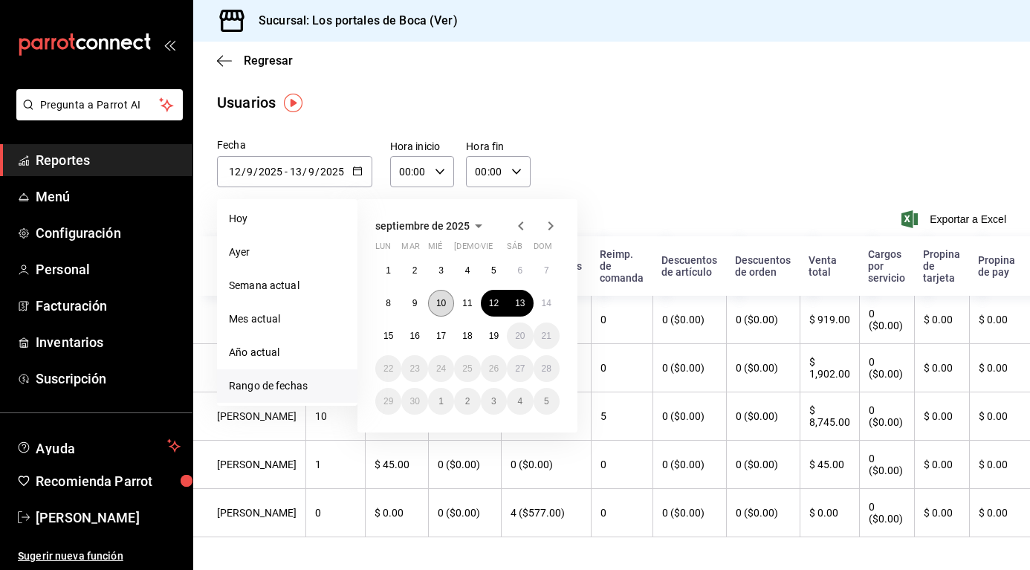
click at [440, 306] on abbr "10" at bounding box center [441, 303] width 10 height 10
click at [460, 303] on button "11" at bounding box center [467, 303] width 26 height 27
type input "[DATE]"
type input "10"
type input "[DATE]"
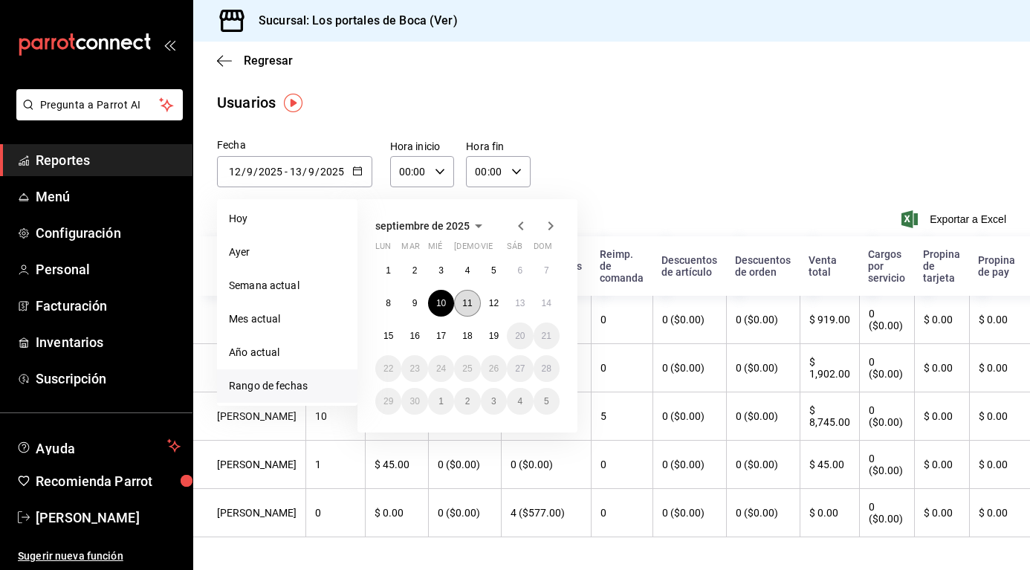
type input "11"
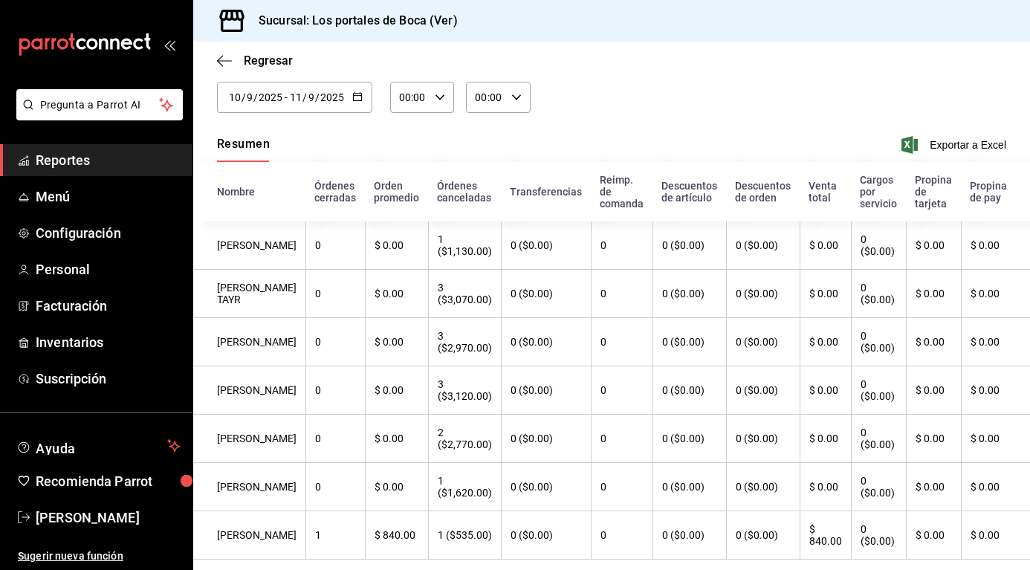
scroll to position [137, 0]
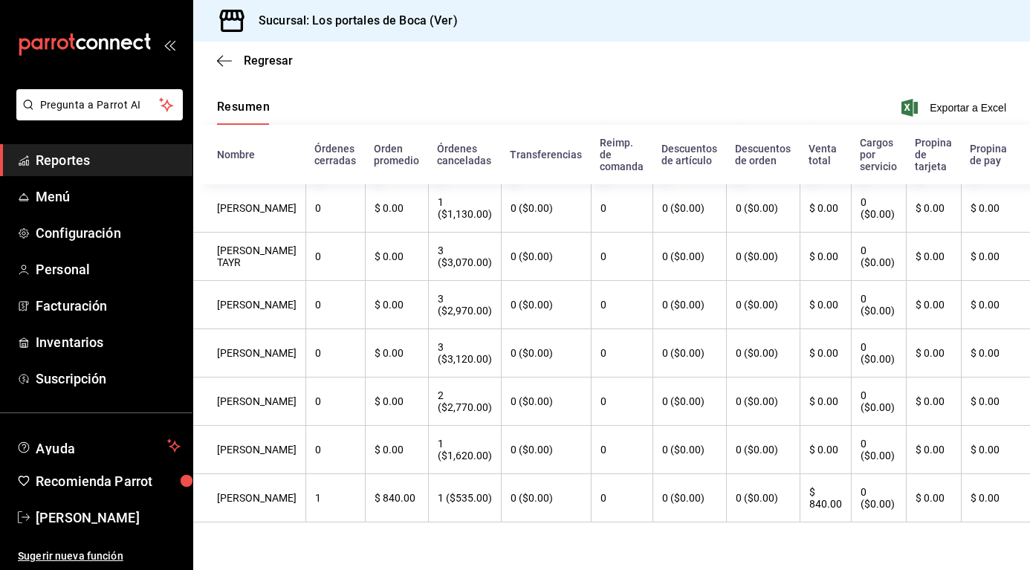
click at [823, 293] on th "$ 0.00" at bounding box center [825, 305] width 51 height 48
click at [934, 99] on span "Exportar a Excel" at bounding box center [956, 108] width 102 height 18
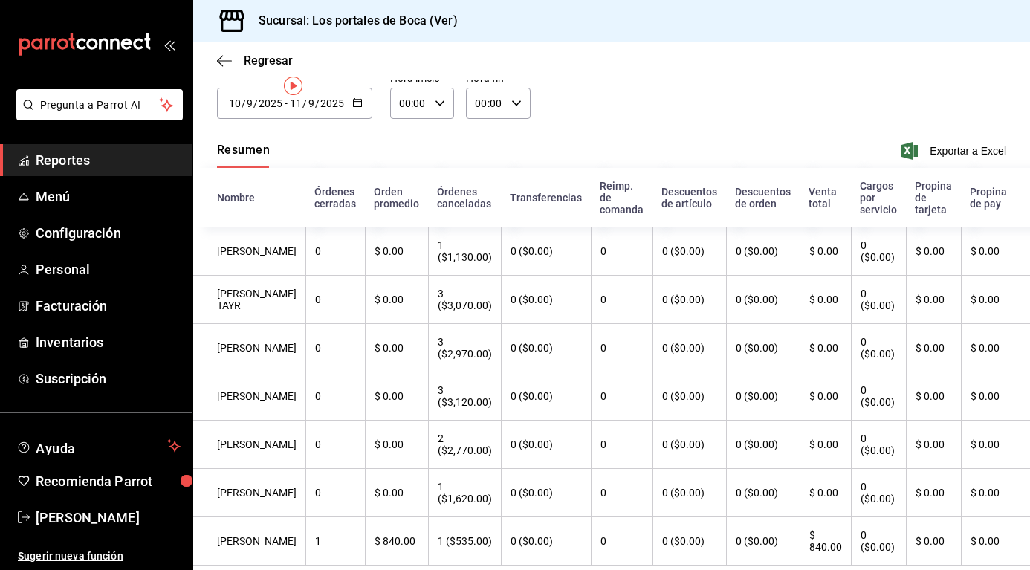
scroll to position [0, 0]
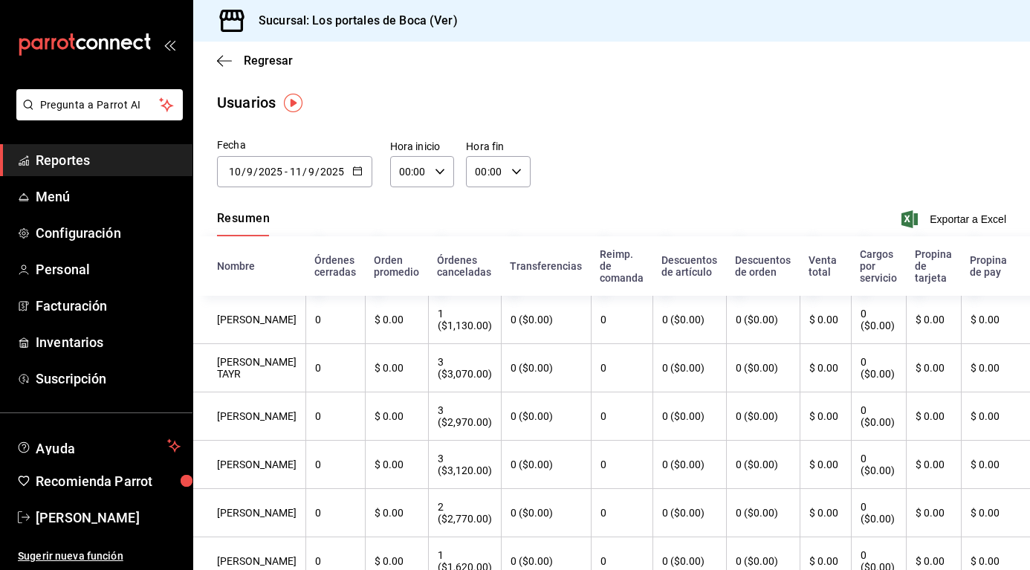
click at [361, 161] on div "[DATE] [DATE] - [DATE] [DATE]" at bounding box center [294, 171] width 155 height 31
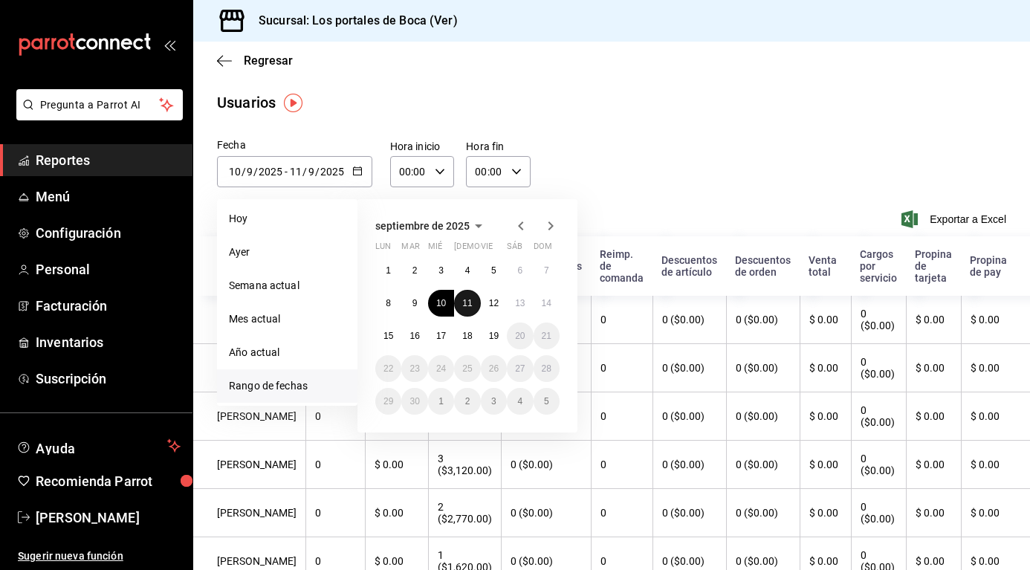
click at [471, 300] on abbr "11" at bounding box center [467, 303] width 10 height 10
click at [488, 296] on button "12" at bounding box center [494, 303] width 26 height 27
type input "[DATE]"
type input "11"
type input "[DATE]"
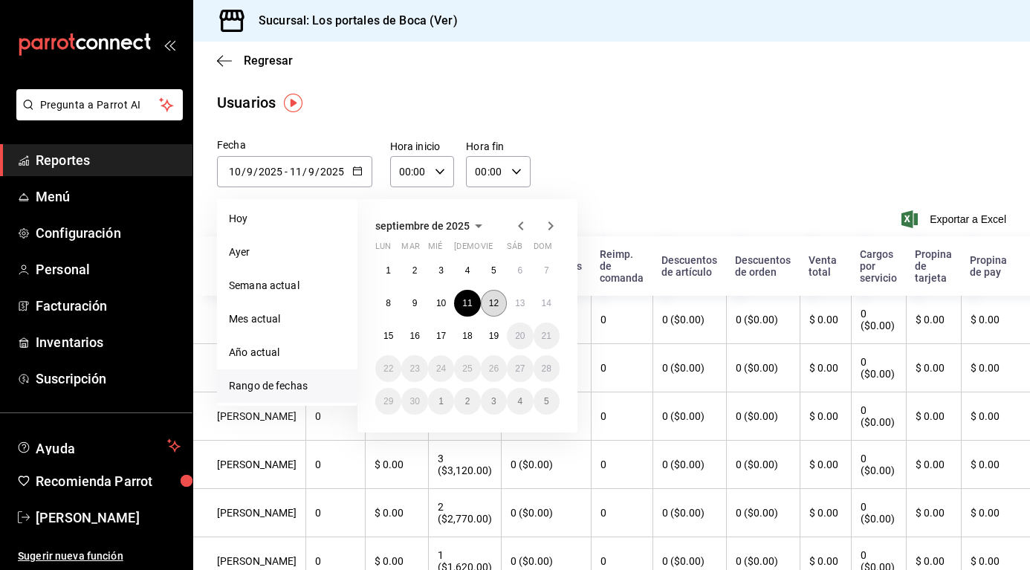
type input "12"
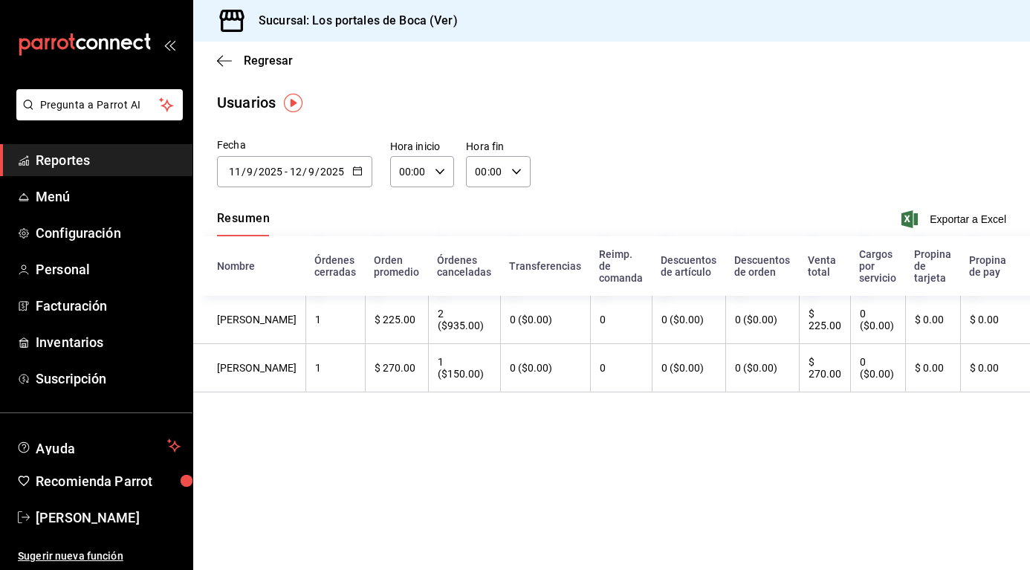
click at [355, 166] on icon "button" at bounding box center [357, 171] width 10 height 10
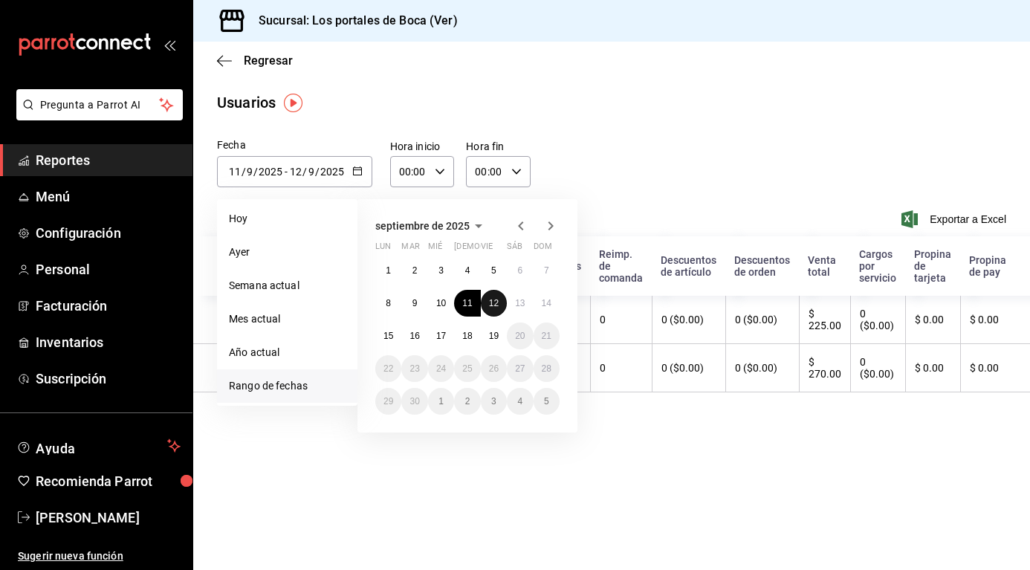
click at [489, 306] on abbr "12" at bounding box center [494, 303] width 10 height 10
click at [526, 303] on button "13" at bounding box center [520, 303] width 26 height 27
type input "[DATE]"
type input "12"
type input "[DATE]"
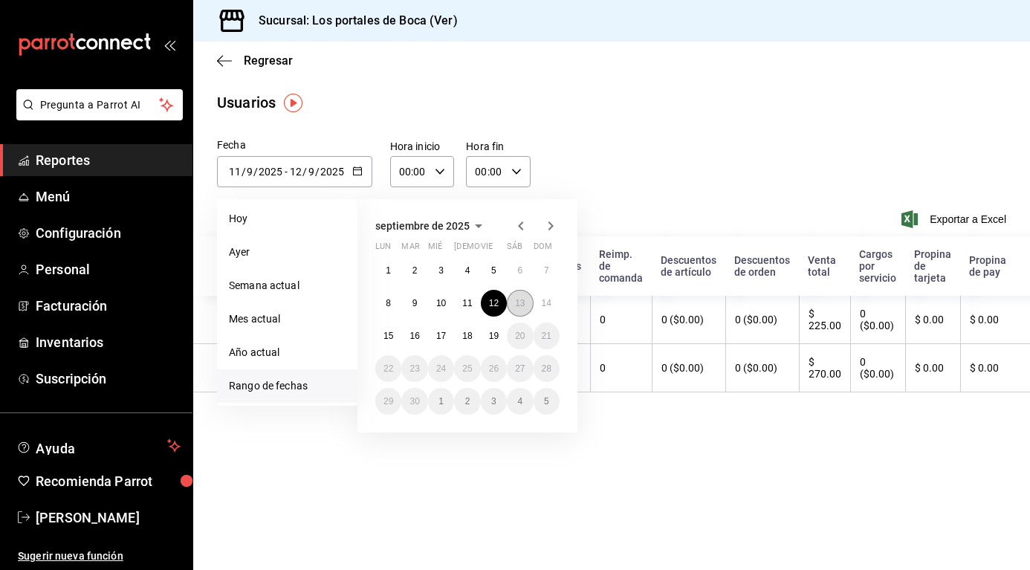
type input "13"
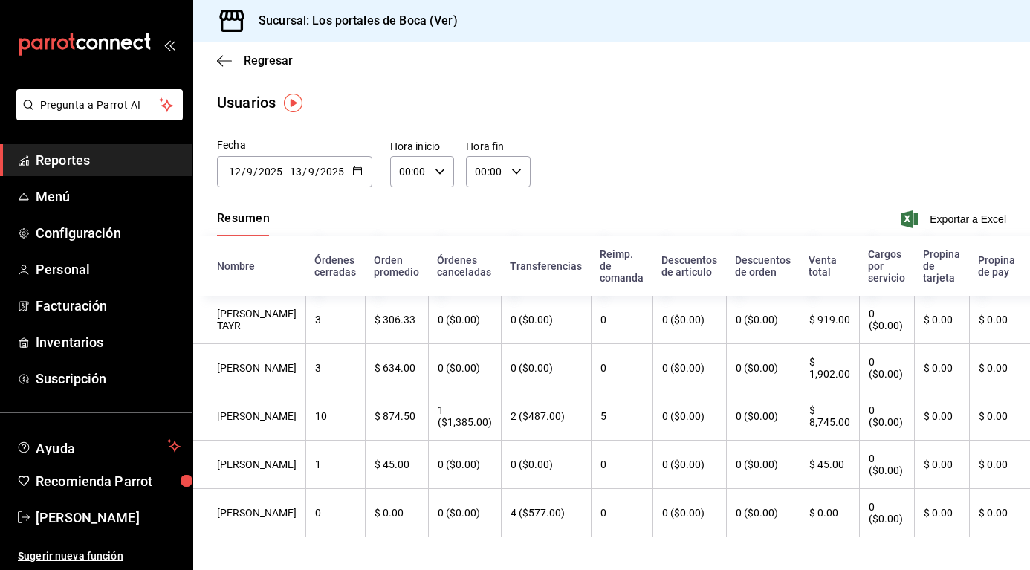
click at [356, 175] on \(Stroke\) "button" at bounding box center [357, 171] width 9 height 8
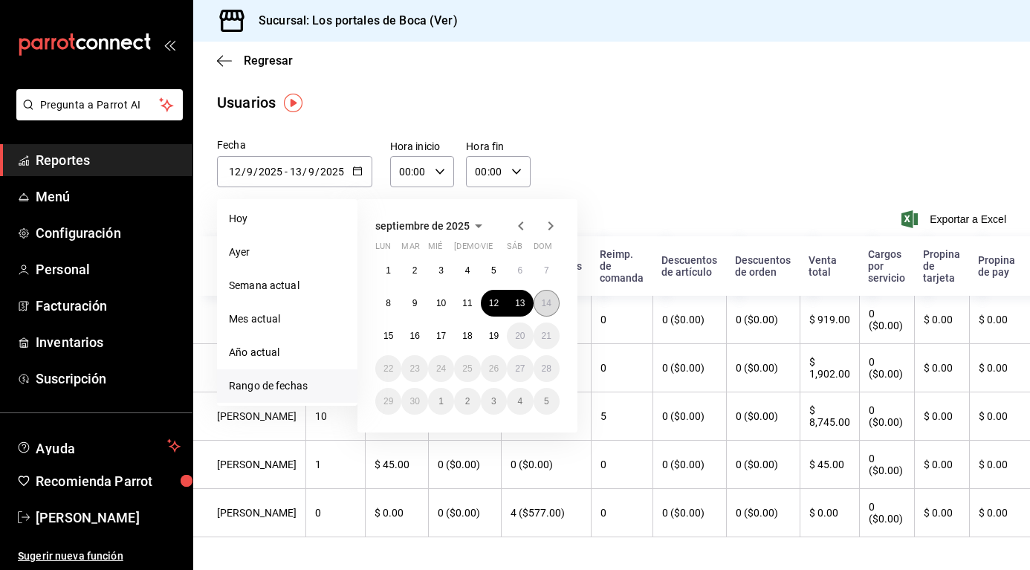
click at [552, 307] on button "14" at bounding box center [547, 303] width 26 height 27
click at [386, 333] on abbr "15" at bounding box center [389, 336] width 10 height 10
type input "[DATE]"
type input "14"
type input "[DATE]"
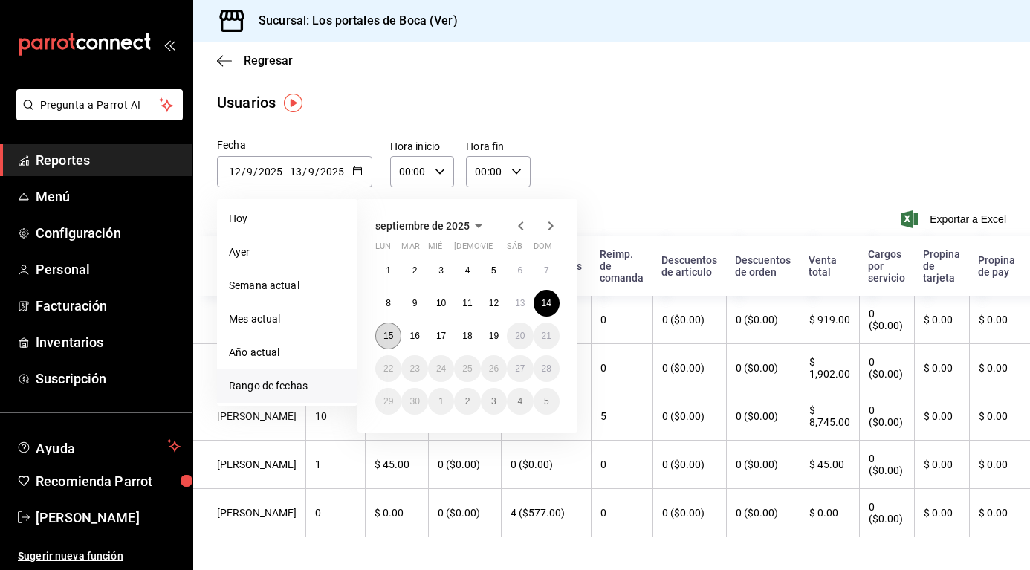
type input "15"
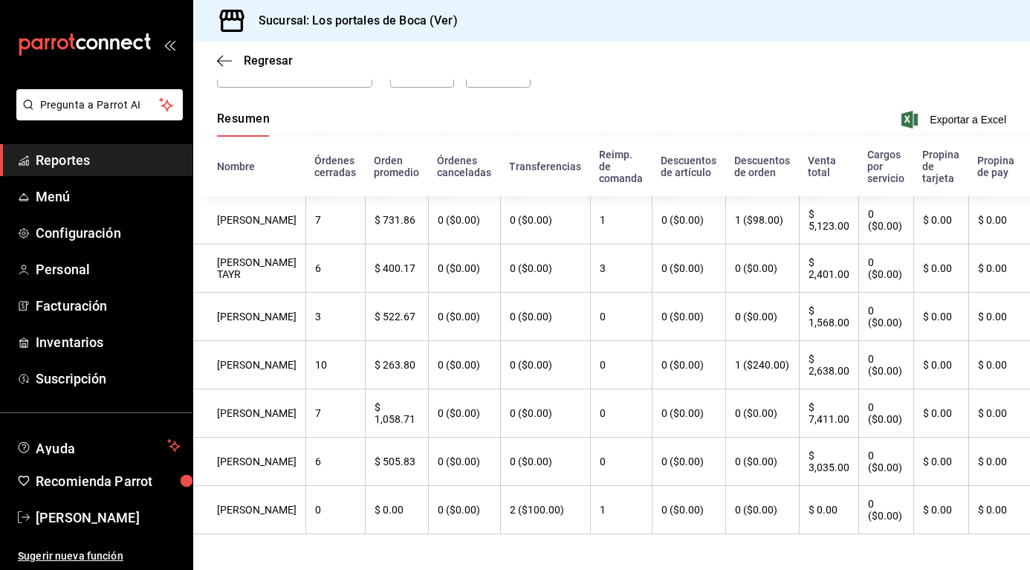
scroll to position [74, 0]
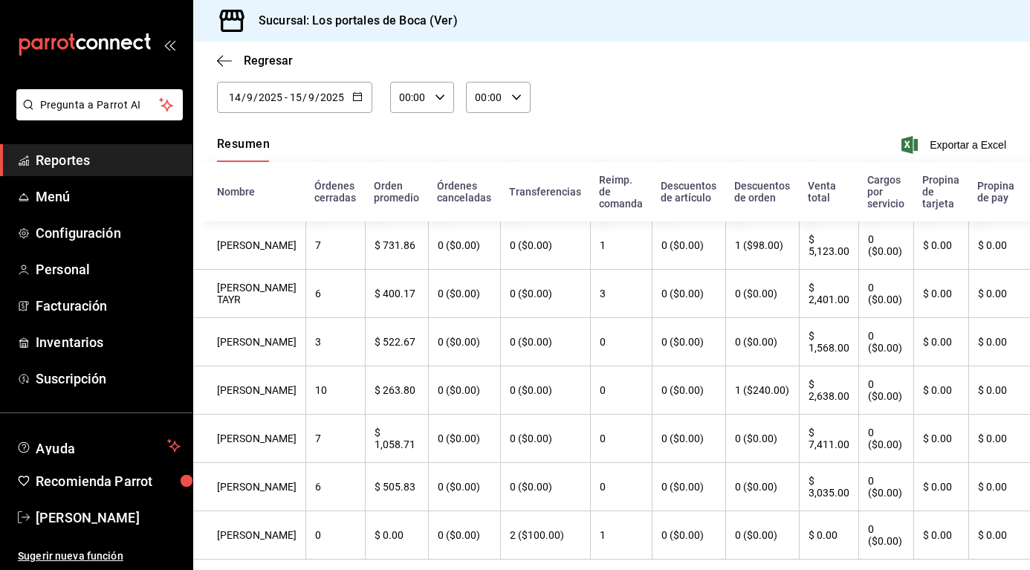
click at [358, 97] on icon "button" at bounding box center [357, 96] width 10 height 10
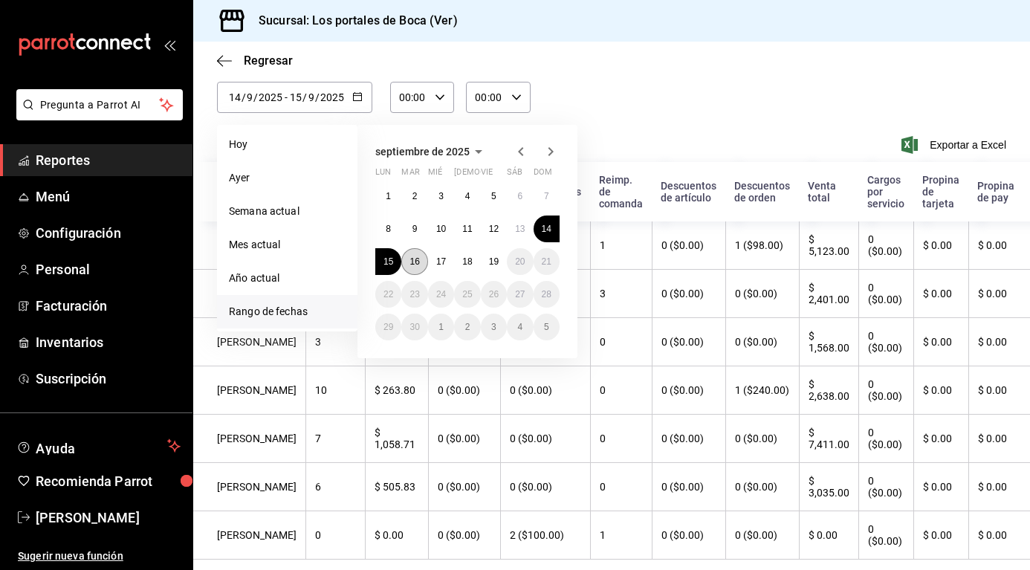
click at [414, 256] on abbr "16" at bounding box center [415, 261] width 10 height 10
click at [397, 265] on button "15" at bounding box center [388, 261] width 26 height 27
type input "[DATE]"
type input "15"
type input "[DATE]"
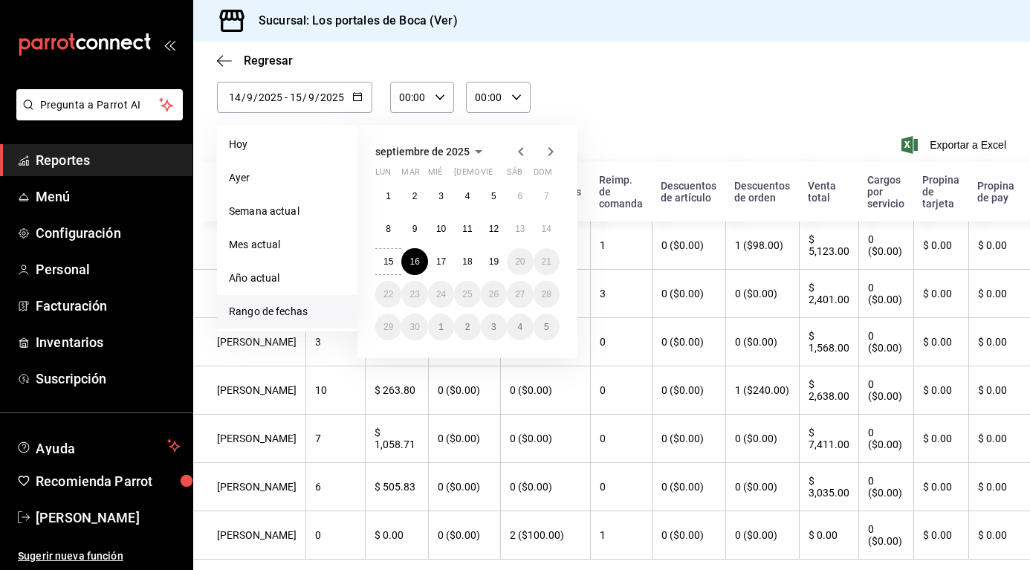
type input "16"
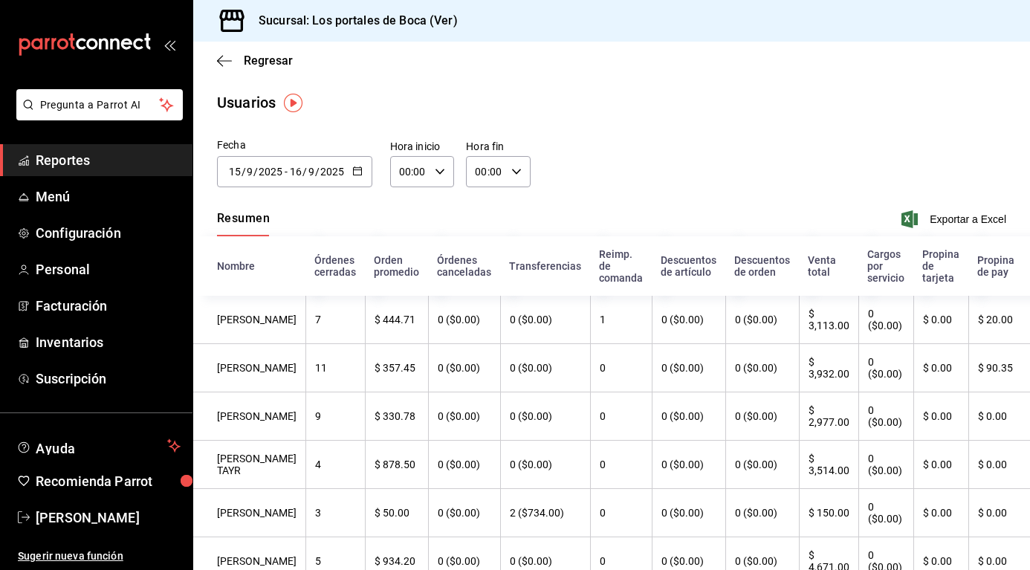
click at [356, 172] on icon "button" at bounding box center [357, 171] width 10 height 10
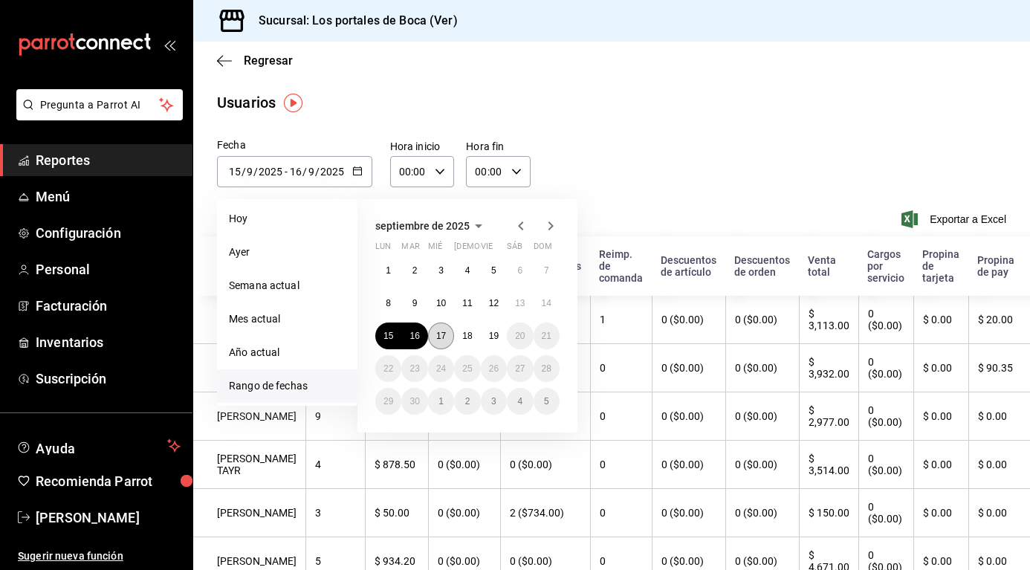
click at [438, 334] on abbr "17" at bounding box center [441, 336] width 10 height 10
click at [426, 338] on button "16" at bounding box center [414, 336] width 26 height 27
type input "[DATE]"
type input "16"
type input "[DATE]"
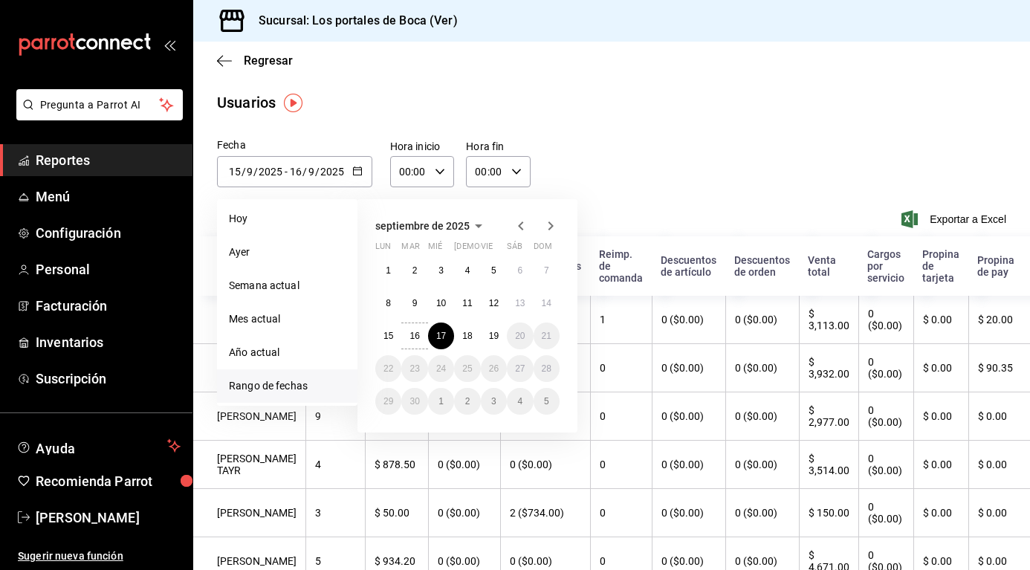
type input "17"
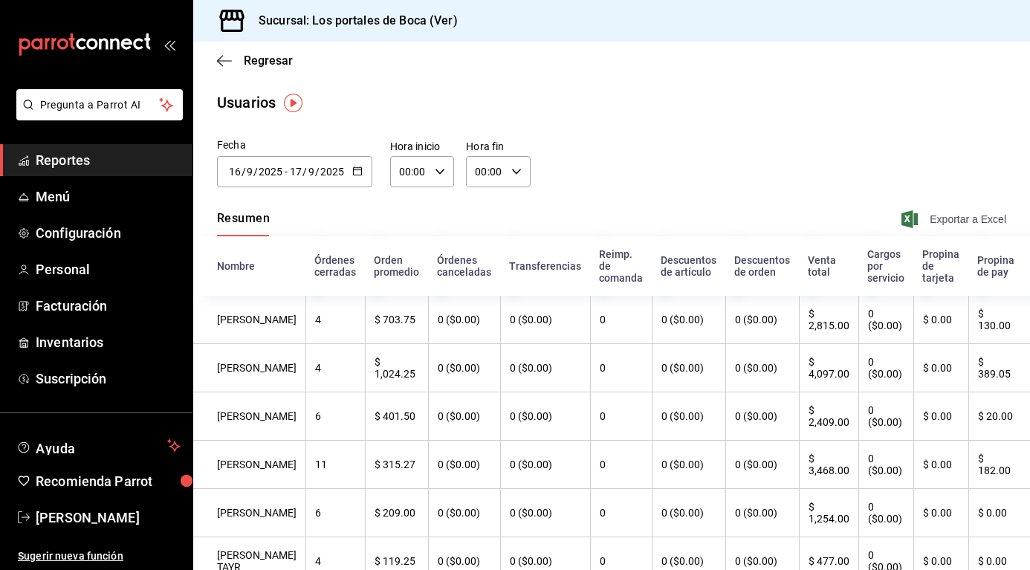
click at [937, 223] on span "Exportar a Excel" at bounding box center [956, 219] width 102 height 18
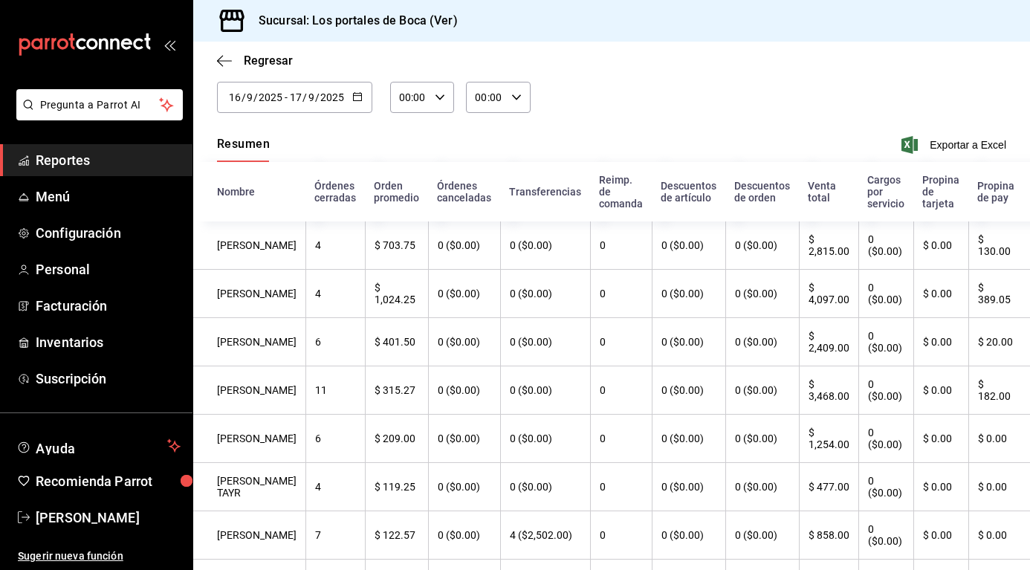
click at [357, 96] on icon "button" at bounding box center [357, 96] width 10 height 10
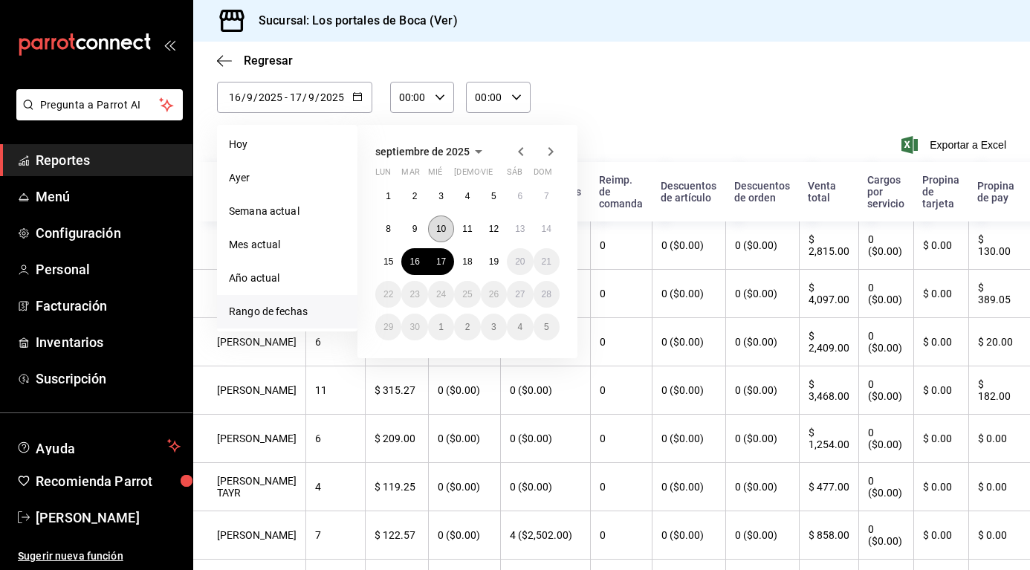
click at [443, 232] on abbr "10" at bounding box center [441, 229] width 10 height 10
click at [444, 231] on abbr "10" at bounding box center [441, 229] width 10 height 10
type input "[DATE]"
type input "10"
type input "[DATE]"
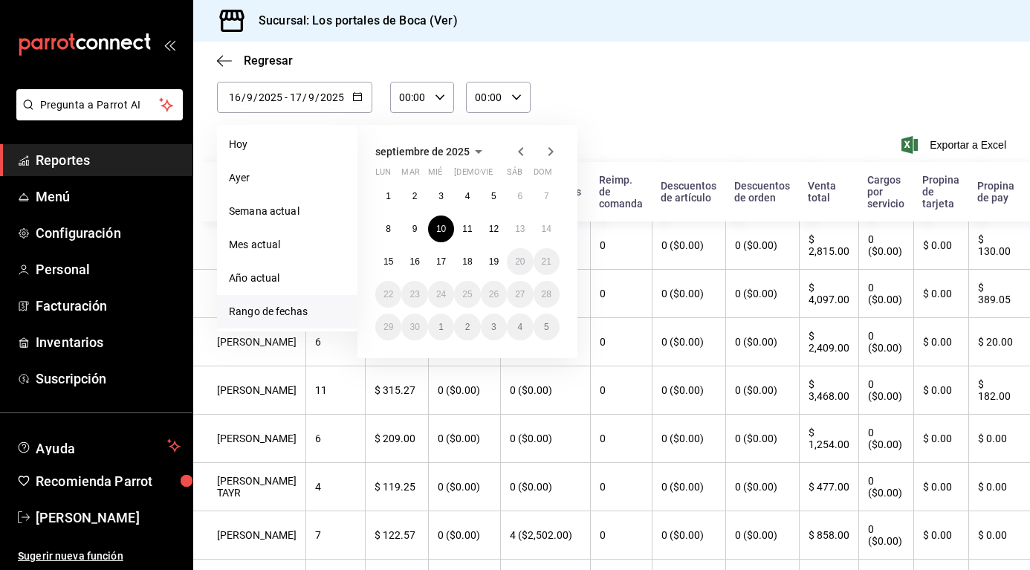
type input "10"
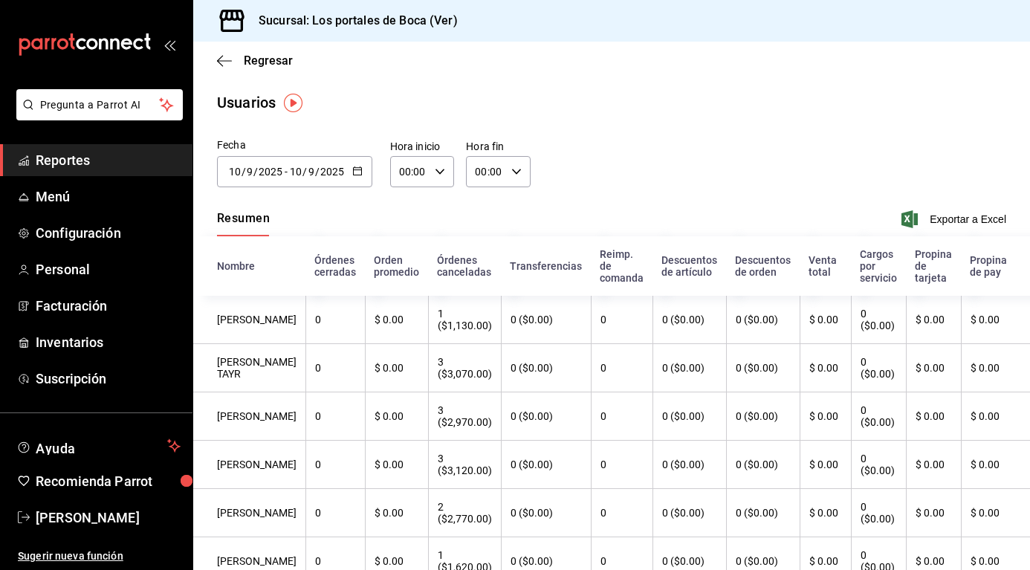
click at [352, 174] on icon "button" at bounding box center [357, 171] width 10 height 10
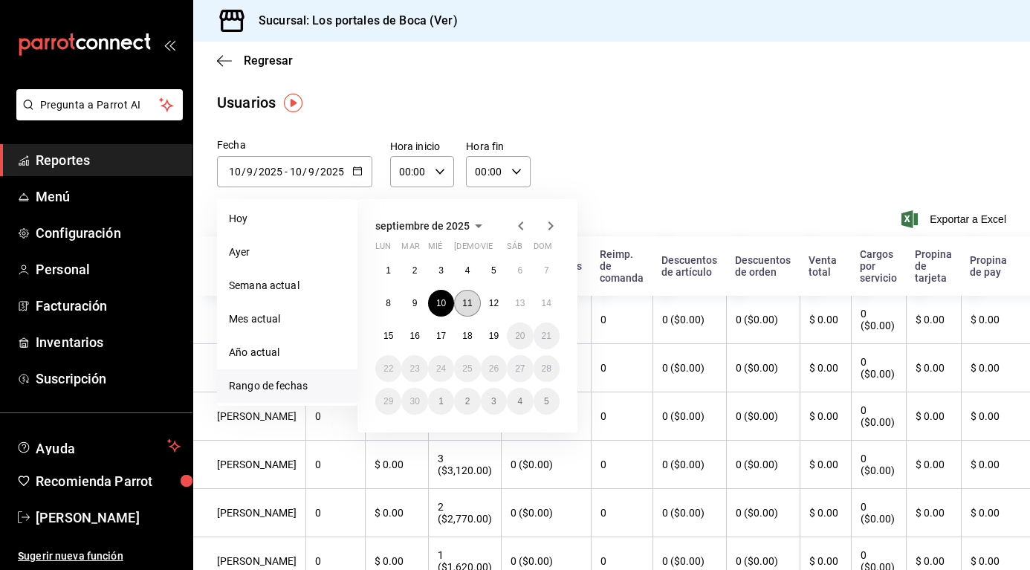
click at [465, 303] on abbr "11" at bounding box center [467, 303] width 10 height 10
click at [450, 297] on button "10" at bounding box center [441, 303] width 26 height 27
type input "[DATE]"
type input "11"
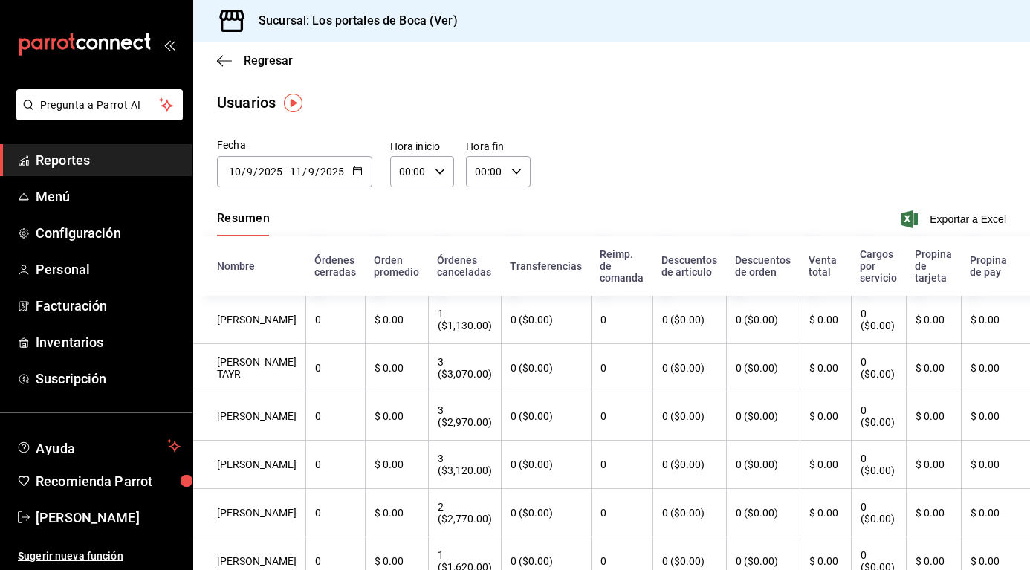
click at [362, 170] on div "[DATE] [DATE] - [DATE] [DATE]" at bounding box center [294, 171] width 155 height 31
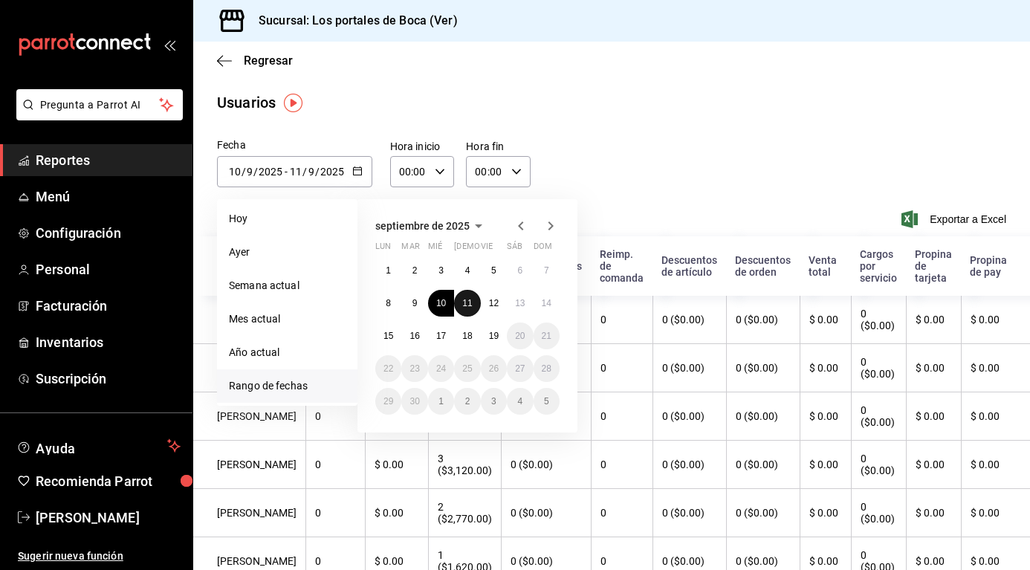
click at [459, 306] on button "11" at bounding box center [467, 303] width 26 height 27
click at [488, 307] on button "12" at bounding box center [494, 303] width 26 height 27
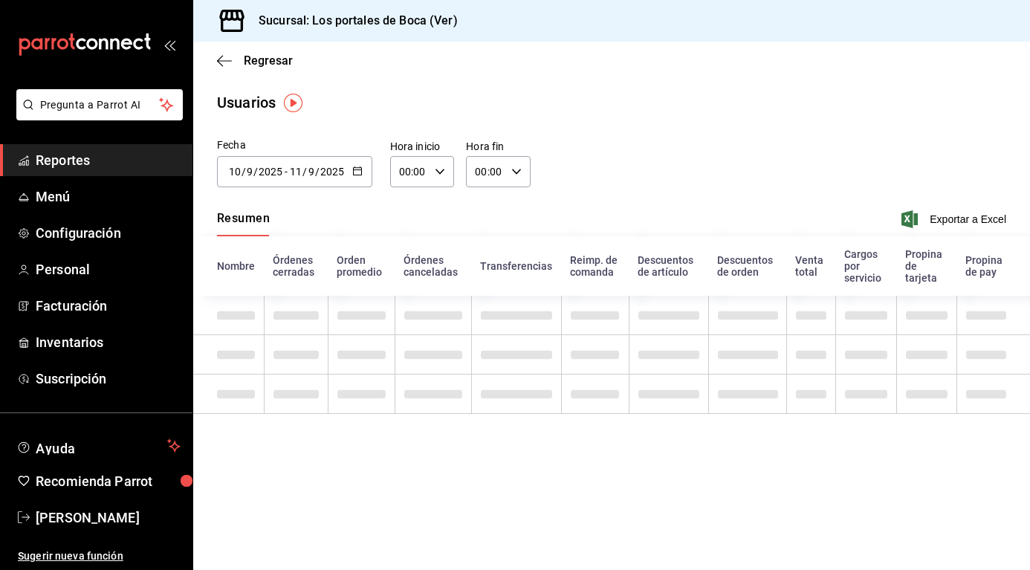
type input "[DATE]"
type input "11"
type input "[DATE]"
type input "12"
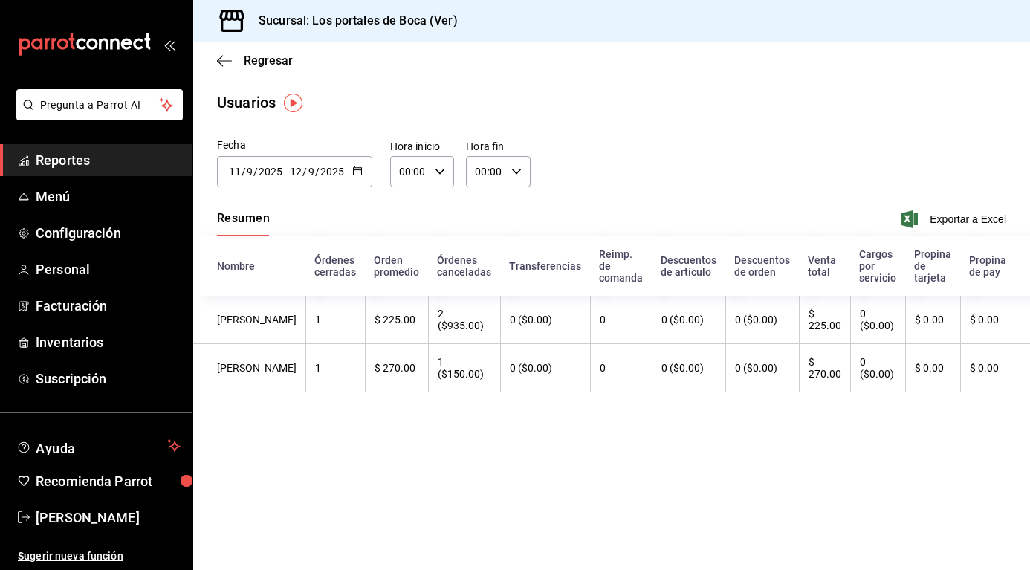
click at [358, 175] on button "button" at bounding box center [357, 172] width 10 height 13
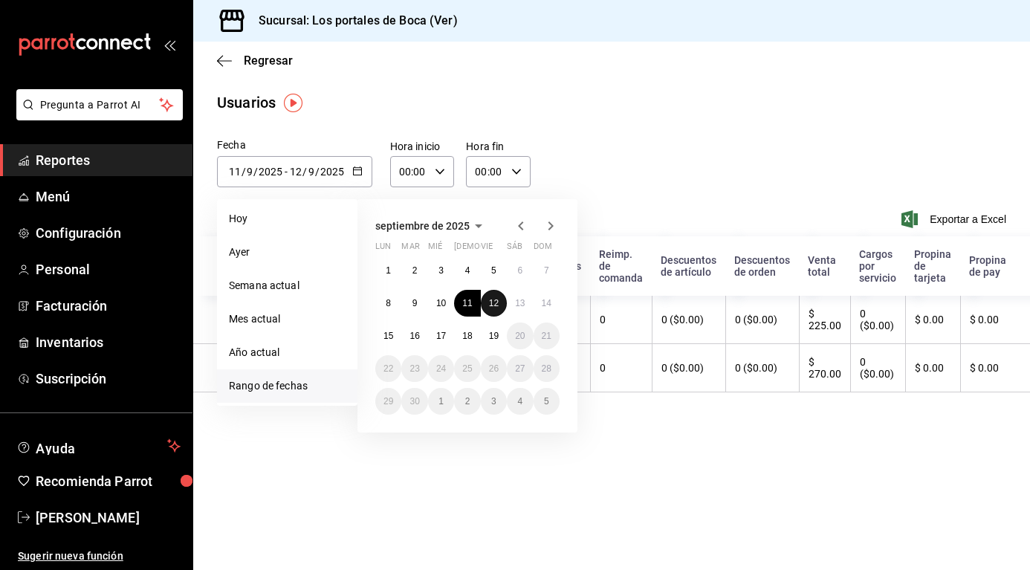
click at [496, 308] on button "12" at bounding box center [494, 303] width 26 height 27
click at [513, 310] on button "13" at bounding box center [520, 303] width 26 height 27
type input "[DATE]"
type input "12"
type input "[DATE]"
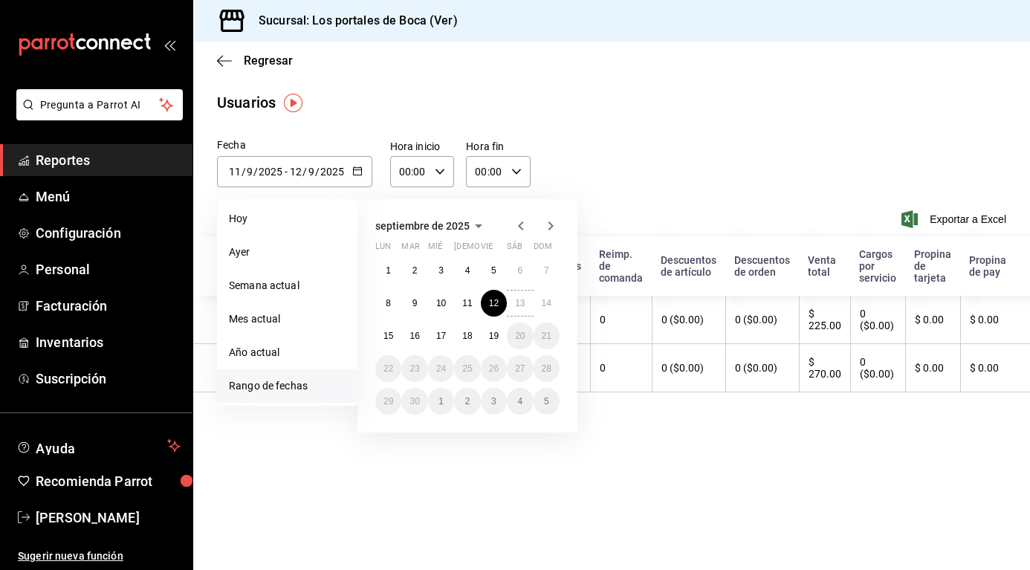
type input "13"
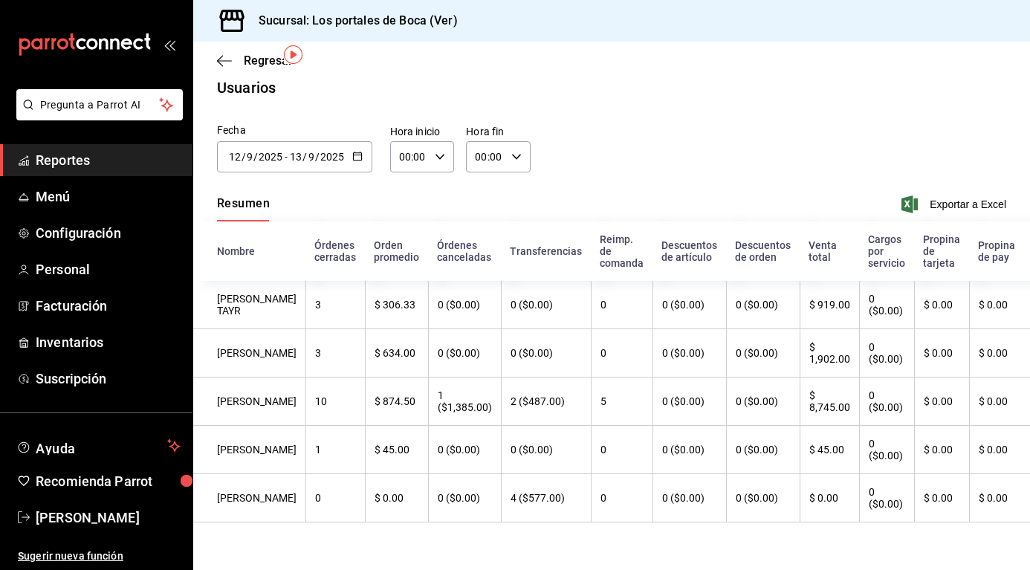
scroll to position [62, 0]
click at [358, 151] on button "button" at bounding box center [357, 157] width 10 height 13
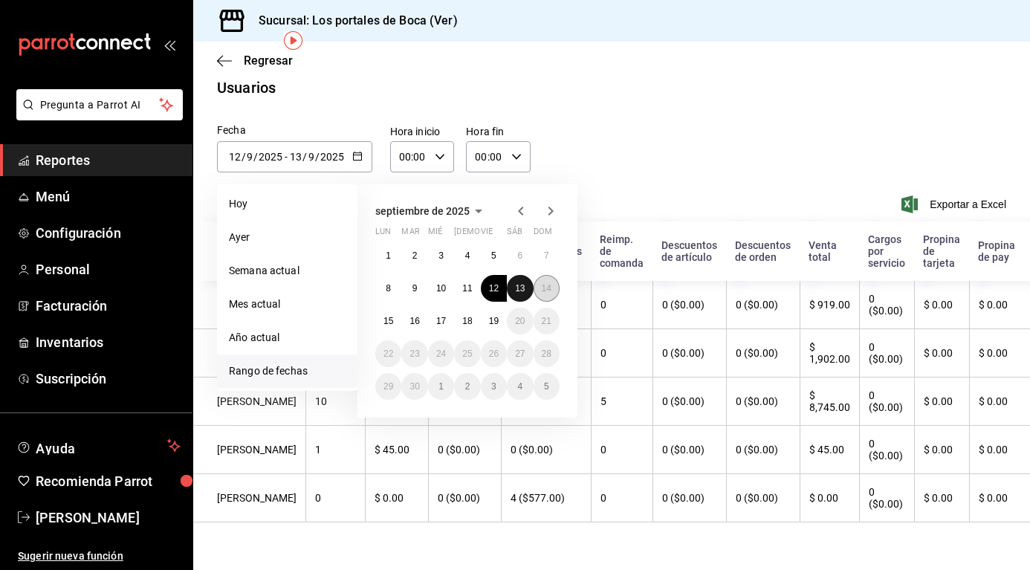
drag, startPoint x: 522, startPoint y: 239, endPoint x: 545, endPoint y: 245, distance: 23.8
click at [520, 283] on abbr "13" at bounding box center [520, 288] width 10 height 10
click at [545, 283] on abbr "14" at bounding box center [547, 288] width 10 height 10
type input "[DATE]"
type input "13"
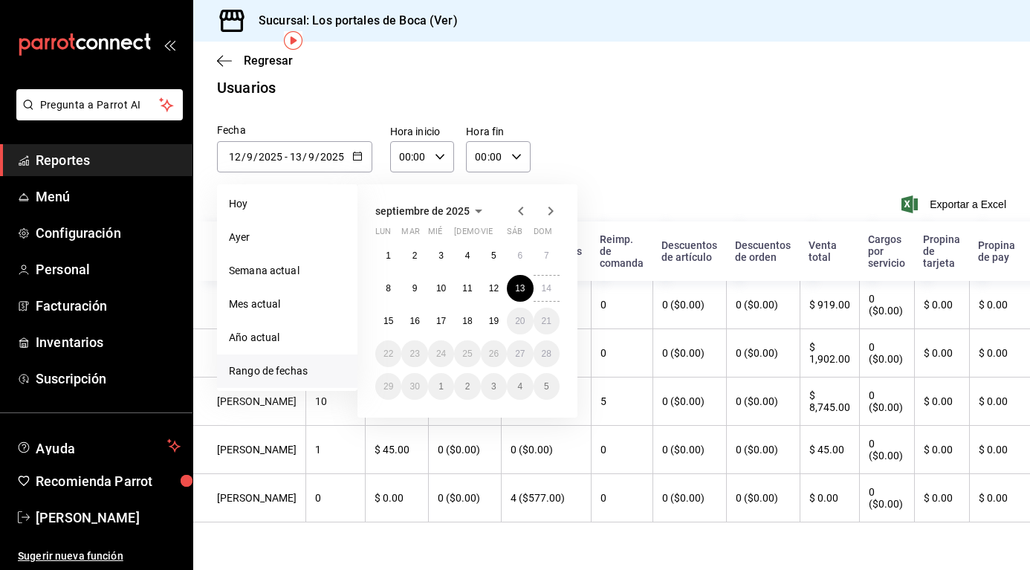
type input "[DATE]"
type input "14"
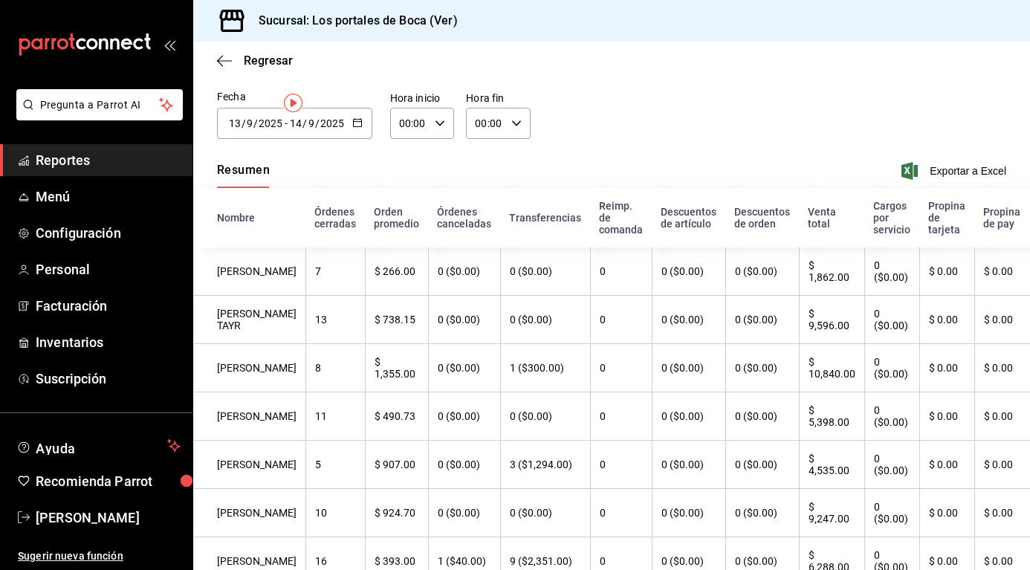
scroll to position [74, 0]
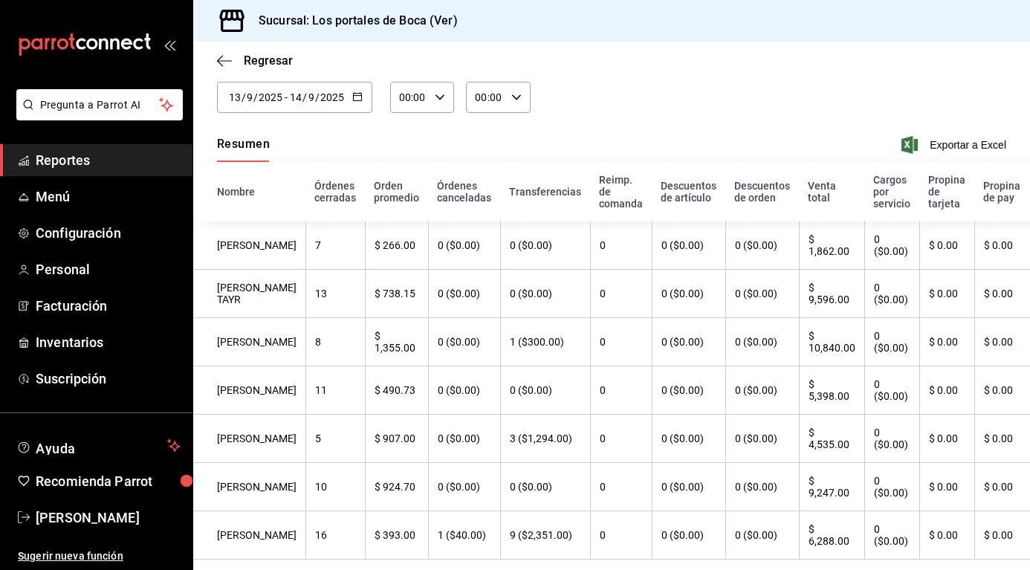
click at [806, 358] on th "$ 10,840.00" at bounding box center [831, 342] width 65 height 48
click at [816, 354] on th "$ 10,840.00" at bounding box center [831, 342] width 65 height 48
click at [356, 95] on \(Stroke\) "button" at bounding box center [357, 95] width 8 height 1
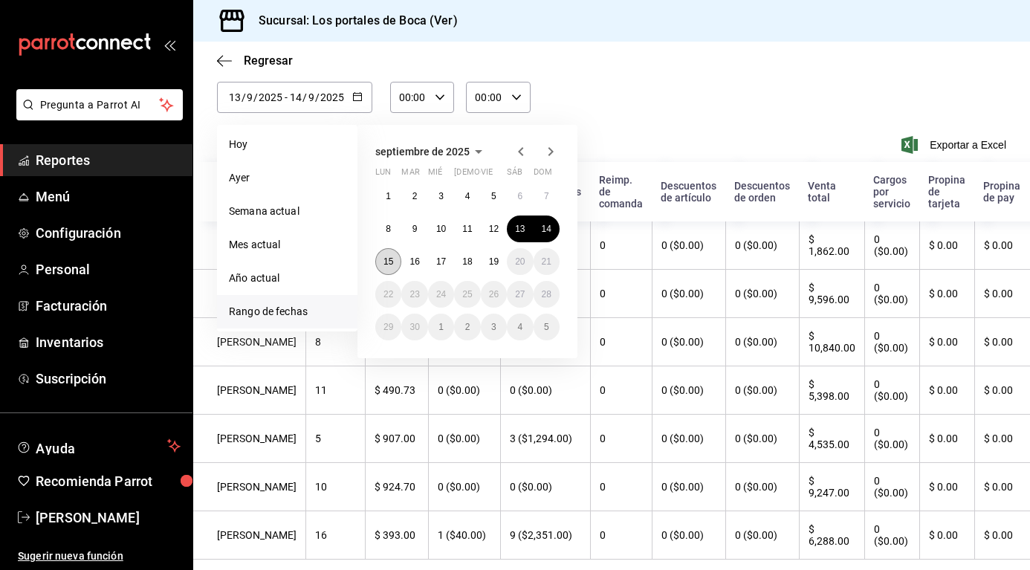
click at [396, 254] on button "15" at bounding box center [388, 261] width 26 height 27
click at [411, 258] on abbr "16" at bounding box center [415, 261] width 10 height 10
type input "[DATE]"
type input "15"
type input "[DATE]"
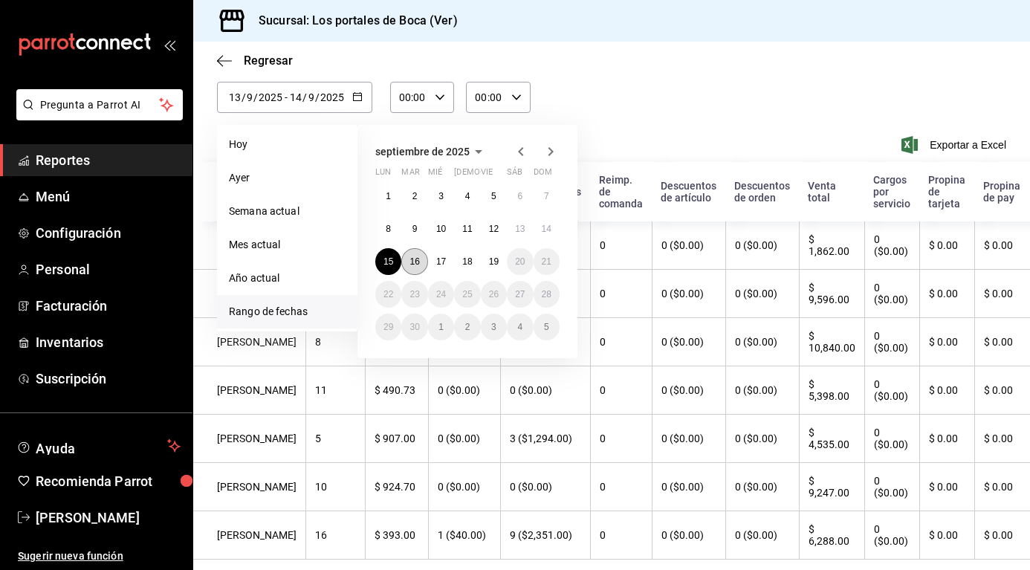
type input "16"
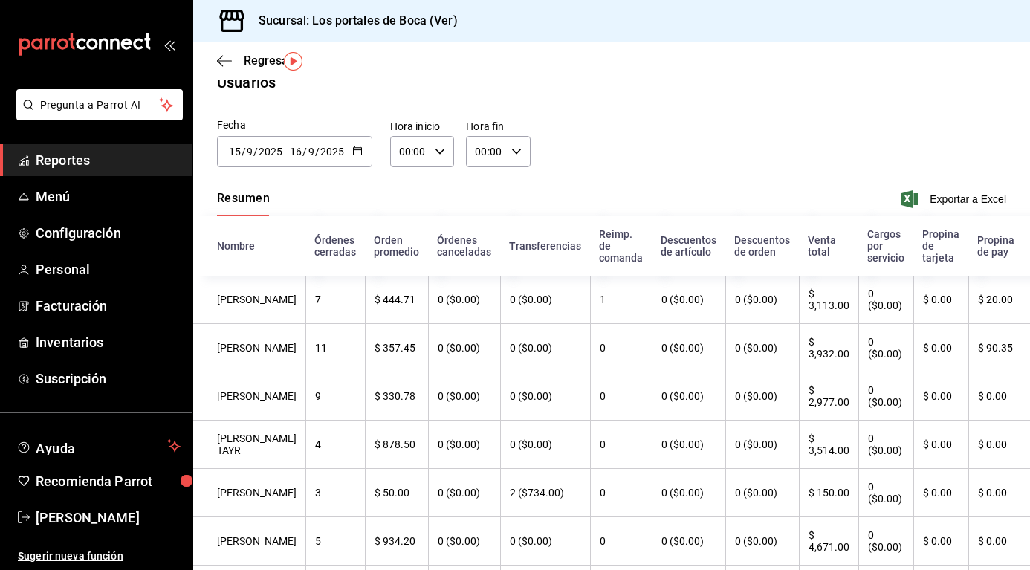
scroll to position [1, 0]
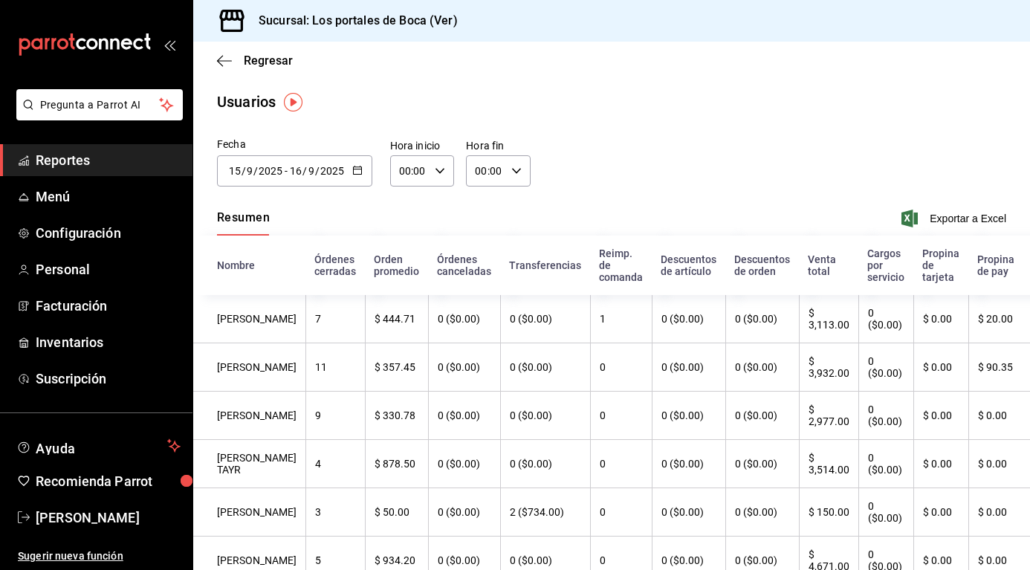
click at [256, 484] on th "[PERSON_NAME] TAYR" at bounding box center [249, 464] width 112 height 48
click at [259, 371] on th "[PERSON_NAME]" at bounding box center [249, 367] width 112 height 48
click at [357, 176] on div at bounding box center [357, 171] width 10 height 13
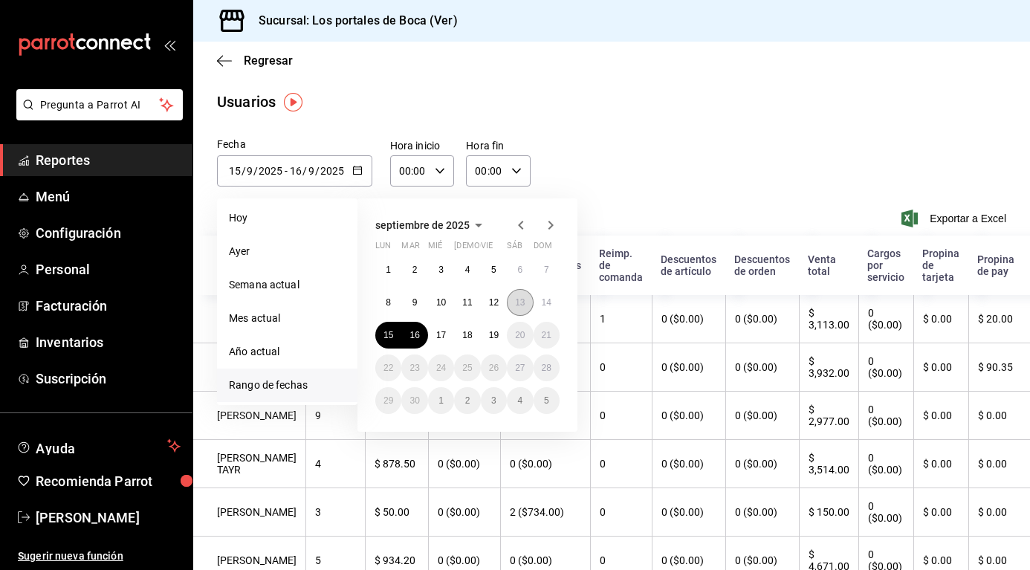
click at [516, 308] on button "13" at bounding box center [520, 302] width 26 height 27
click at [537, 307] on button "14" at bounding box center [547, 302] width 26 height 27
type input "[DATE]"
type input "13"
type input "[DATE]"
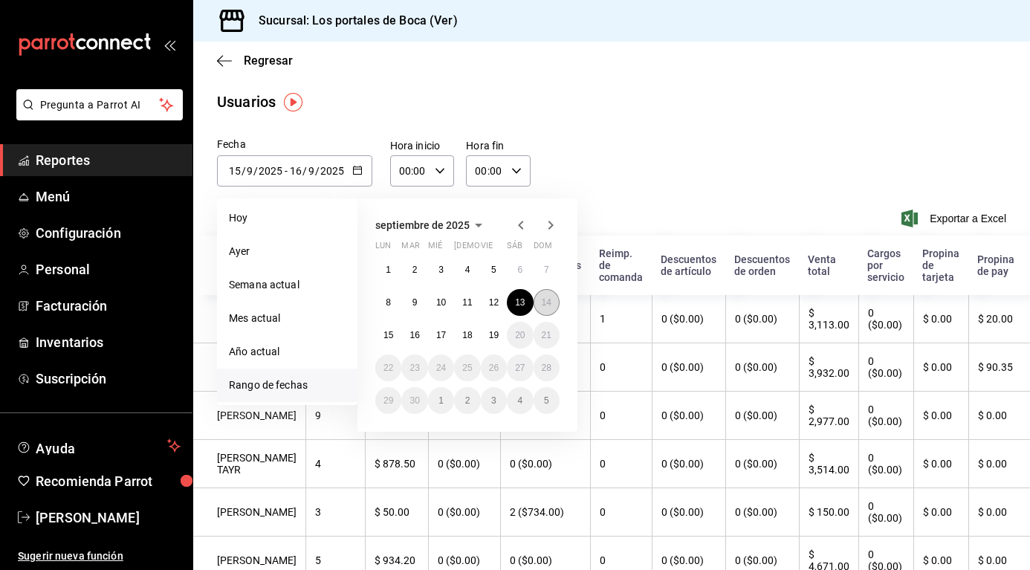
type input "14"
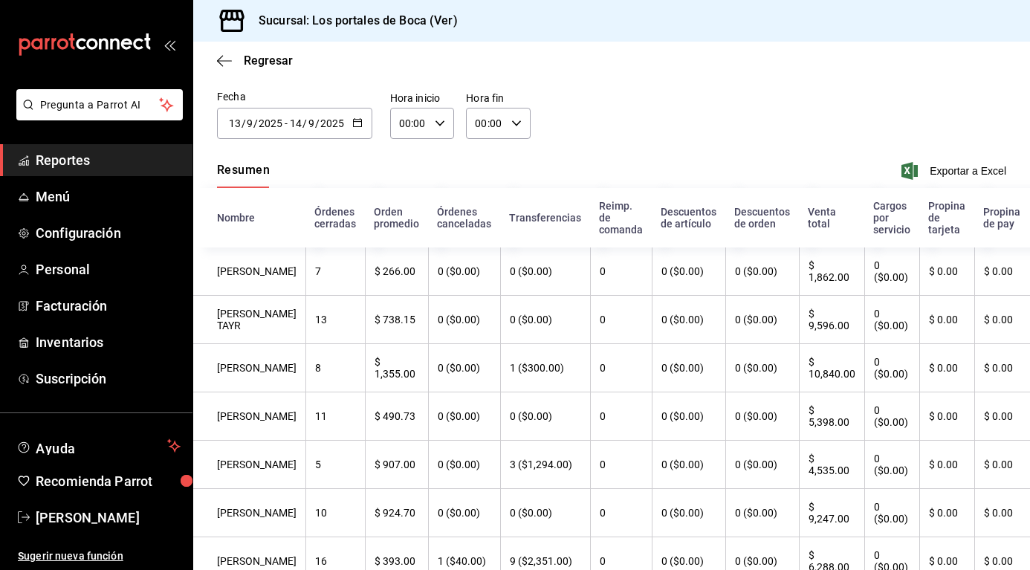
scroll to position [74, 0]
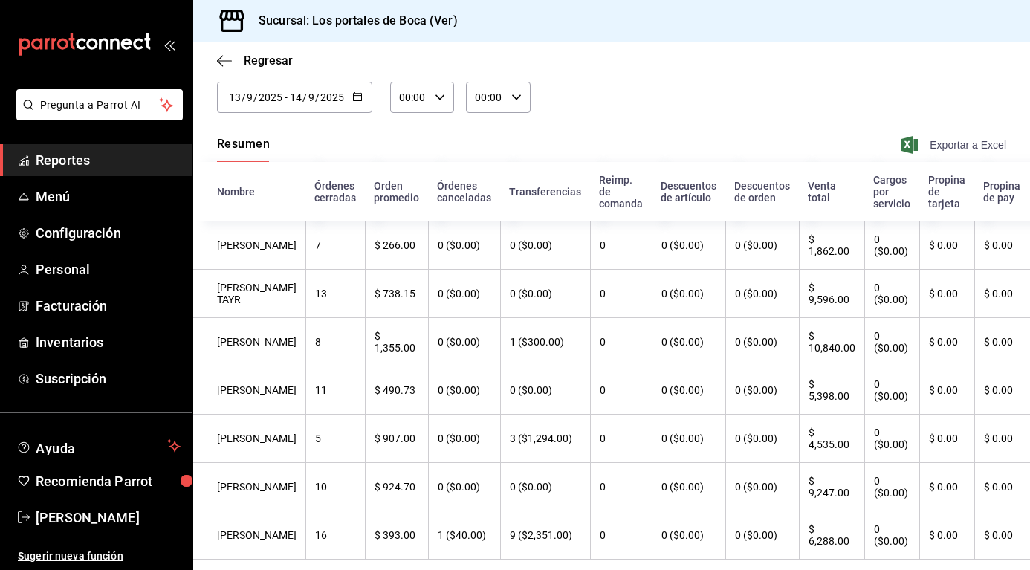
click at [980, 149] on span "Exportar a Excel" at bounding box center [956, 145] width 102 height 18
